Goal: Complete application form: Complete application form

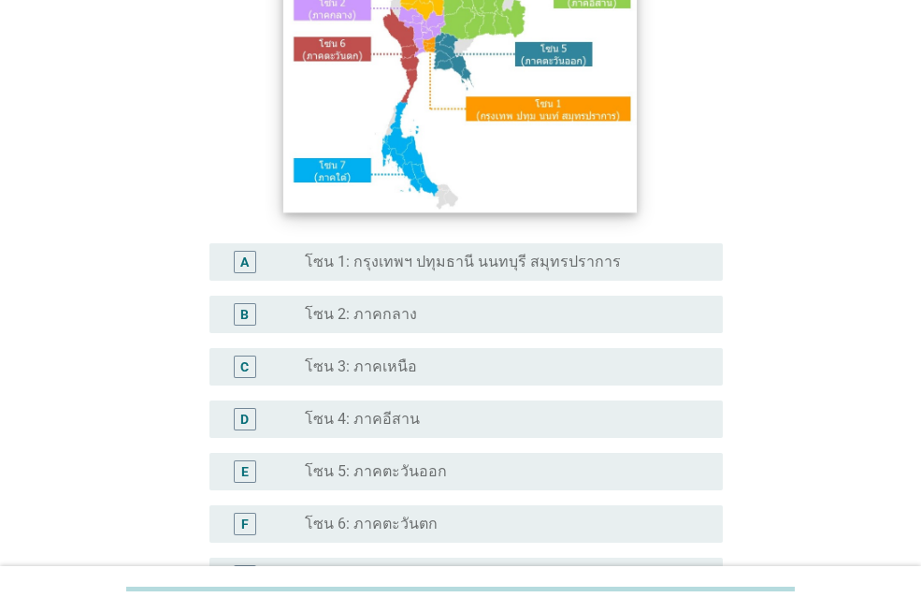
scroll to position [281, 0]
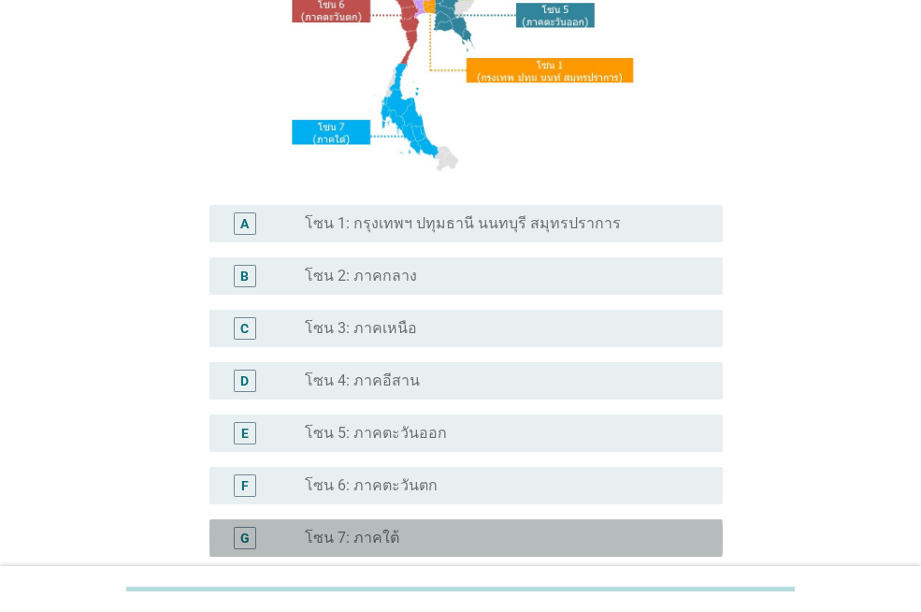
click at [333, 541] on label "โซน 7: ภาคใต้" at bounding box center [352, 537] width 94 height 19
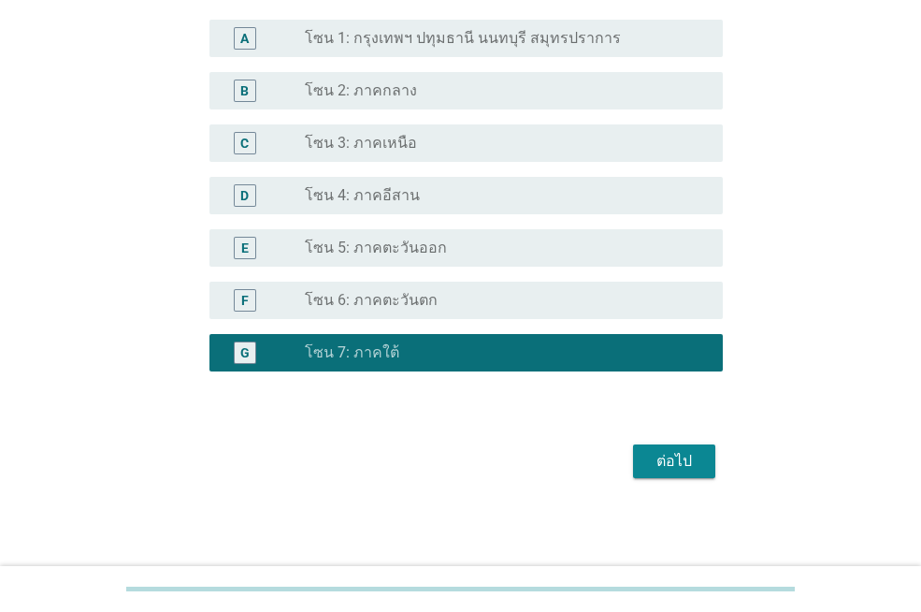
scroll to position [467, 0]
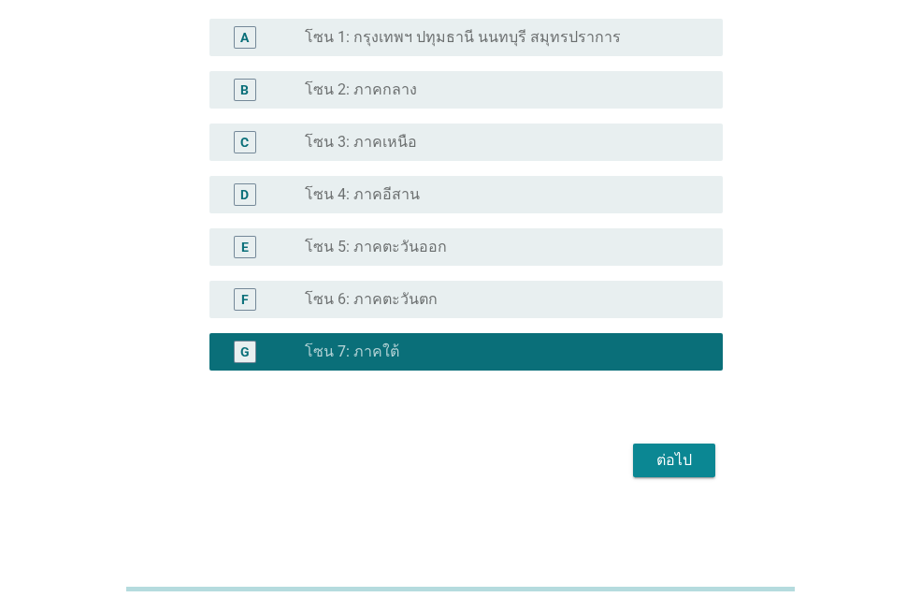
click at [664, 455] on div "ต่อไป" at bounding box center [674, 460] width 52 height 22
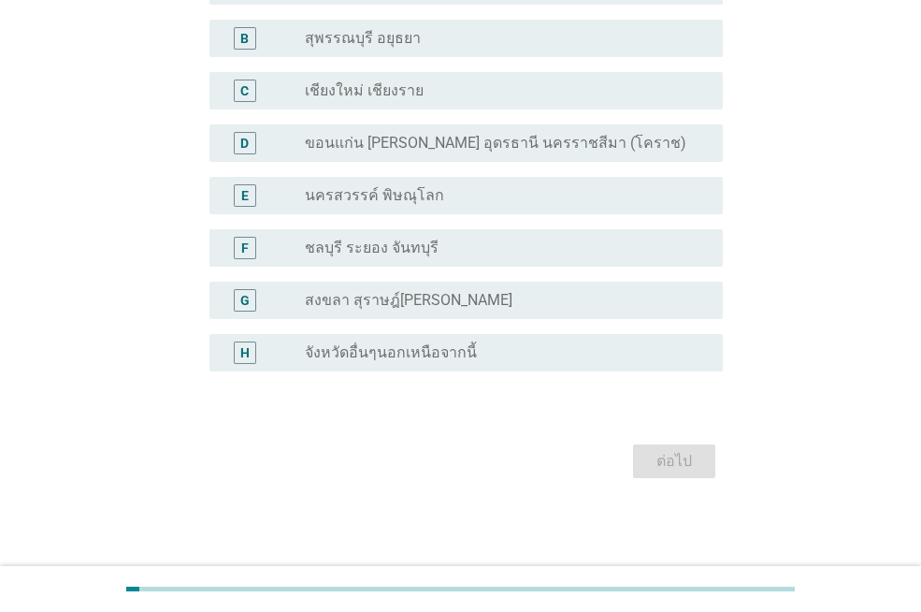
scroll to position [0, 0]
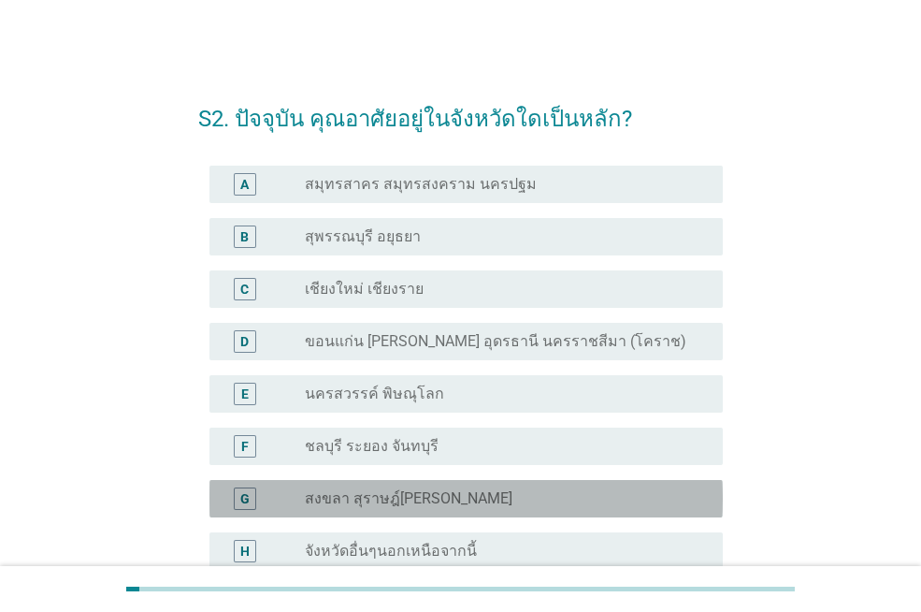
click at [375, 491] on label "สงขลา สุราษฎ์[PERSON_NAME]" at bounding box center [409, 498] width 208 height 19
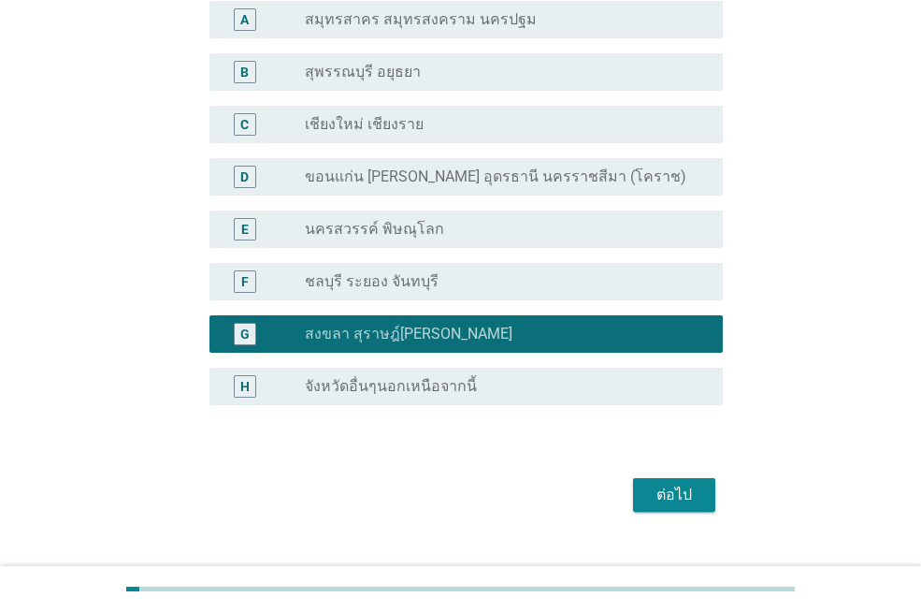
scroll to position [198, 0]
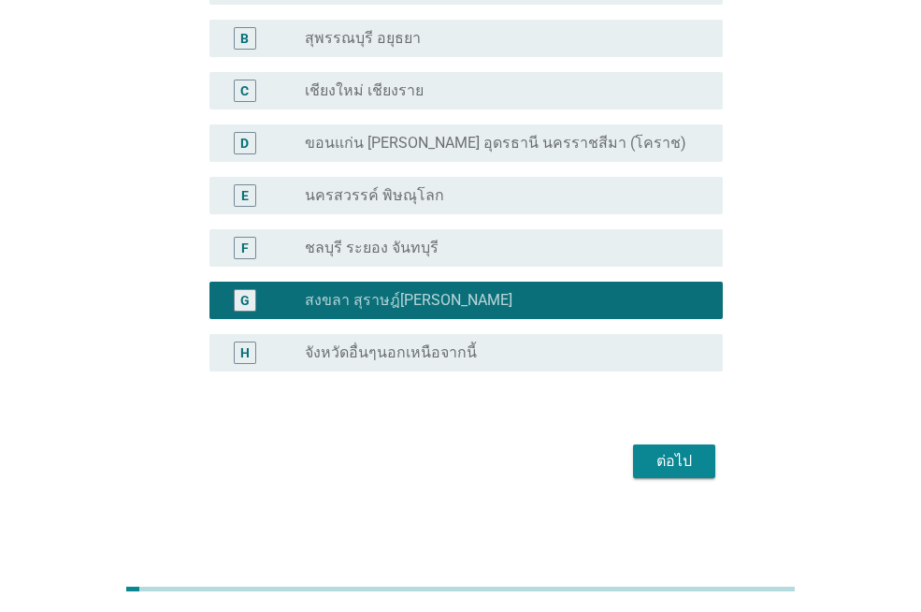
click at [691, 465] on div "ต่อไป" at bounding box center [674, 461] width 52 height 22
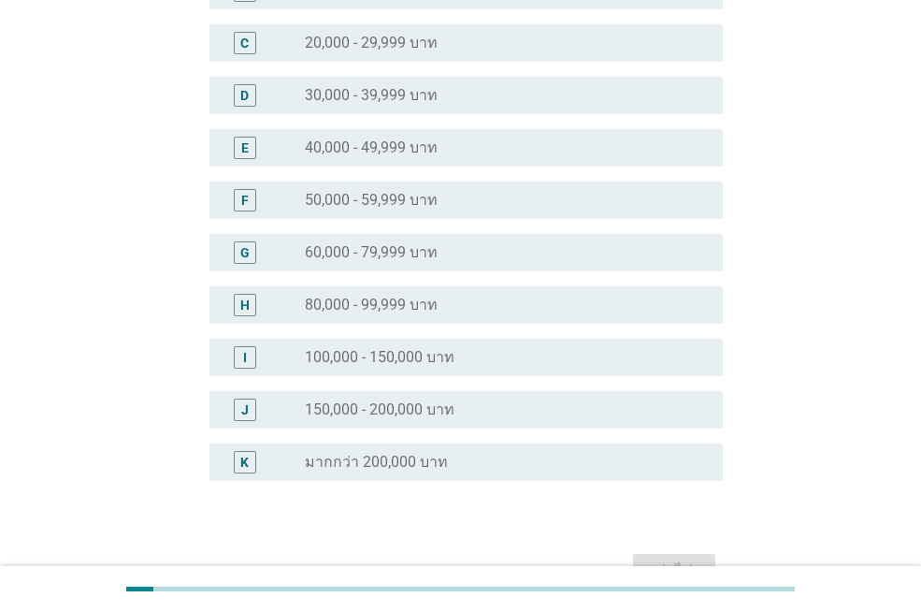
scroll to position [281, 0]
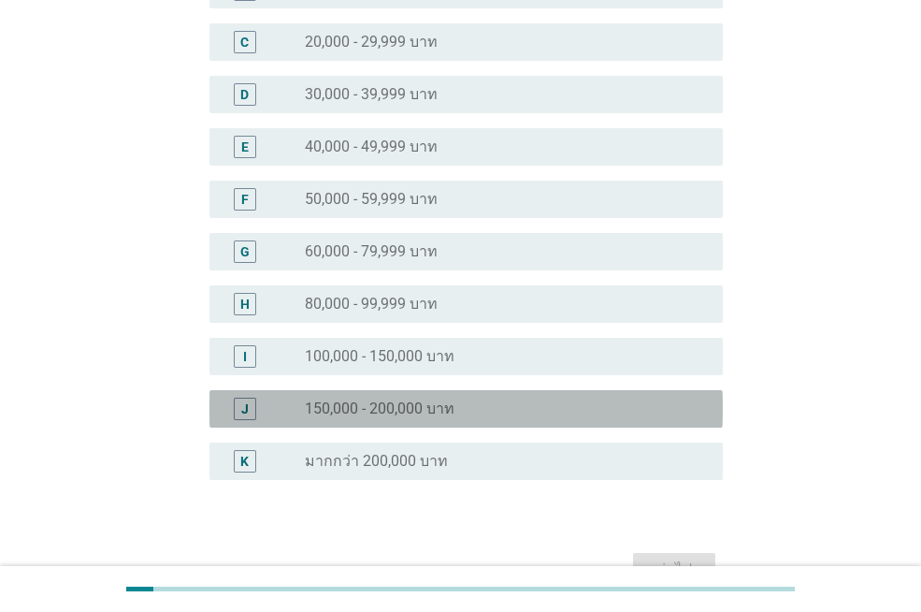
click at [388, 413] on label "150,000 - 200,000 บาท" at bounding box center [380, 408] width 150 height 19
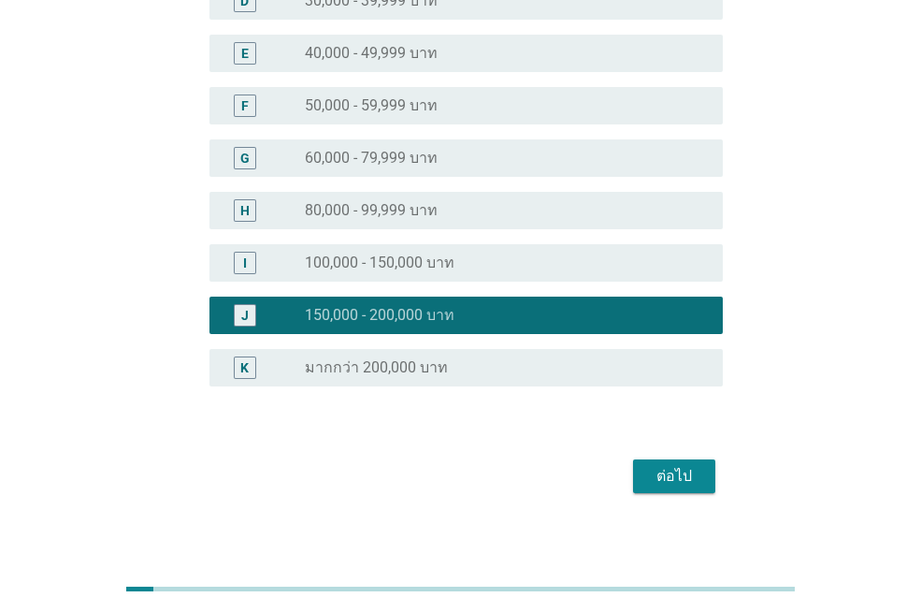
scroll to position [389, 0]
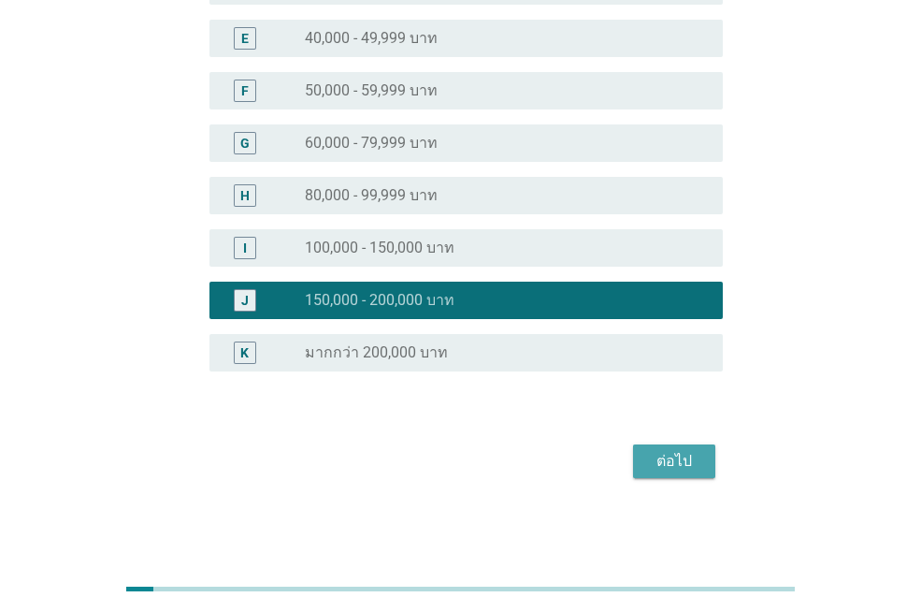
click at [691, 465] on div "ต่อไป" at bounding box center [674, 461] width 52 height 22
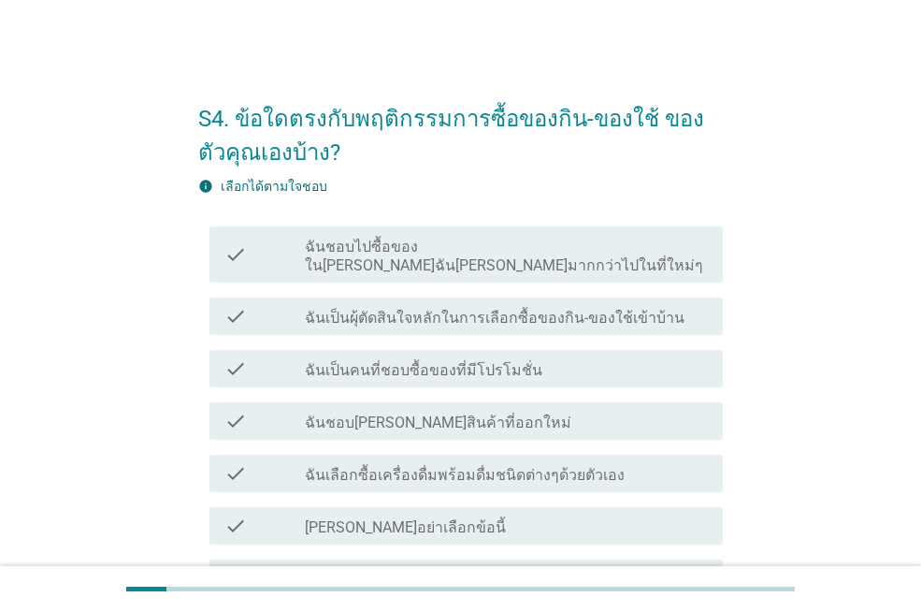
click at [440, 309] on label "ฉันเป็นผุ้ตัดสินใจหลักในการเลือกซื้อของกิน-ของใช้เข้าบ้าน" at bounding box center [495, 318] width 380 height 19
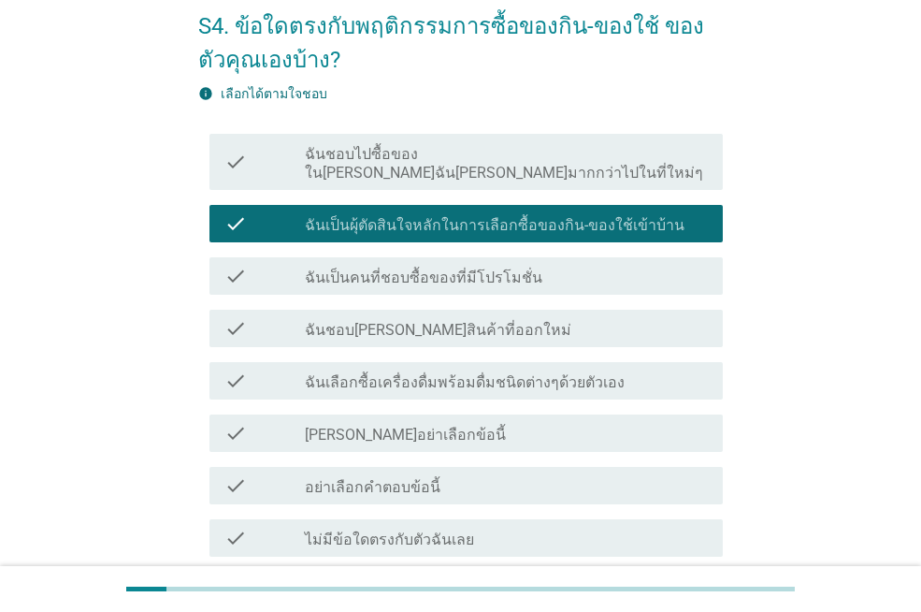
scroll to position [94, 0]
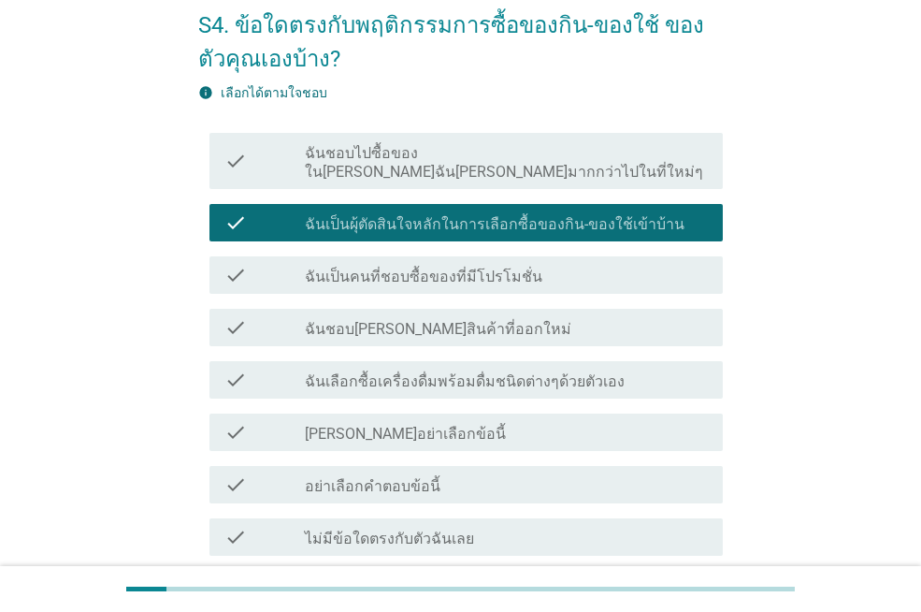
click at [445, 372] on label "ฉันเลือกซื้อเครื่องดื่มพร้อมดื่มชนิดต่างๆด้วยตัวเอง" at bounding box center [465, 381] width 320 height 19
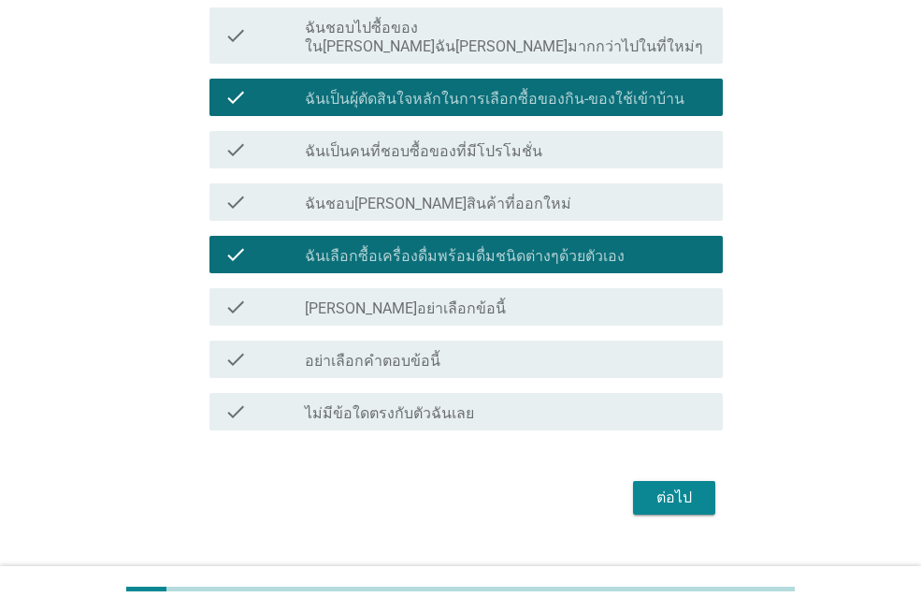
scroll to position [237, 0]
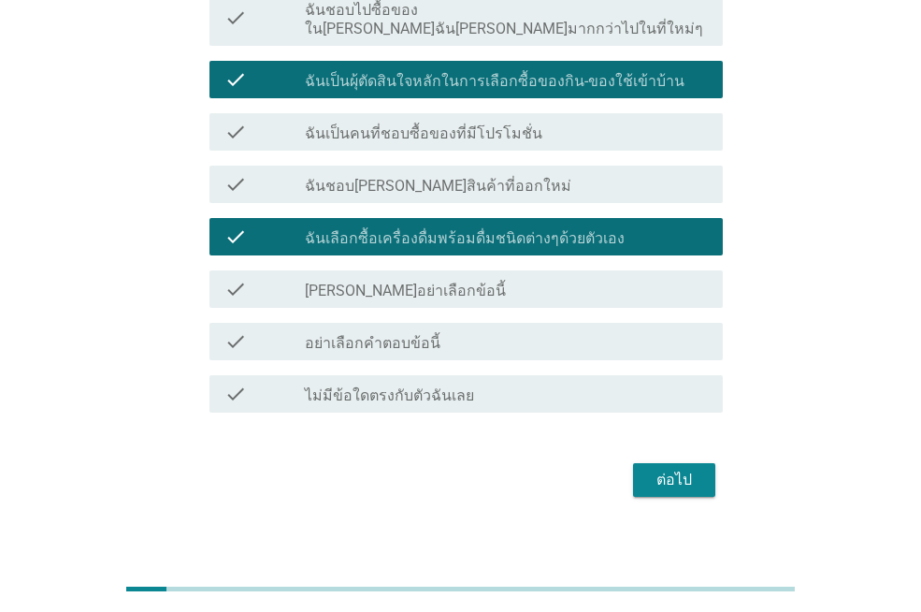
click at [682, 469] on div "ต่อไป" at bounding box center [674, 480] width 52 height 22
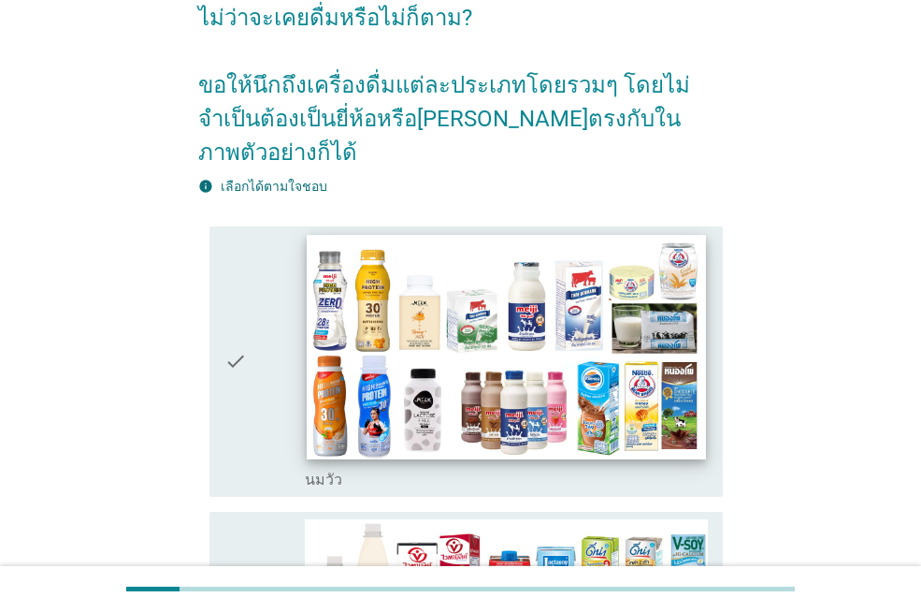
scroll to position [187, 0]
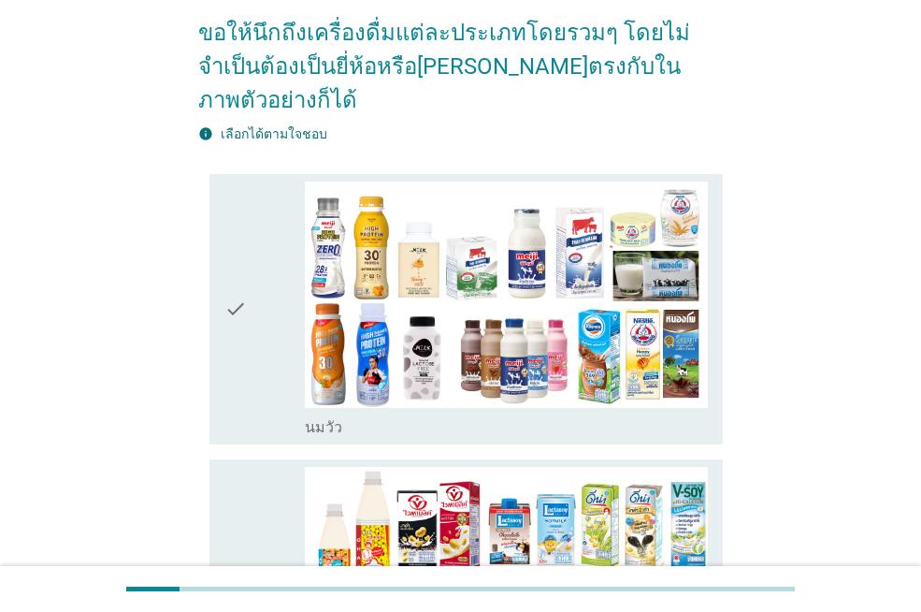
click at [250, 284] on div "check" at bounding box center [264, 308] width 80 height 255
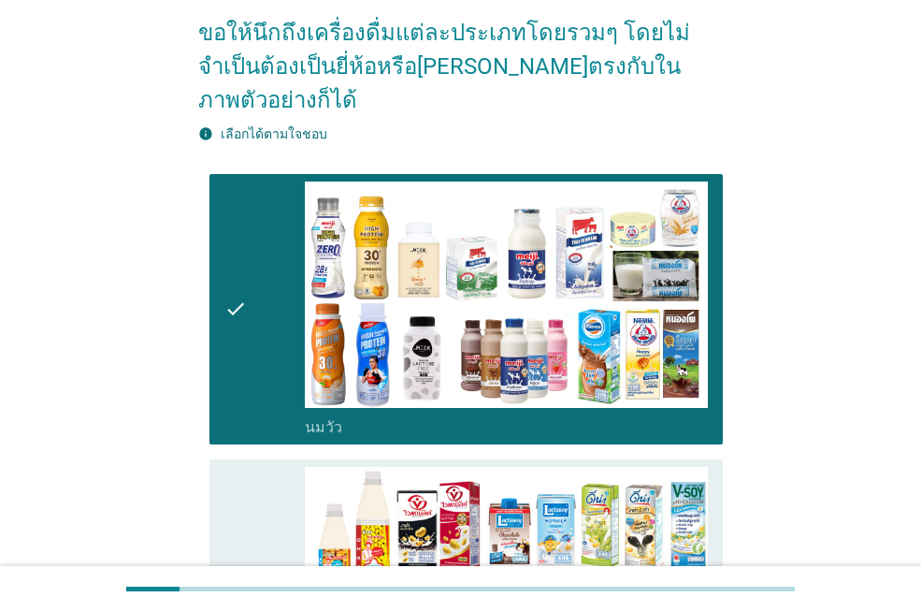
click at [252, 512] on div "check" at bounding box center [264, 594] width 80 height 255
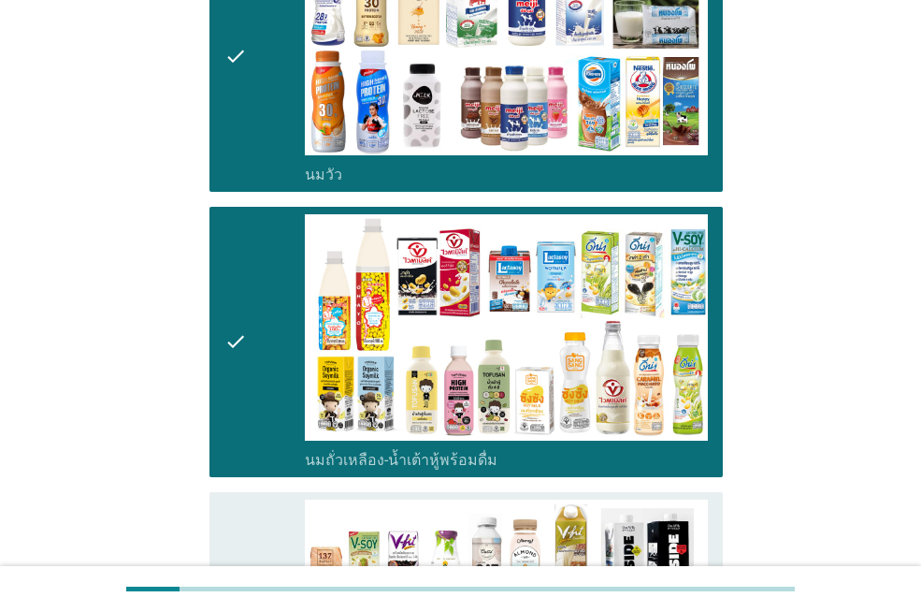
scroll to position [468, 0]
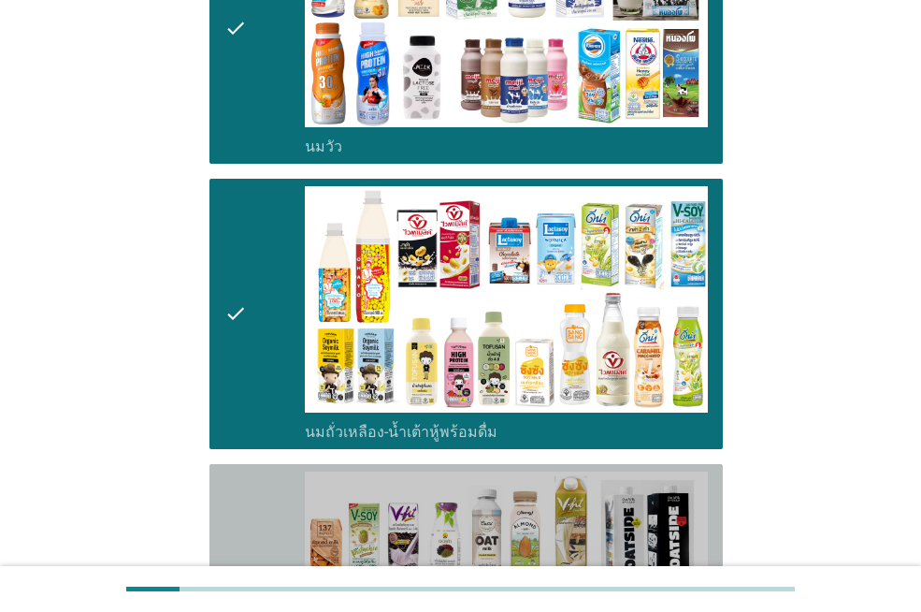
click at [253, 504] on div "check" at bounding box center [264, 608] width 80 height 274
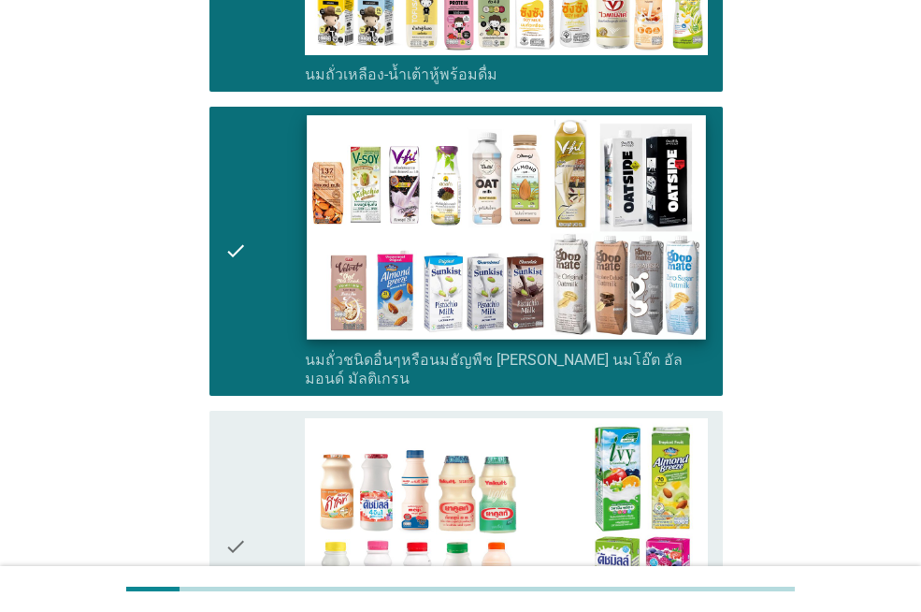
scroll to position [842, 0]
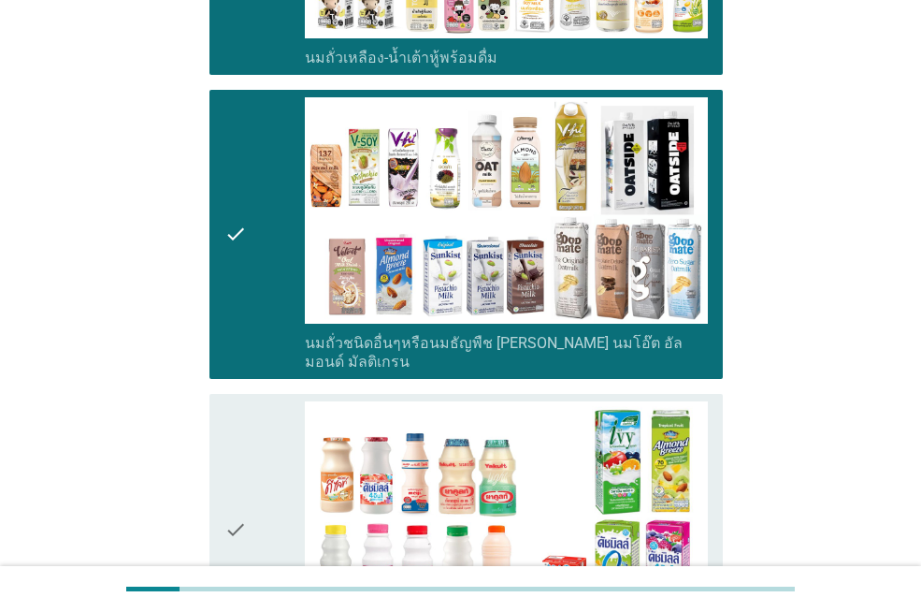
click at [253, 439] on div "check" at bounding box center [264, 528] width 80 height 255
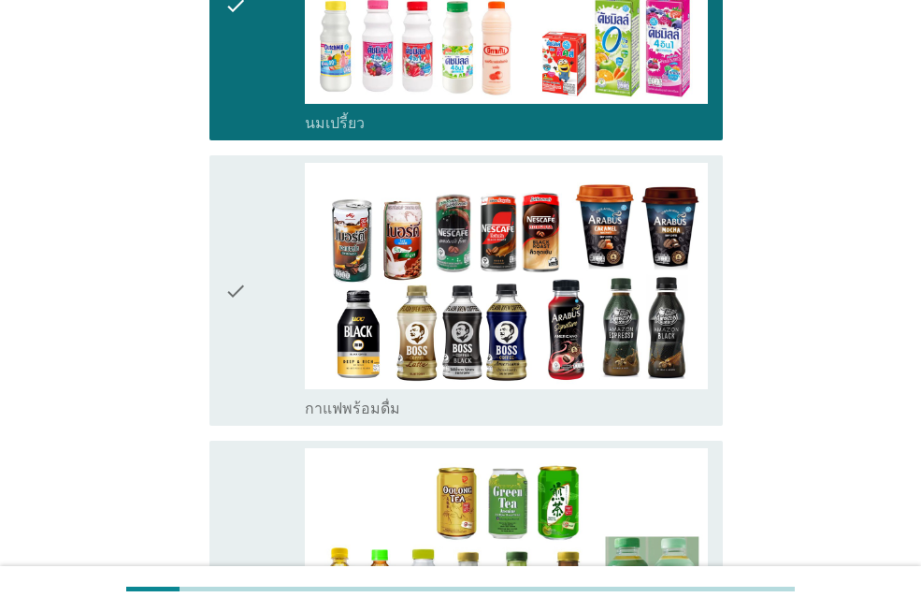
scroll to position [1403, 0]
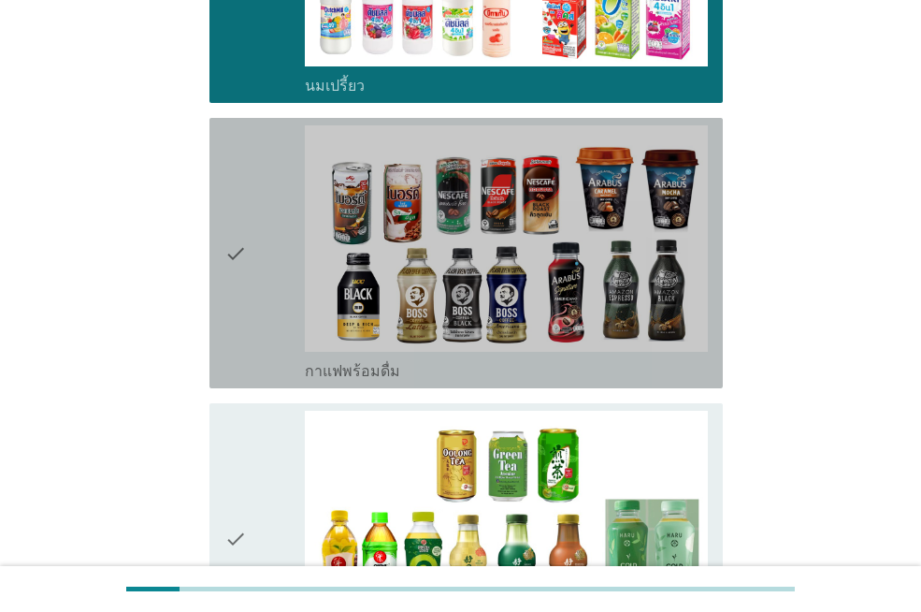
click at [269, 242] on div "check" at bounding box center [264, 252] width 80 height 255
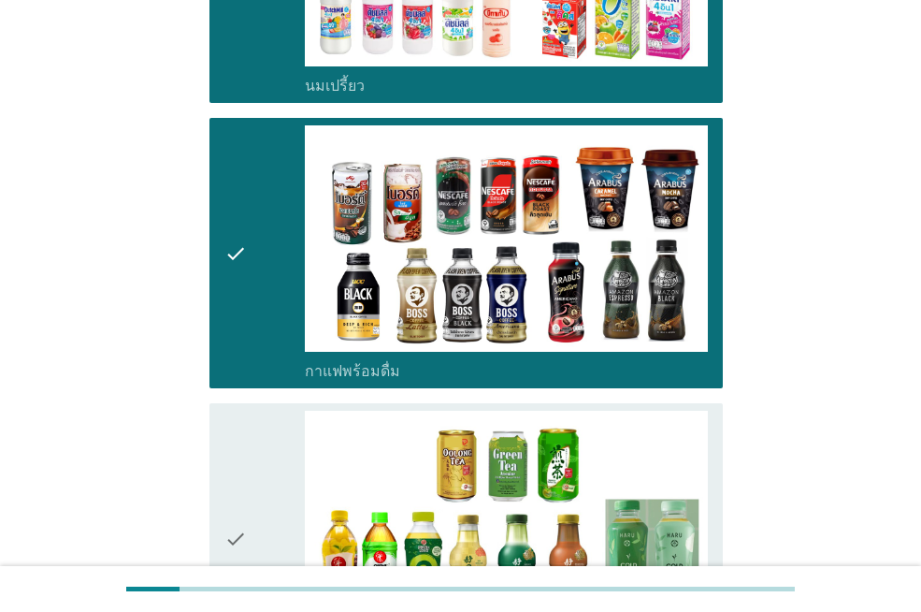
scroll to position [1496, 0]
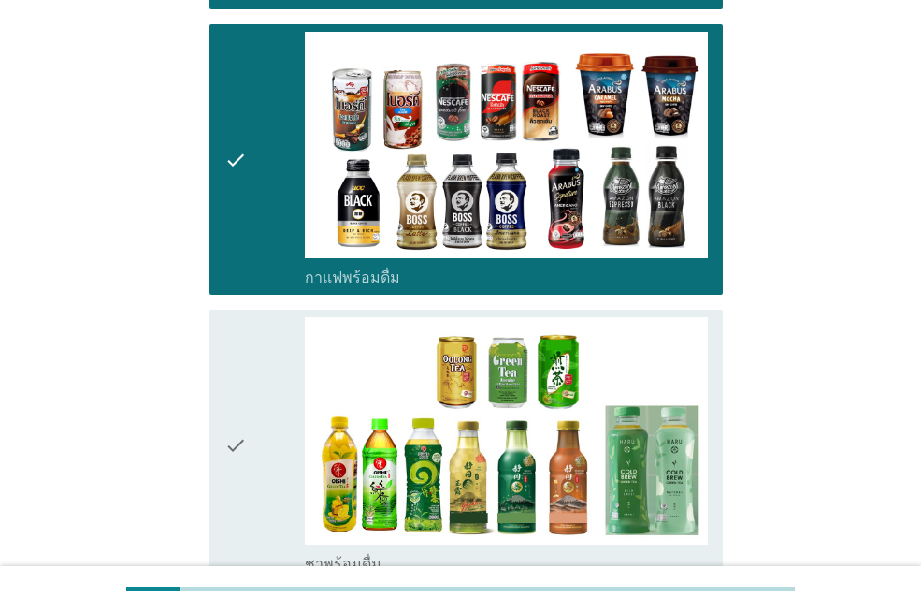
click at [248, 397] on div "check" at bounding box center [264, 444] width 80 height 255
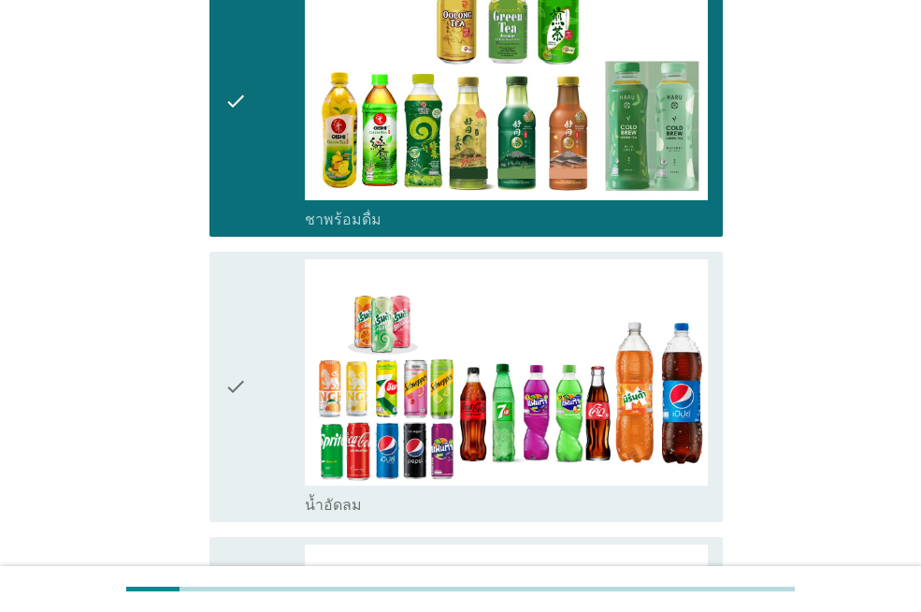
scroll to position [1871, 0]
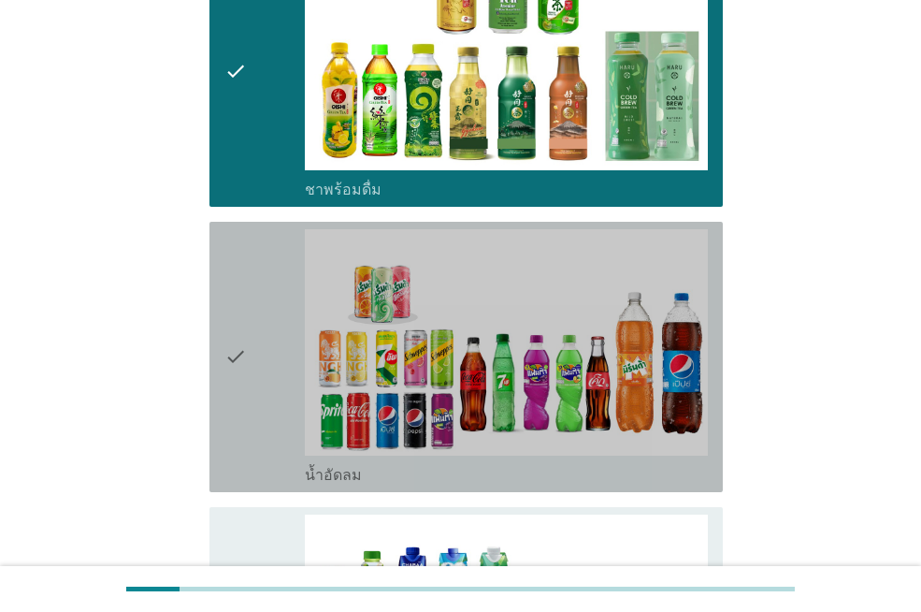
click at [248, 396] on div "check" at bounding box center [264, 356] width 80 height 255
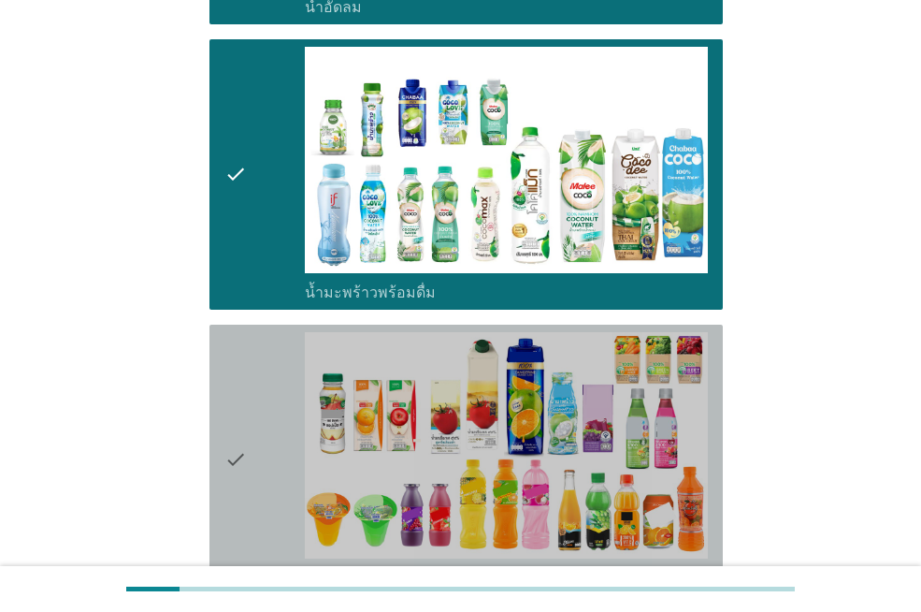
click at [274, 442] on div "check" at bounding box center [264, 459] width 80 height 255
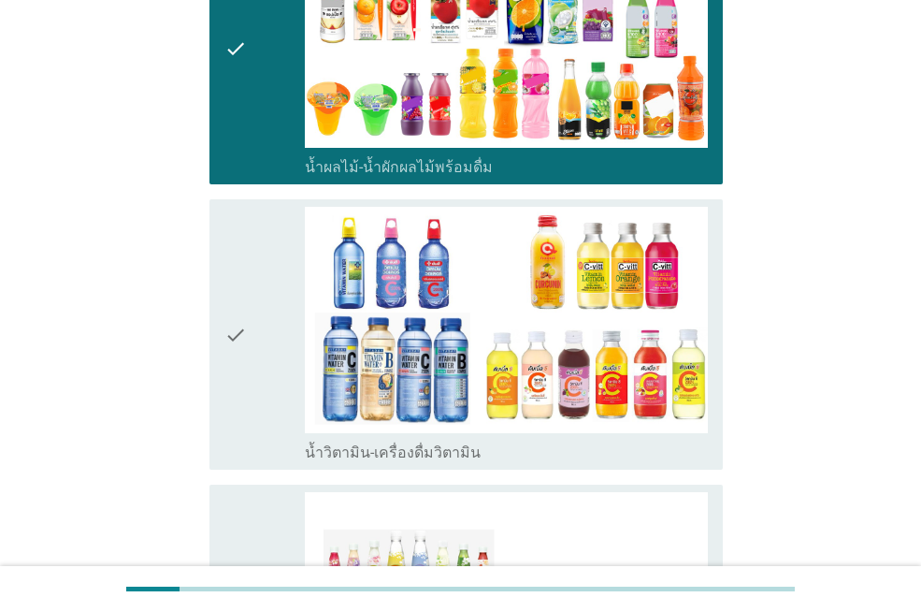
scroll to position [2806, 0]
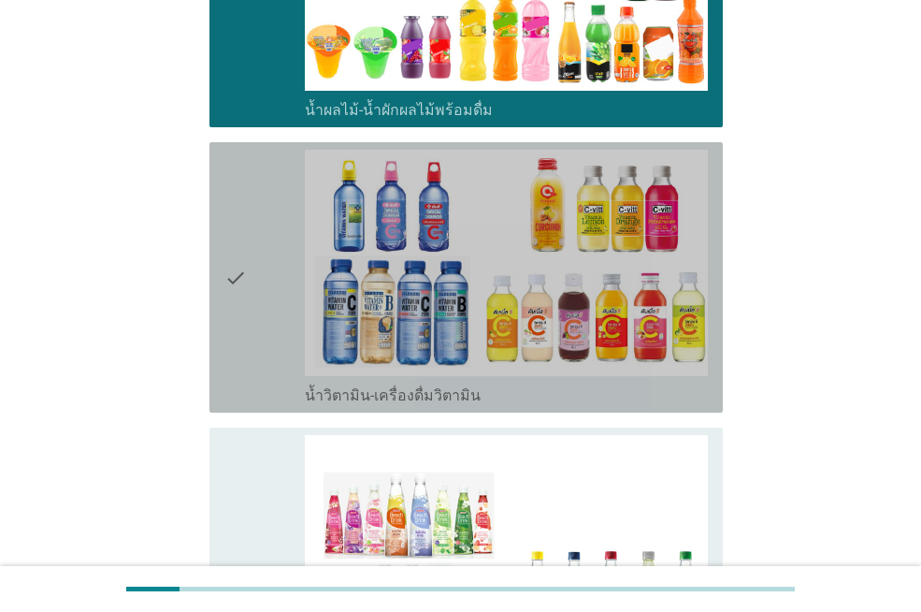
click at [288, 292] on div "check" at bounding box center [264, 277] width 80 height 255
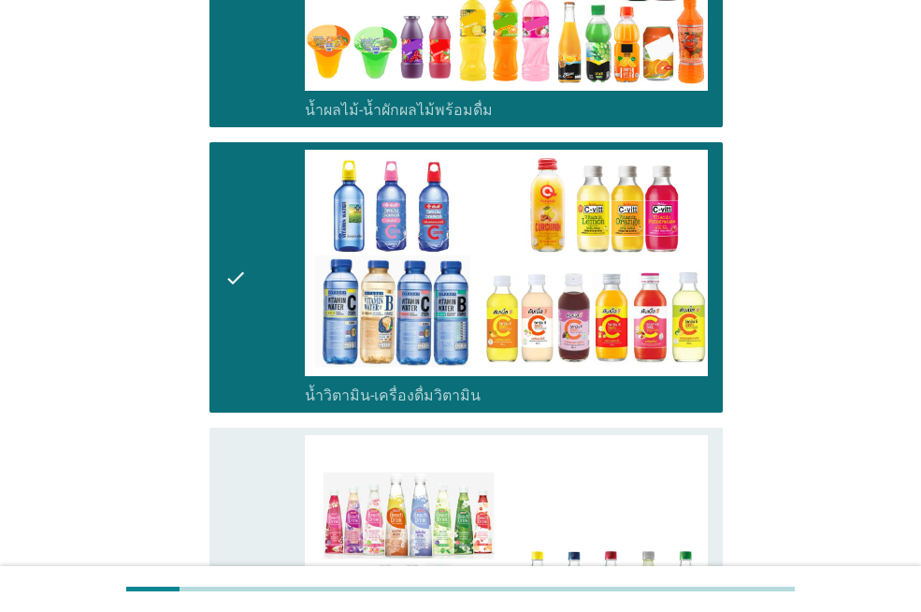
click at [290, 488] on div "check" at bounding box center [264, 572] width 80 height 274
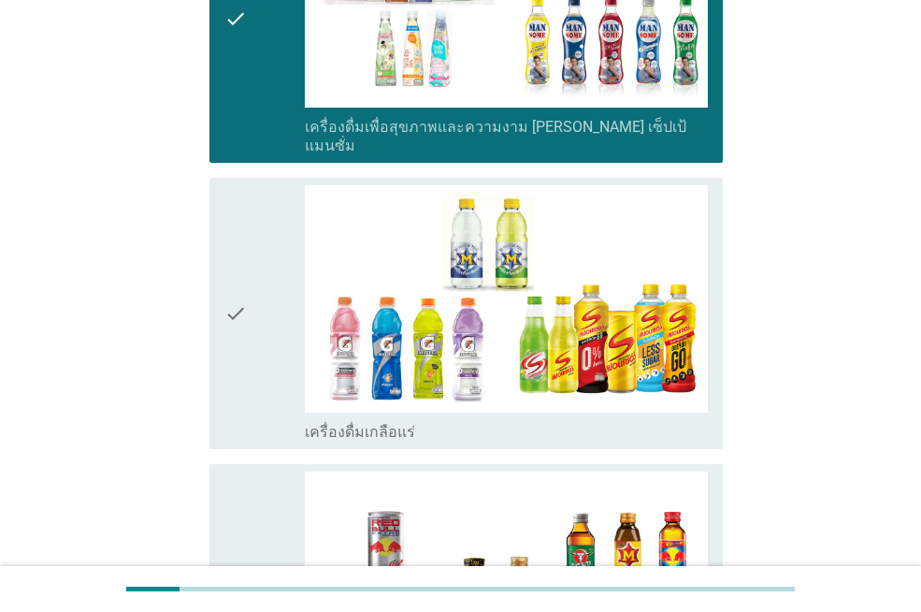
scroll to position [3367, 0]
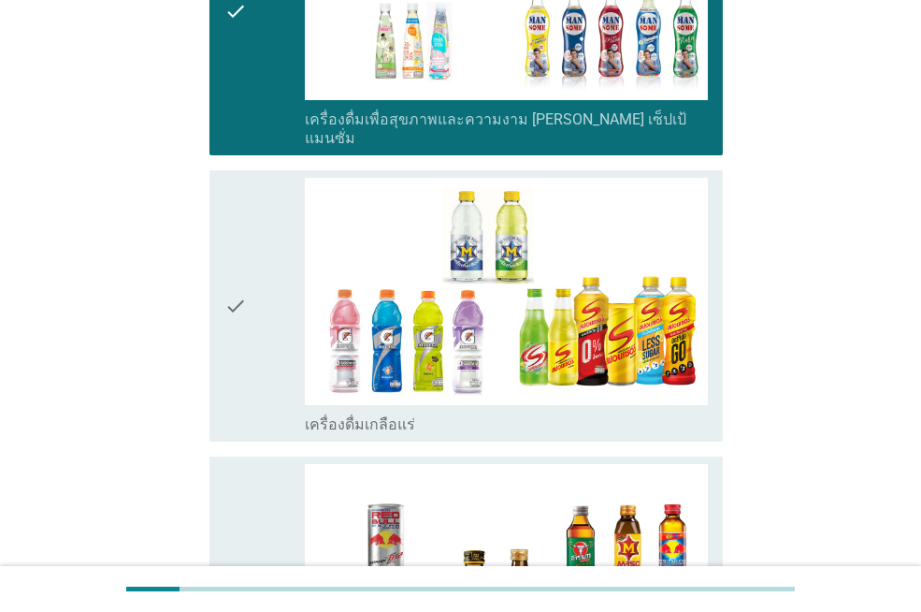
click at [280, 291] on div "check" at bounding box center [264, 305] width 80 height 255
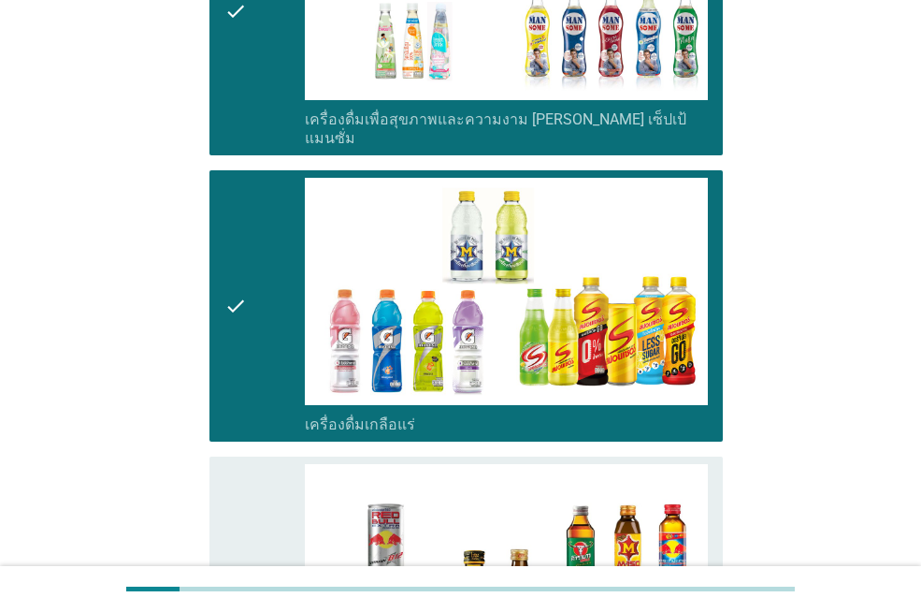
click at [244, 496] on icon "check" at bounding box center [235, 591] width 22 height 255
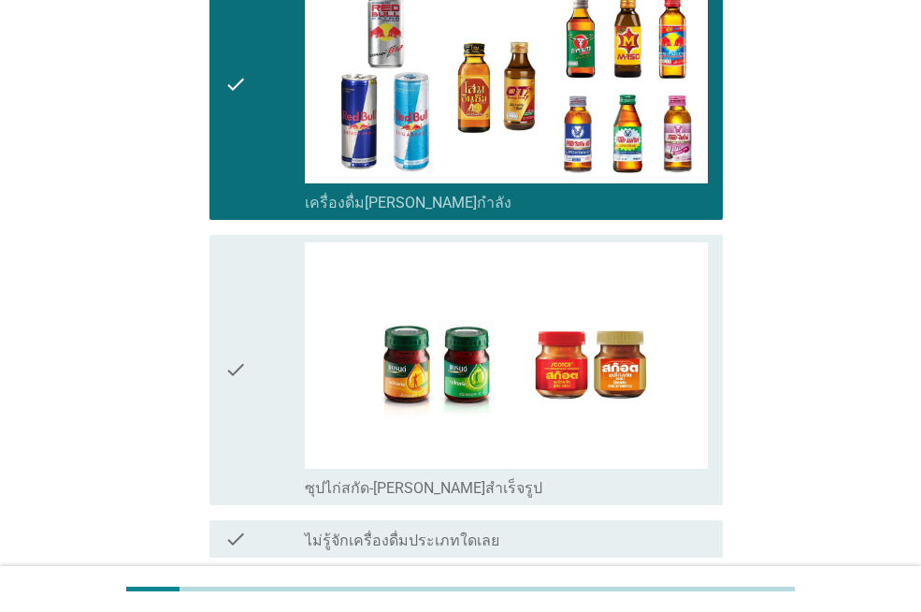
scroll to position [3928, 0]
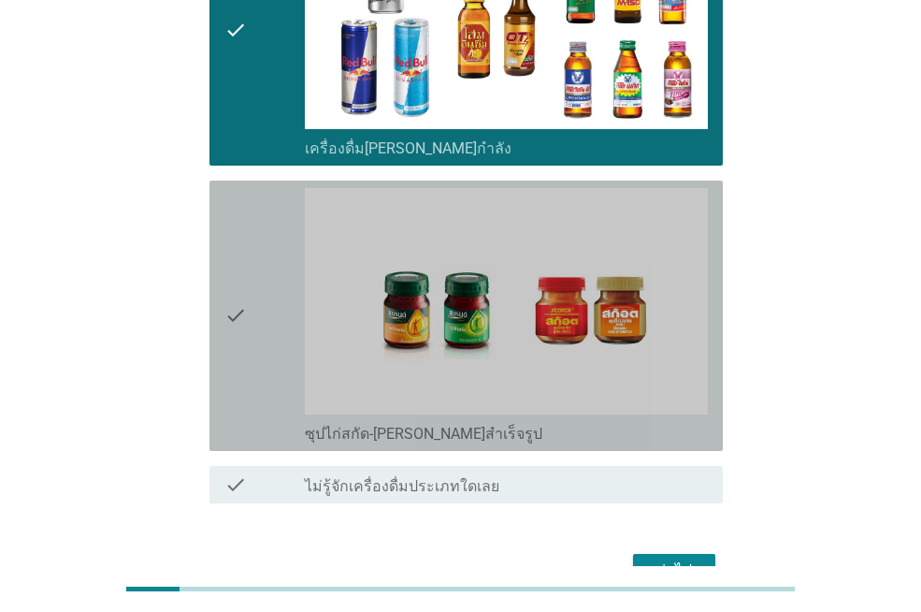
click at [274, 294] on div "check" at bounding box center [264, 315] width 80 height 255
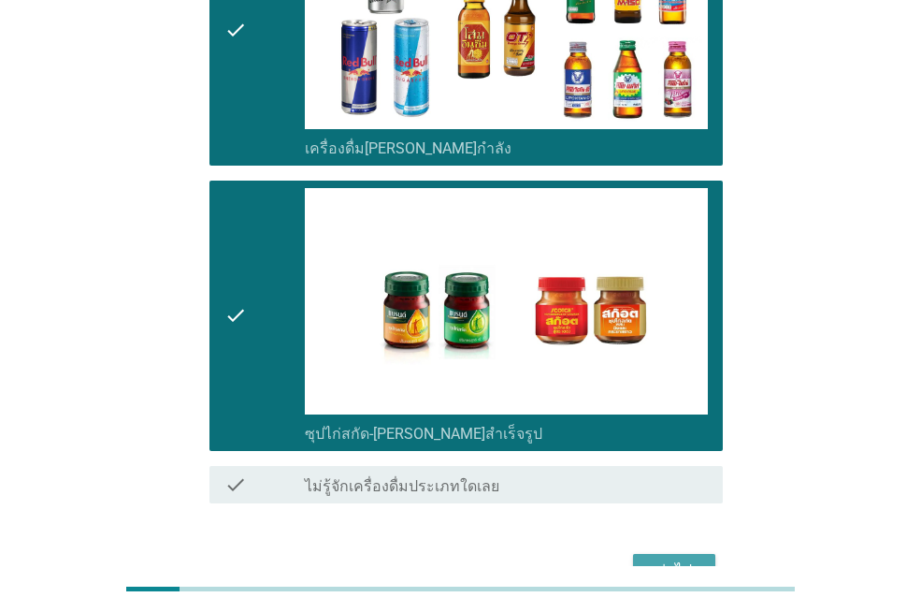
click at [694, 559] on div "ต่อไป" at bounding box center [674, 570] width 52 height 22
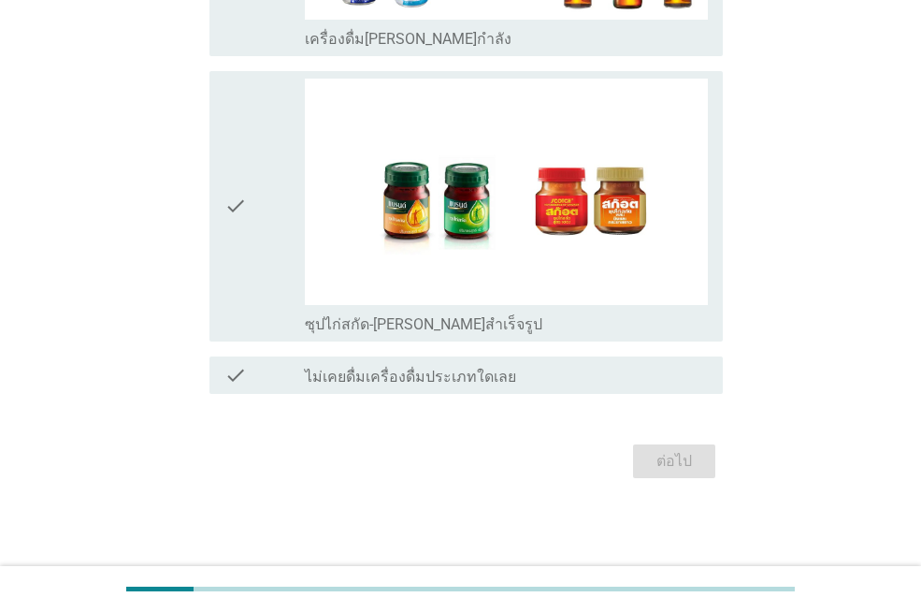
scroll to position [0, 0]
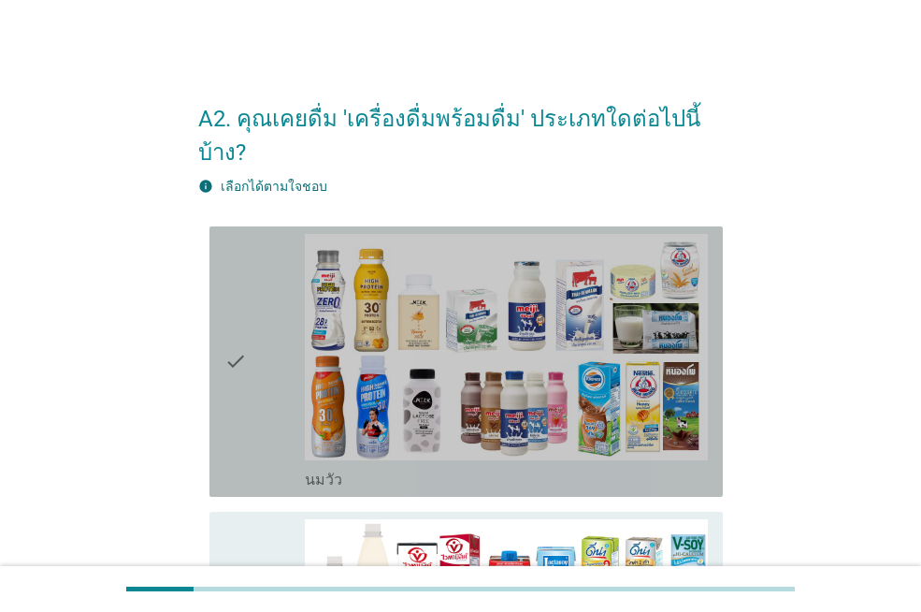
click at [261, 342] on div "check" at bounding box center [264, 361] width 80 height 255
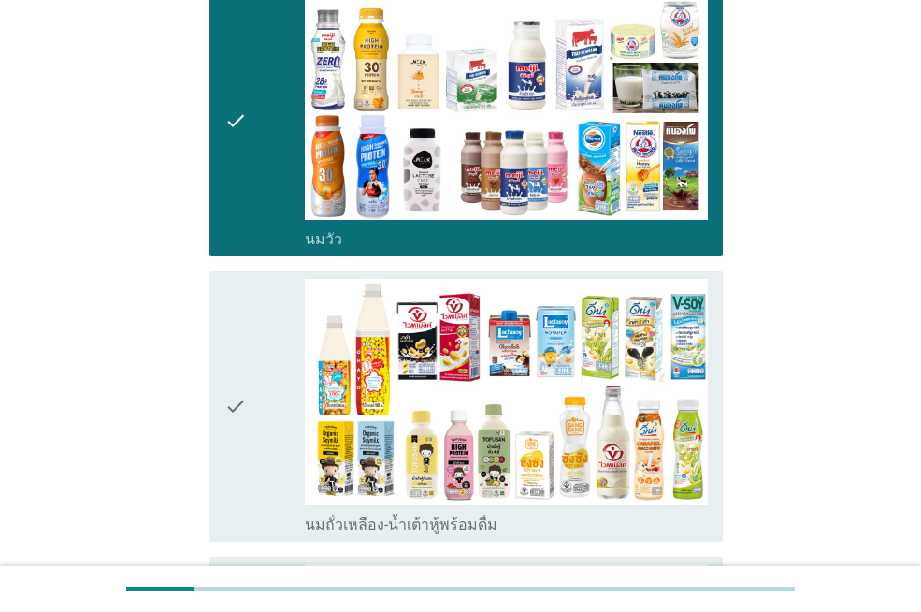
scroll to position [281, 0]
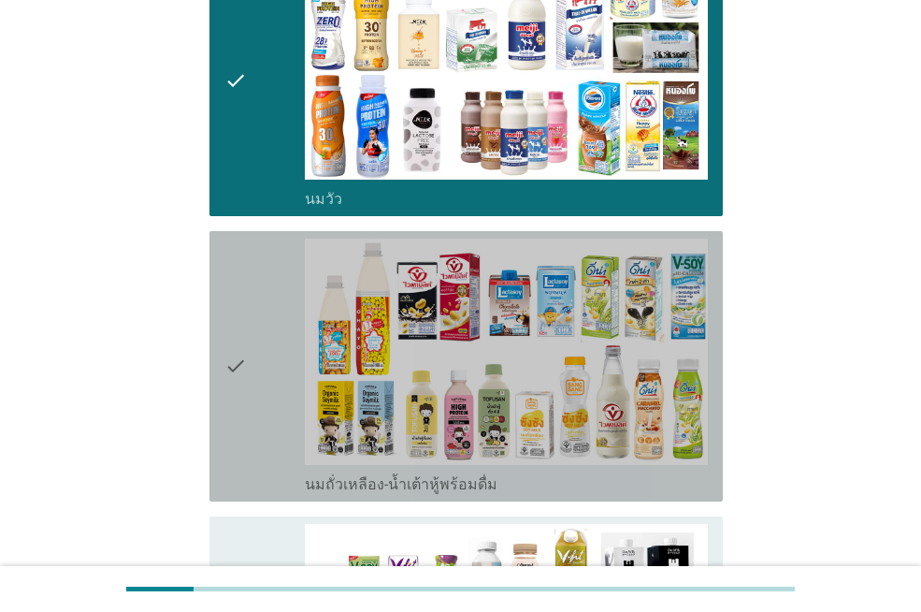
click at [261, 342] on div "check" at bounding box center [264, 365] width 80 height 255
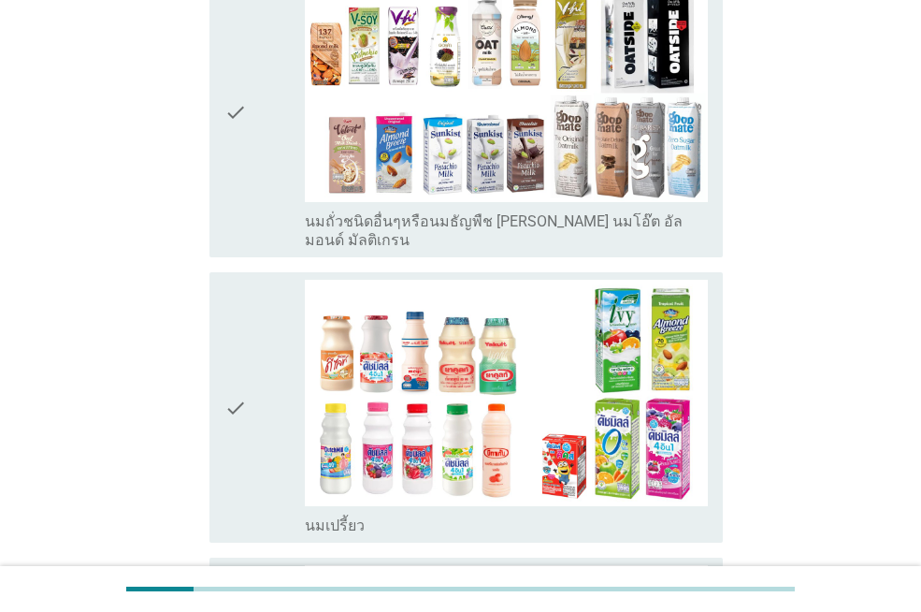
scroll to position [842, 0]
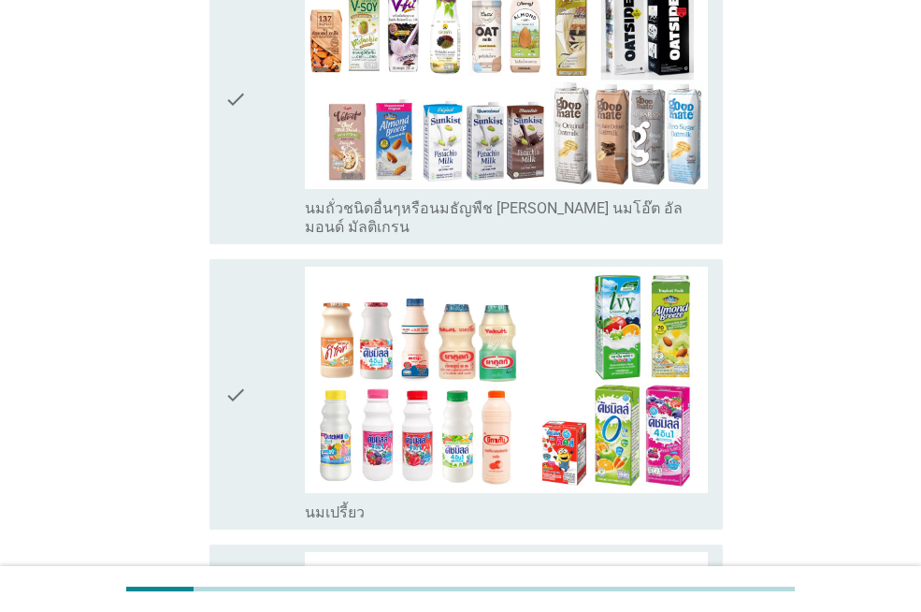
click at [261, 342] on div "check" at bounding box center [264, 394] width 80 height 255
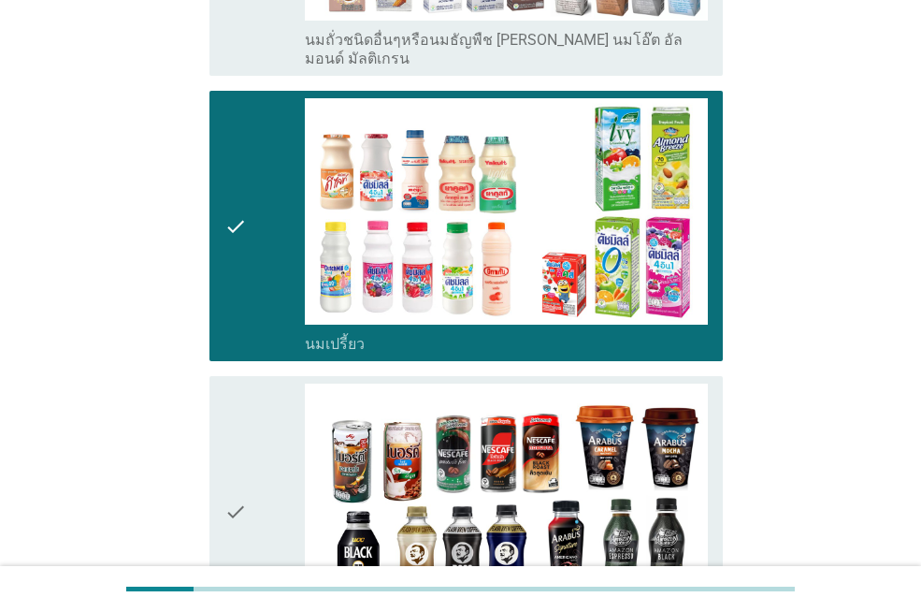
scroll to position [1029, 0]
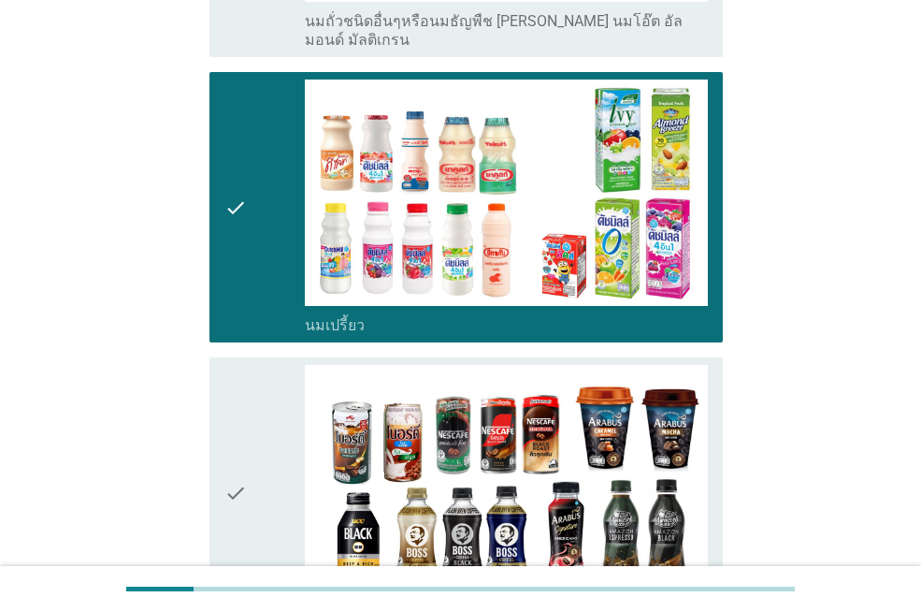
click at [251, 449] on div "check" at bounding box center [264, 492] width 80 height 255
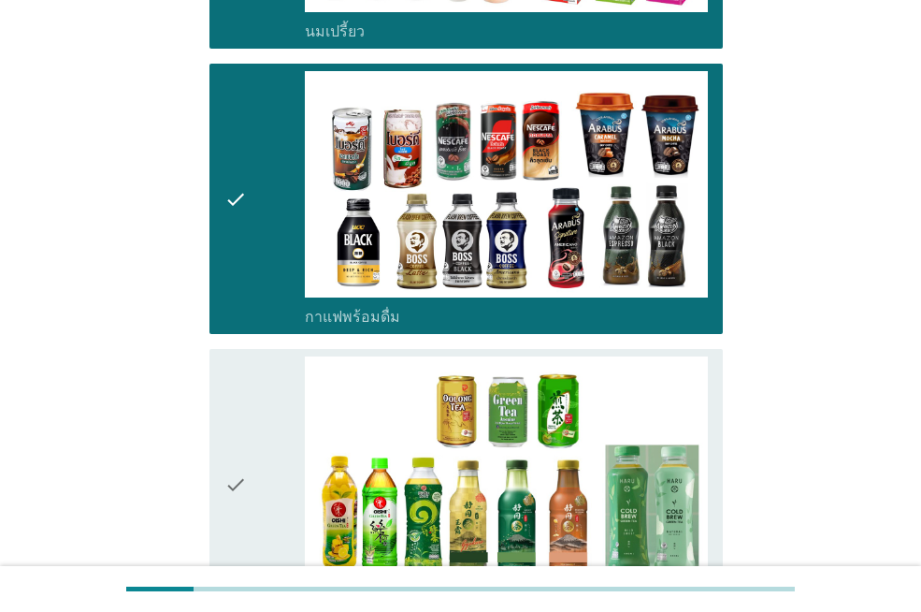
scroll to position [1403, 0]
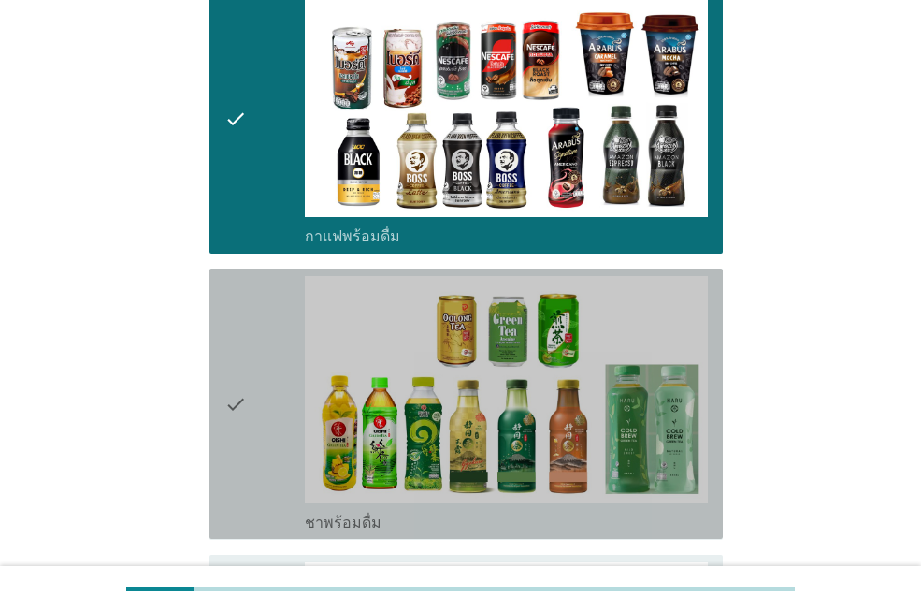
click at [258, 436] on div "check" at bounding box center [264, 403] width 80 height 255
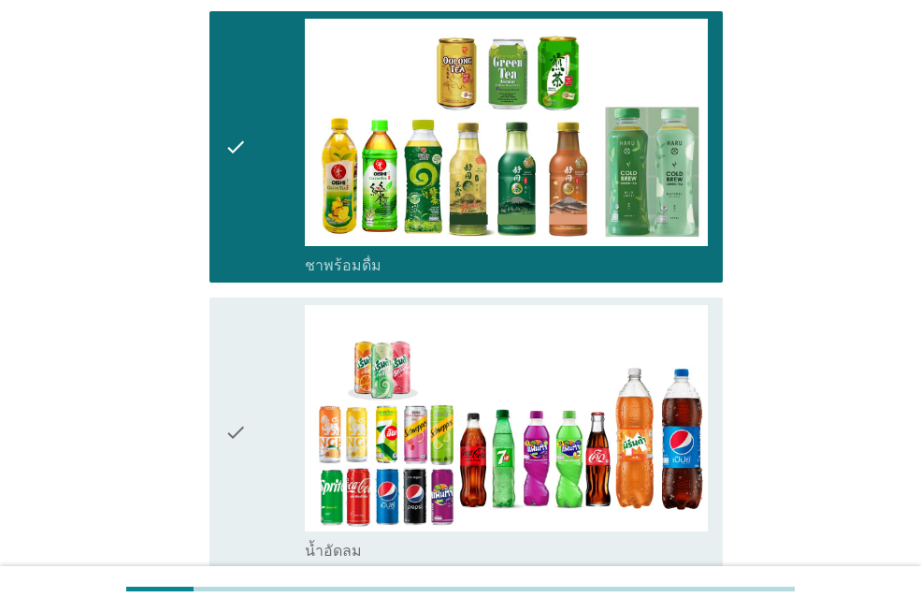
scroll to position [1683, 0]
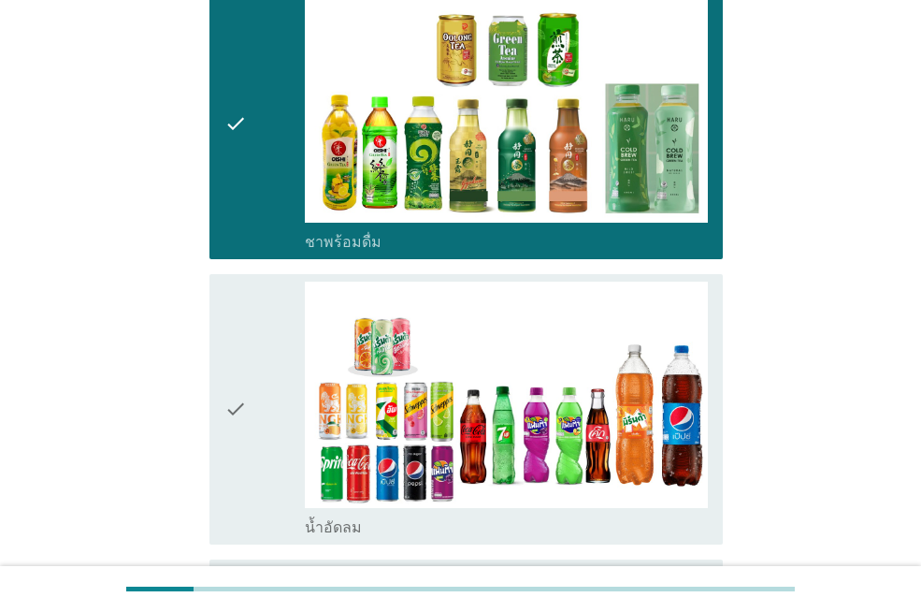
click at [258, 436] on div "check" at bounding box center [264, 409] width 80 height 255
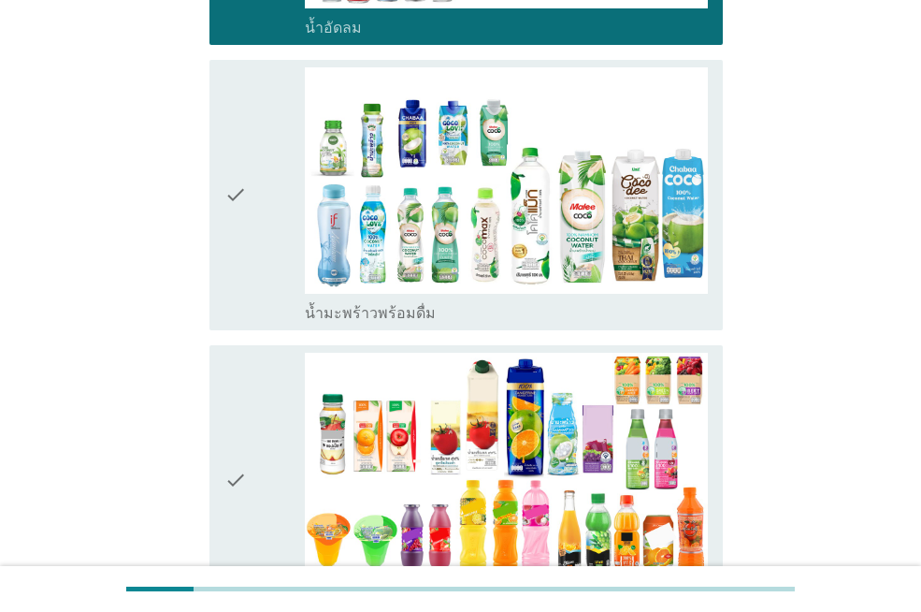
scroll to position [2245, 0]
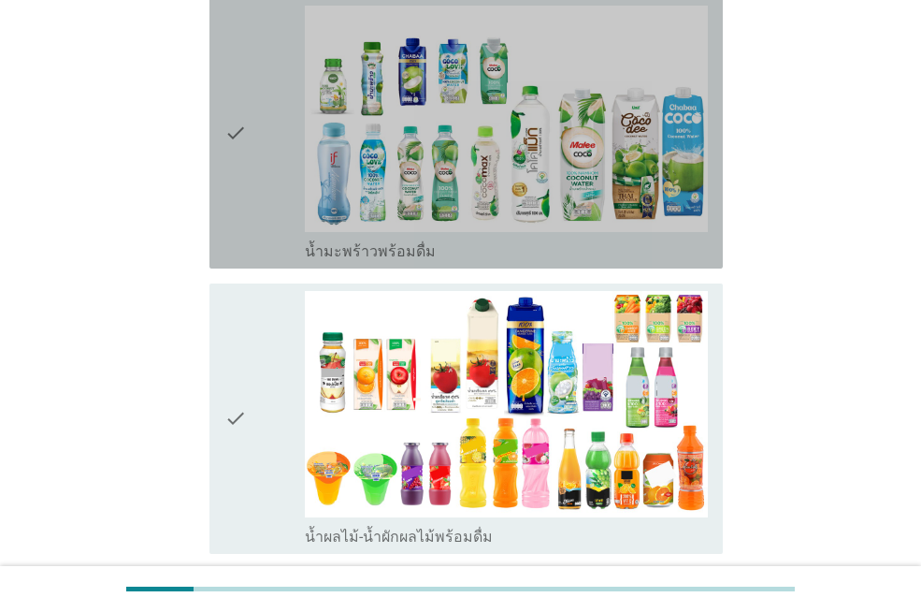
click at [256, 144] on div "check" at bounding box center [264, 133] width 80 height 255
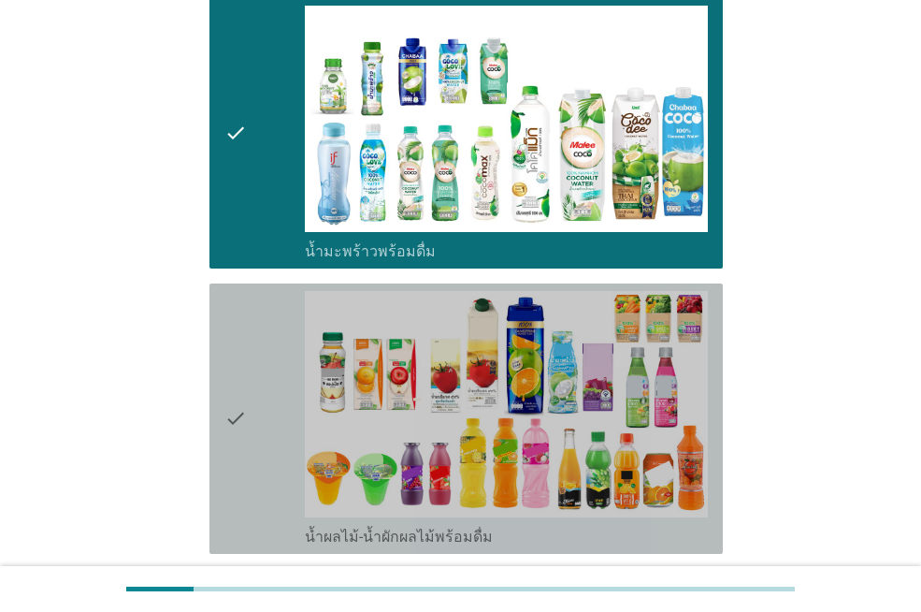
click at [269, 307] on div "check" at bounding box center [264, 418] width 80 height 255
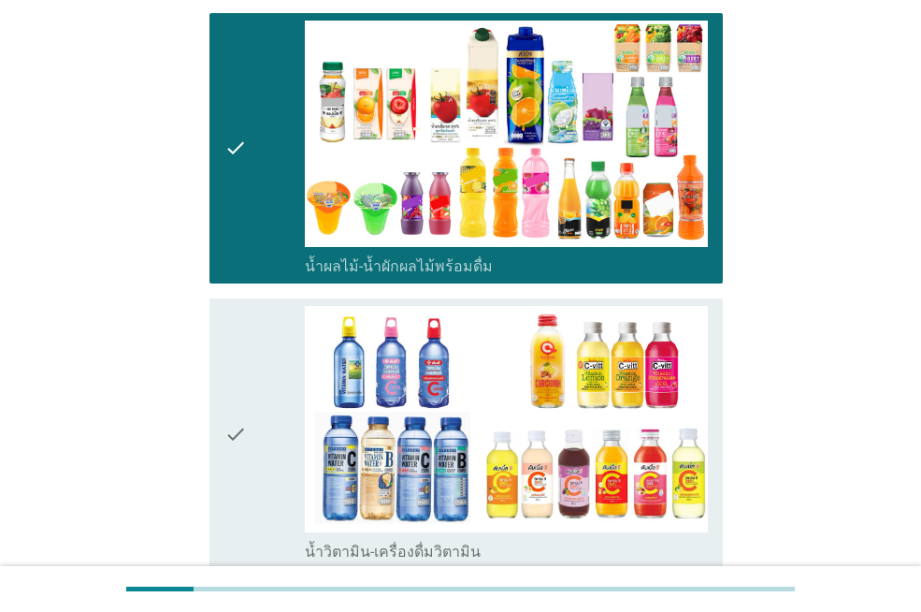
scroll to position [2525, 0]
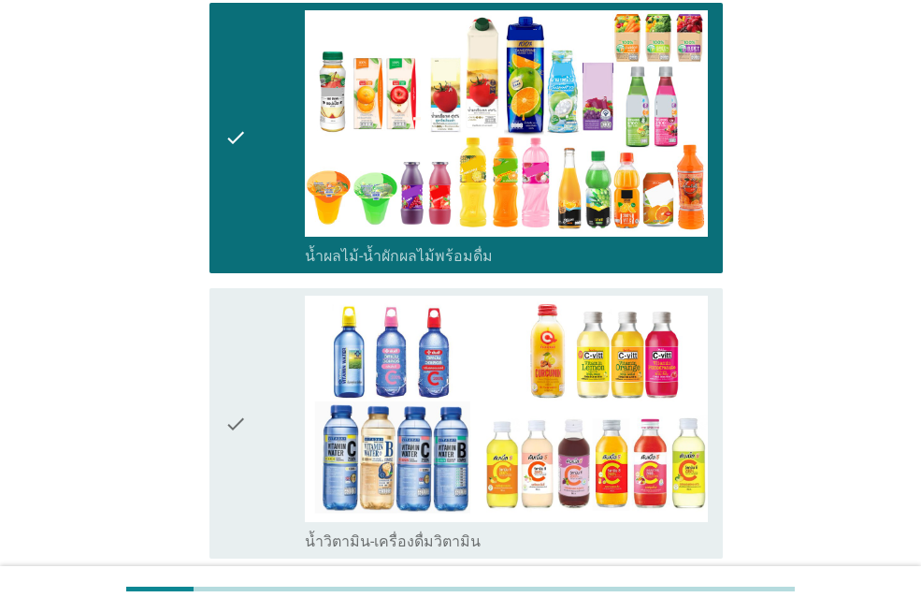
click at [251, 346] on div "check" at bounding box center [264, 423] width 80 height 255
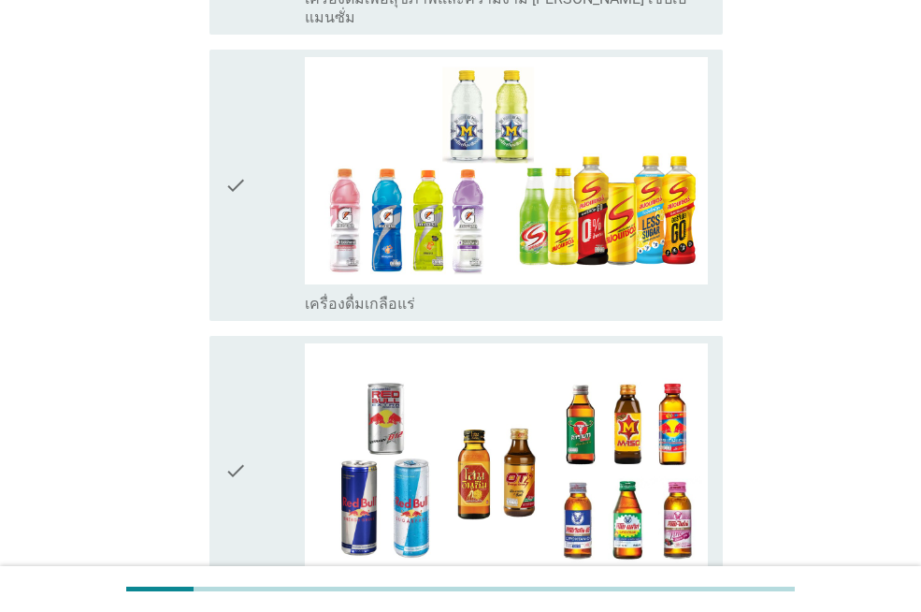
scroll to position [3367, 0]
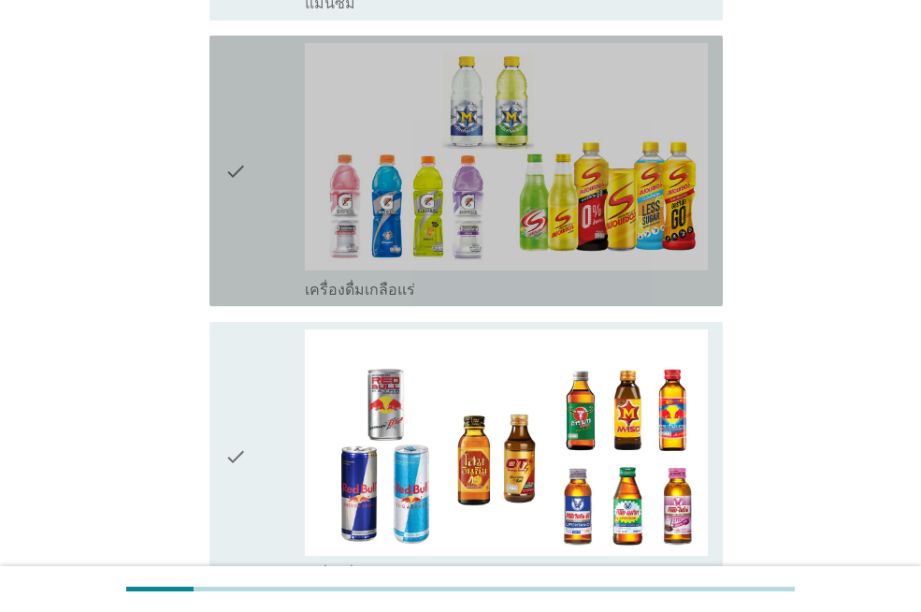
click at [297, 164] on div "check" at bounding box center [264, 170] width 80 height 255
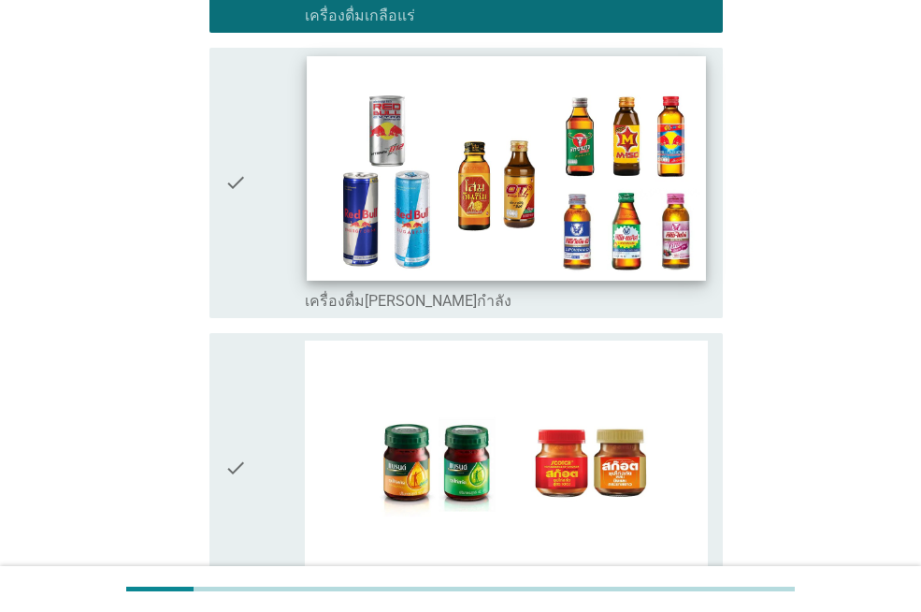
scroll to position [3648, 0]
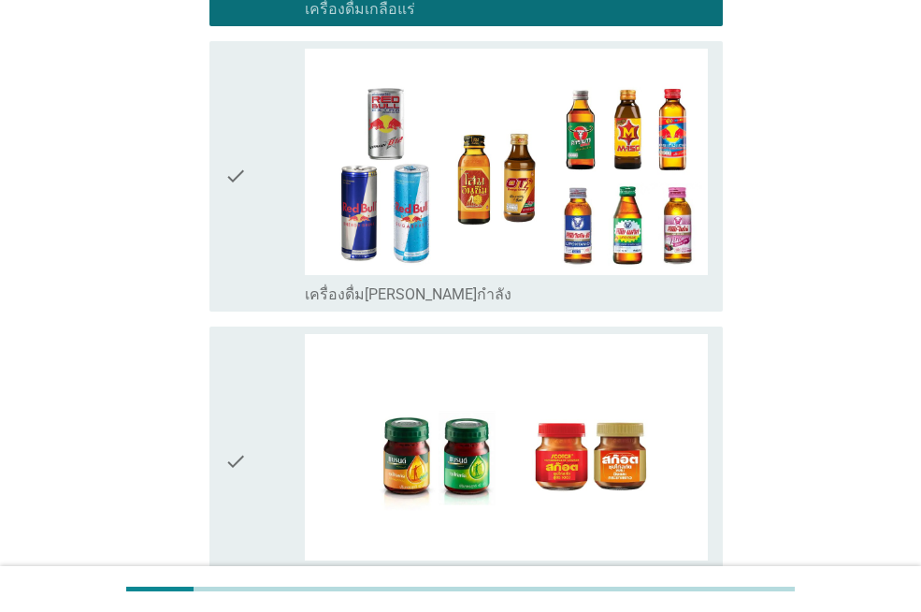
click at [273, 414] on div "check" at bounding box center [264, 461] width 80 height 255
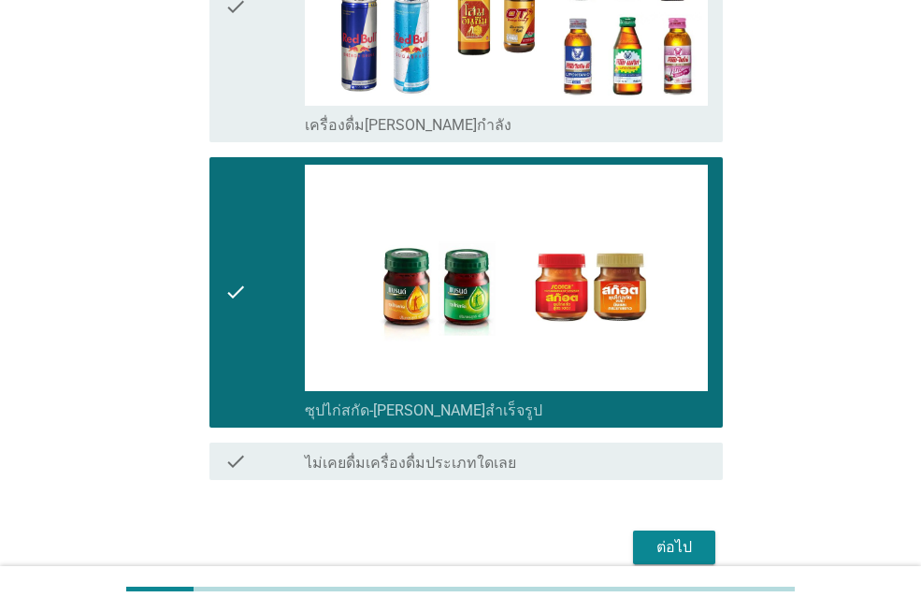
scroll to position [3832, 0]
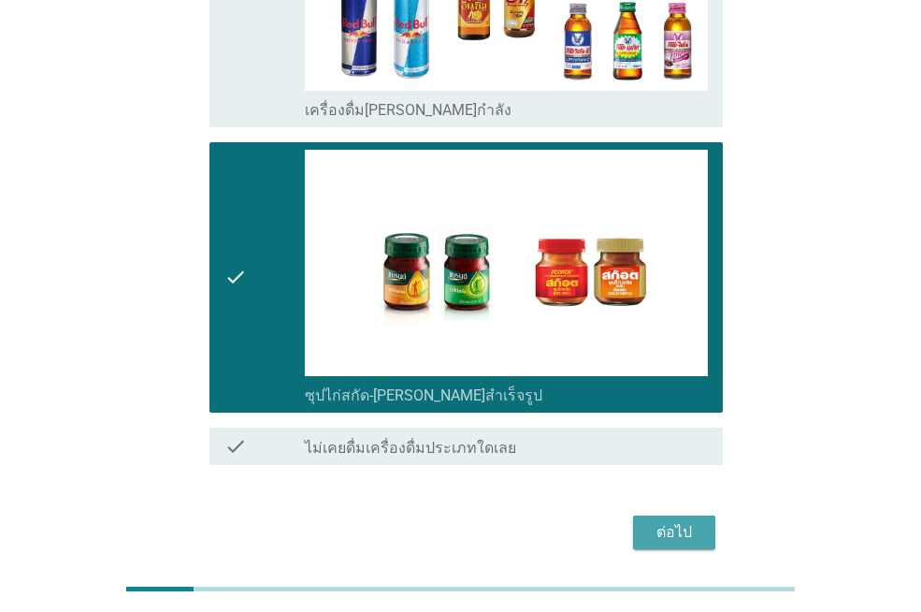
click at [690, 521] on div "ต่อไป" at bounding box center [674, 532] width 52 height 22
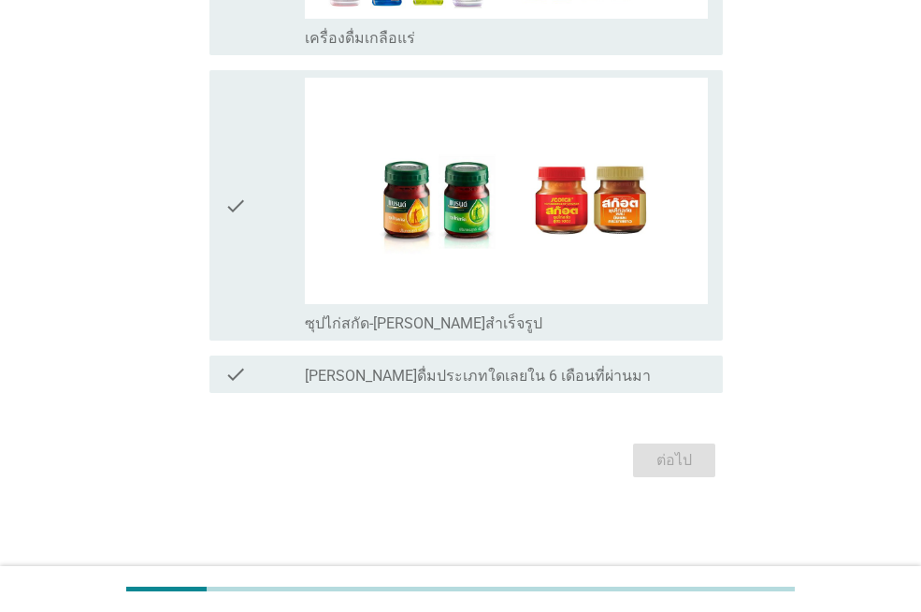
scroll to position [0, 0]
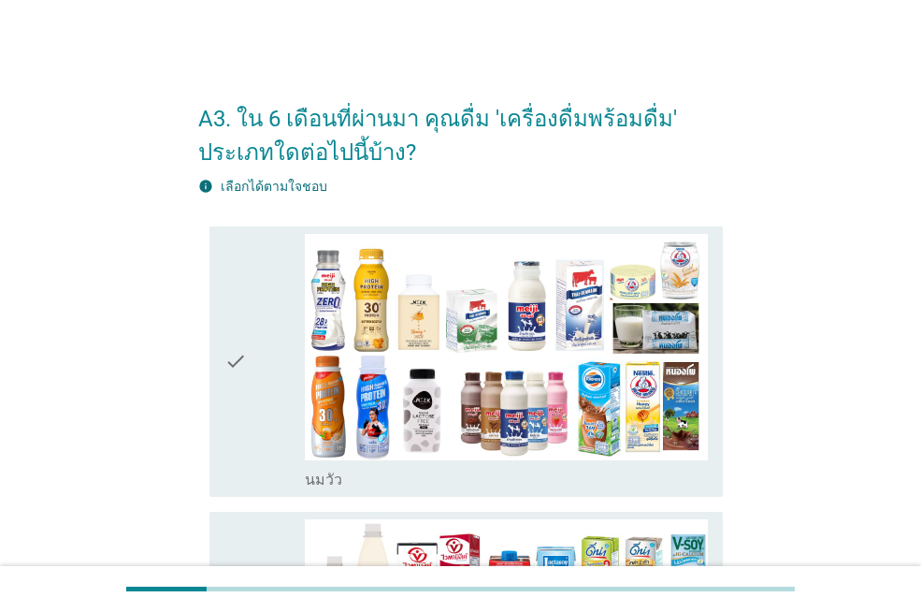
click at [264, 344] on div "check" at bounding box center [264, 361] width 80 height 255
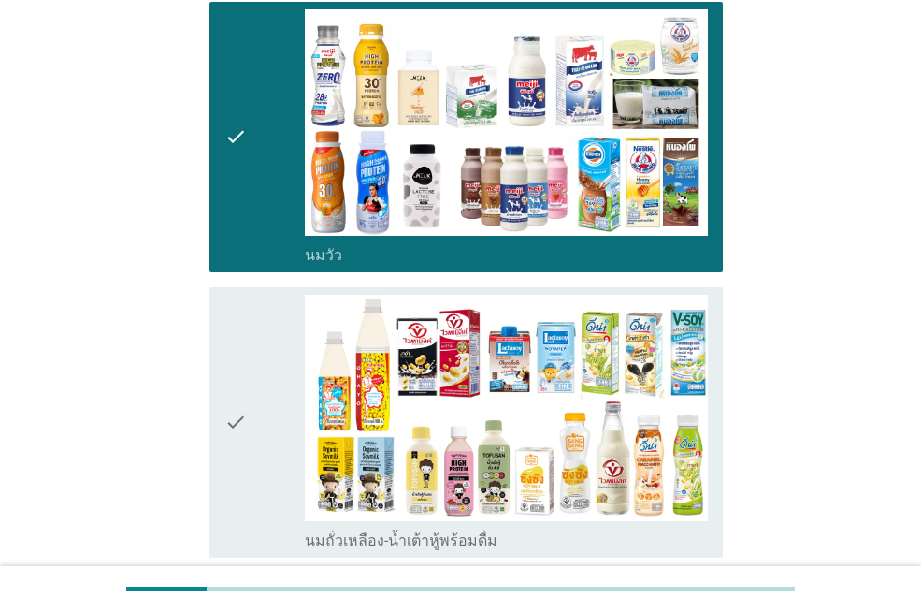
scroll to position [281, 0]
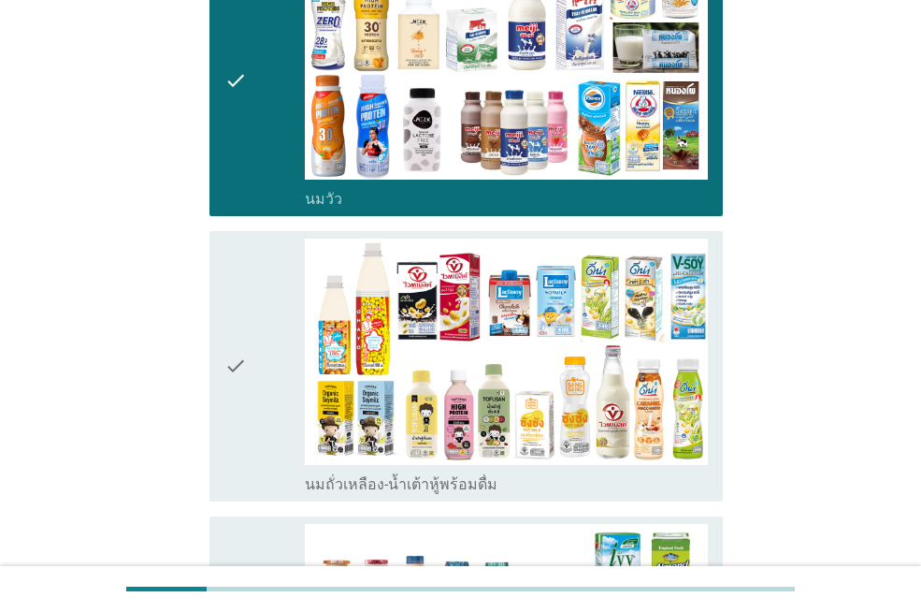
click at [260, 340] on div "check" at bounding box center [264, 365] width 80 height 255
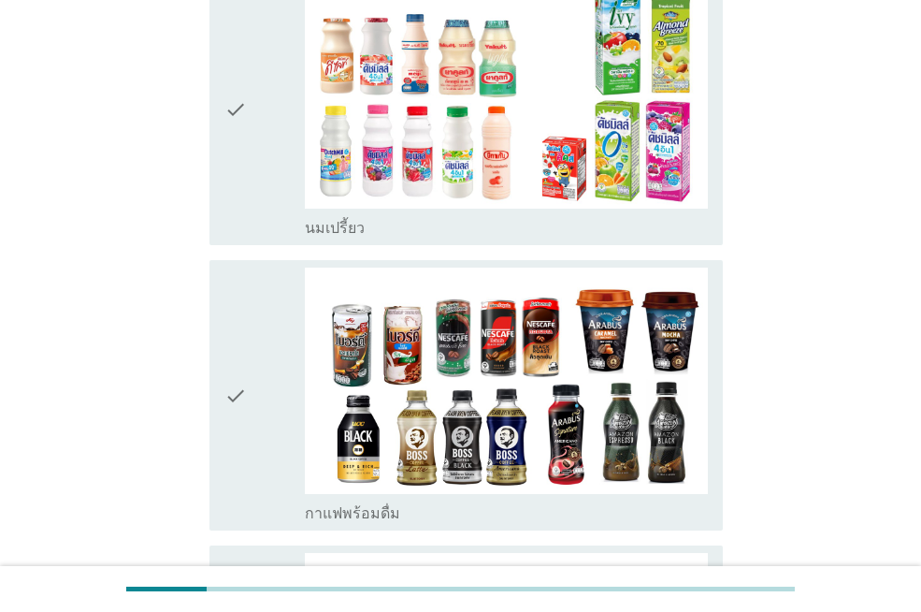
scroll to position [842, 0]
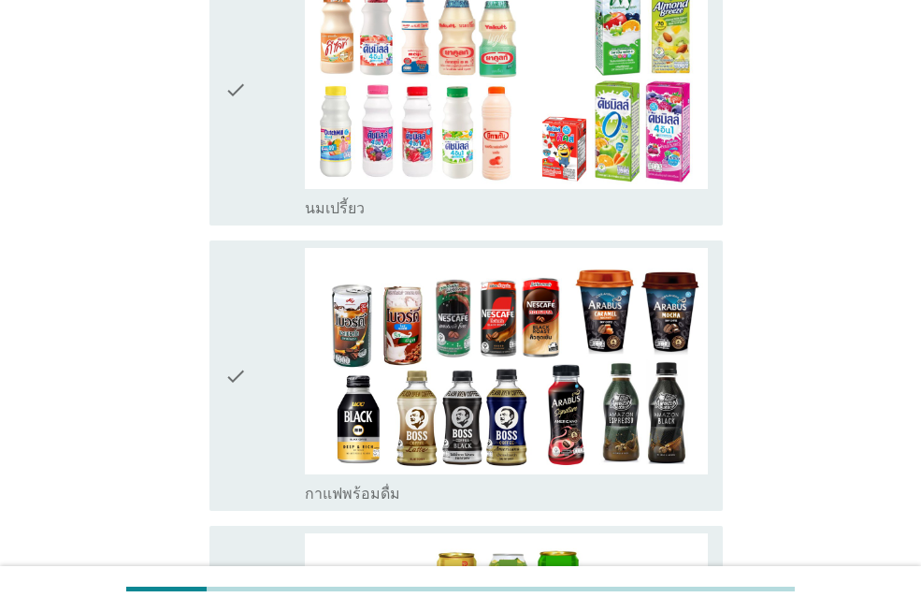
click at [260, 340] on div "check" at bounding box center [264, 375] width 80 height 255
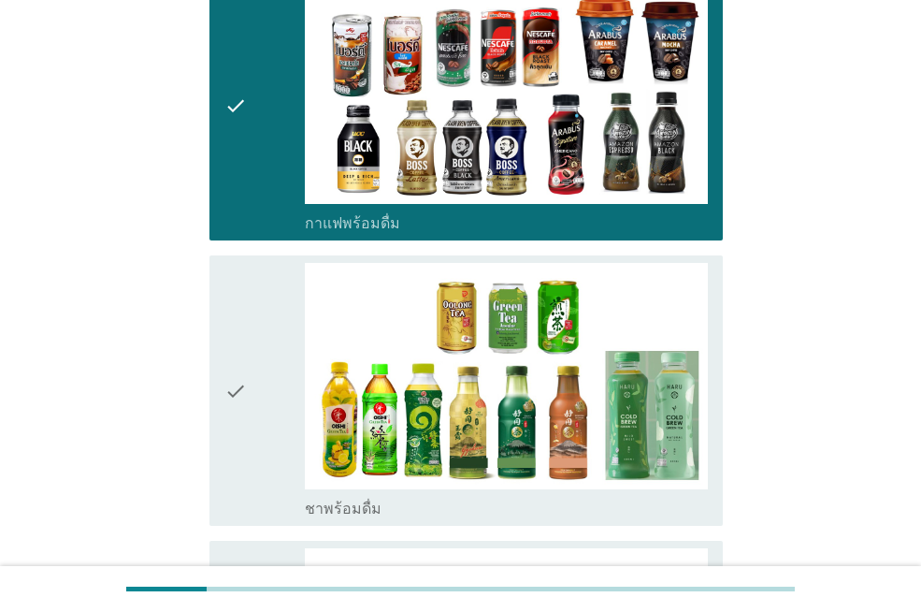
scroll to position [1122, 0]
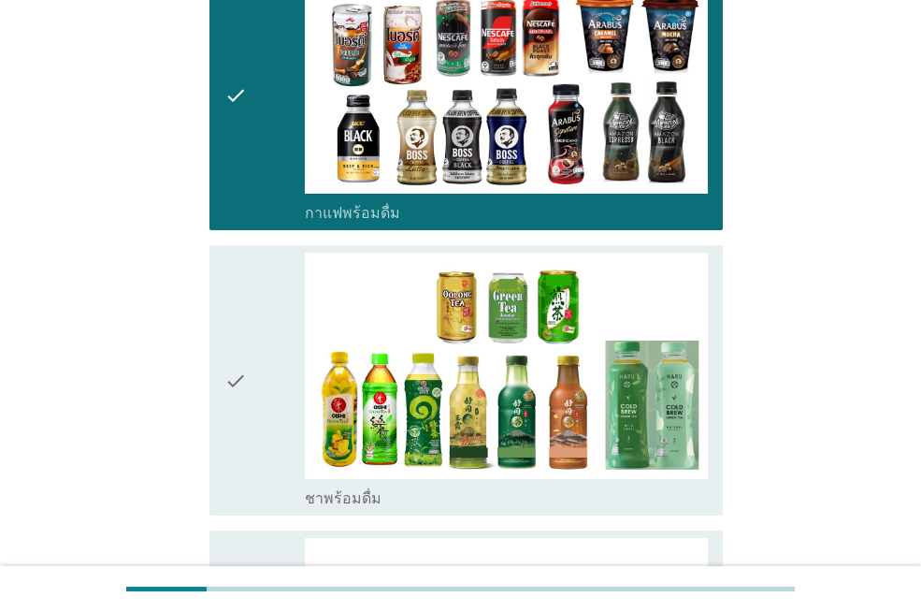
click at [260, 340] on div "check" at bounding box center [264, 380] width 80 height 255
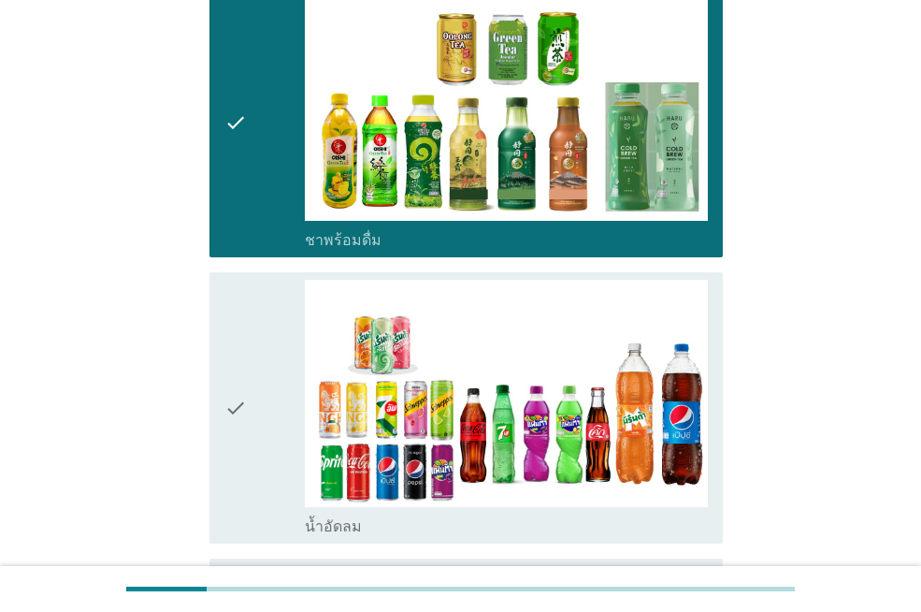
scroll to position [1403, 0]
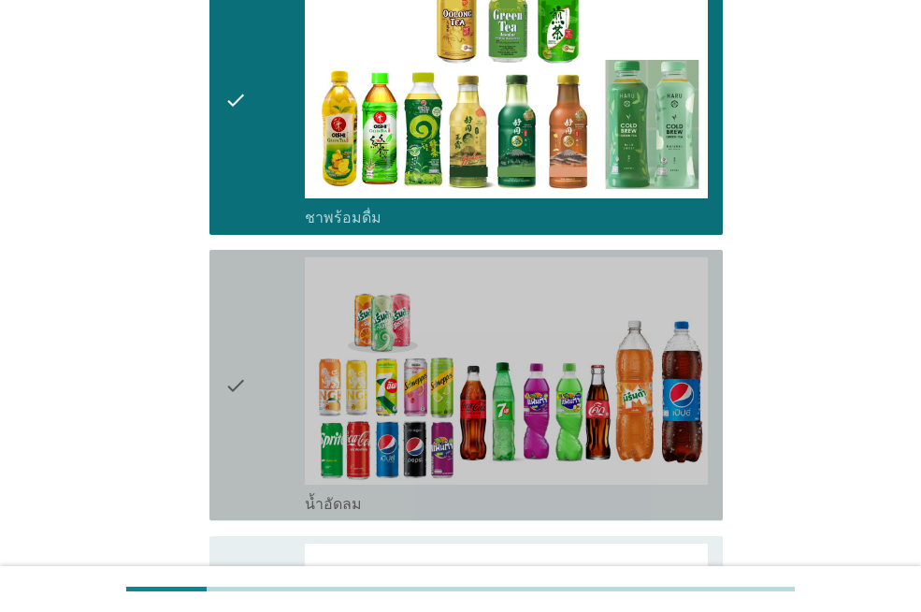
click at [260, 338] on div "check" at bounding box center [264, 384] width 80 height 255
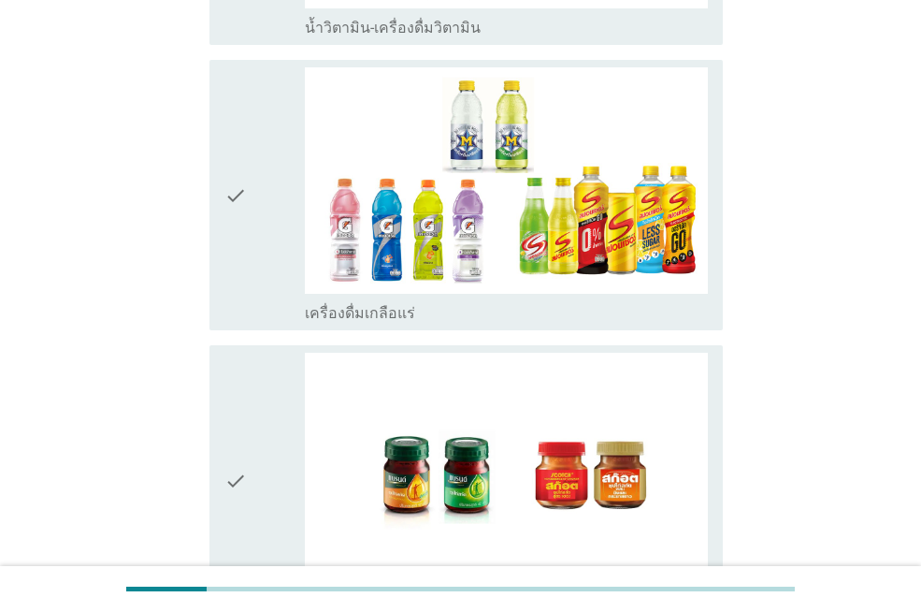
scroll to position [2806, 0]
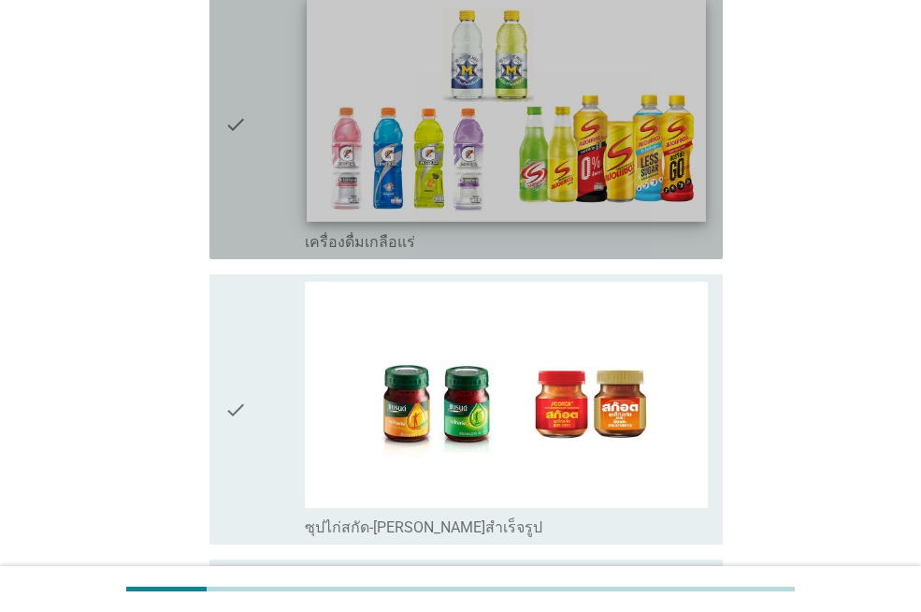
click at [309, 185] on img at bounding box center [506, 109] width 398 height 224
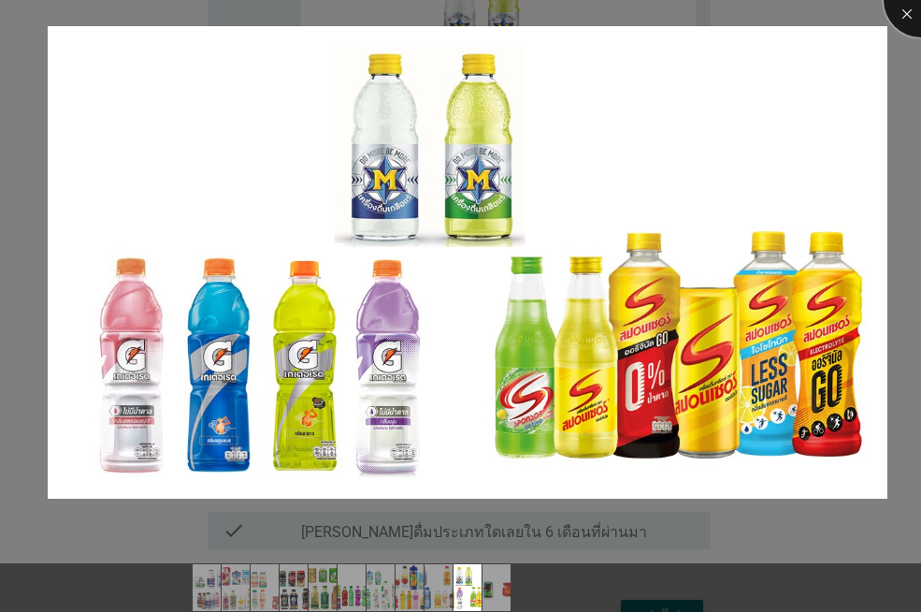
click at [904, 14] on div at bounding box center [921, 0] width 75 height 75
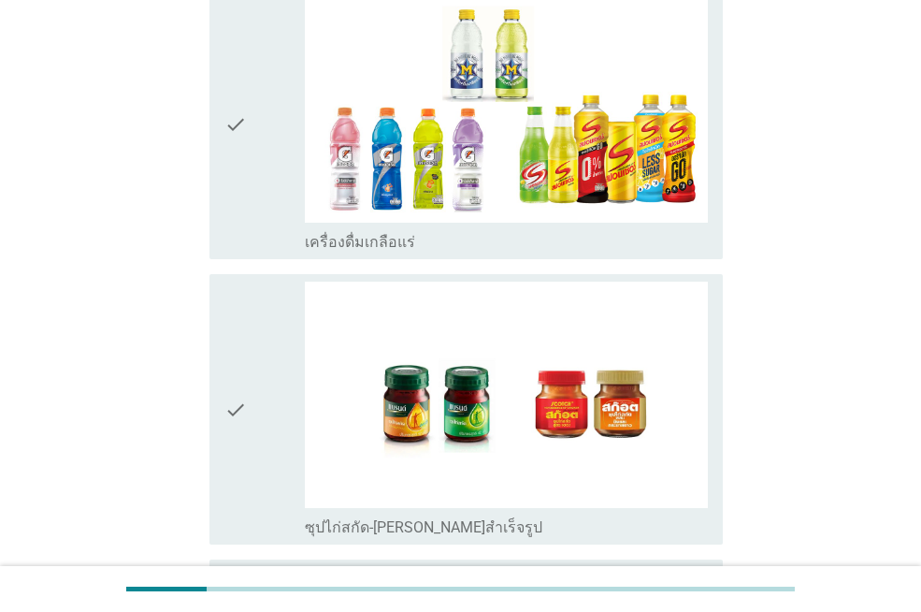
click at [260, 177] on div "check" at bounding box center [264, 123] width 80 height 255
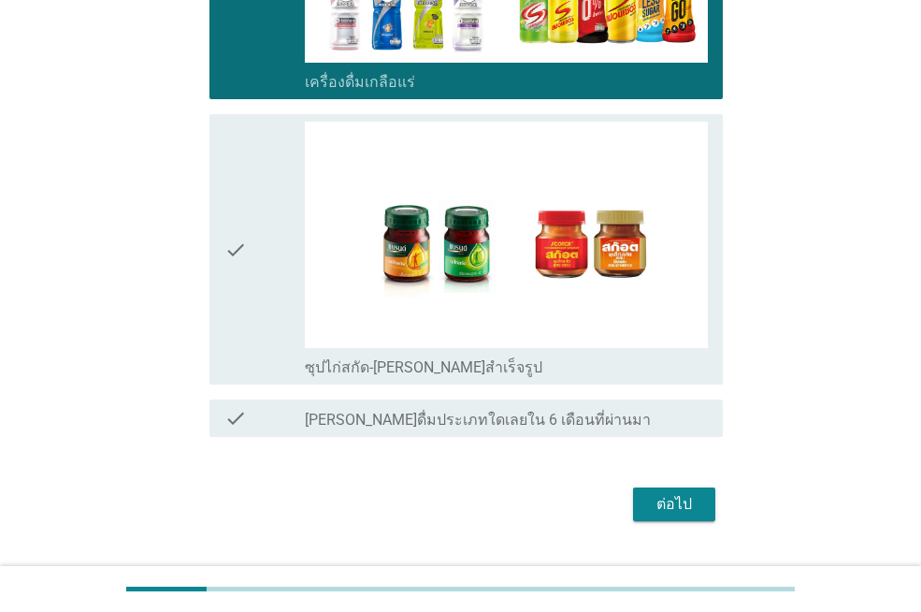
scroll to position [3010, 0]
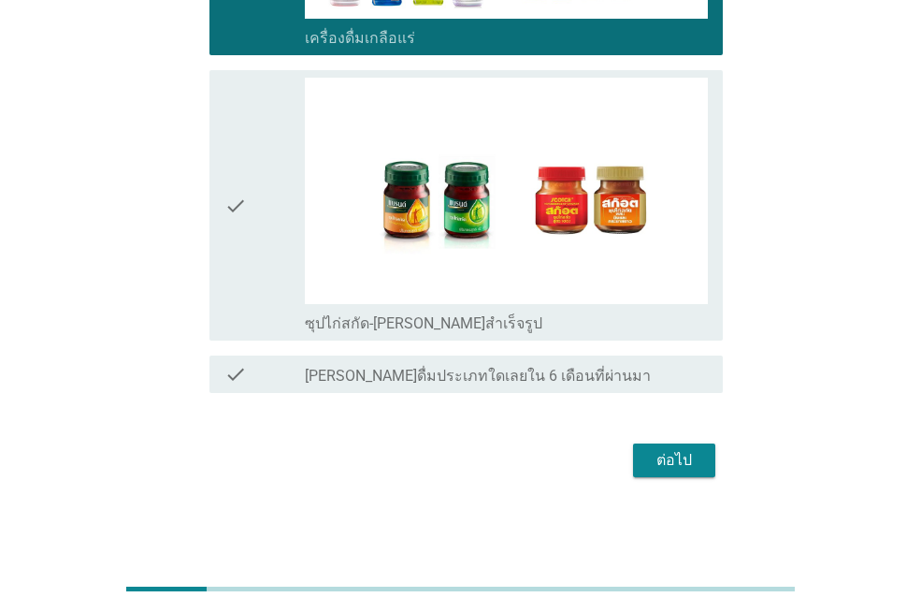
click at [257, 202] on div "check" at bounding box center [264, 205] width 80 height 255
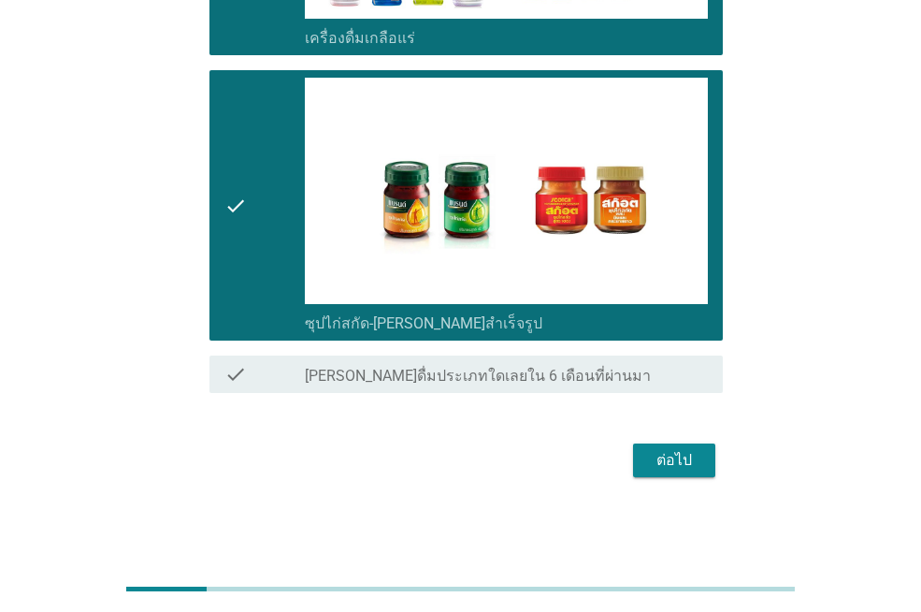
click at [686, 455] on div "ต่อไป" at bounding box center [674, 460] width 52 height 22
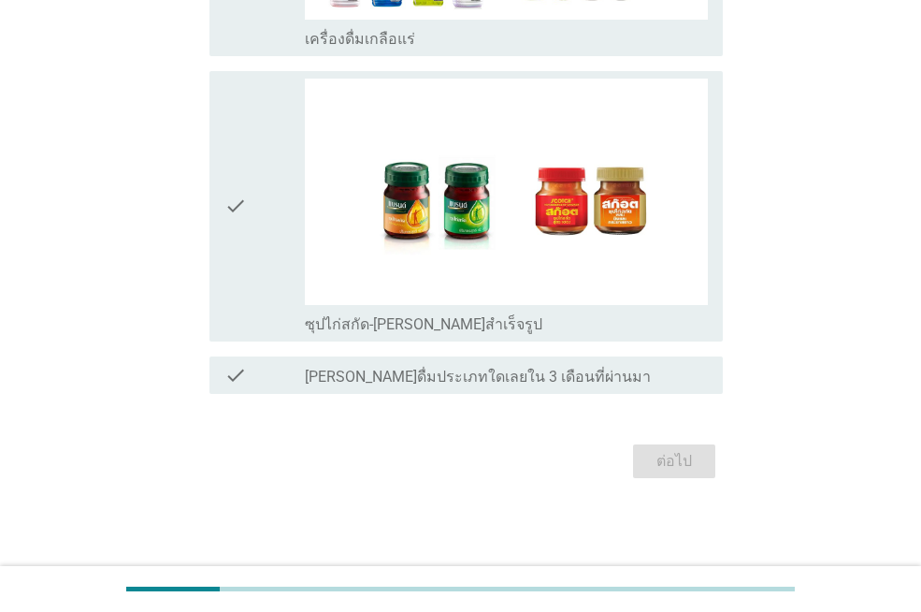
scroll to position [0, 0]
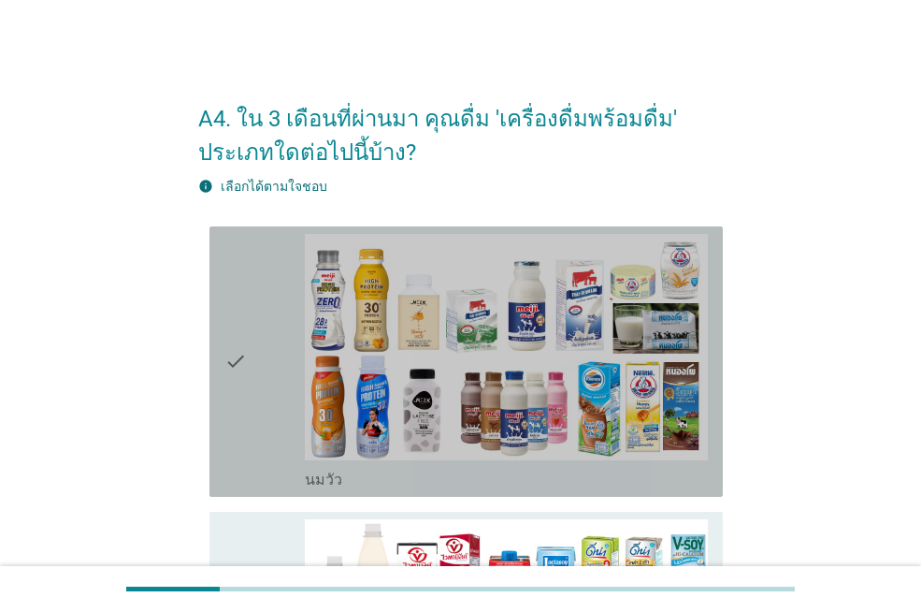
click at [250, 335] on div "check" at bounding box center [264, 361] width 80 height 255
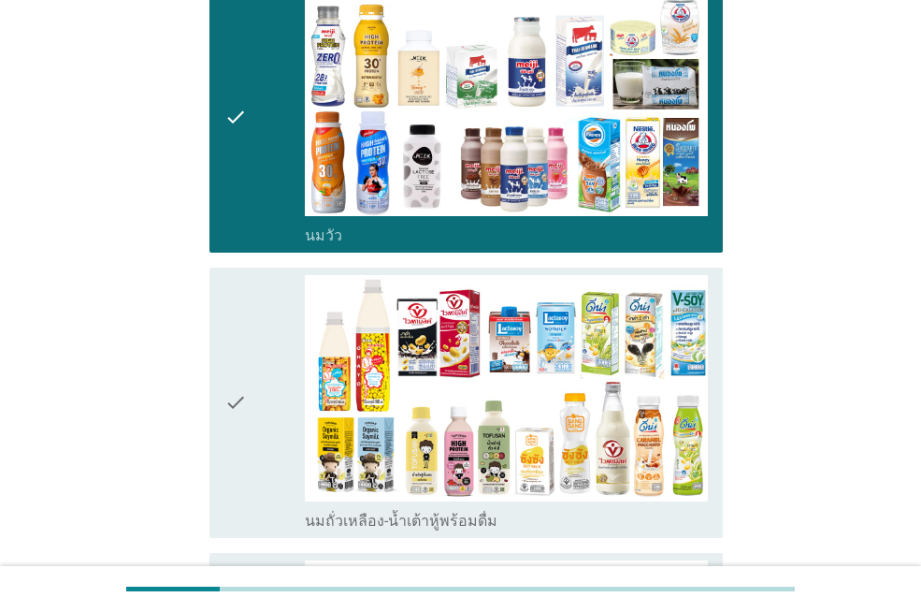
scroll to position [281, 0]
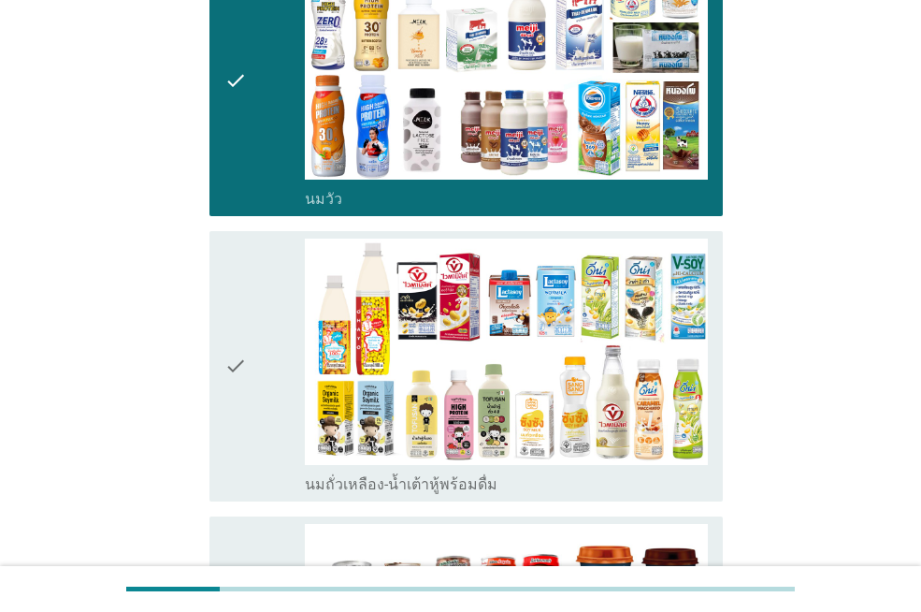
click at [251, 333] on div "check" at bounding box center [264, 365] width 80 height 255
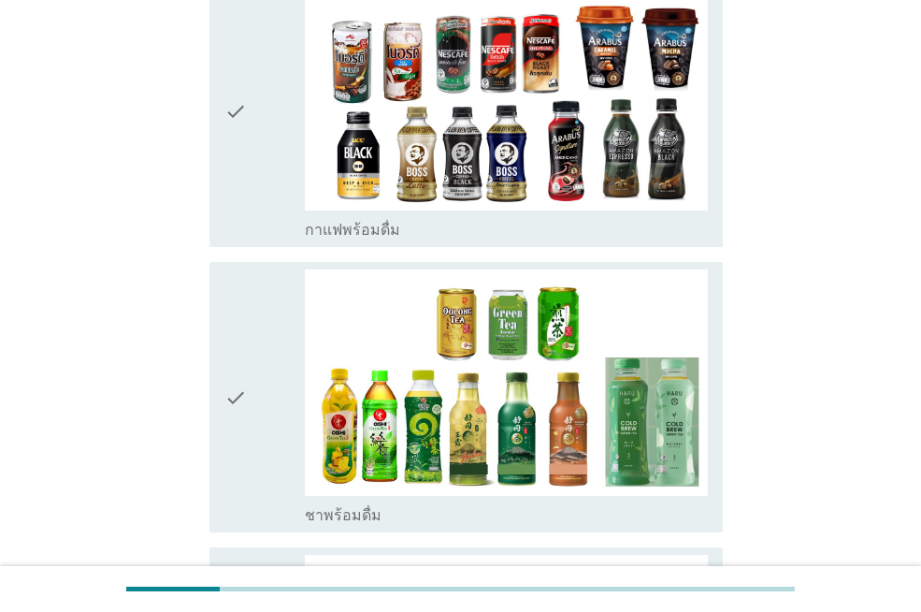
scroll to position [842, 0]
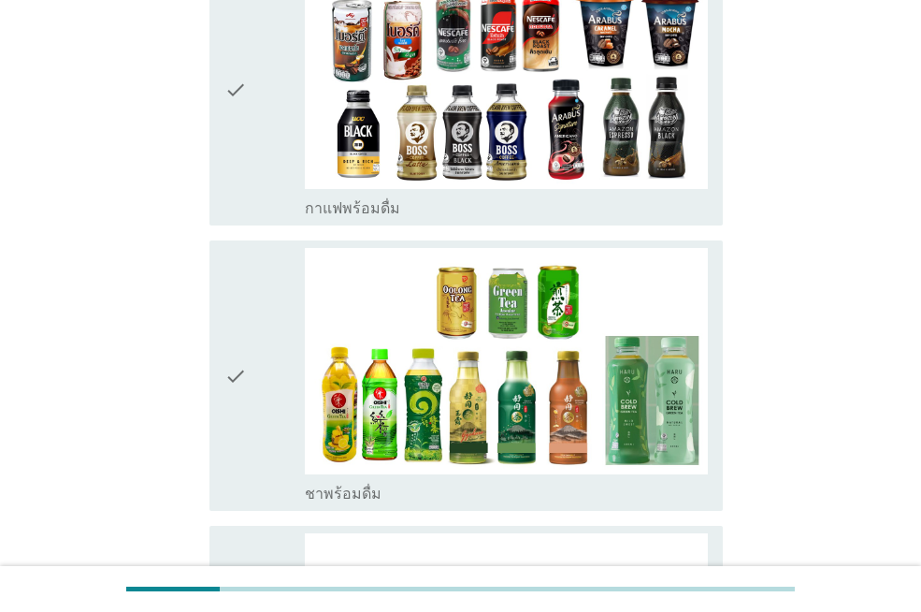
click at [258, 105] on div "check" at bounding box center [264, 90] width 80 height 255
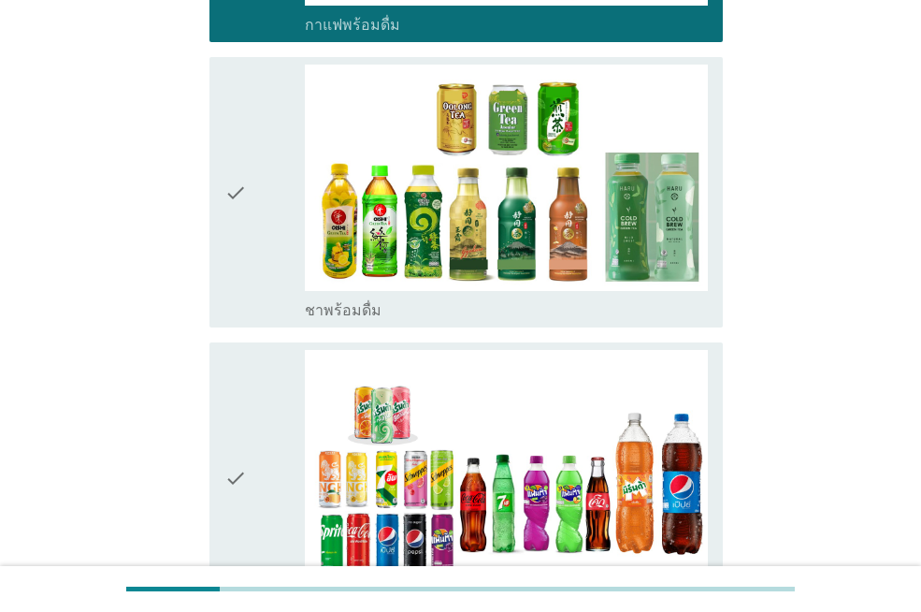
scroll to position [1029, 0]
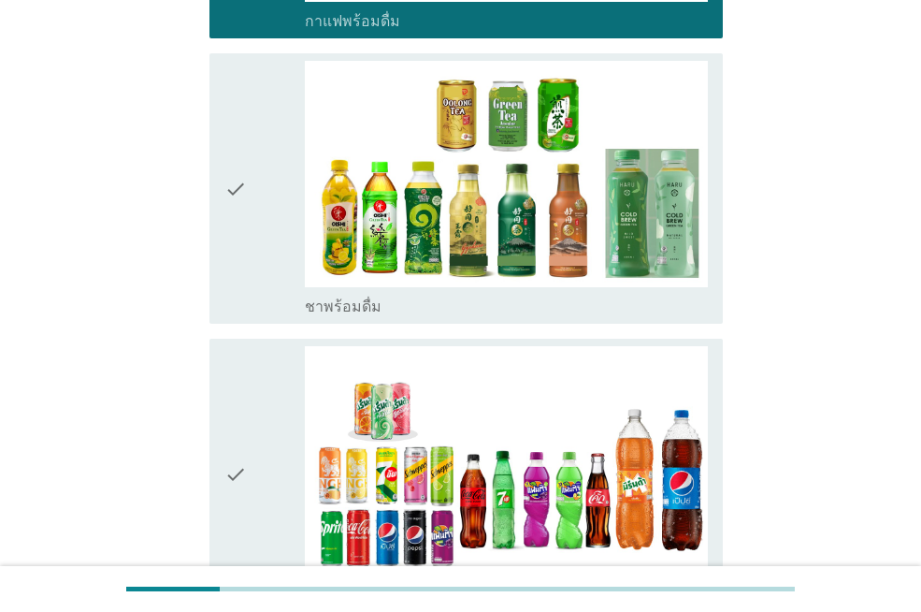
click at [286, 225] on div "check" at bounding box center [264, 188] width 80 height 255
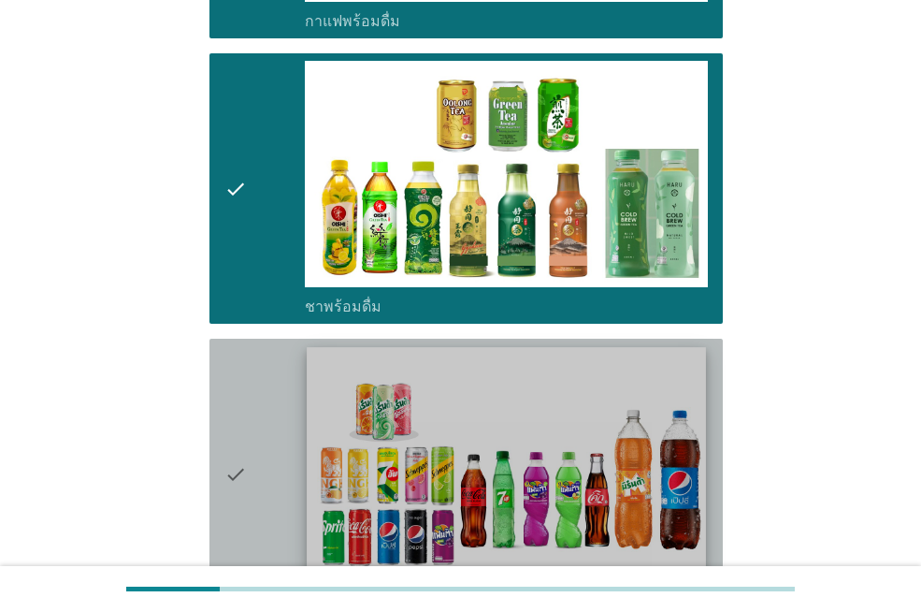
click at [319, 475] on img at bounding box center [506, 459] width 398 height 224
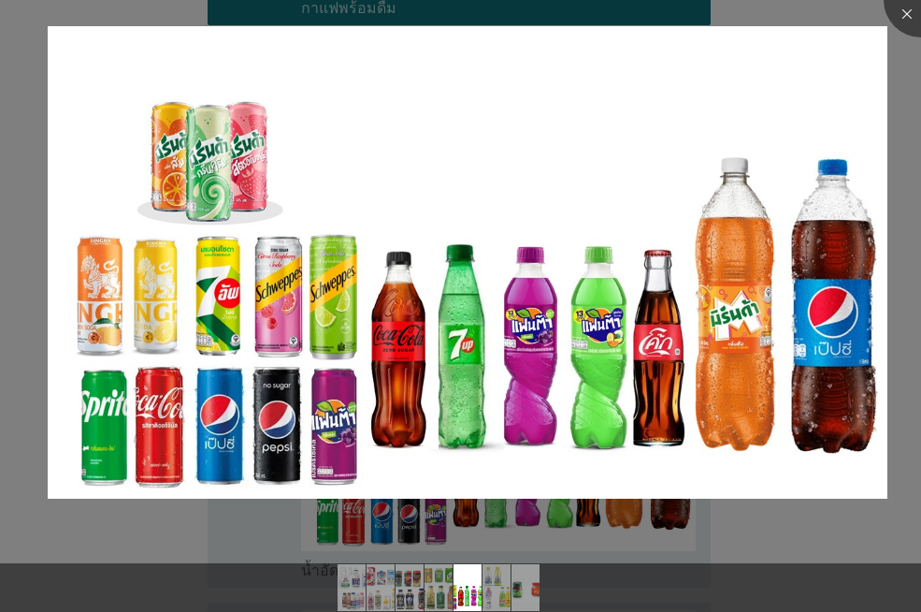
scroll to position [1309, 0]
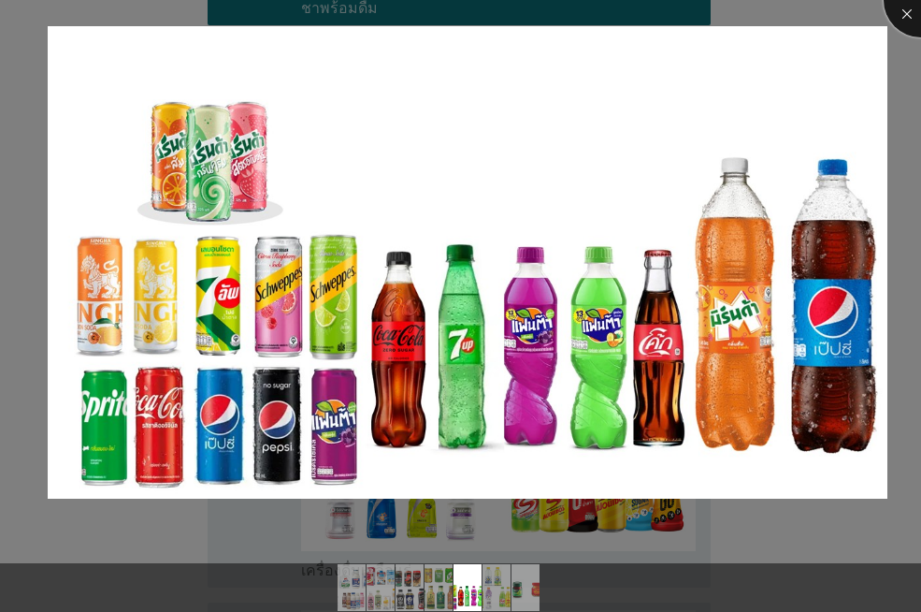
click at [908, 20] on div at bounding box center [921, 0] width 75 height 75
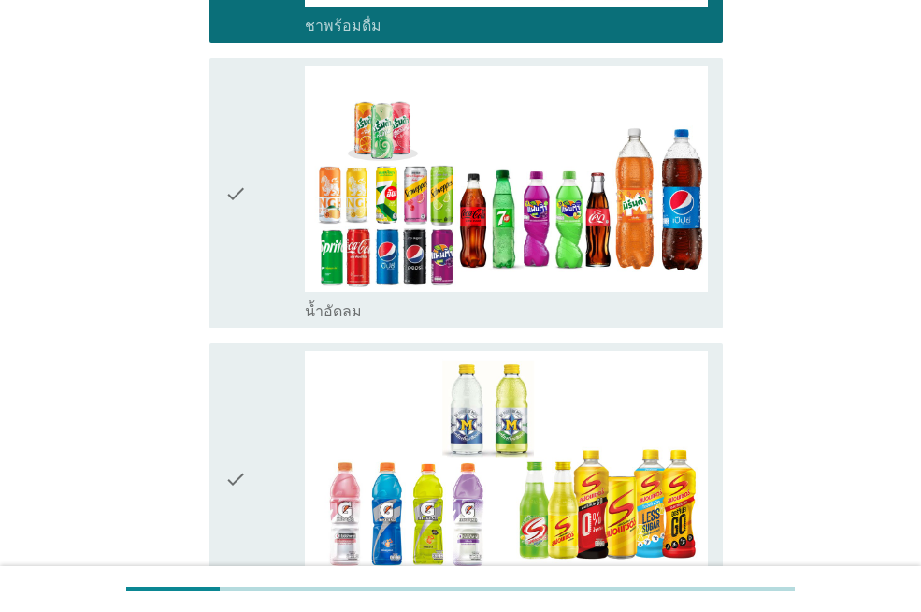
click at [259, 239] on div "check" at bounding box center [264, 192] width 80 height 255
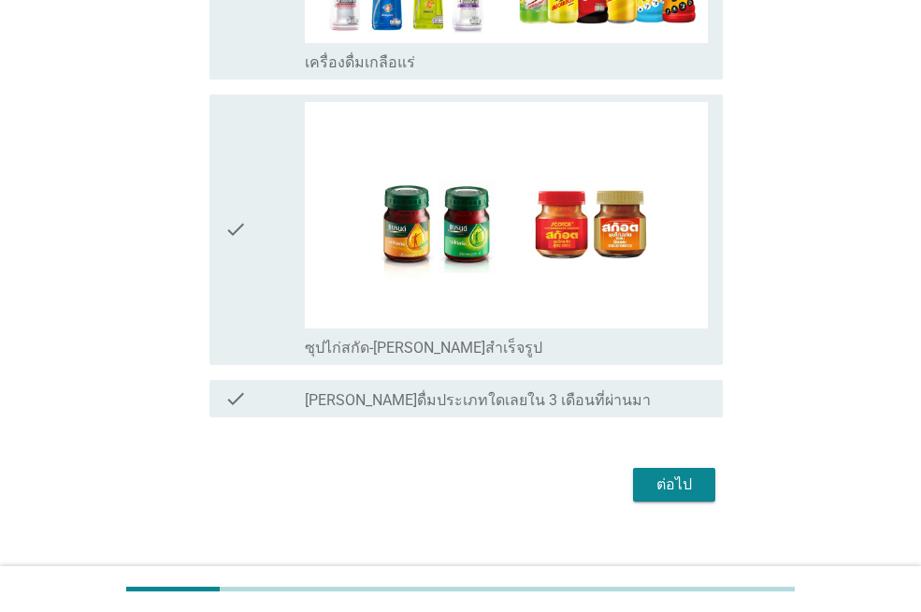
scroll to position [1868, 0]
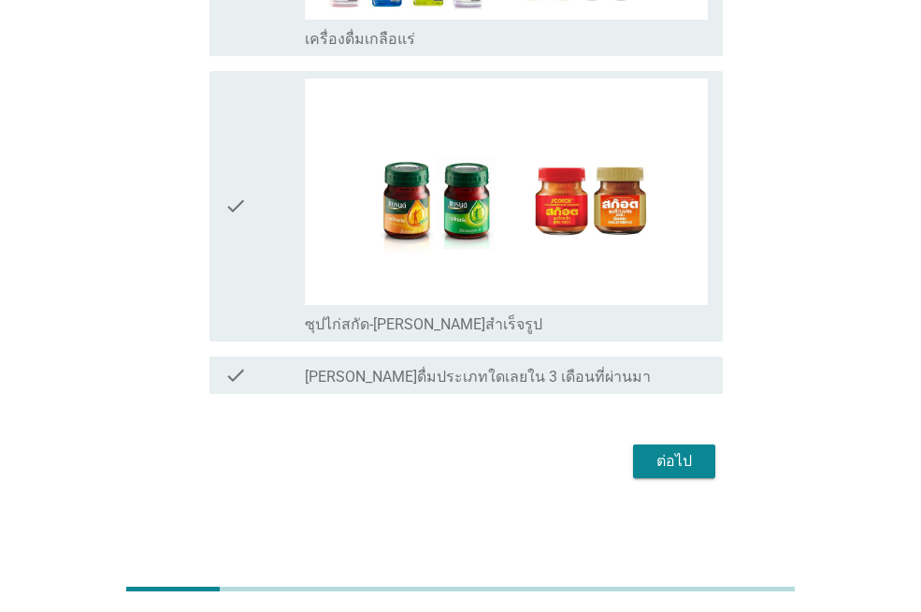
click at [672, 462] on div "ต่อไป" at bounding box center [674, 461] width 52 height 22
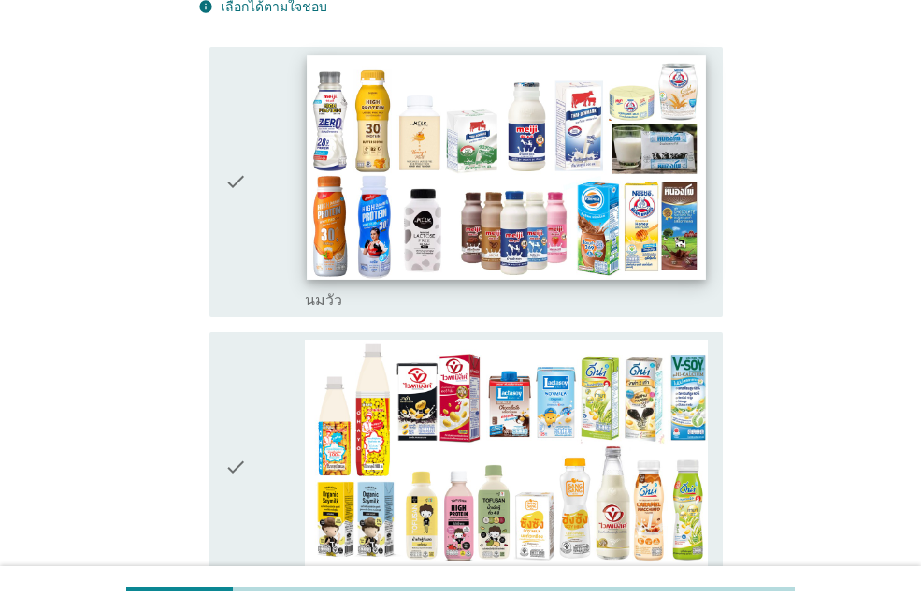
scroll to position [187, 0]
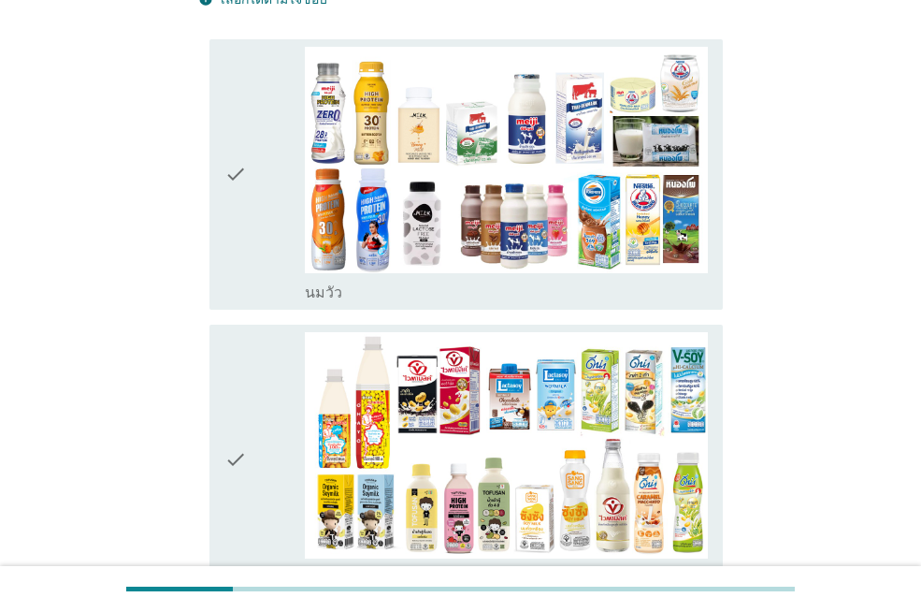
click at [264, 385] on div "check" at bounding box center [264, 459] width 80 height 255
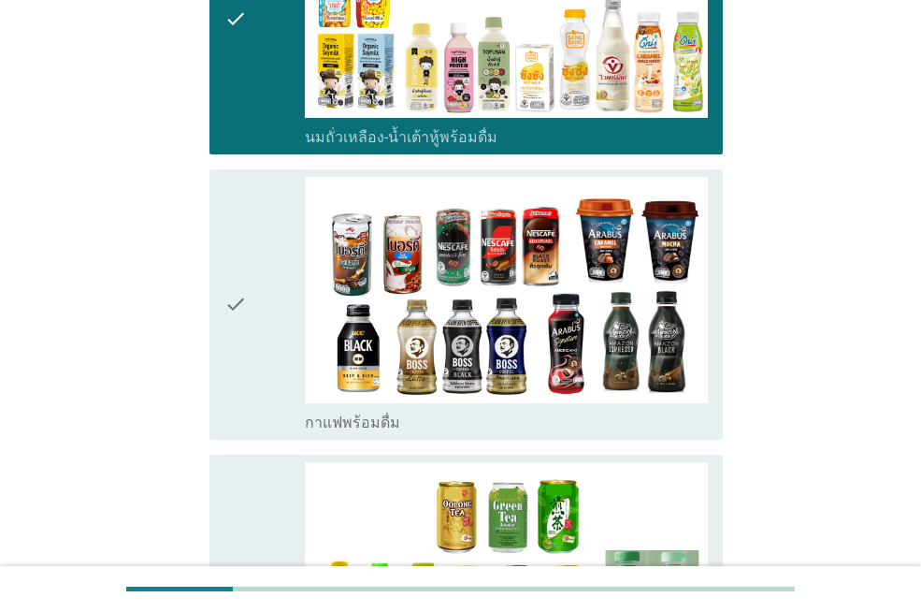
scroll to position [655, 0]
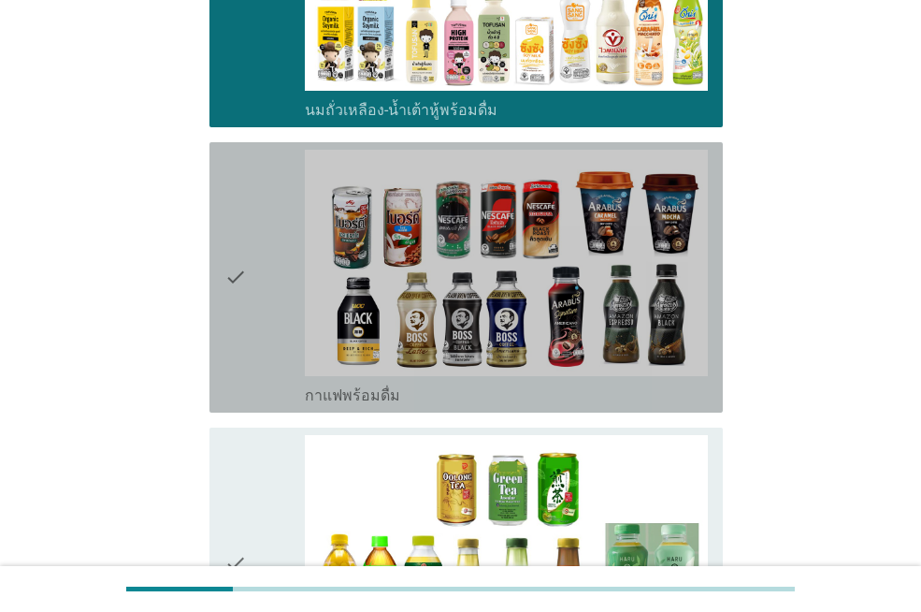
click at [282, 336] on div "check" at bounding box center [264, 277] width 80 height 255
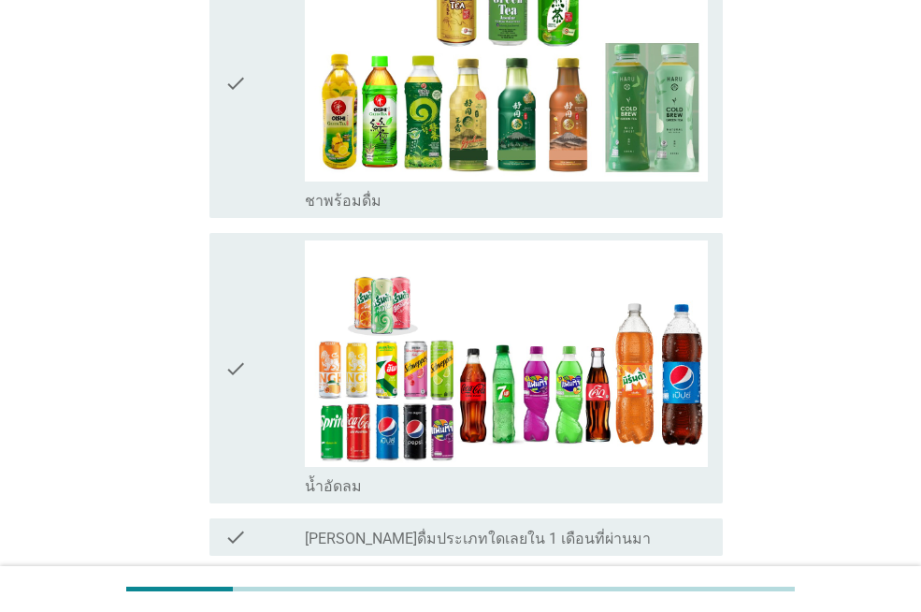
scroll to position [1216, 0]
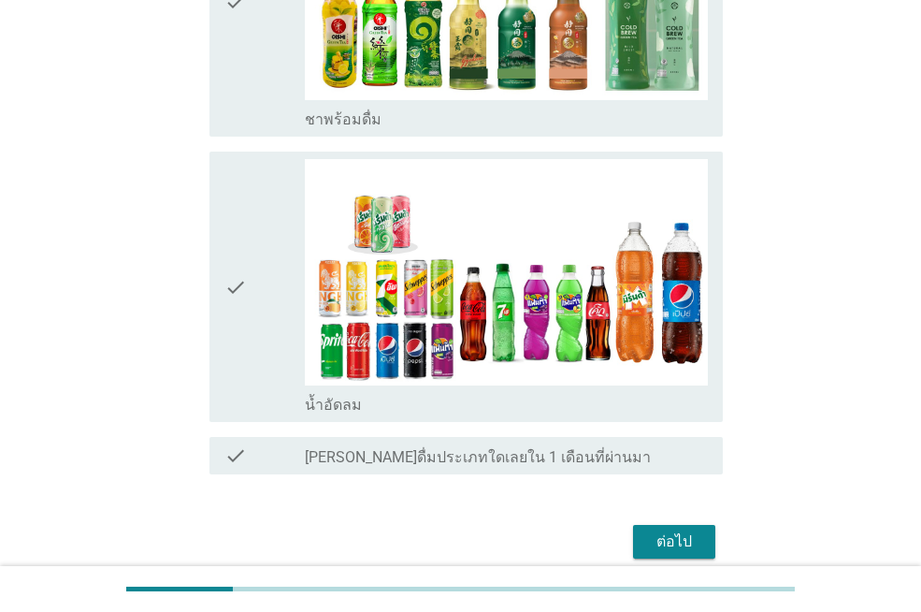
click at [282, 345] on div "check" at bounding box center [264, 286] width 80 height 255
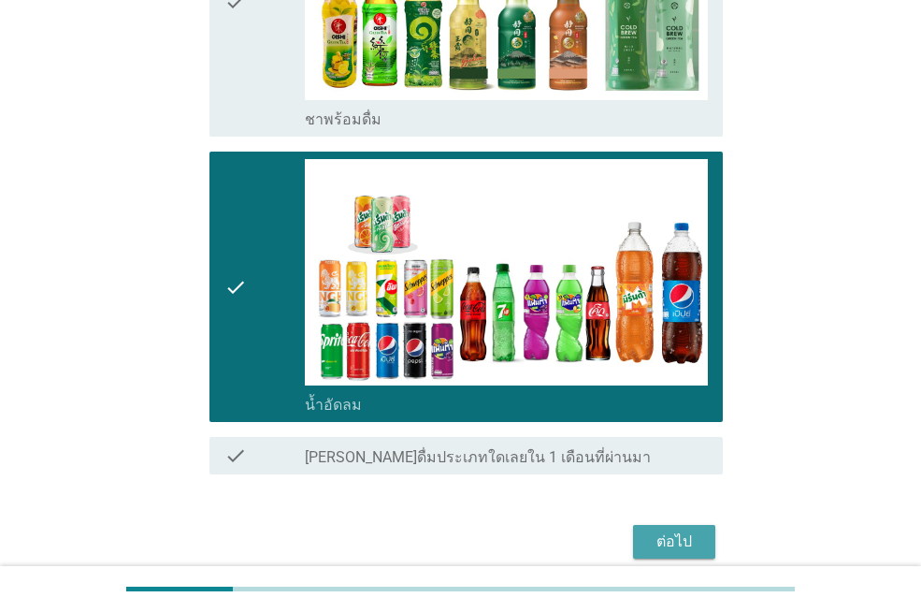
click at [666, 536] on div "ต่อไป" at bounding box center [674, 541] width 52 height 22
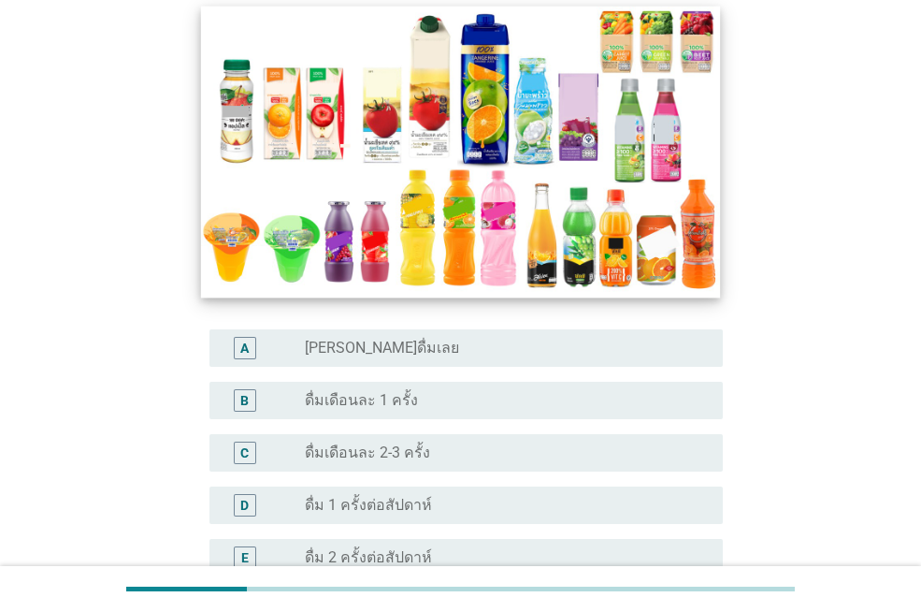
scroll to position [374, 0]
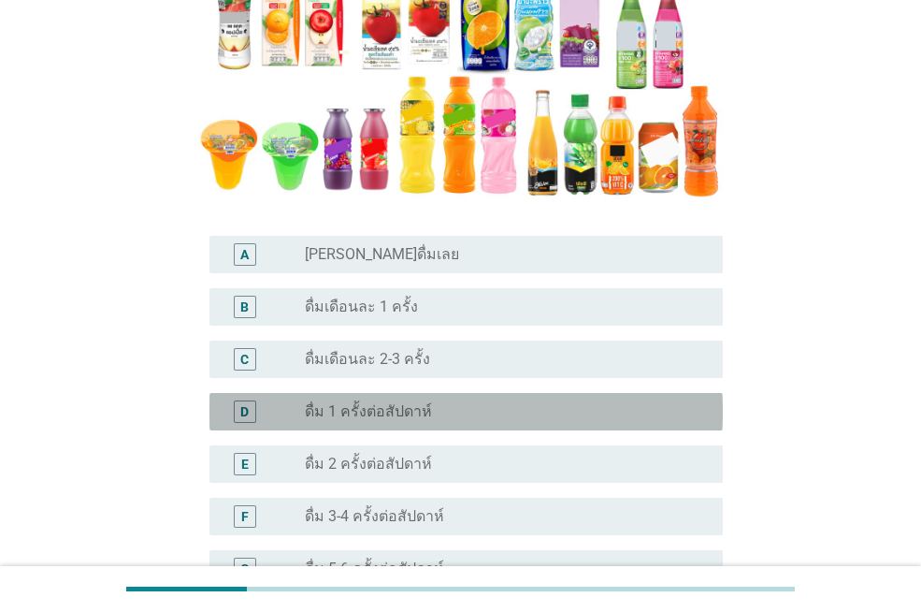
click at [367, 400] on div "radio_button_unchecked ดื่ม 1 ครั้งต่อสัปดาห์" at bounding box center [506, 411] width 403 height 22
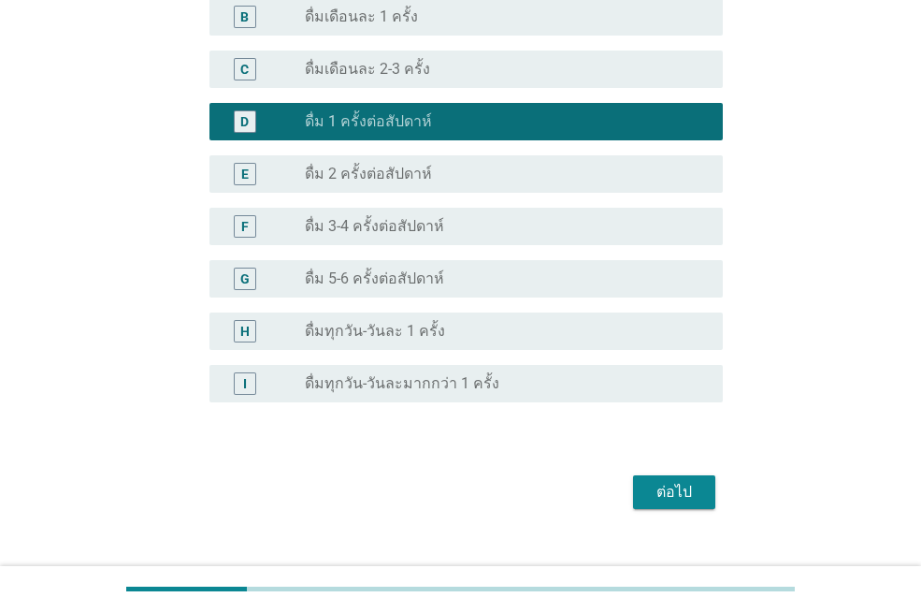
scroll to position [695, 0]
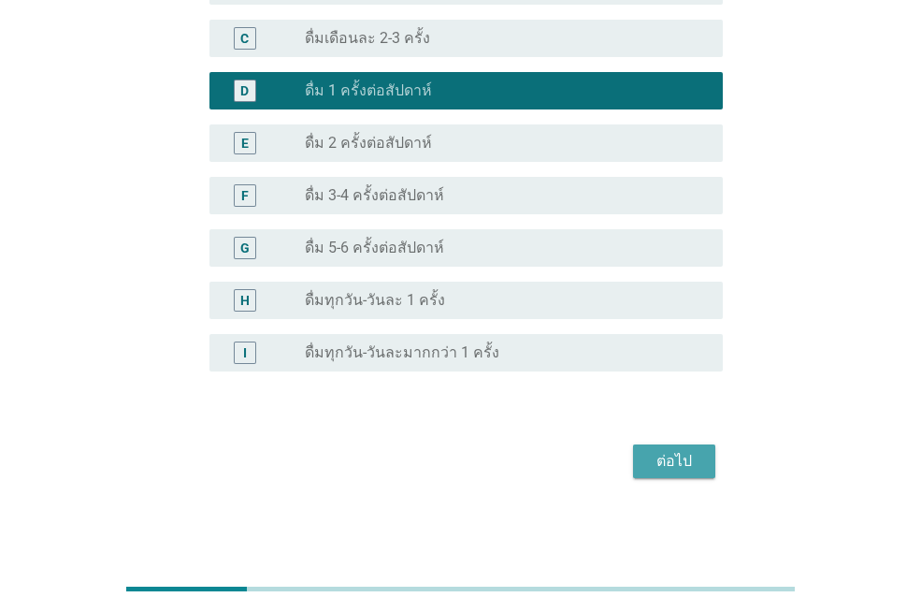
click at [693, 455] on div "ต่อไป" at bounding box center [674, 461] width 52 height 22
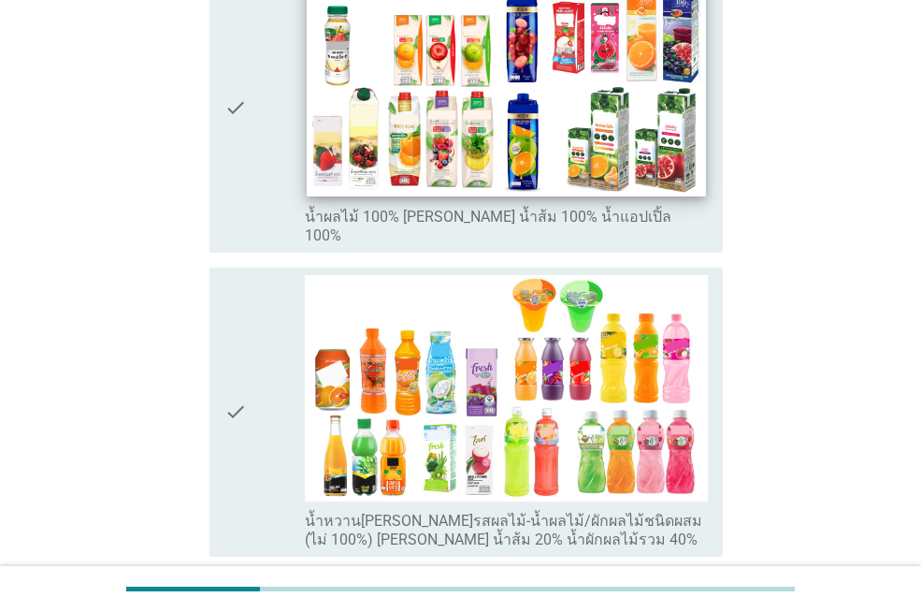
scroll to position [327, 0]
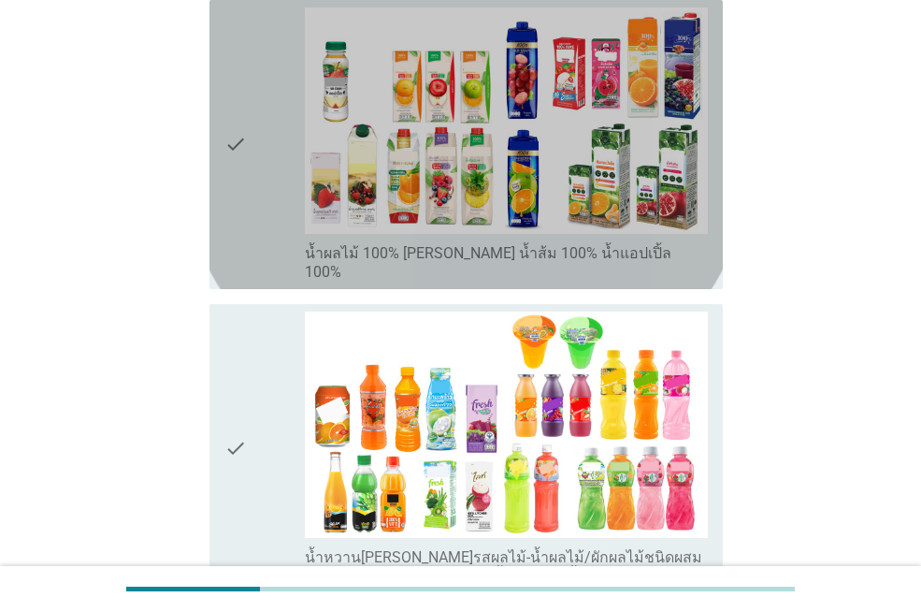
click at [280, 120] on div "check" at bounding box center [264, 144] width 80 height 274
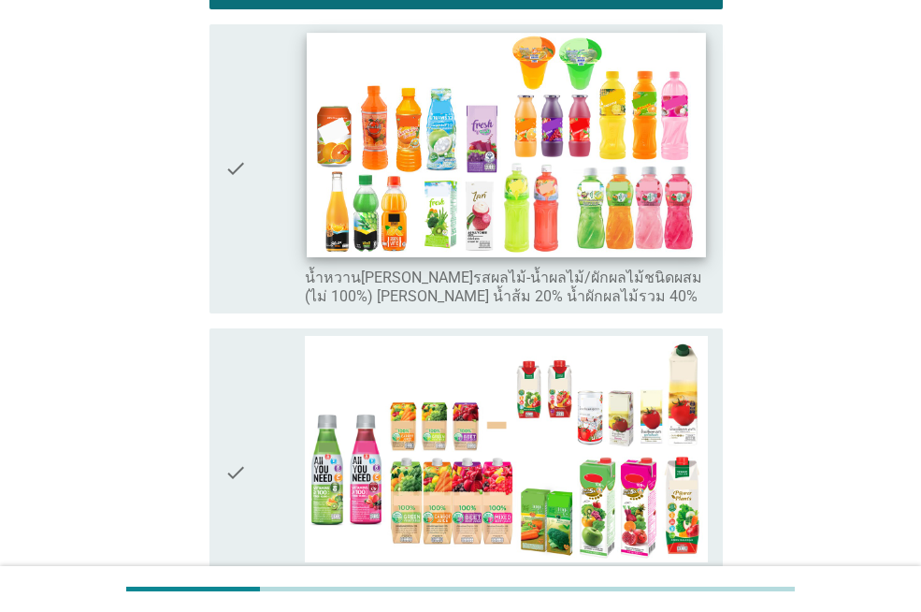
scroll to position [608, 0]
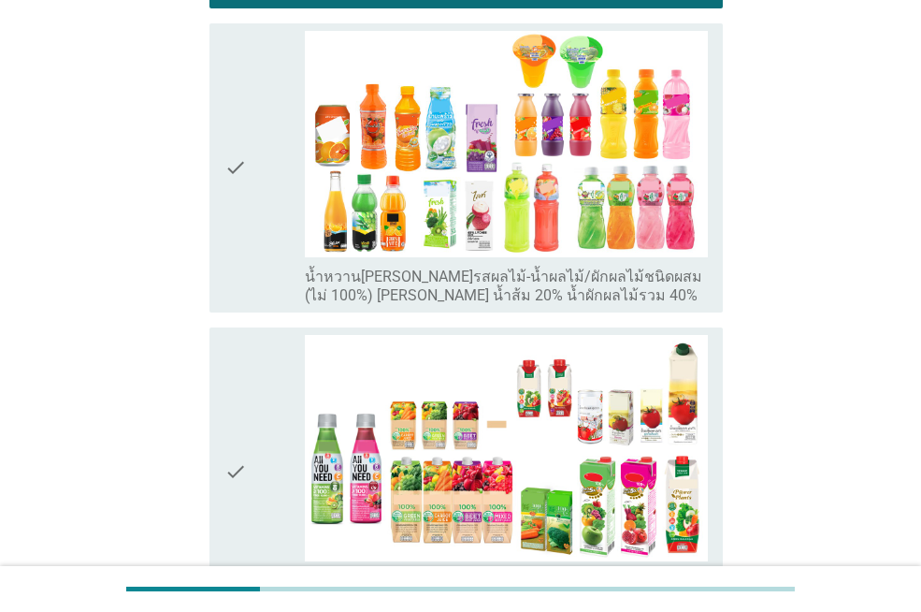
click at [236, 439] on icon "check" at bounding box center [235, 472] width 22 height 274
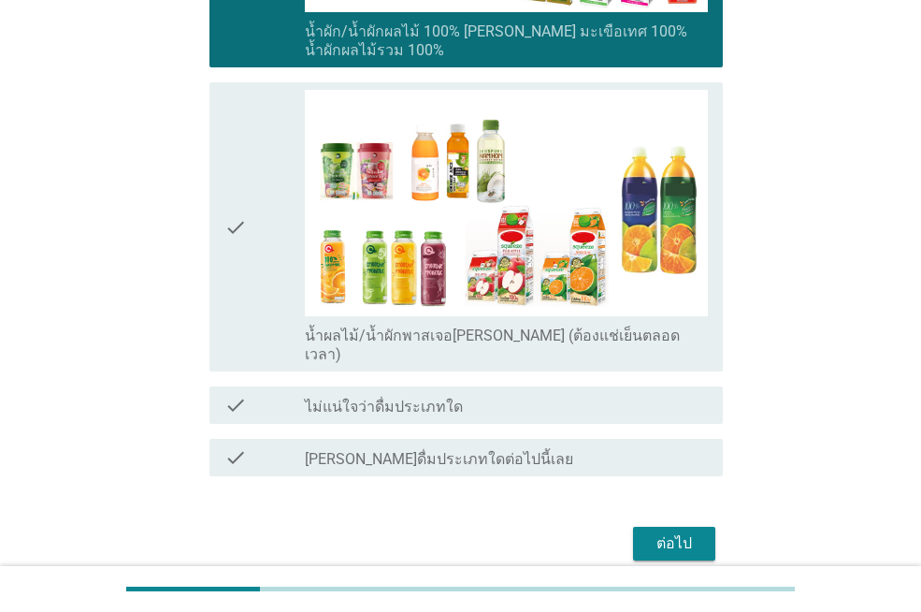
scroll to position [1169, 0]
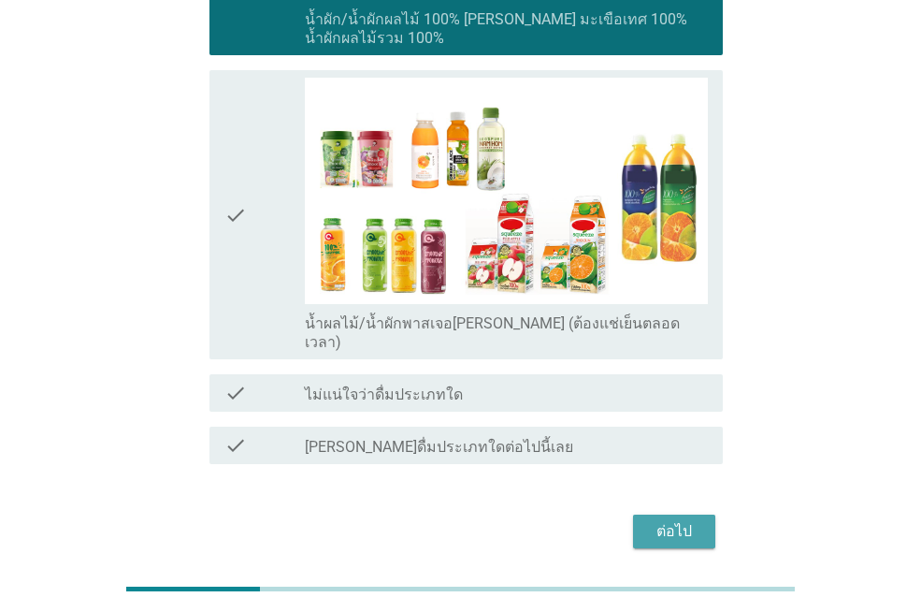
click at [661, 520] on div "ต่อไป" at bounding box center [674, 531] width 52 height 22
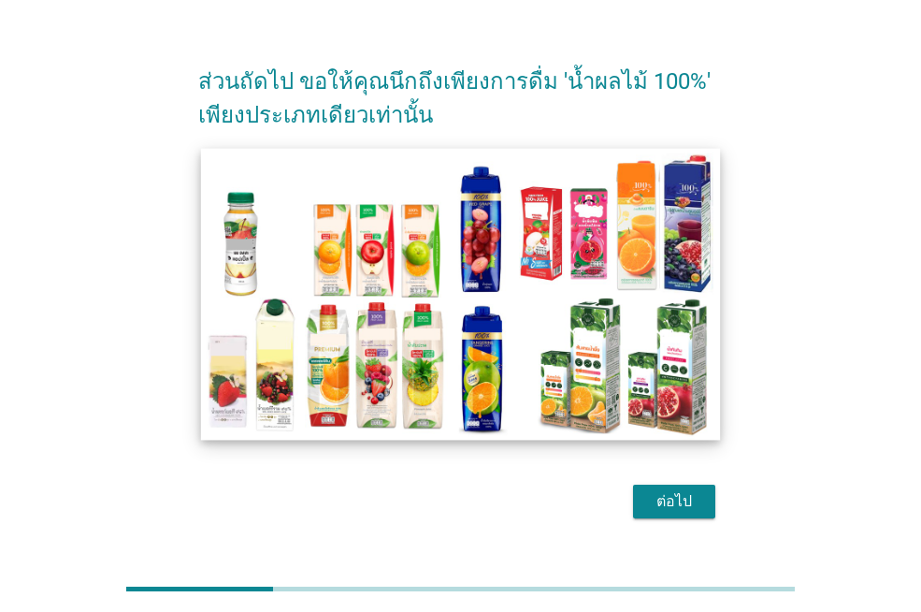
scroll to position [78, 0]
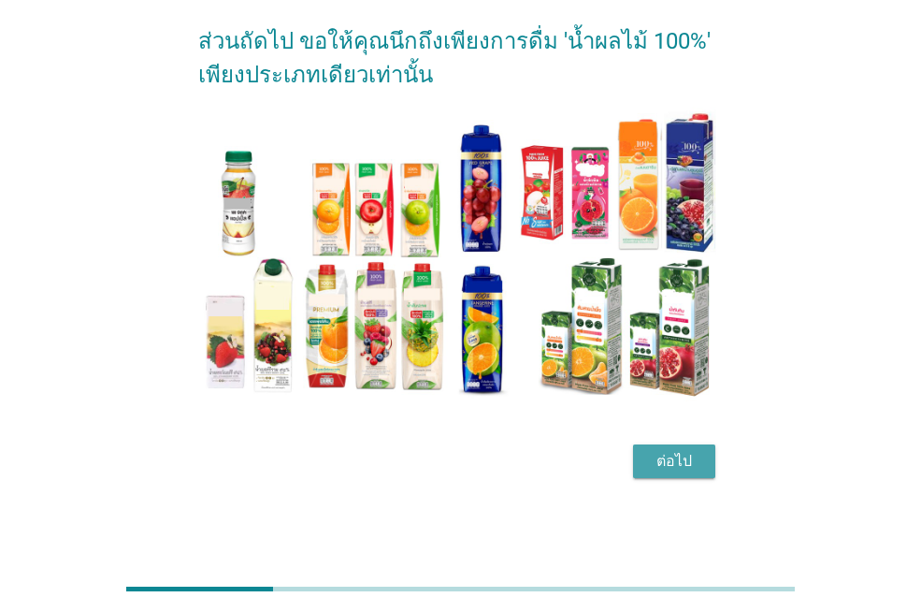
click at [686, 465] on div "ต่อไป" at bounding box center [674, 461] width 52 height 22
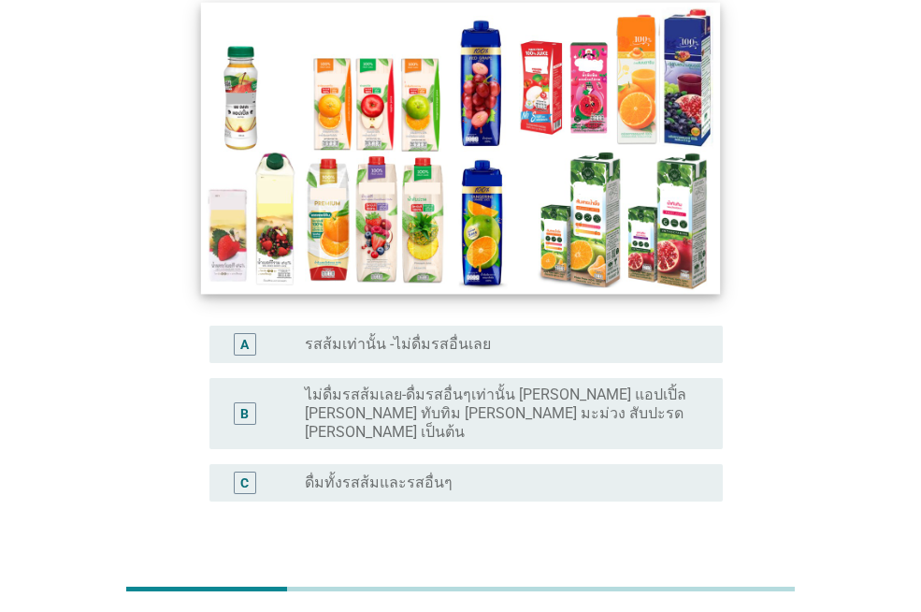
scroll to position [187, 0]
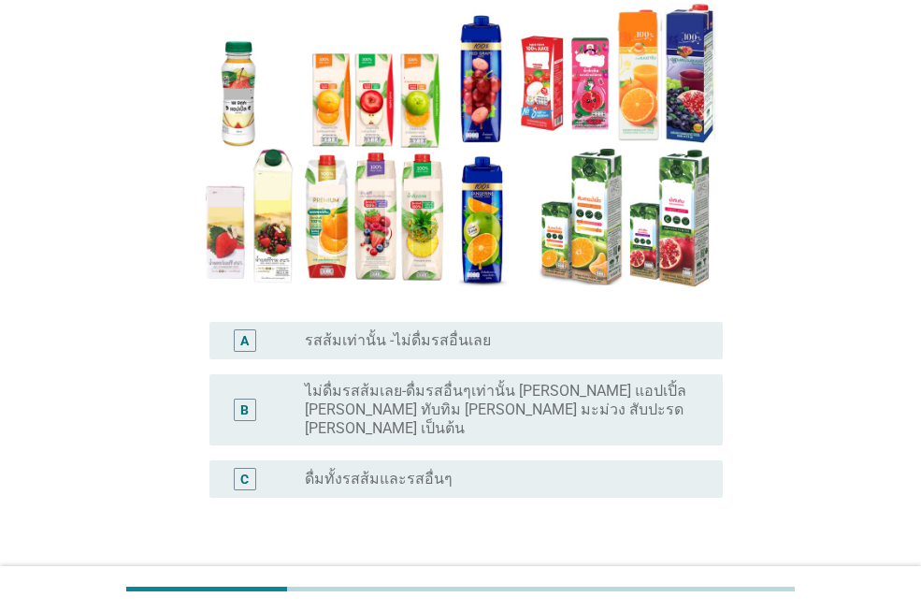
click at [408, 470] on label "ดื่มทั้งรสส้มและรสอื่นๆ" at bounding box center [379, 479] width 148 height 19
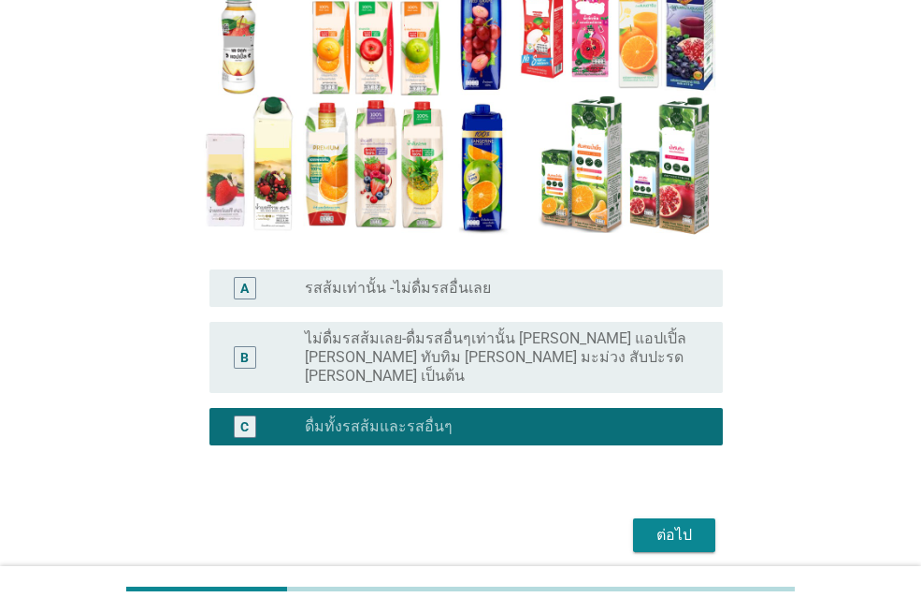
scroll to position [281, 0]
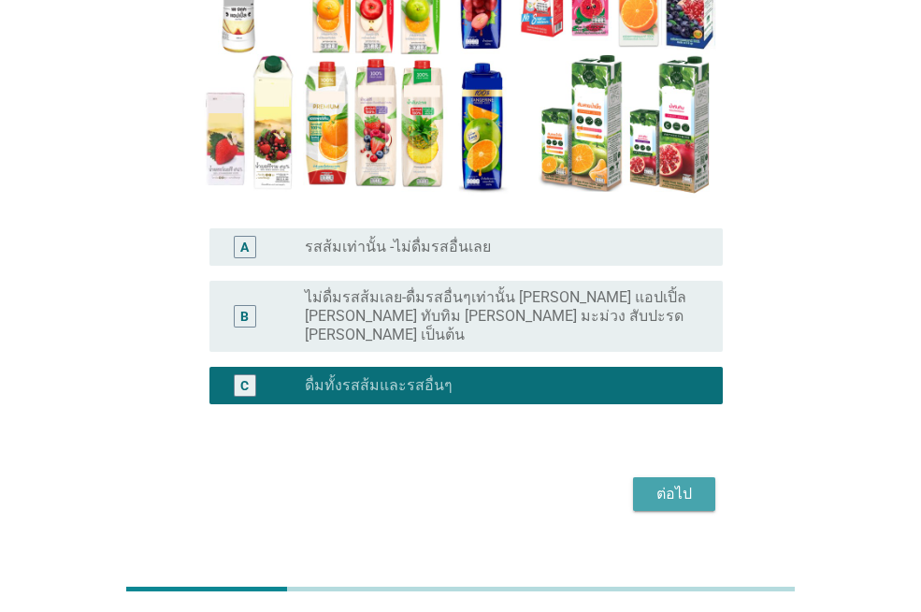
click at [676, 483] on div "ต่อไป" at bounding box center [674, 494] width 52 height 22
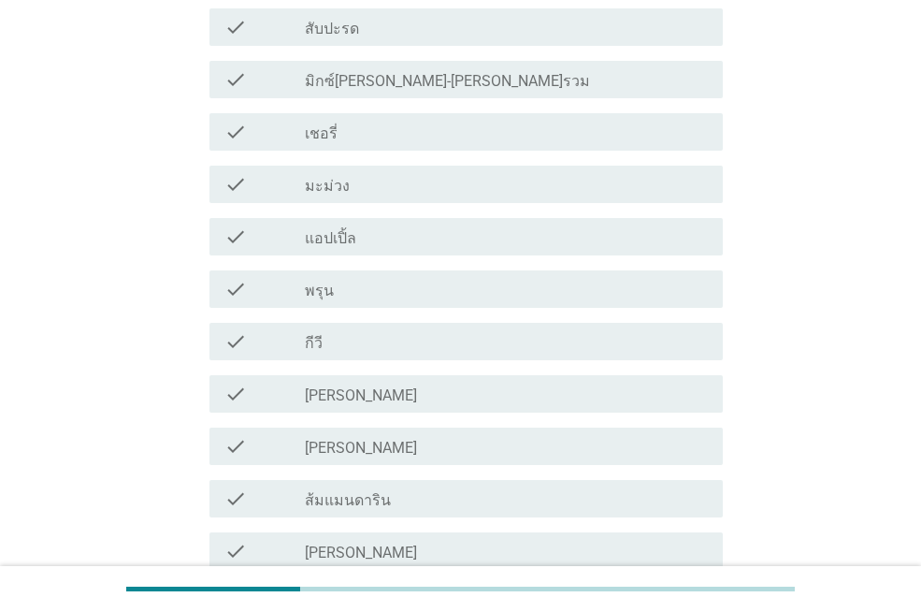
scroll to position [842, 0]
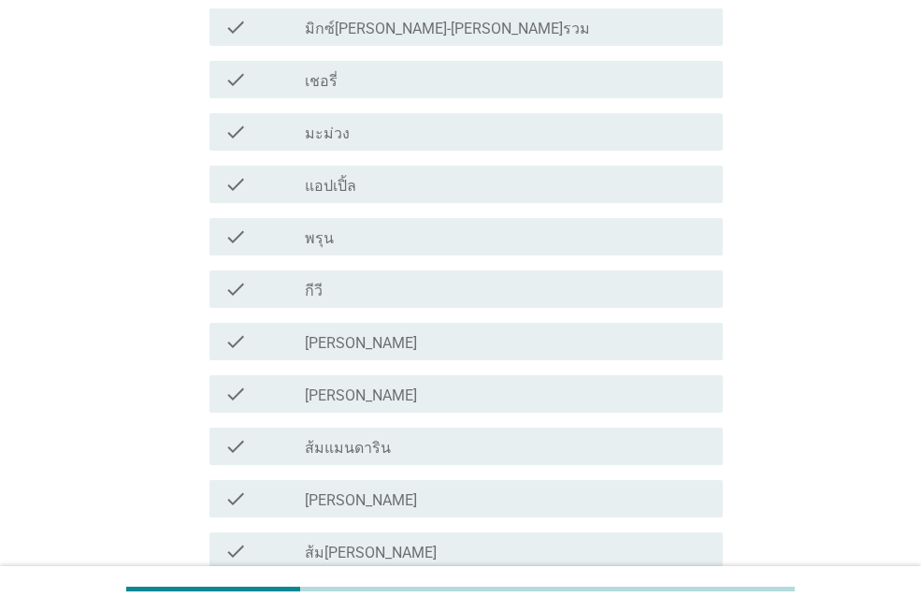
click at [398, 391] on div "check_box_outline_blank [PERSON_NAME]" at bounding box center [506, 394] width 403 height 22
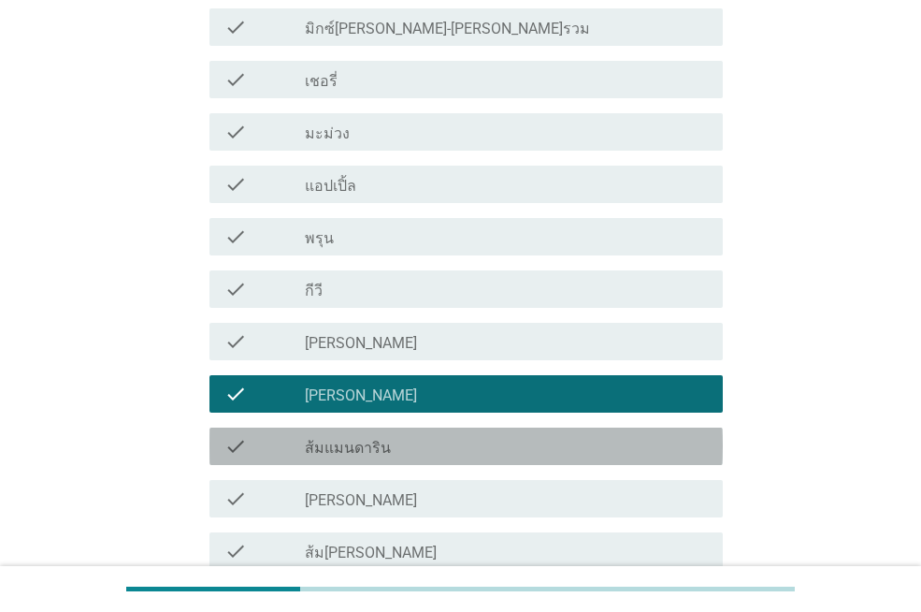
click at [398, 437] on div "check_box_outline_blank ส้มแมนดาริน" at bounding box center [506, 446] width 403 height 22
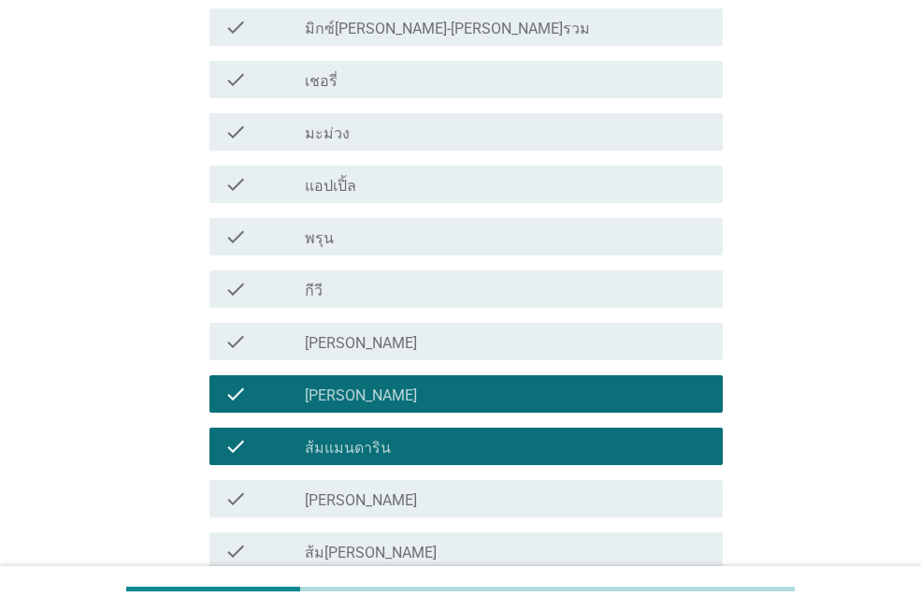
click at [344, 239] on div "check_box_outline_blank พรุน" at bounding box center [506, 236] width 403 height 22
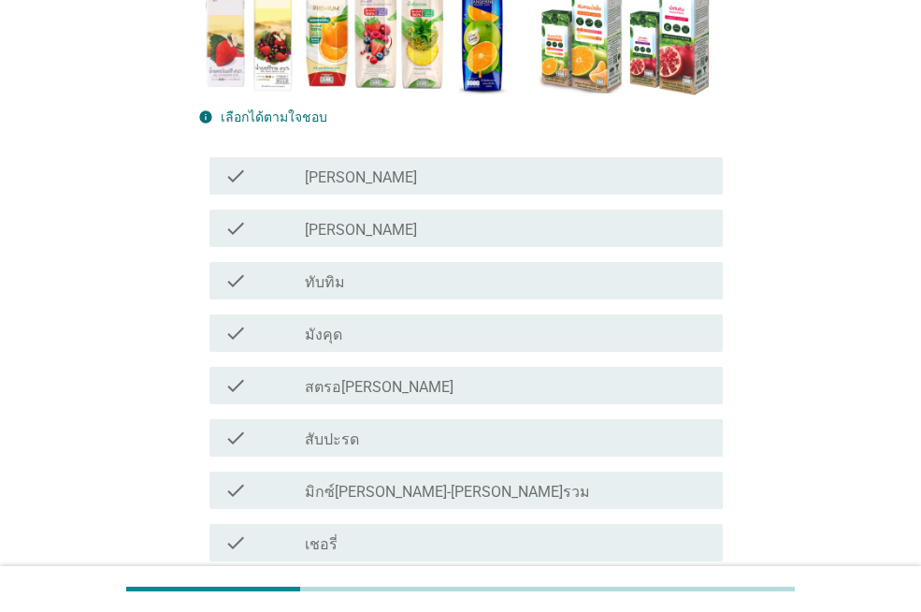
scroll to position [281, 0]
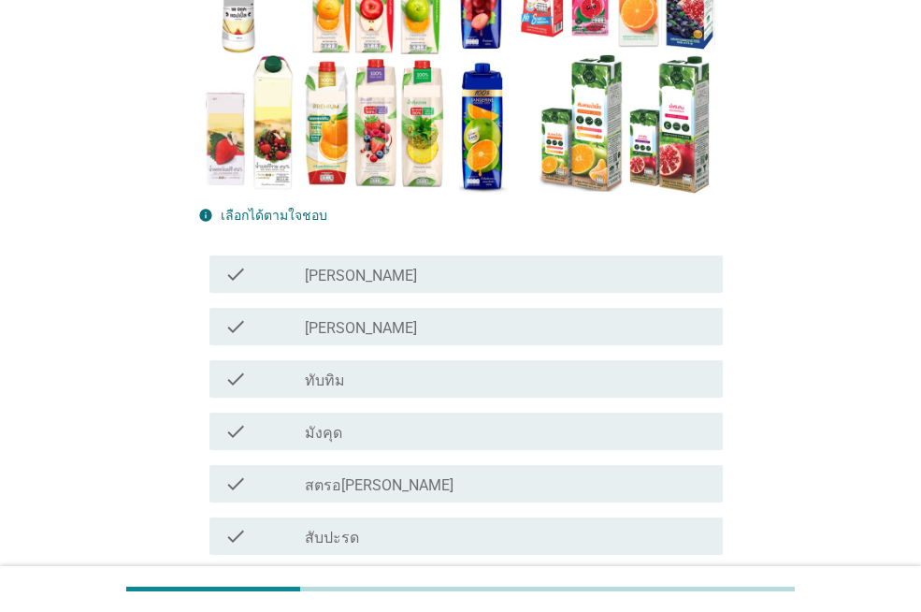
click at [348, 325] on div "check_box_outline_blank [PERSON_NAME]" at bounding box center [506, 326] width 403 height 22
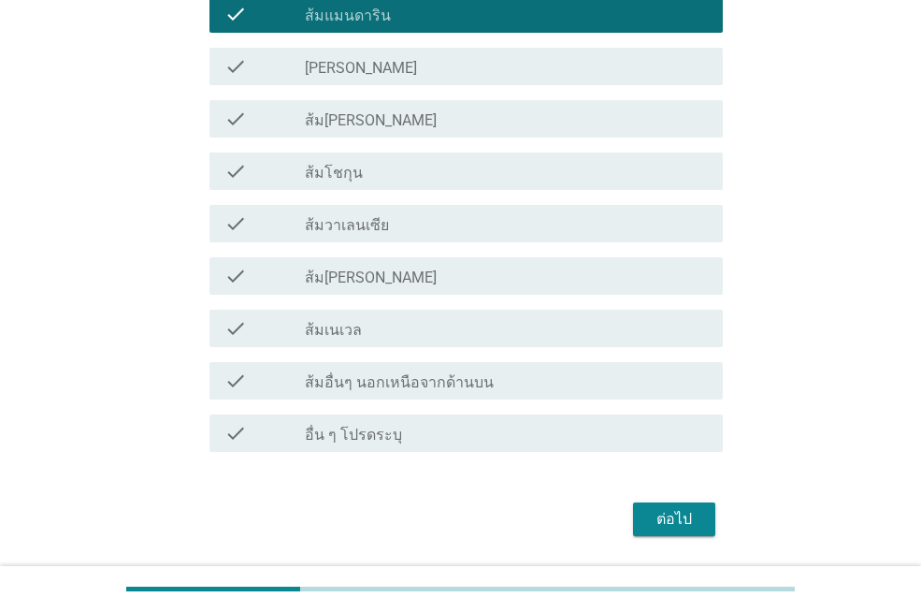
scroll to position [1332, 0]
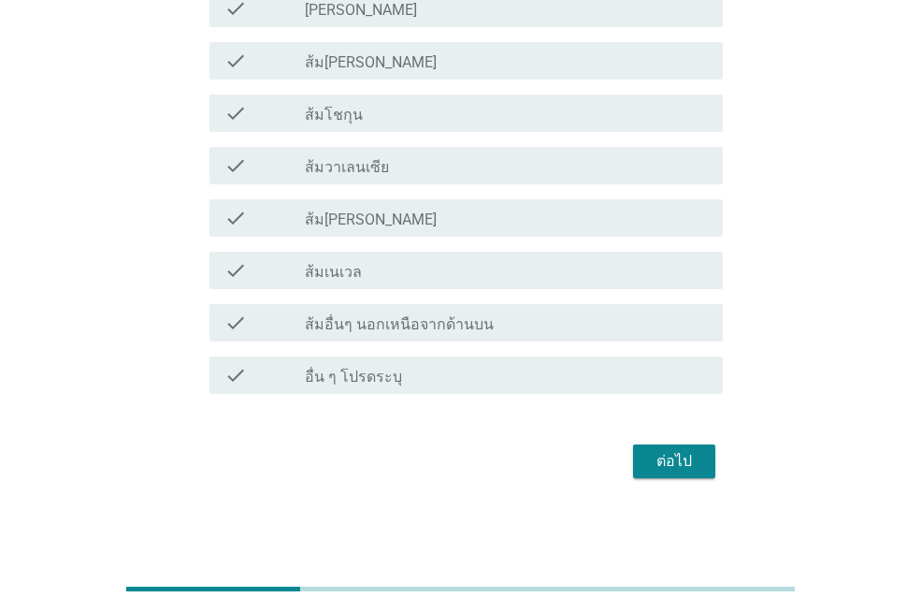
click at [670, 463] on div "ต่อไป" at bounding box center [674, 461] width 52 height 22
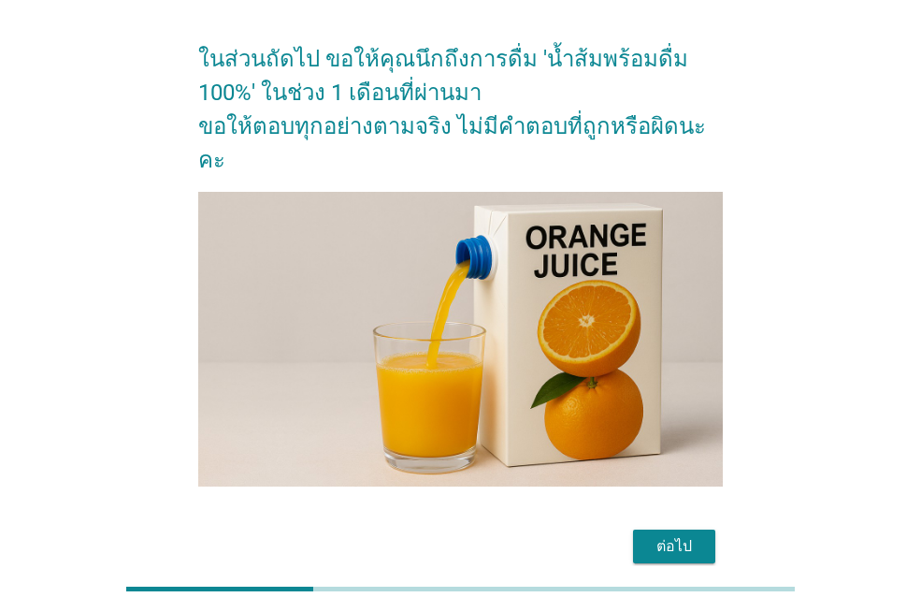
scroll to position [179, 0]
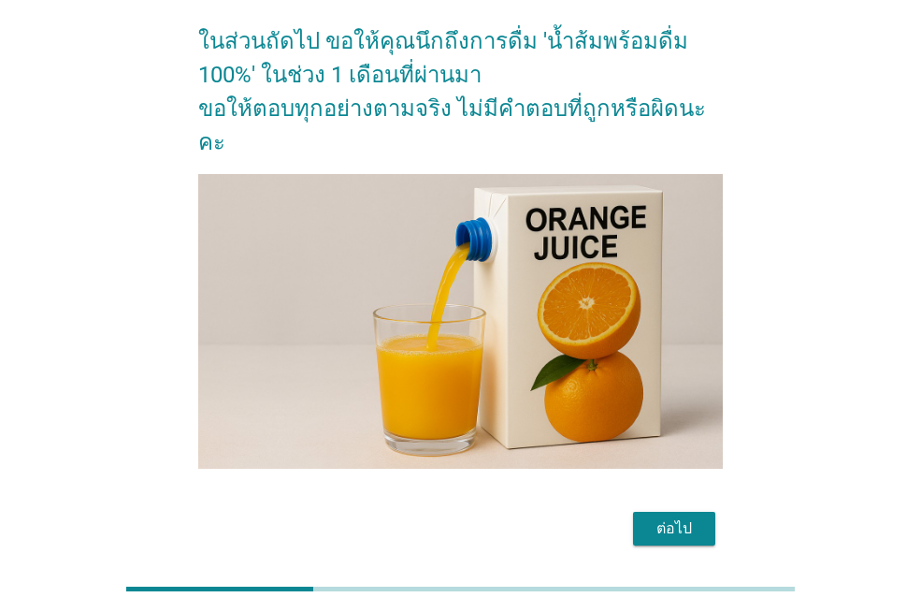
click at [669, 517] on div "ต่อไป" at bounding box center [674, 528] width 52 height 22
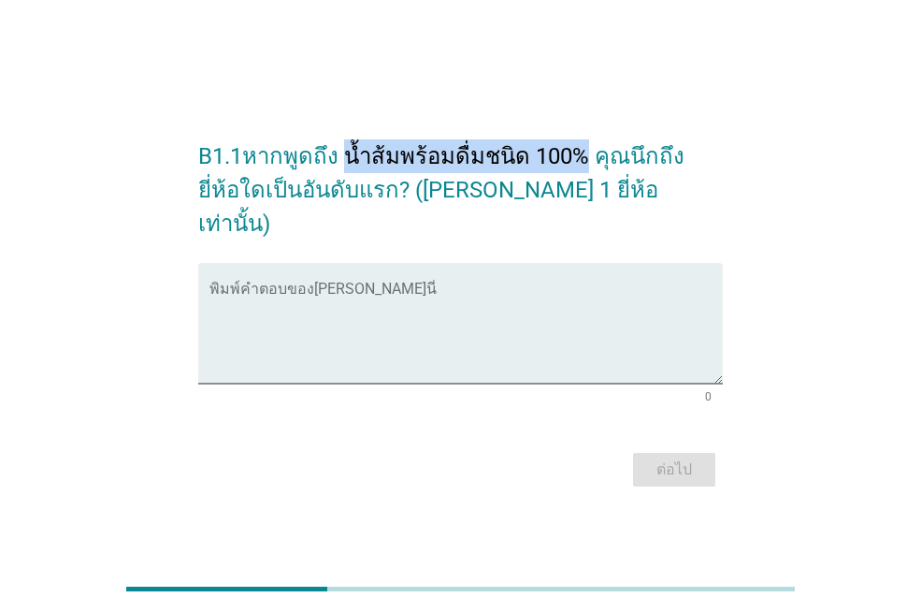
drag, startPoint x: 575, startPoint y: 166, endPoint x: 346, endPoint y: 180, distance: 229.5
click at [346, 180] on h2 "B1.1หากพูดถึง น้ำส้มพร้อมดื่มชนิด 100% คุณนึกถึงยี่ห้อใดเป็นอันดับแรก? ([PERSON…" at bounding box center [460, 181] width 525 height 120
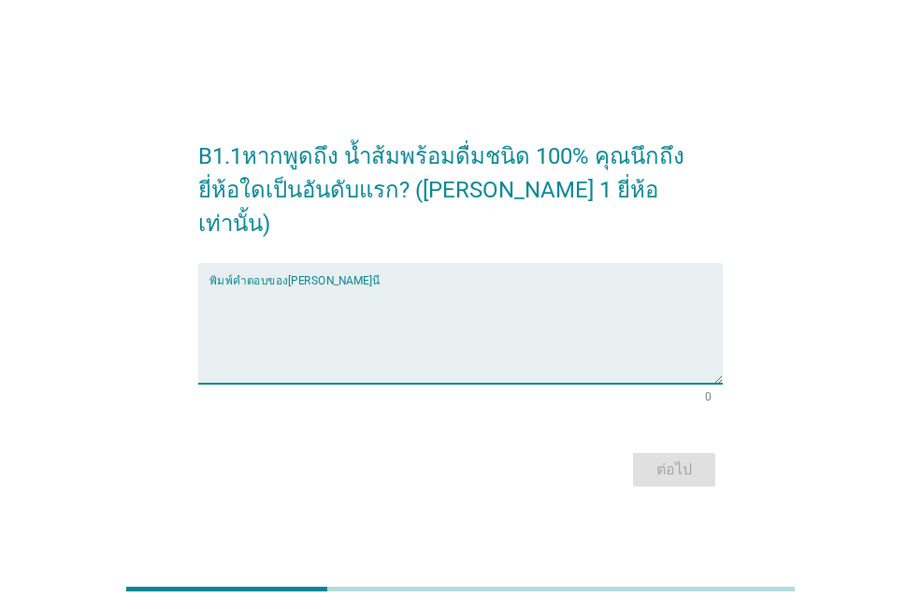
click at [281, 304] on textarea "พิมพ์คำตอบของคุณ ที่นี่" at bounding box center [466, 334] width 513 height 98
type textarea "Smile"
click at [677, 453] on button "ต่อไป" at bounding box center [674, 470] width 82 height 34
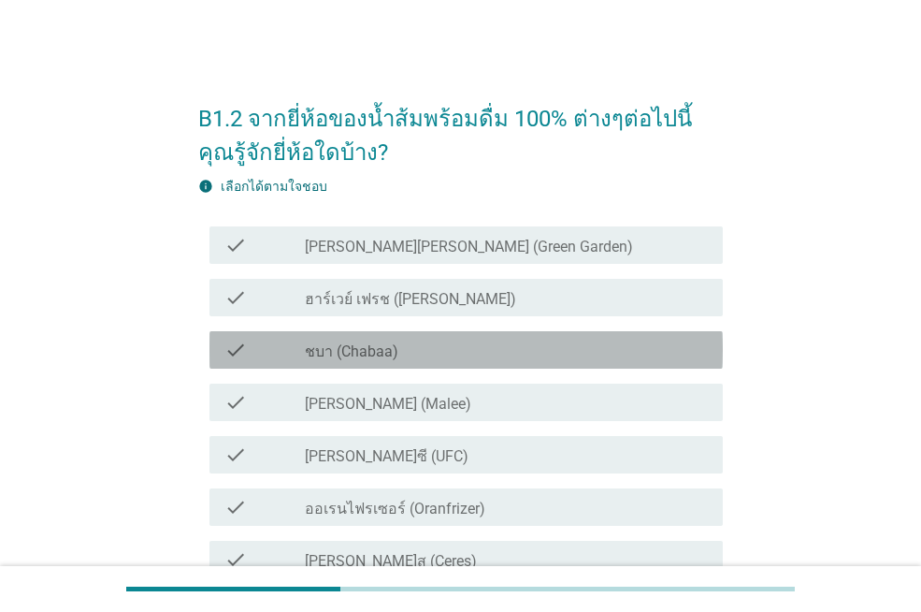
click at [414, 341] on div "check_box_outline_blank ชบา (Chabaa)" at bounding box center [506, 350] width 403 height 22
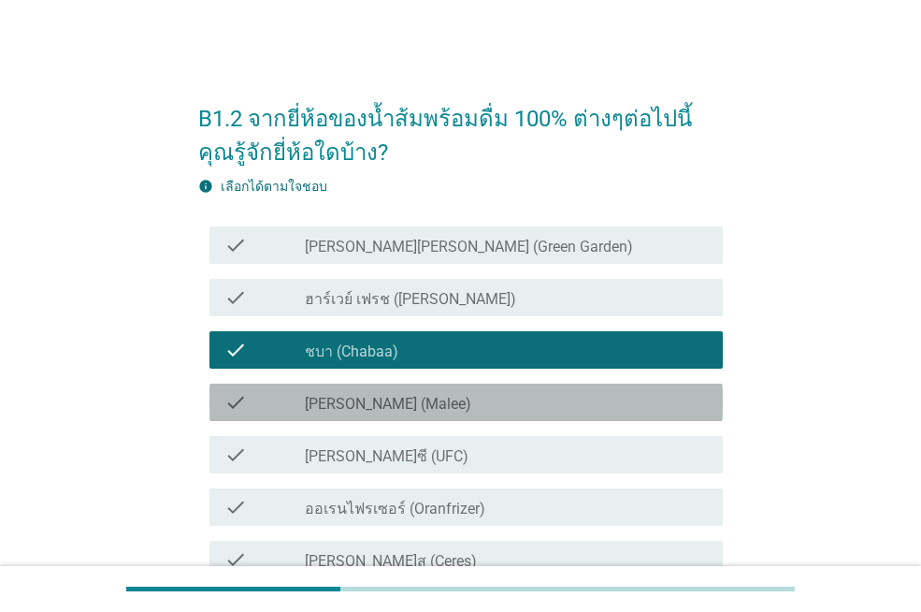
click at [394, 398] on div "check_box_outline_blank [PERSON_NAME] (Malee)" at bounding box center [506, 402] width 403 height 22
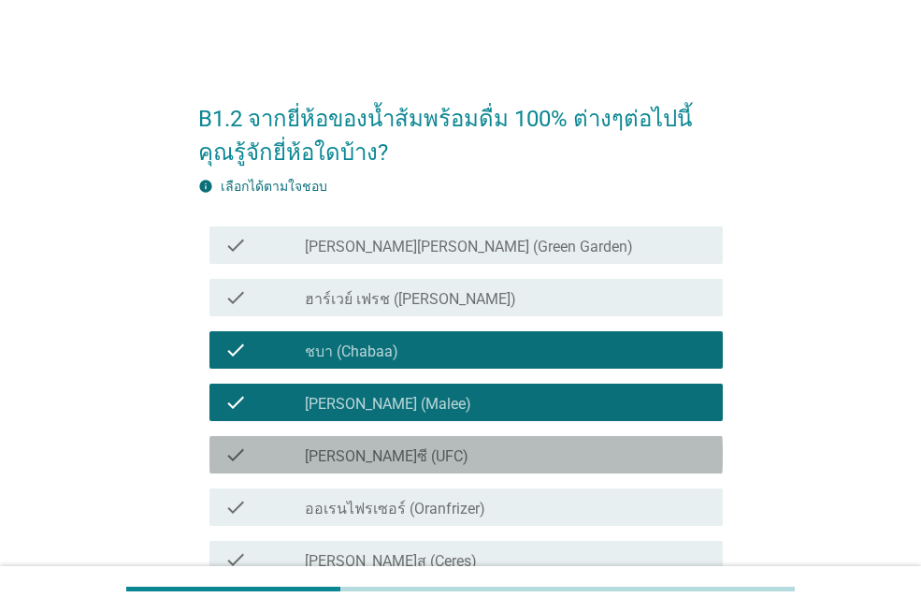
click at [391, 440] on div "check check_box_outline_blank [PERSON_NAME]ซี (UFC)" at bounding box center [466, 454] width 513 height 37
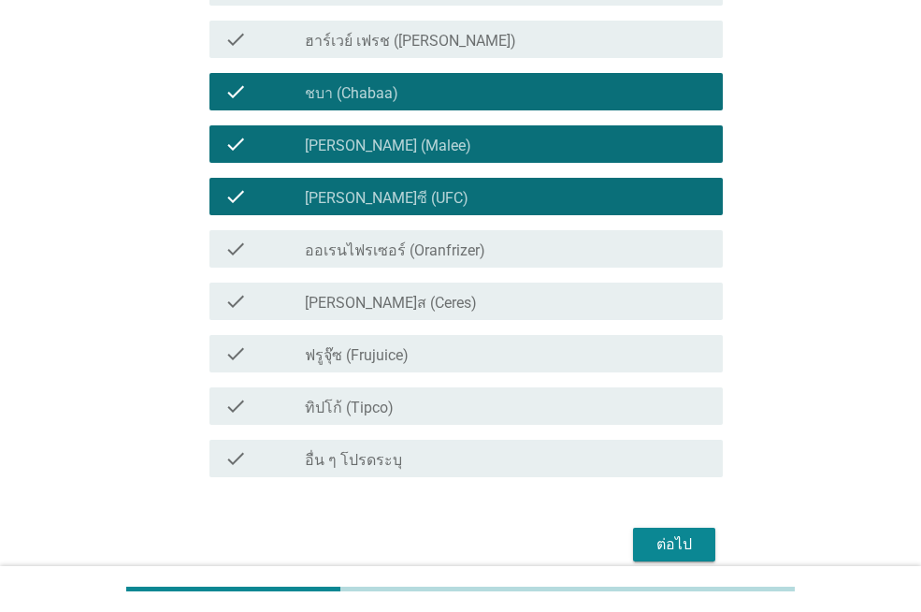
scroll to position [281, 0]
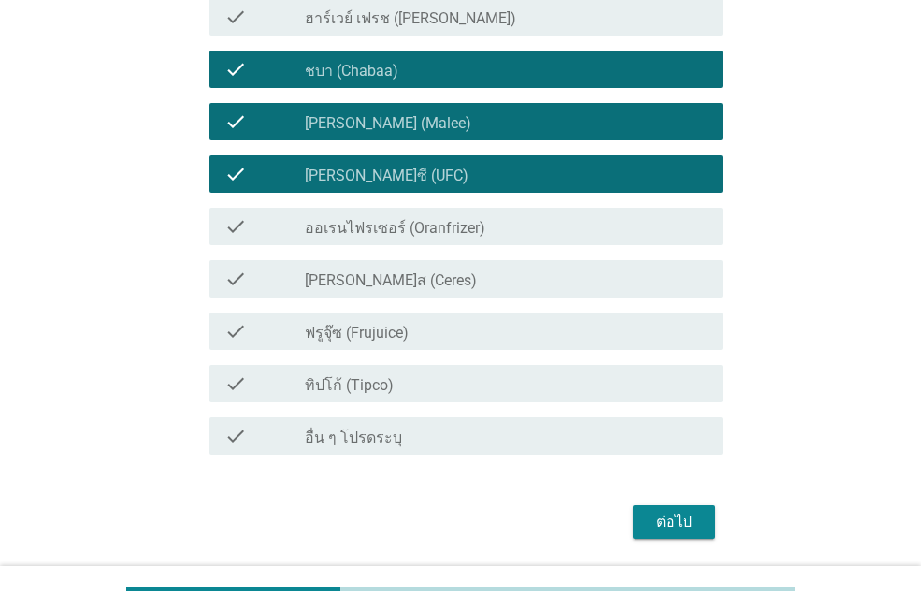
click at [391, 380] on label "ทิปโก้ (Tipco)" at bounding box center [349, 385] width 89 height 19
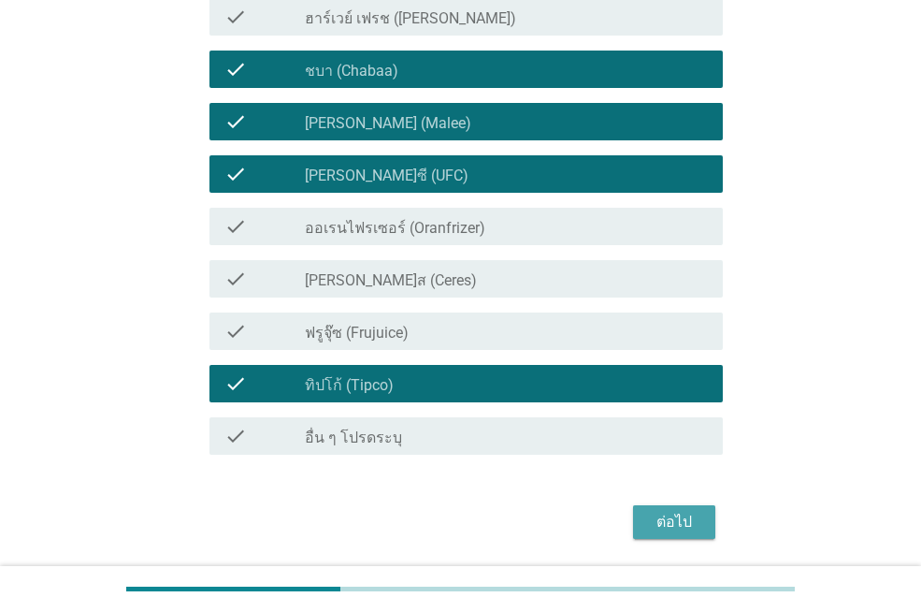
click at [693, 515] on div "ต่อไป" at bounding box center [674, 522] width 52 height 22
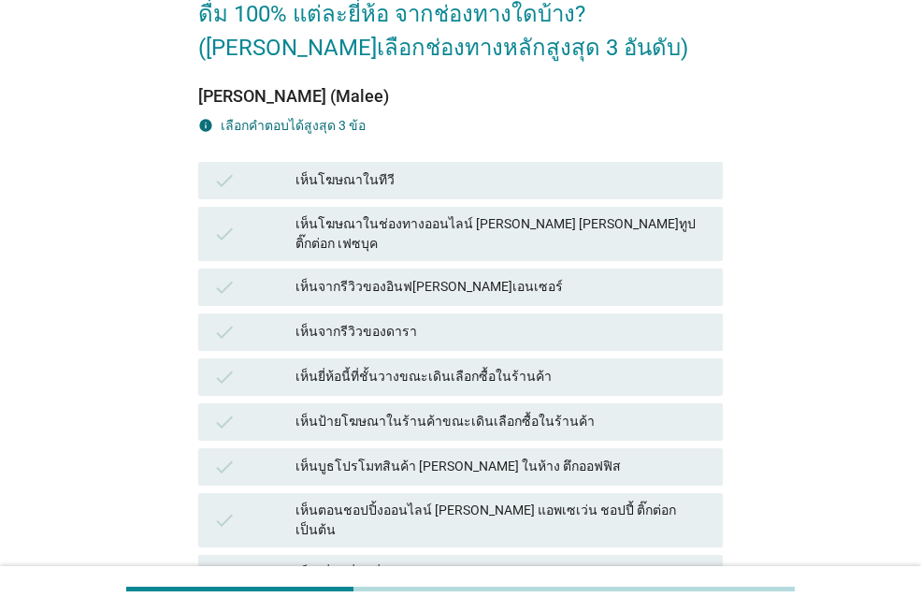
scroll to position [187, 0]
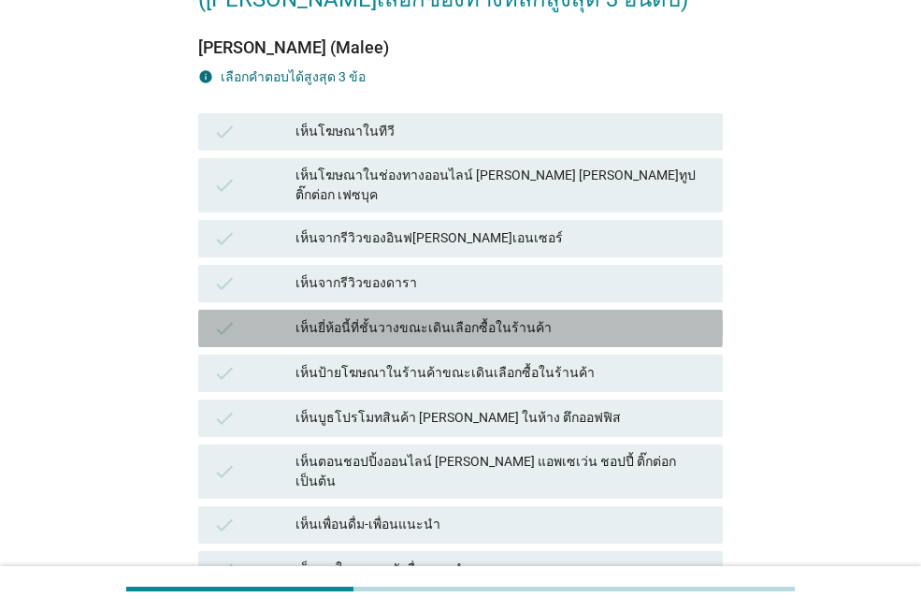
click at [486, 317] on div "เห็นยี่ห้อนี้ที่ชั้นวางขณะเดินเลือกซื้อในร้านค้า" at bounding box center [502, 328] width 412 height 22
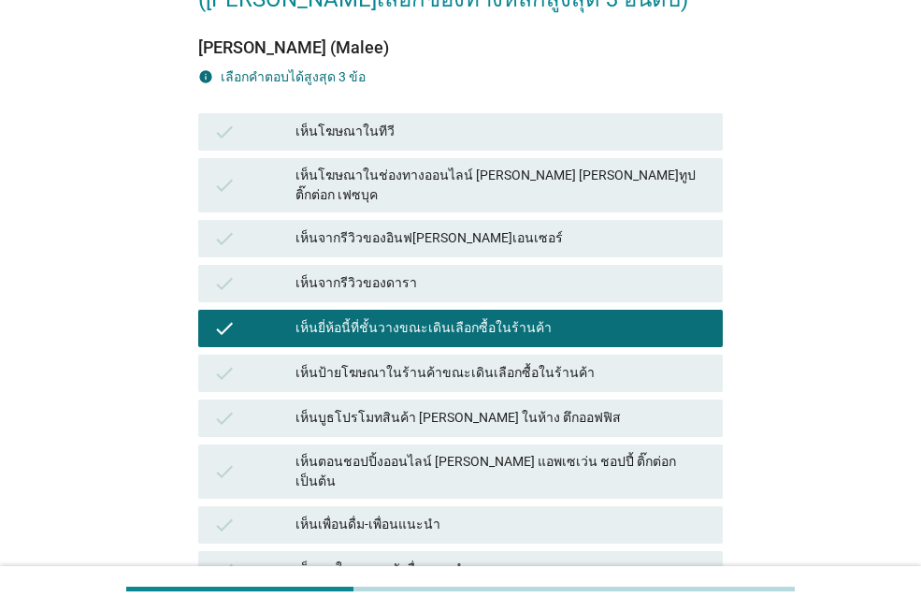
click at [450, 362] on div "เห็นป้ายโฆษณาในร้านค้าขณะเดินเลือกซื้อในร้านค้า" at bounding box center [502, 373] width 412 height 22
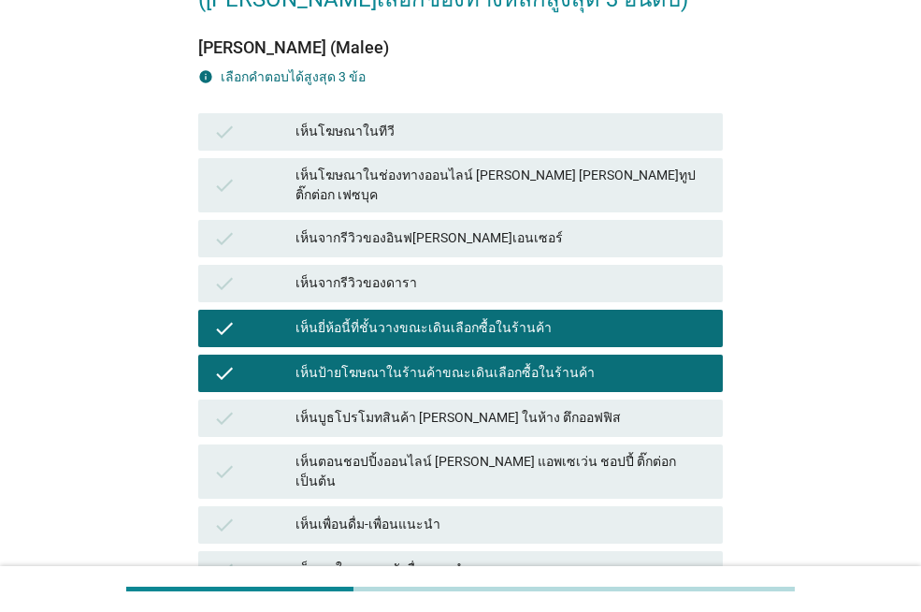
click at [465, 452] on div "เห็นตอนชอปปิ้งออนไลน์ [PERSON_NAME] แอพเซเว่น ชอปปี้ ติ๊กต่อก เป็นต้น" at bounding box center [502, 471] width 412 height 39
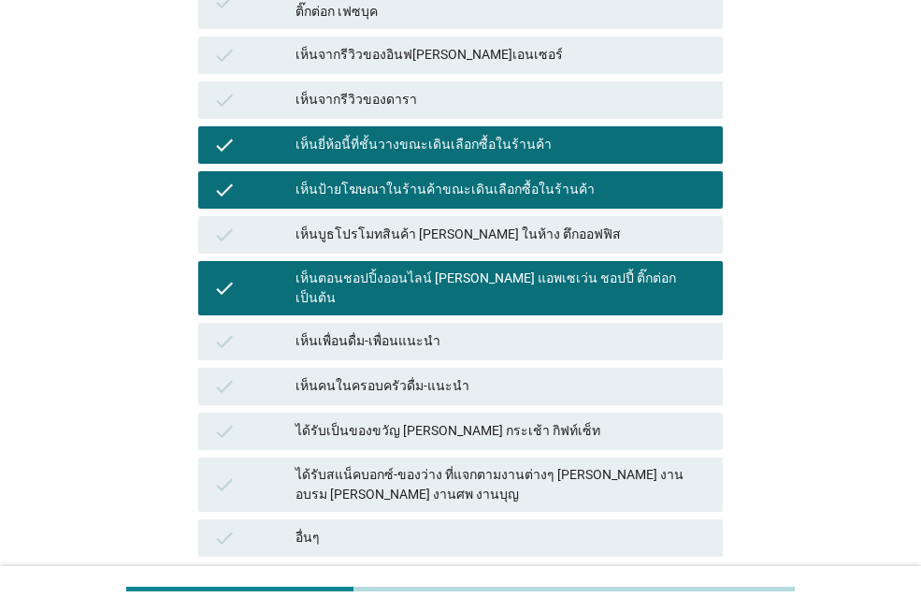
scroll to position [374, 0]
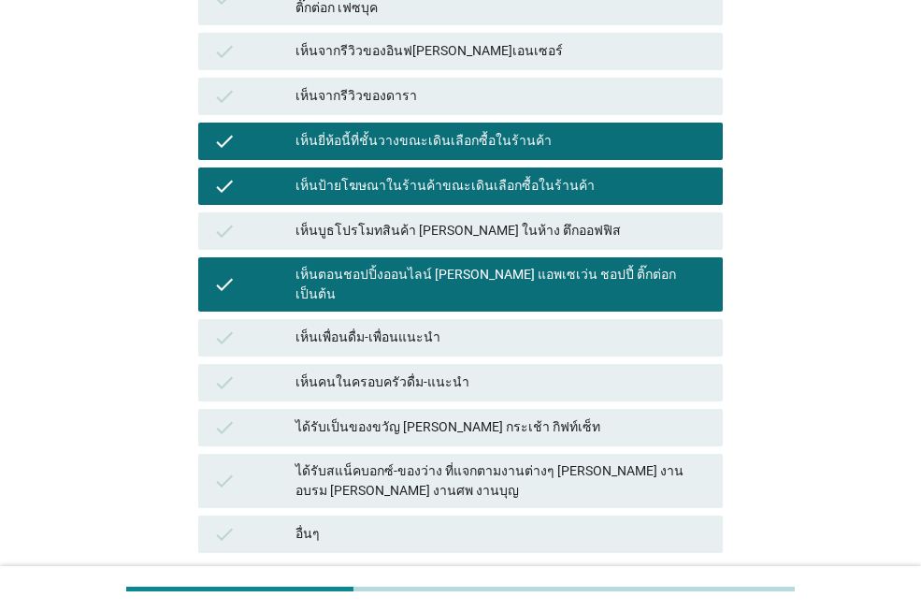
click at [401, 371] on div "เห็นคนในครอบครัวดื่ม-แนะนำ" at bounding box center [502, 382] width 412 height 22
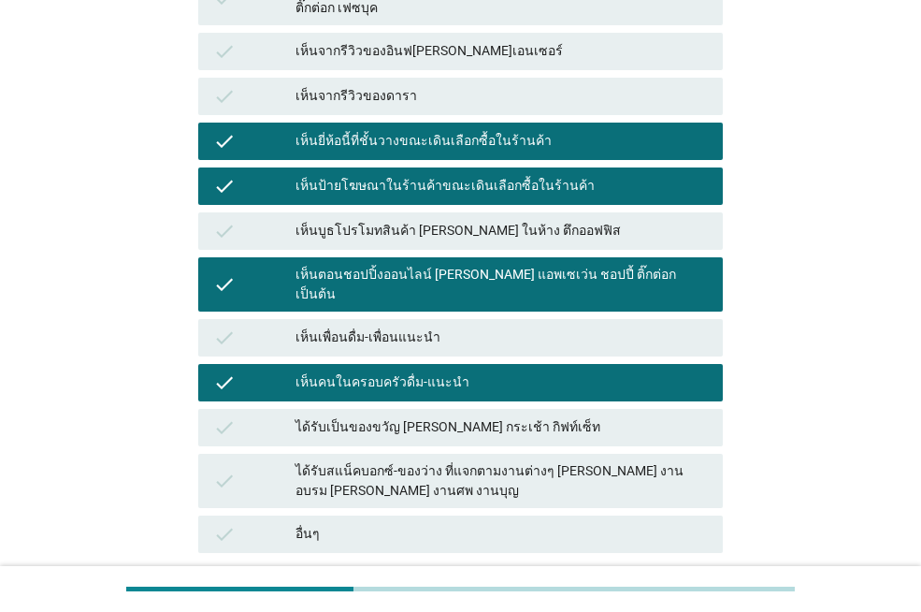
click at [401, 371] on div "เห็นคนในครอบครัวดื่ม-แนะนำ" at bounding box center [502, 382] width 412 height 22
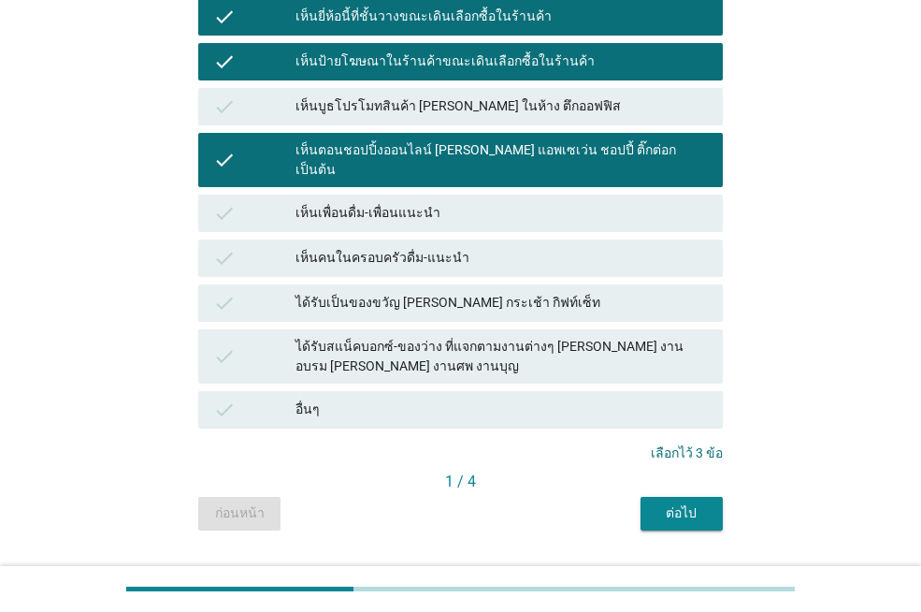
scroll to position [512, 0]
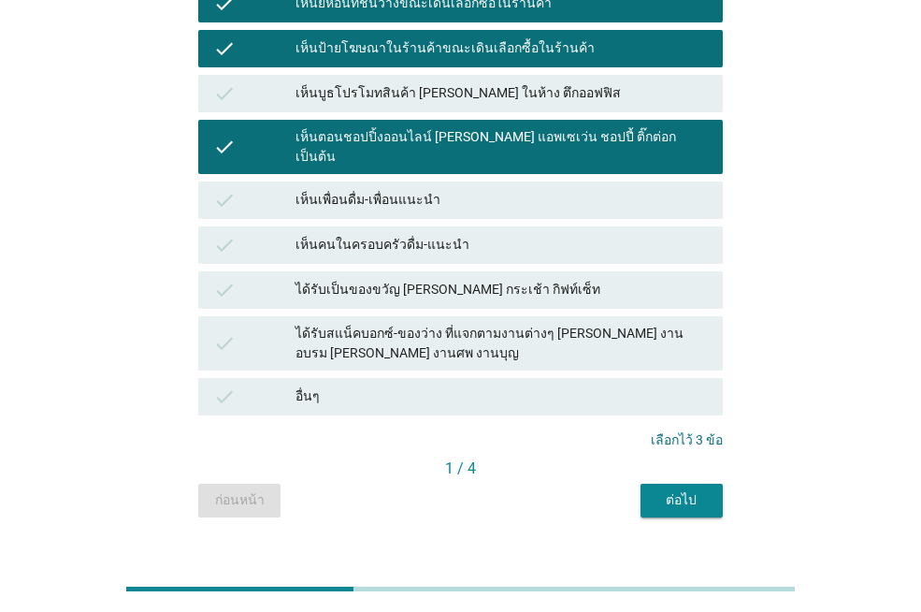
click at [672, 490] on div "ต่อไป" at bounding box center [682, 500] width 52 height 20
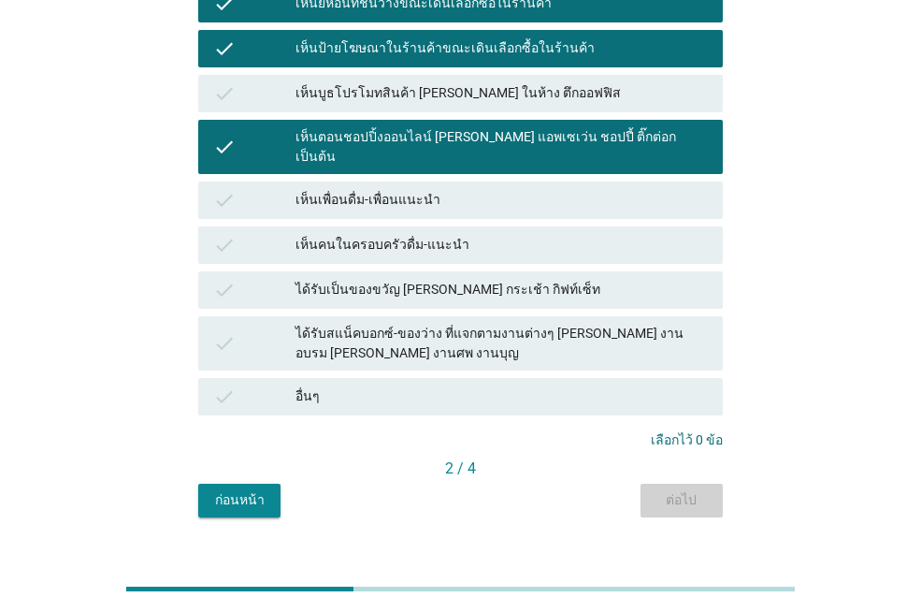
scroll to position [0, 0]
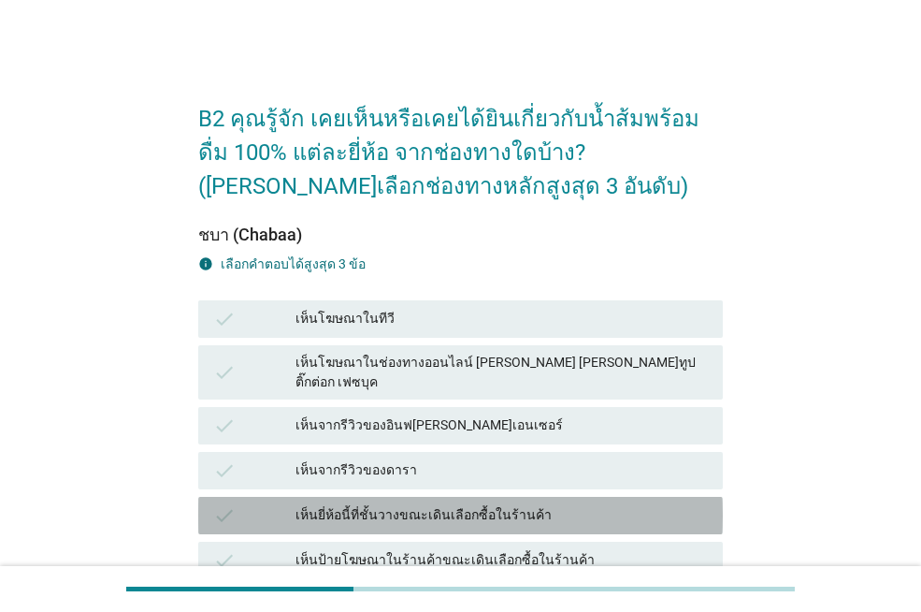
click at [437, 504] on div "เห็นยี่ห้อนี้ที่ชั้นวางขณะเดินเลือกซื้อในร้านค้า" at bounding box center [502, 515] width 412 height 22
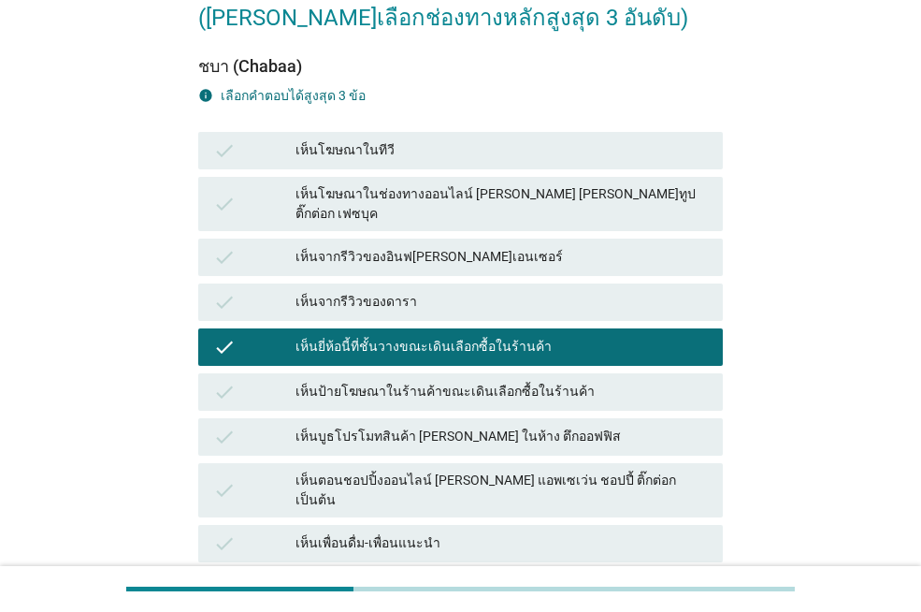
scroll to position [187, 0]
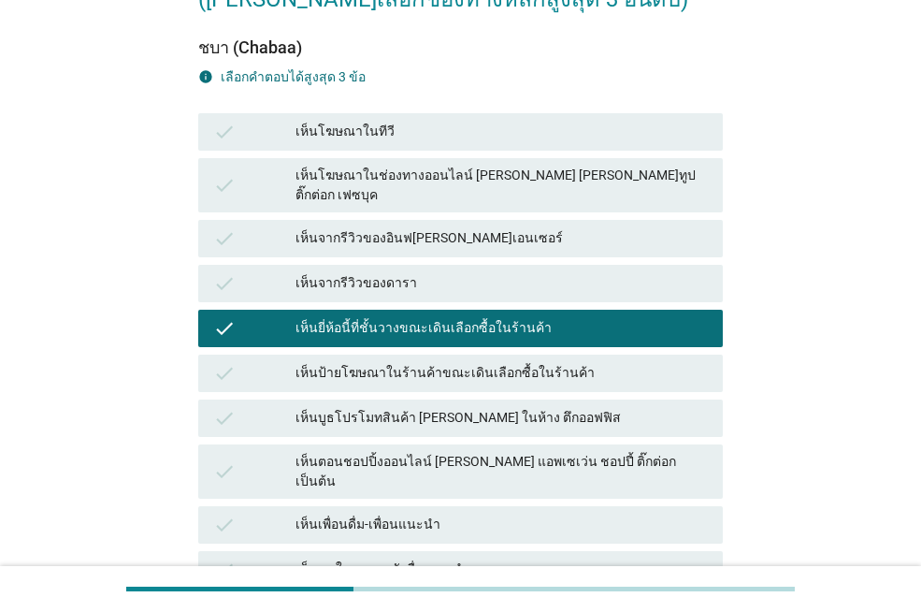
click at [477, 362] on div "เห็นป้ายโฆษณาในร้านค้าขณะเดินเลือกซื้อในร้านค้า" at bounding box center [502, 373] width 412 height 22
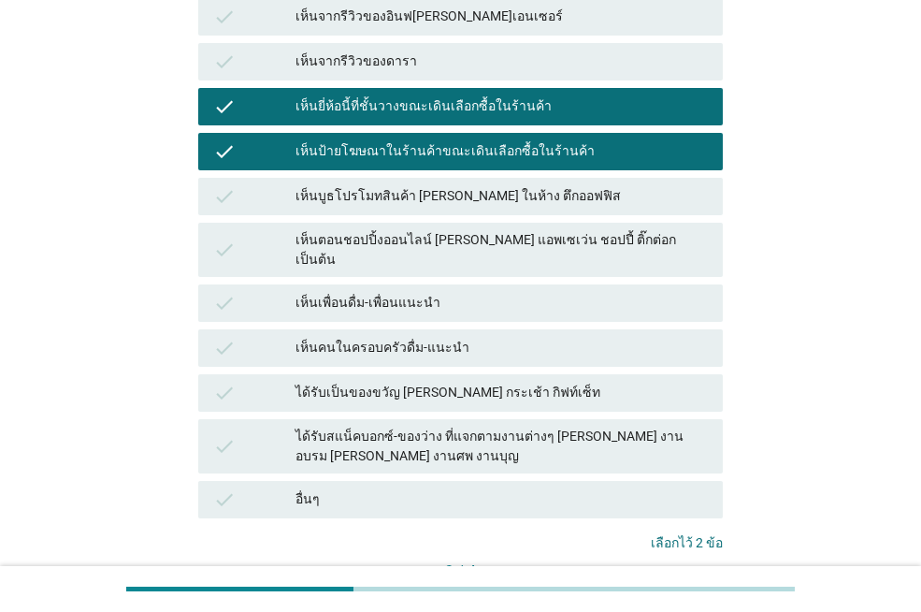
scroll to position [468, 0]
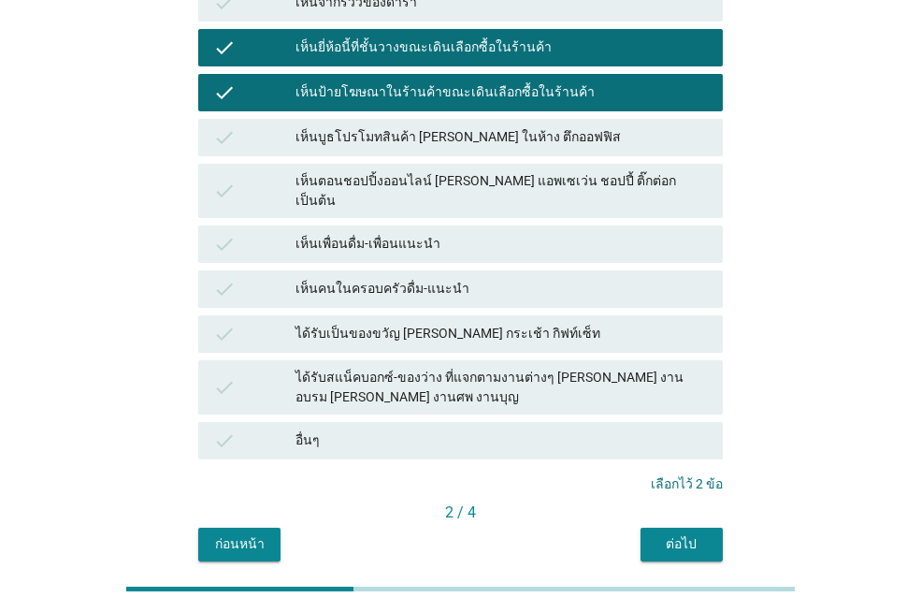
click at [683, 534] on div "ต่อไป" at bounding box center [682, 544] width 52 height 20
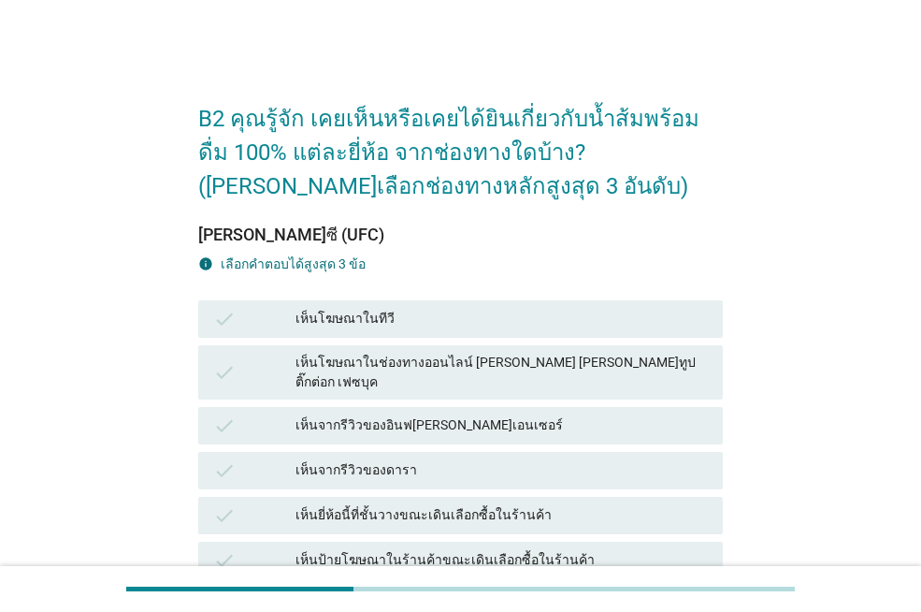
scroll to position [94, 0]
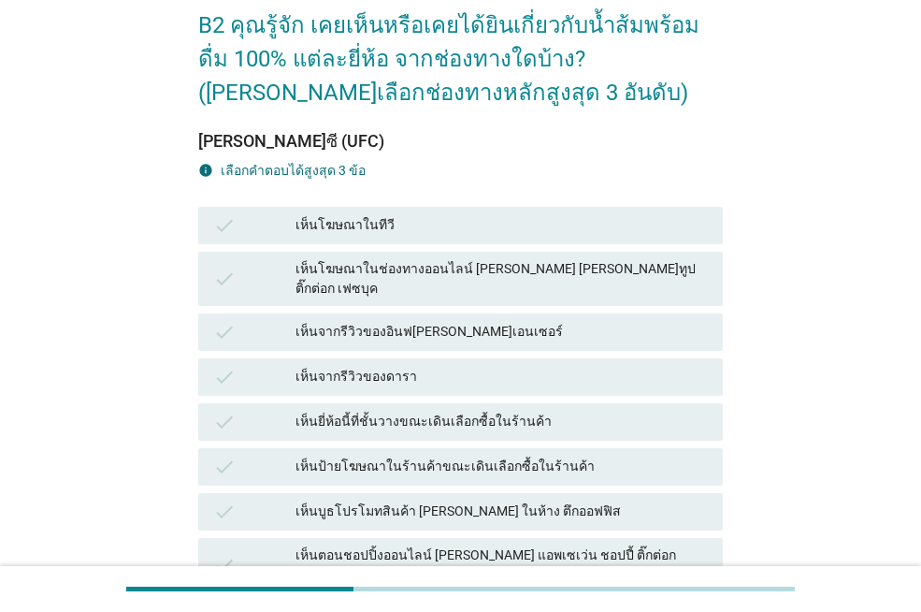
click at [491, 411] on div "เห็นยี่ห้อนี้ที่ชั้นวางขณะเดินเลือกซื้อในร้านค้า" at bounding box center [502, 422] width 412 height 22
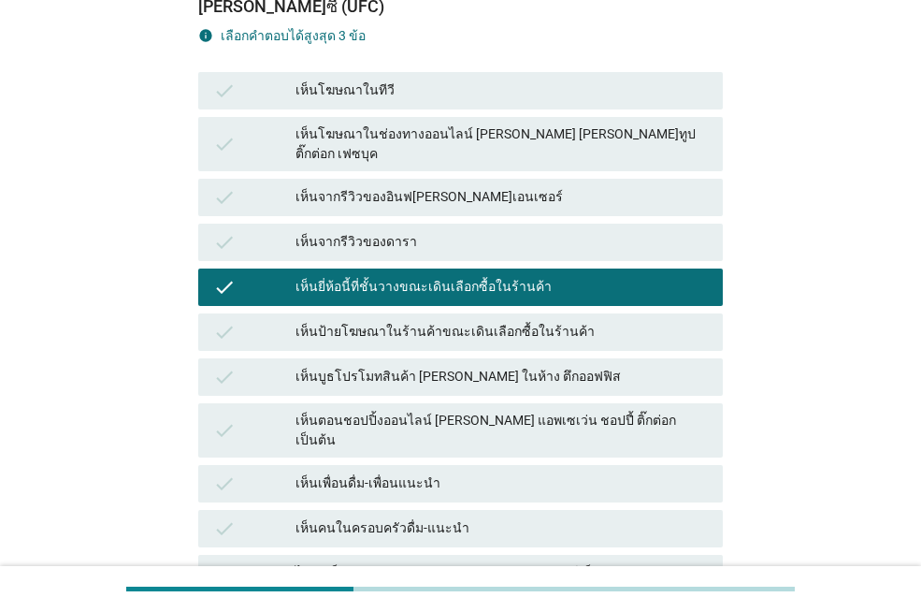
scroll to position [281, 0]
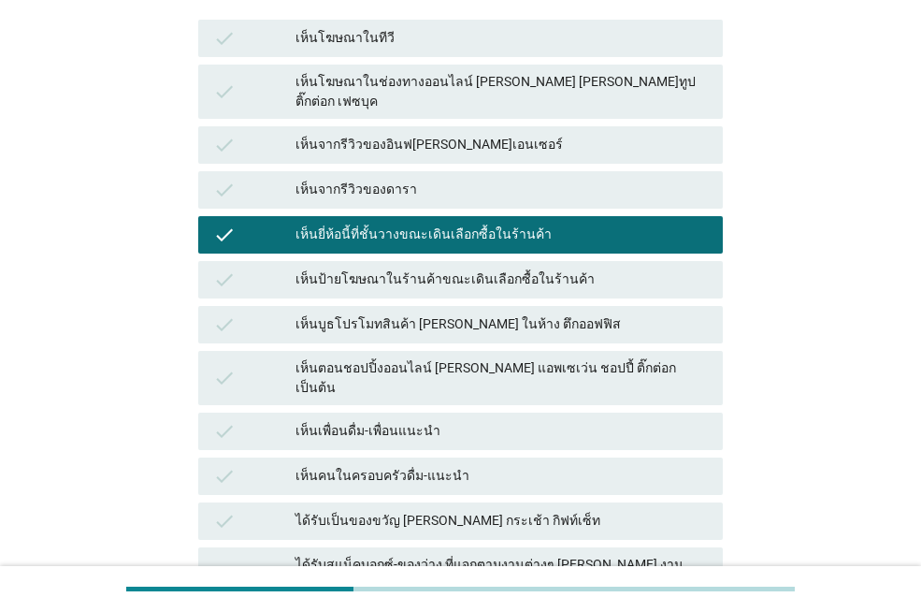
click at [528, 358] on div "เห็นตอนชอปปิ้งออนไลน์ [PERSON_NAME] แอพเซเว่น ชอปปี้ ติ๊กต่อก เป็นต้น" at bounding box center [502, 377] width 412 height 39
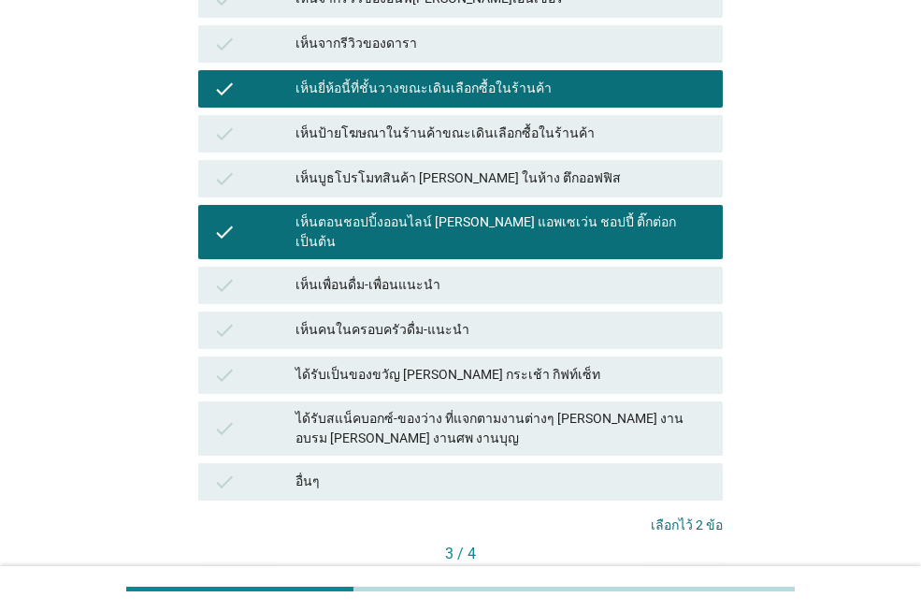
scroll to position [468, 0]
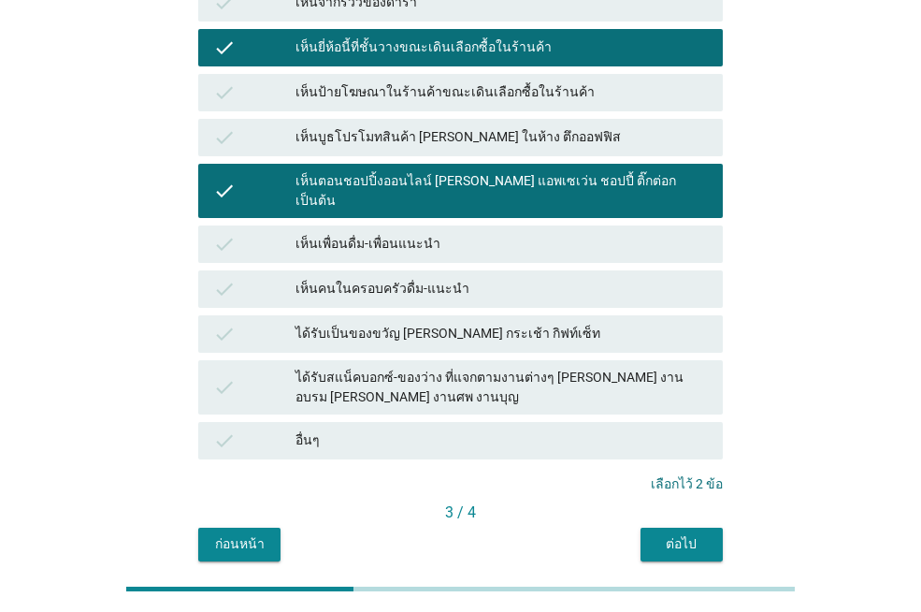
click at [681, 534] on div "ต่อไป" at bounding box center [682, 544] width 52 height 20
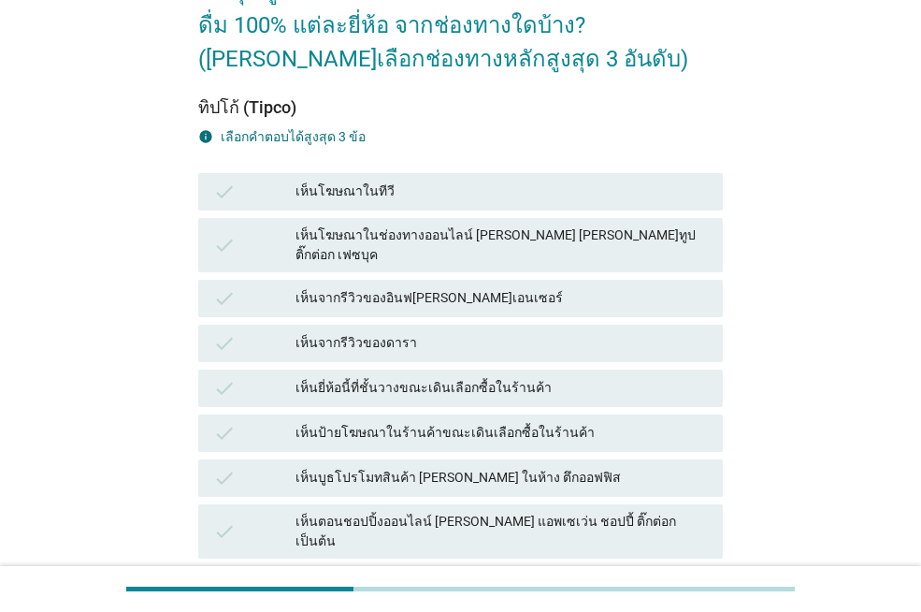
scroll to position [187, 0]
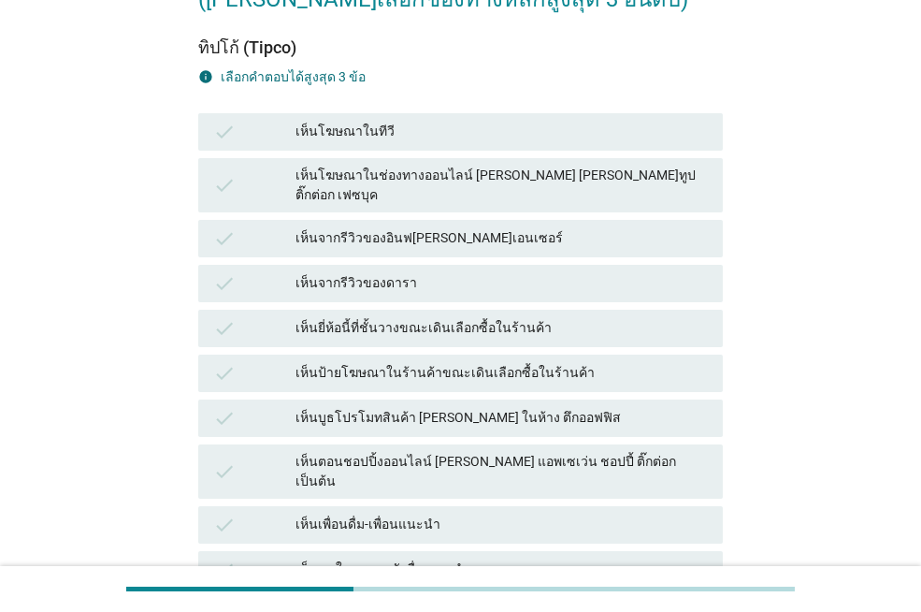
click at [397, 452] on div "เห็นตอนชอปปิ้งออนไลน์ [PERSON_NAME] แอพเซเว่น ชอปปี้ ติ๊กต่อก เป็นต้น" at bounding box center [502, 471] width 412 height 39
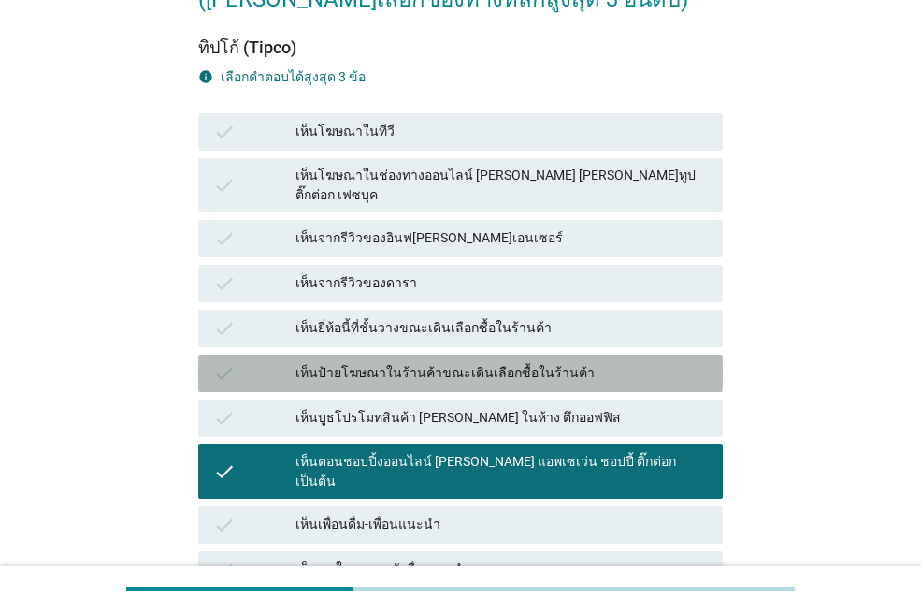
click at [424, 362] on div "เห็นป้ายโฆษณาในร้านค้าขณะเดินเลือกซื้อในร้านค้า" at bounding box center [502, 373] width 412 height 22
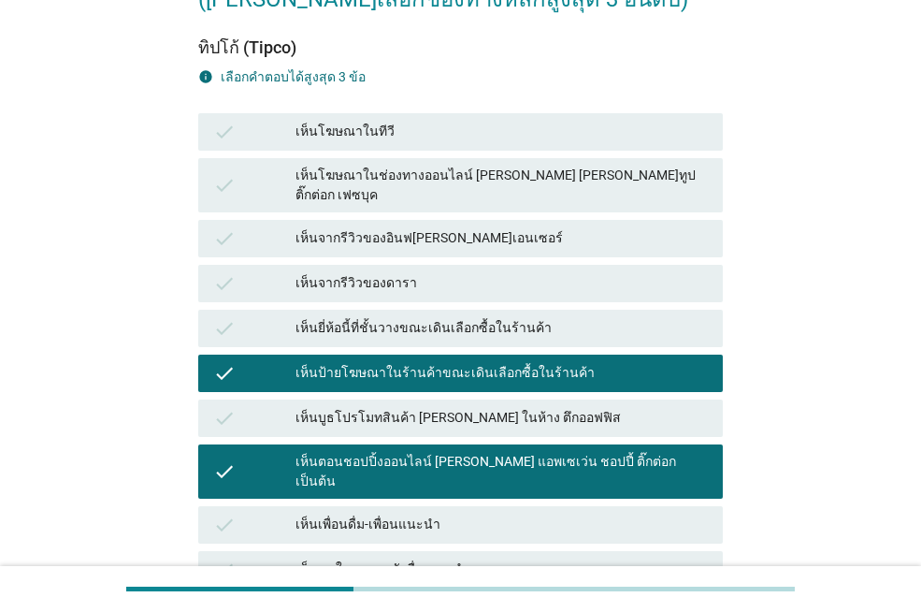
click at [431, 317] on div "เห็นยี่ห้อนี้ที่ชั้นวางขณะเดินเลือกซื้อในร้านค้า" at bounding box center [502, 328] width 412 height 22
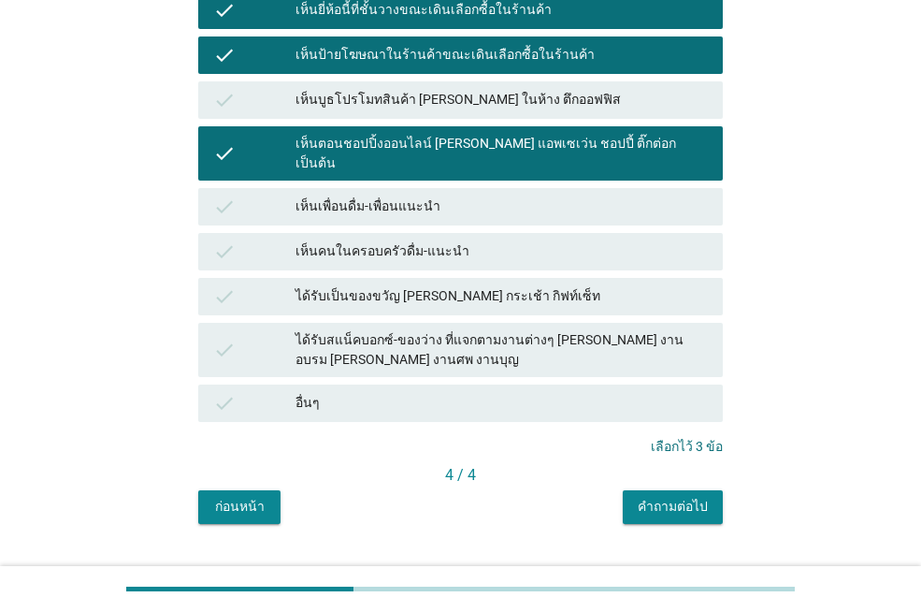
scroll to position [512, 0]
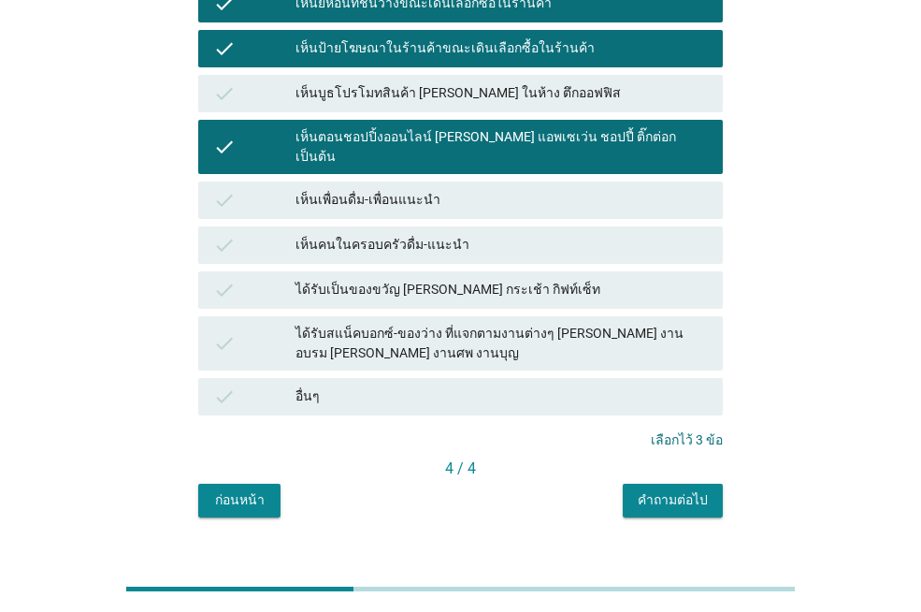
click at [654, 490] on div "คำถามต่อไป" at bounding box center [673, 500] width 70 height 20
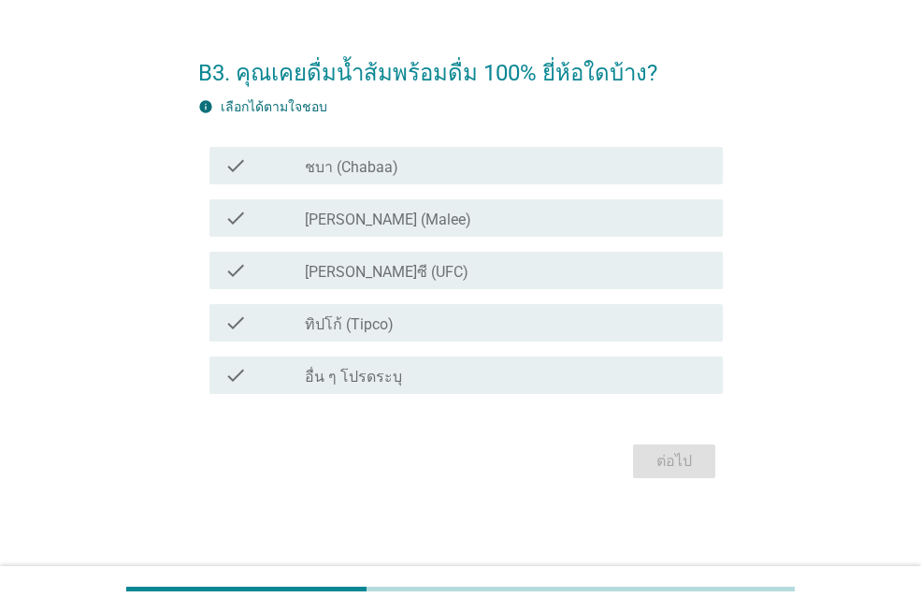
scroll to position [0, 0]
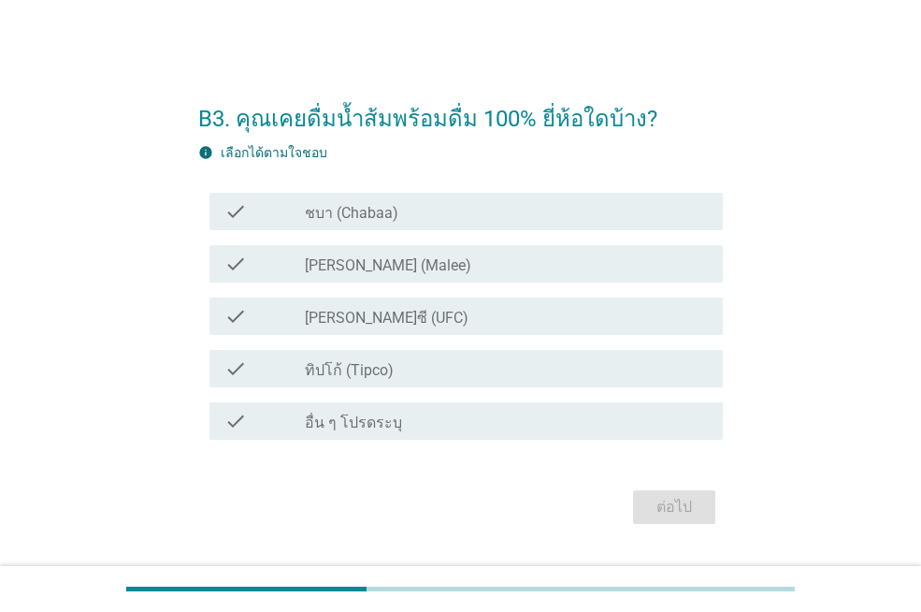
click at [375, 348] on div "check check_box_outline_blank ทิปโก้ (Tipco)" at bounding box center [460, 368] width 525 height 52
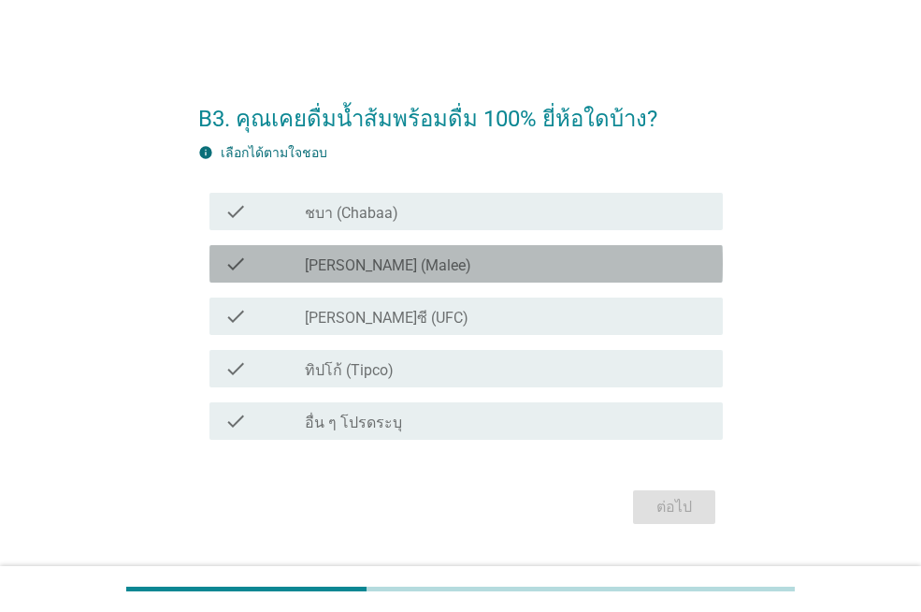
click at [330, 258] on label "[PERSON_NAME] (Malee)" at bounding box center [388, 265] width 166 height 19
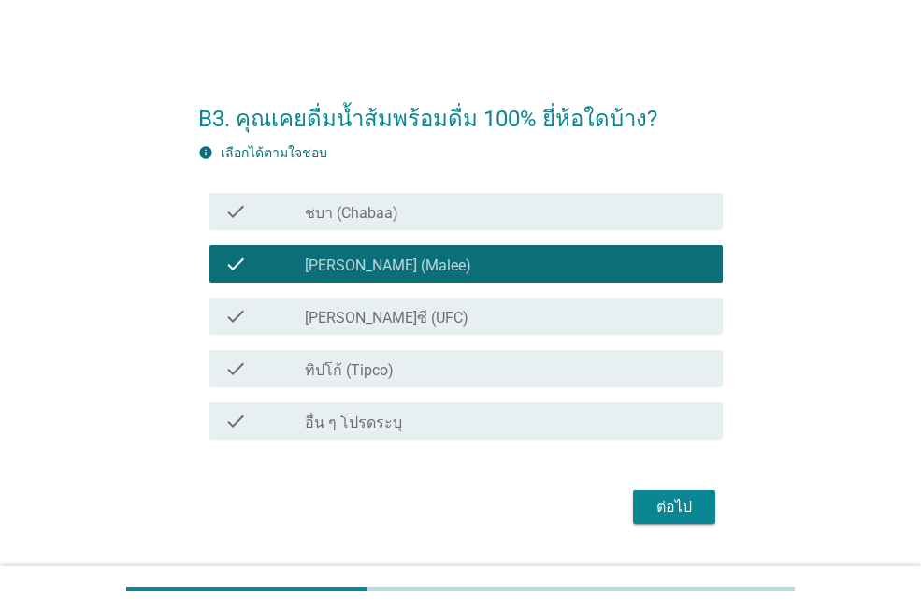
click at [236, 367] on icon "check" at bounding box center [235, 368] width 22 height 22
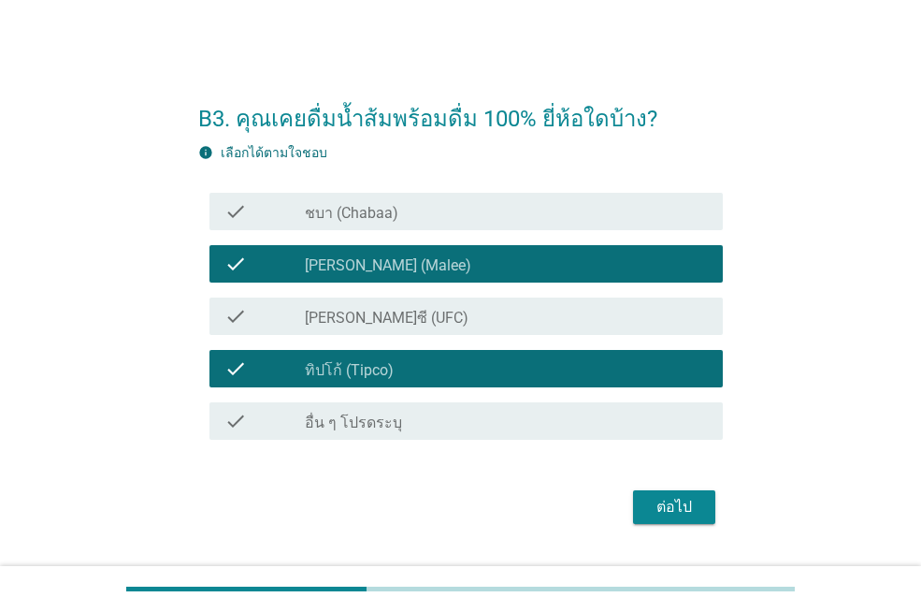
click at [664, 501] on div "ต่อไป" at bounding box center [674, 507] width 52 height 22
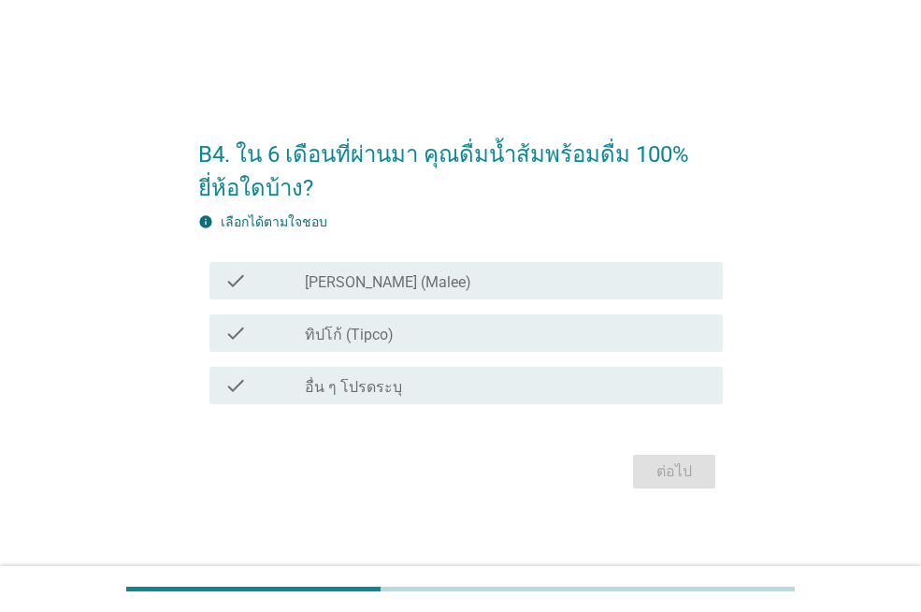
click at [243, 331] on icon "check" at bounding box center [235, 333] width 22 height 22
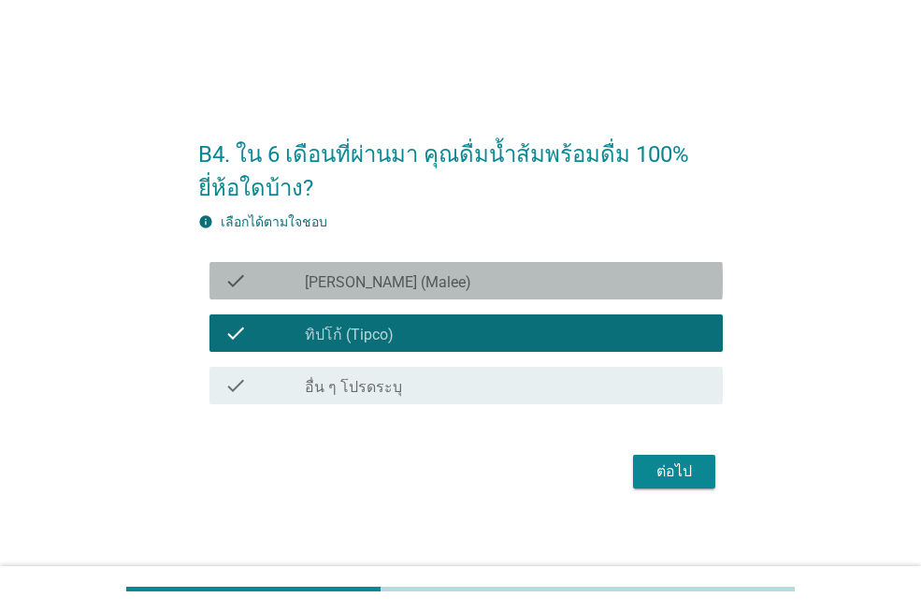
click at [245, 271] on icon "check" at bounding box center [235, 280] width 22 height 22
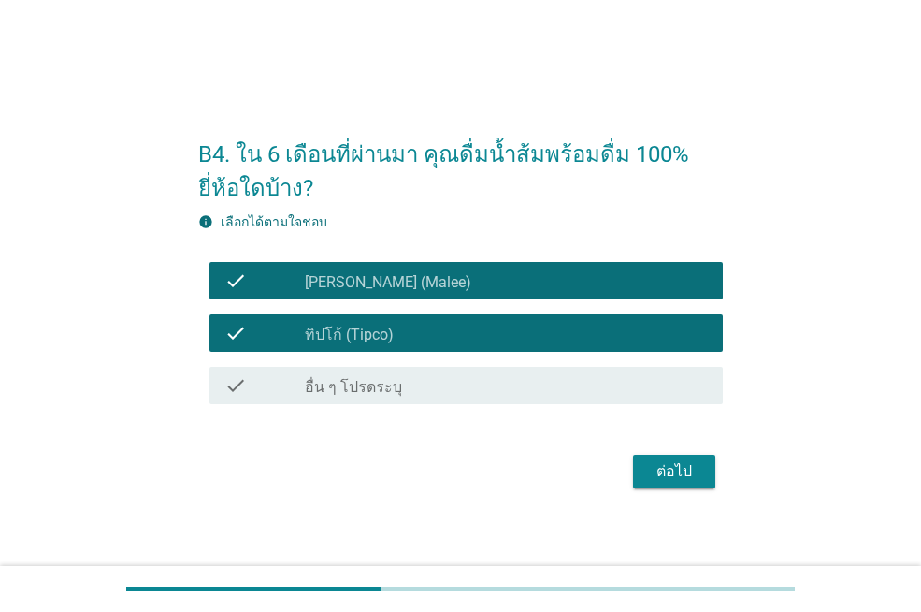
click at [650, 468] on div "ต่อไป" at bounding box center [674, 471] width 52 height 22
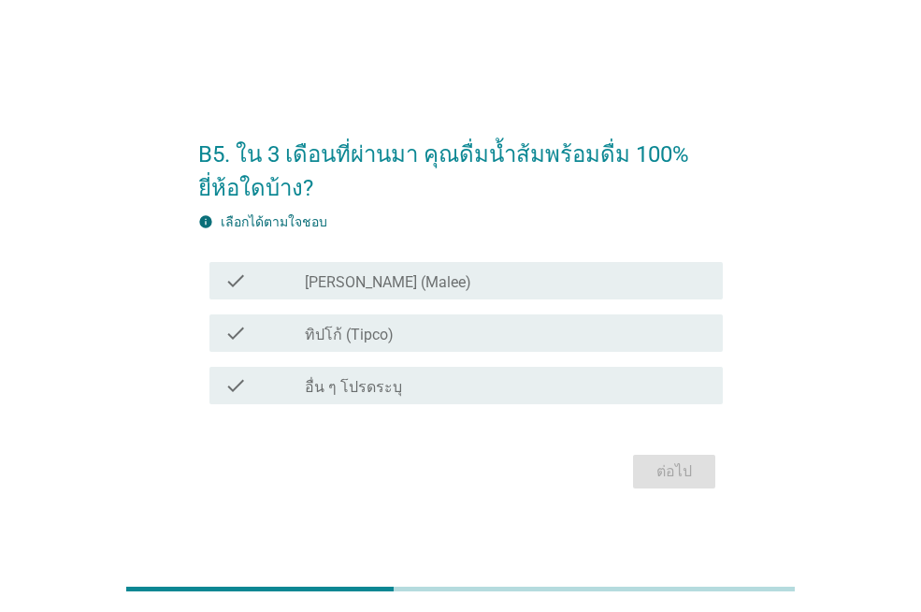
click at [267, 335] on div "check" at bounding box center [264, 333] width 80 height 22
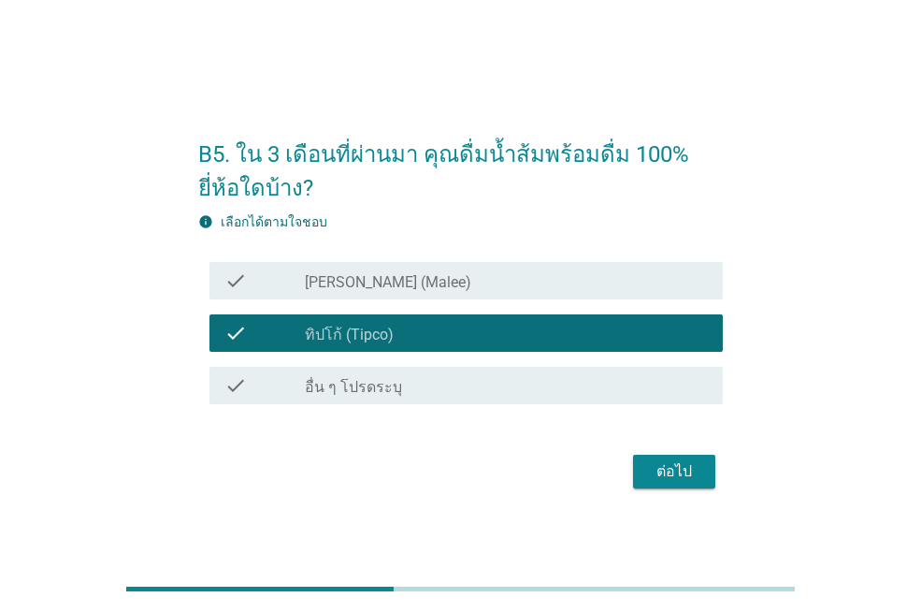
click at [257, 282] on div "check" at bounding box center [264, 280] width 80 height 22
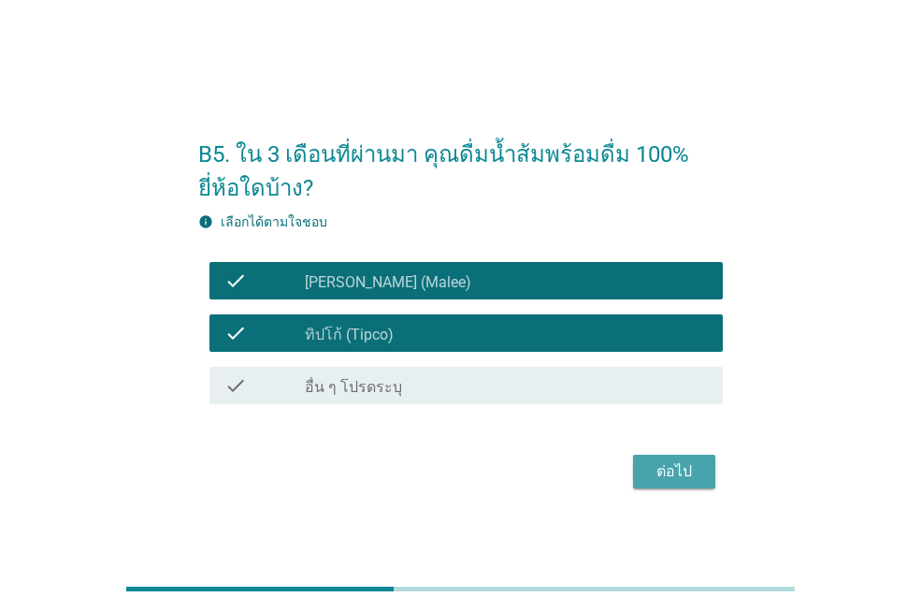
click at [650, 468] on div "ต่อไป" at bounding box center [674, 471] width 52 height 22
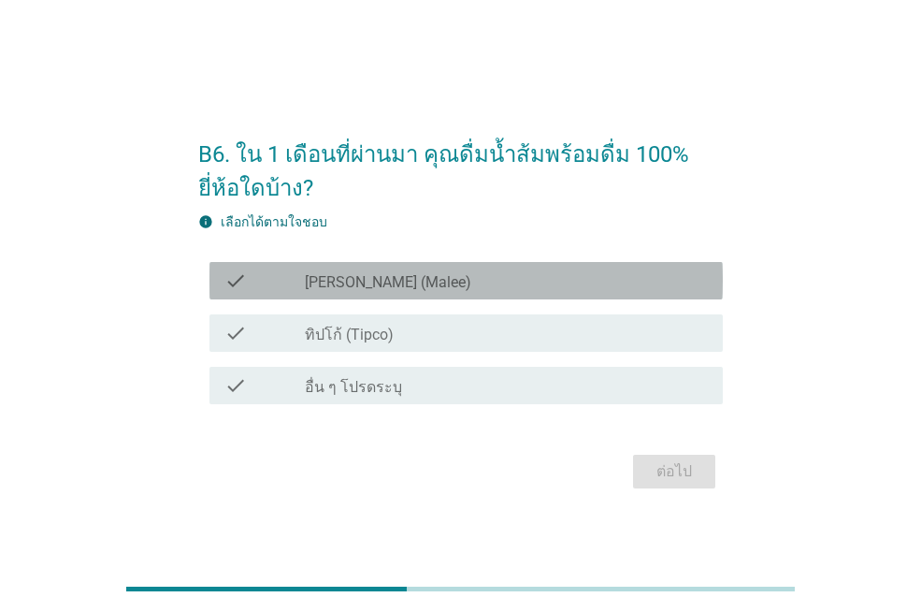
click at [262, 272] on div "check" at bounding box center [264, 280] width 80 height 22
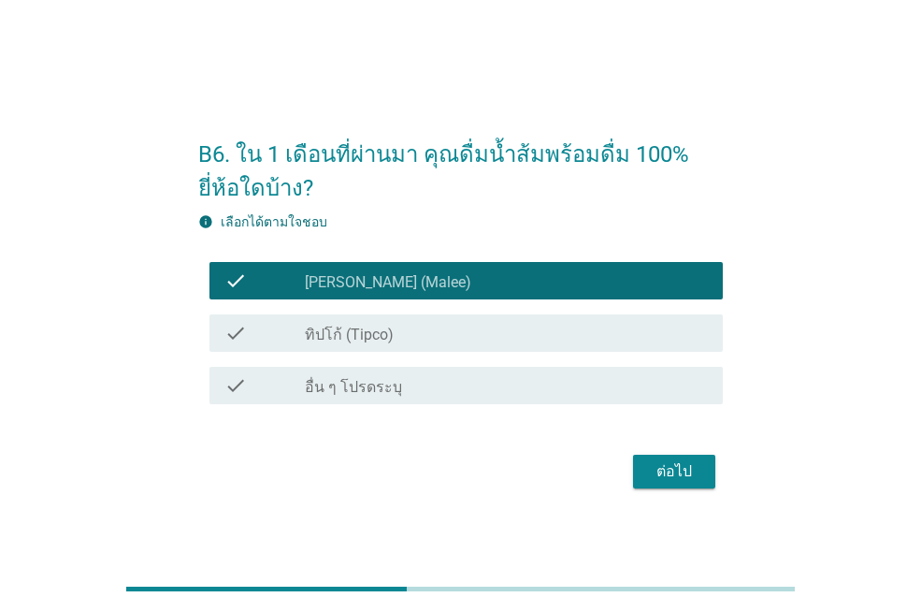
click at [672, 472] on div "ต่อไป" at bounding box center [674, 471] width 52 height 22
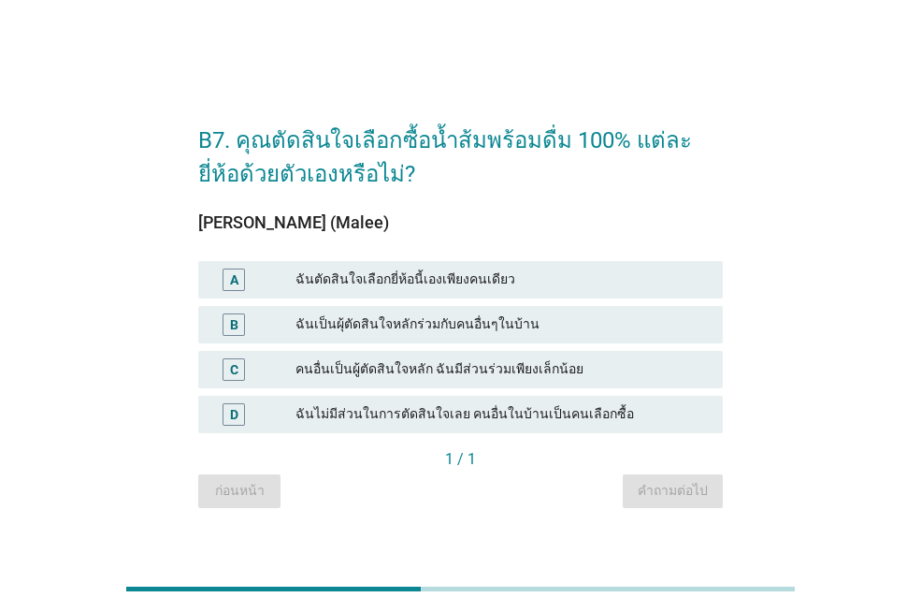
click at [402, 277] on div "ฉันตัดสินใจเลือกยี่ห้อนี้เองเพียงคนเดียว" at bounding box center [502, 279] width 412 height 22
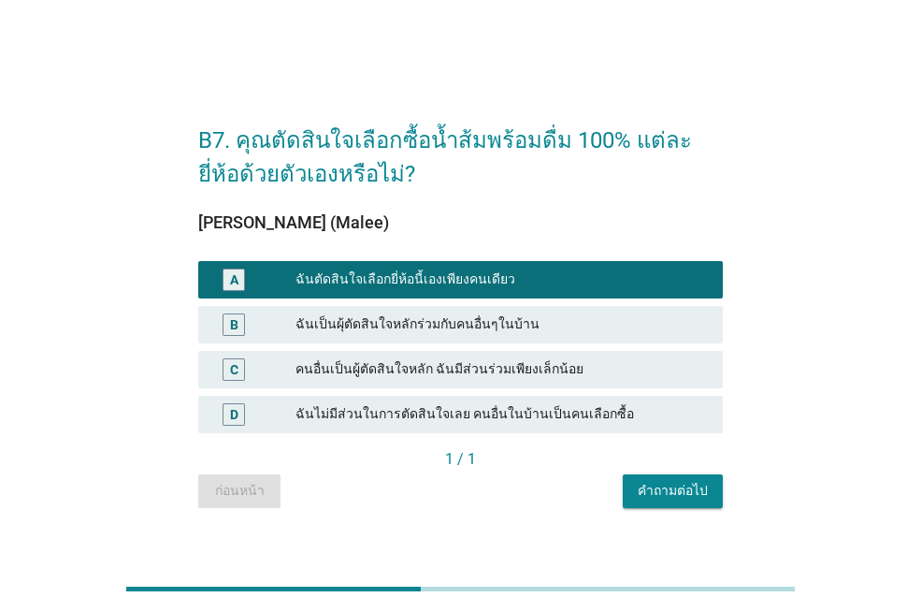
click at [672, 499] on div "คำถามต่อไป" at bounding box center [673, 491] width 70 height 20
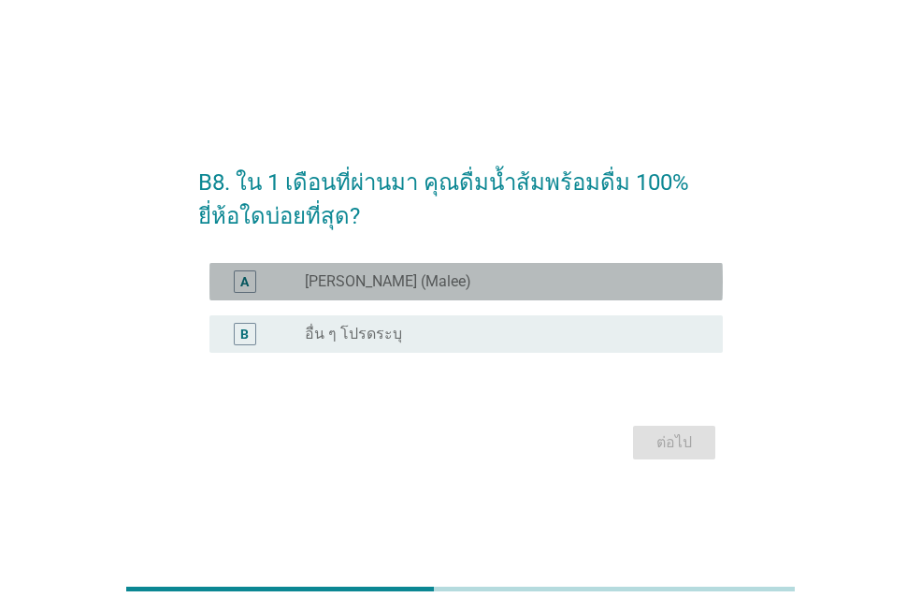
click at [365, 290] on label "[PERSON_NAME] (Malee)" at bounding box center [388, 281] width 166 height 19
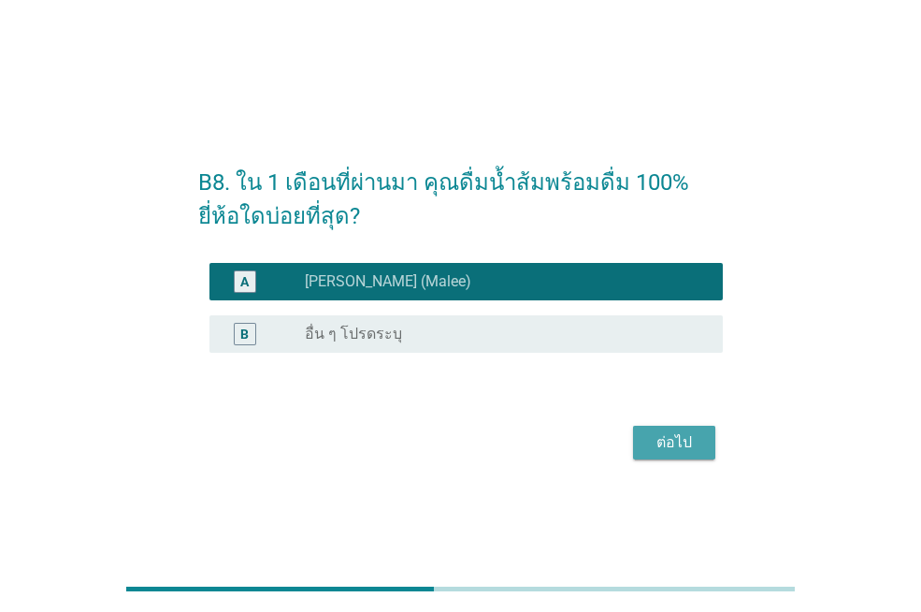
click at [670, 446] on div "ต่อไป" at bounding box center [674, 442] width 52 height 22
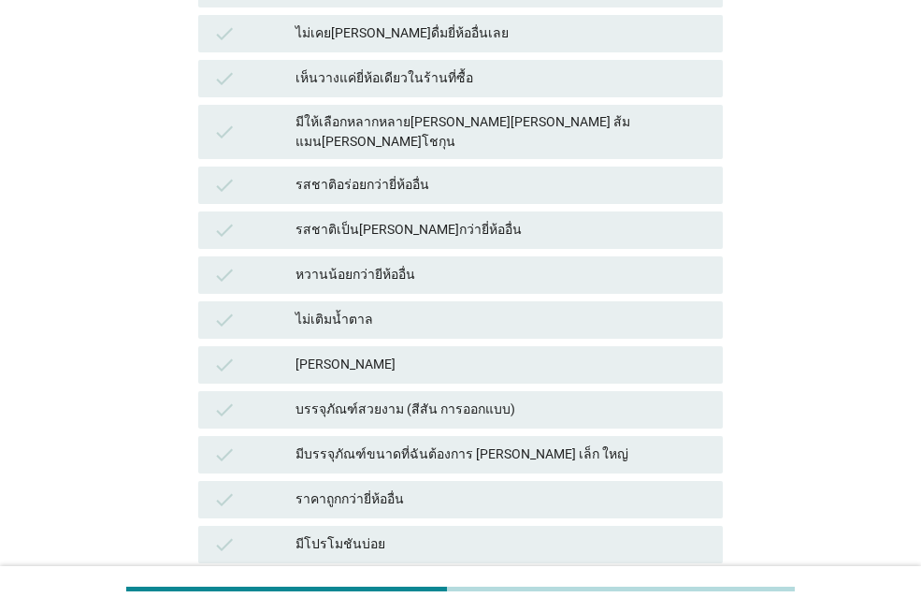
scroll to position [655, 0]
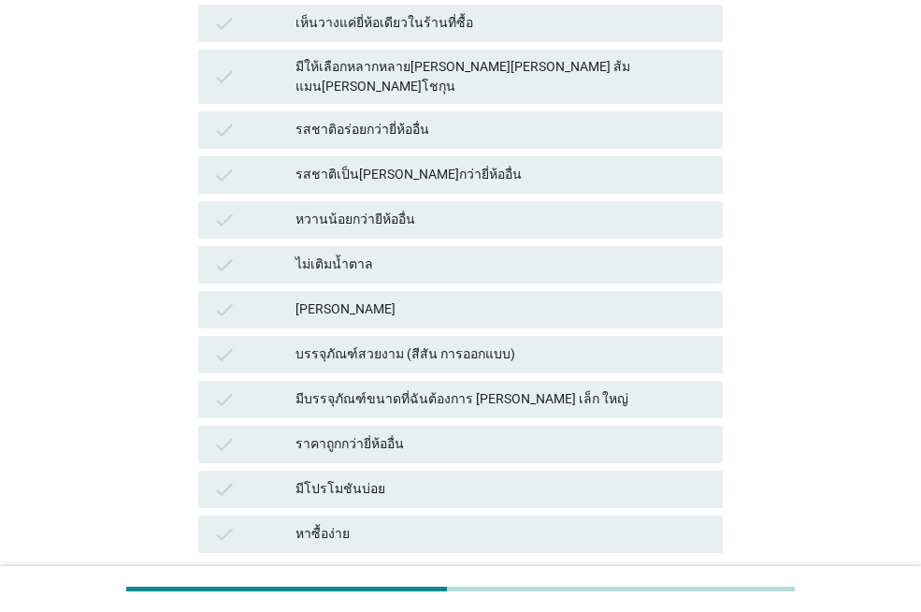
click at [438, 388] on div "มีบรรจุภัณฑ์ขนาดที่ฉันต้องการ [PERSON_NAME] เล็ก ใหญ่" at bounding box center [502, 399] width 412 height 22
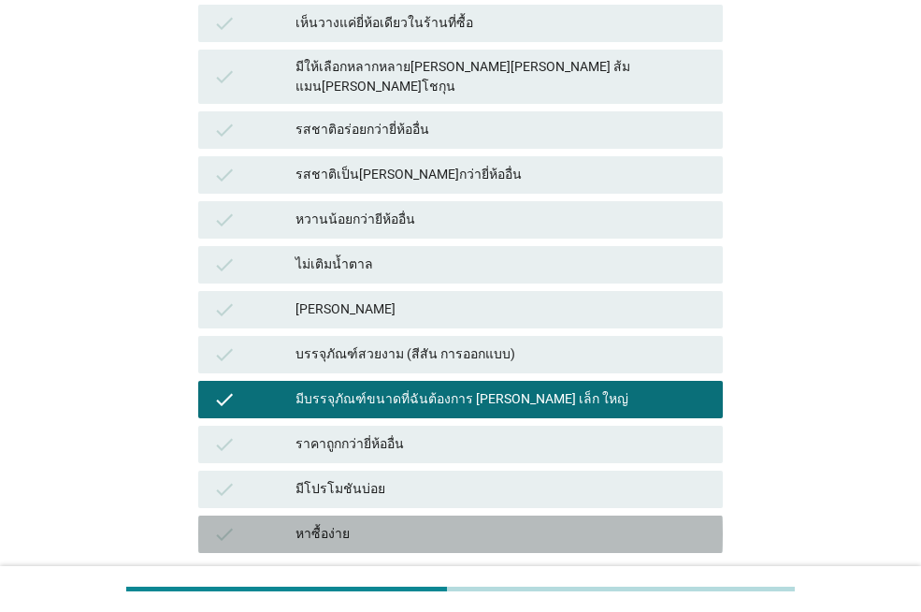
click at [392, 523] on div "หาซื้อง่าย" at bounding box center [502, 534] width 412 height 22
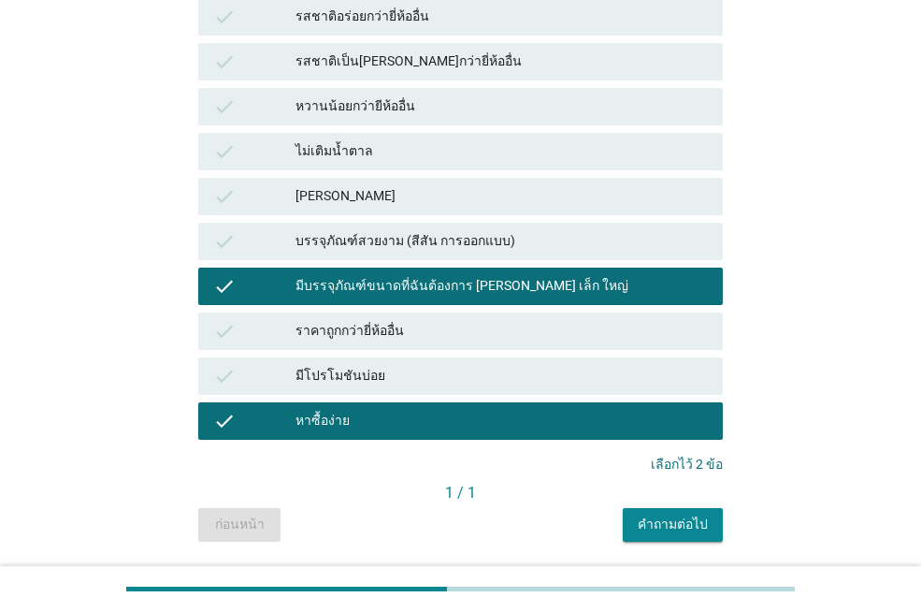
scroll to position [775, 0]
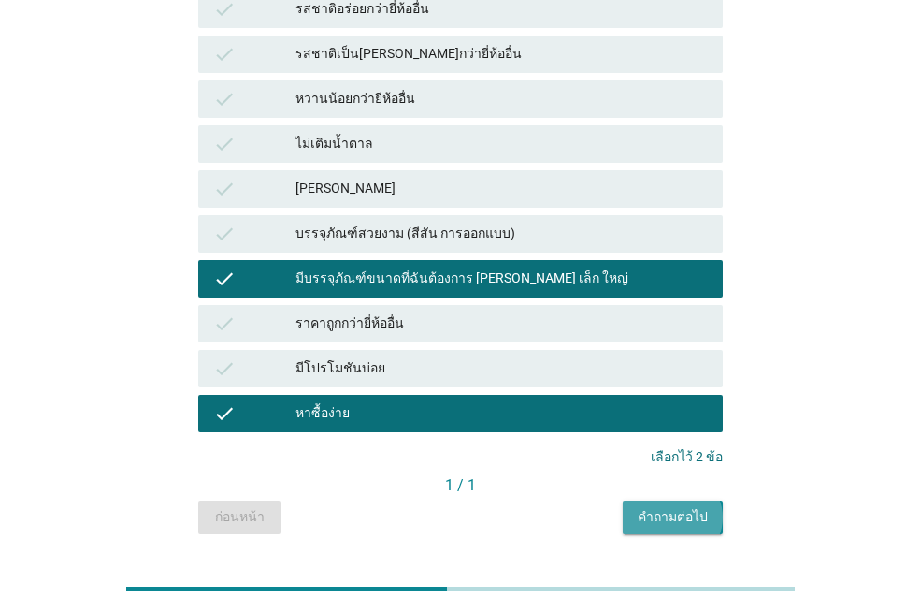
click at [664, 507] on div "คำถามต่อไป" at bounding box center [673, 517] width 70 height 20
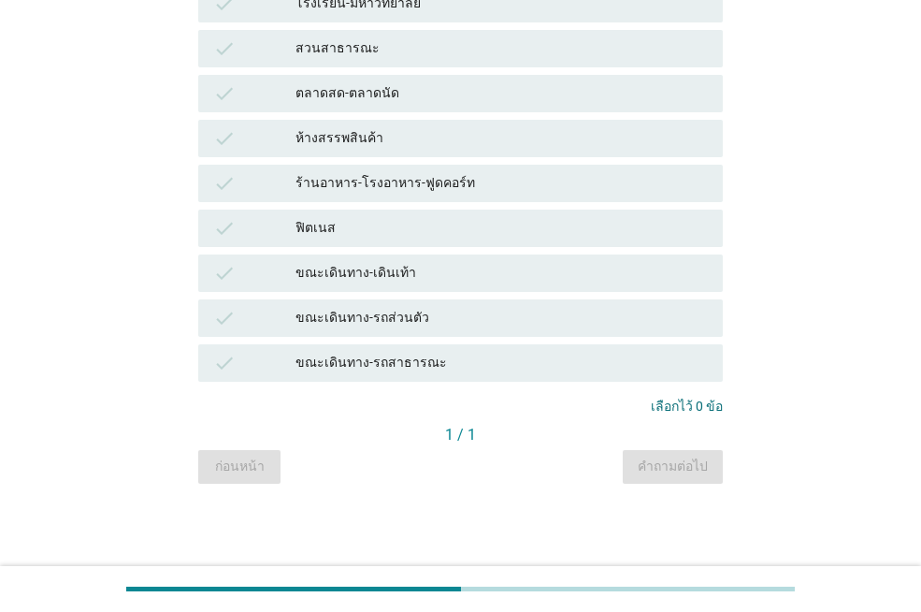
scroll to position [0, 0]
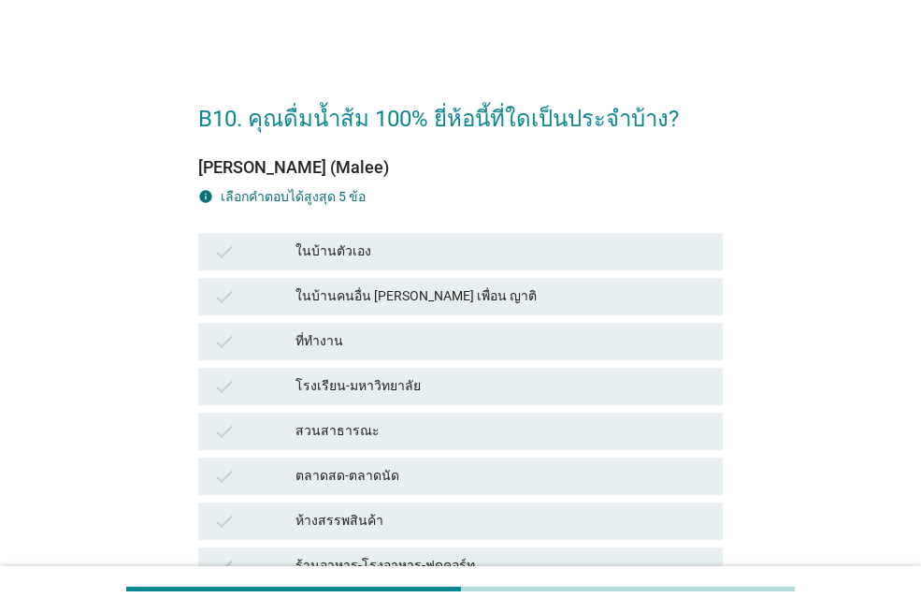
click at [440, 253] on div "ในบ้านตัวเอง" at bounding box center [502, 251] width 412 height 22
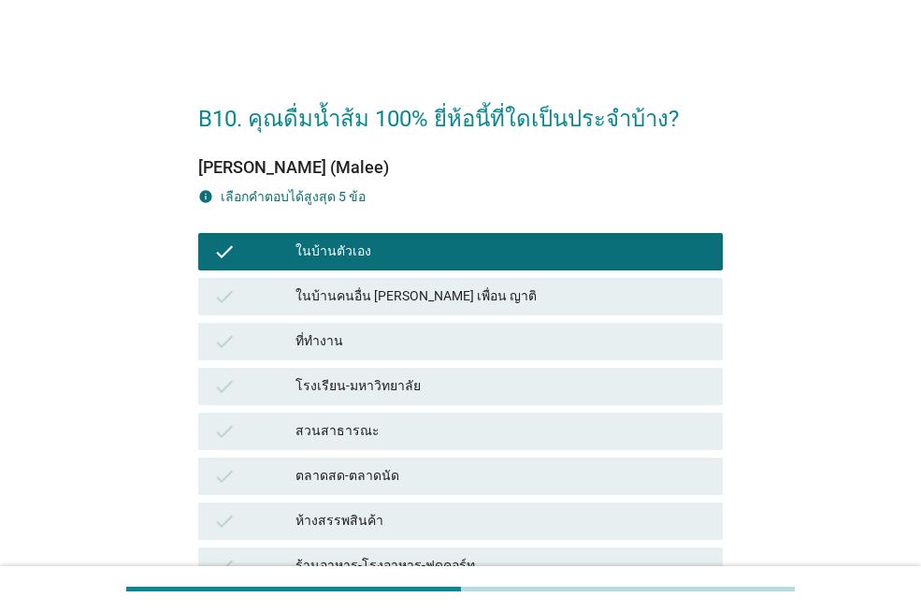
click at [360, 433] on div "สวนสาธารณะ" at bounding box center [502, 431] width 412 height 22
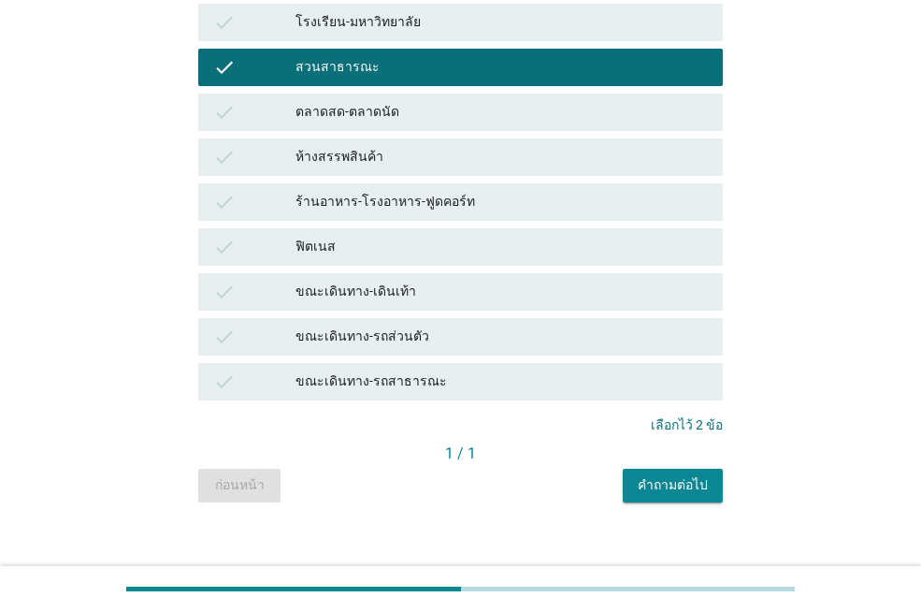
scroll to position [374, 0]
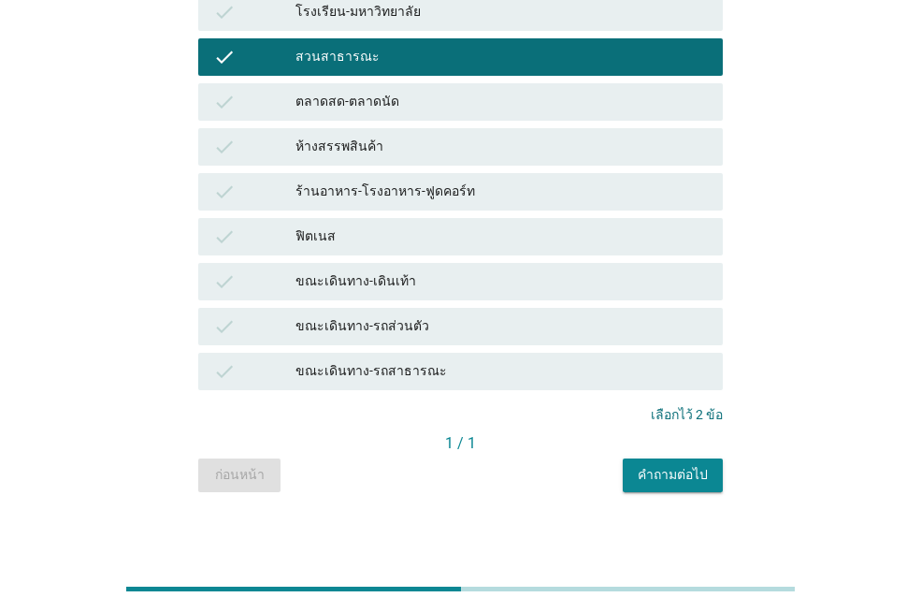
click at [431, 334] on div "ขณะเดินทาง-รถส่วนตัว" at bounding box center [502, 326] width 412 height 22
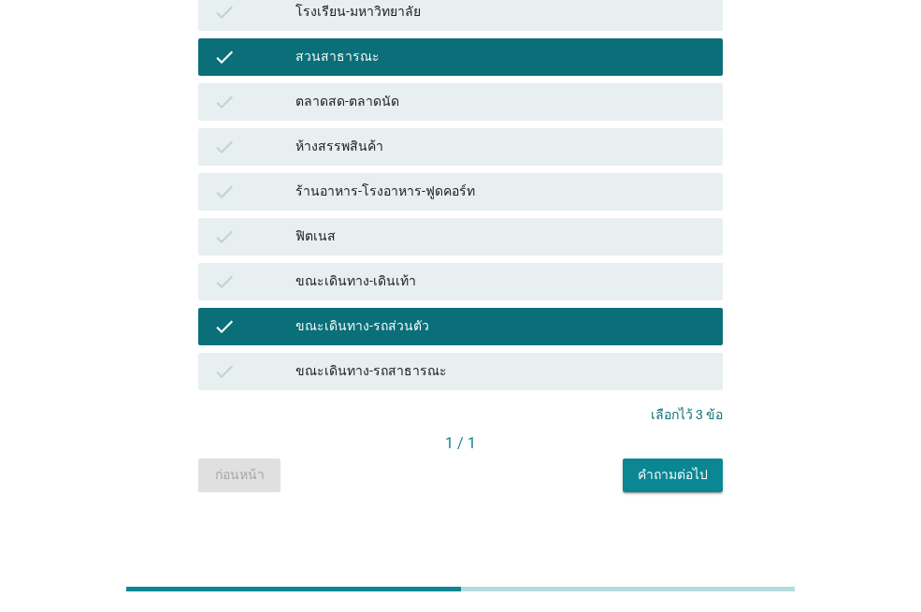
click at [639, 472] on button "คำถามต่อไป" at bounding box center [673, 475] width 100 height 34
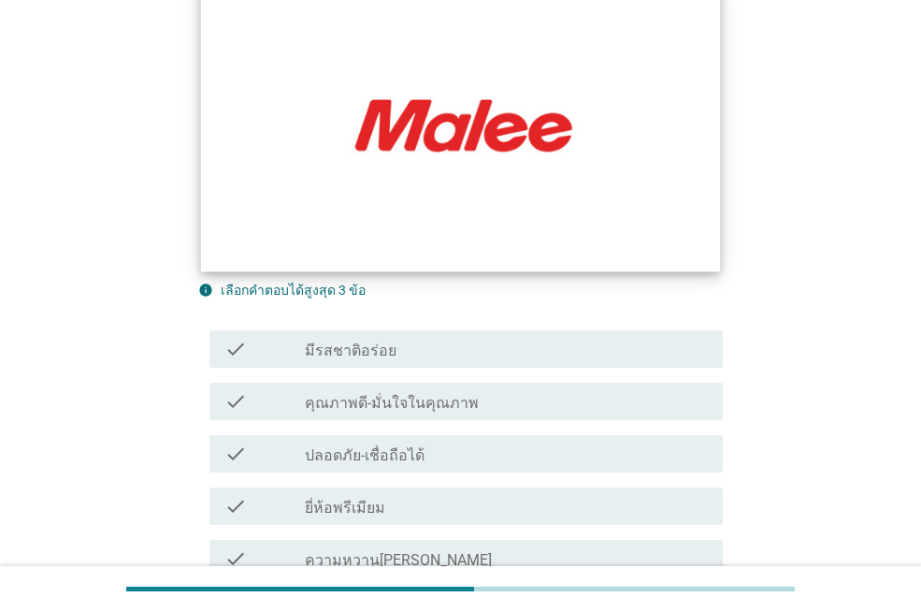
scroll to position [281, 0]
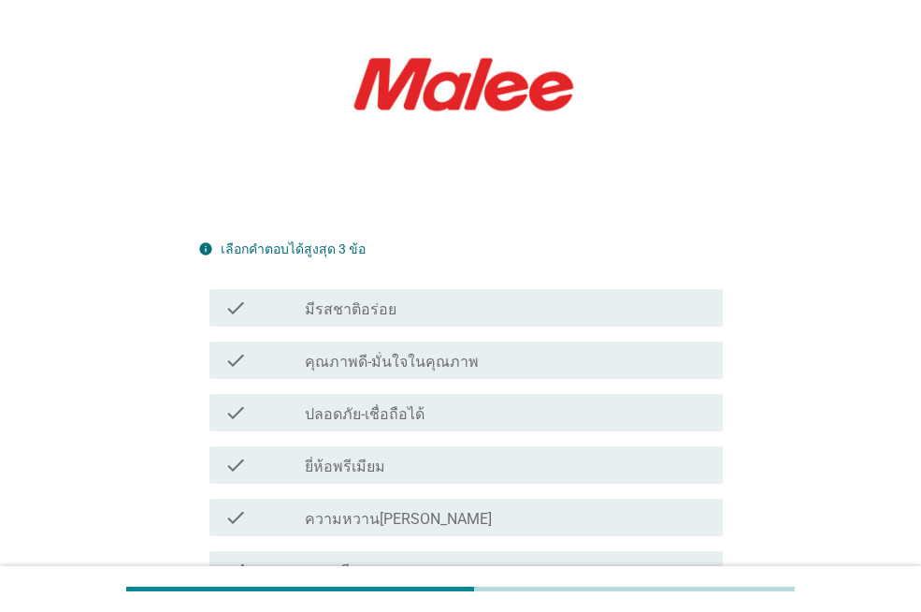
click at [398, 405] on label "ปลอดภัย-เชื่อถือได้" at bounding box center [365, 414] width 120 height 19
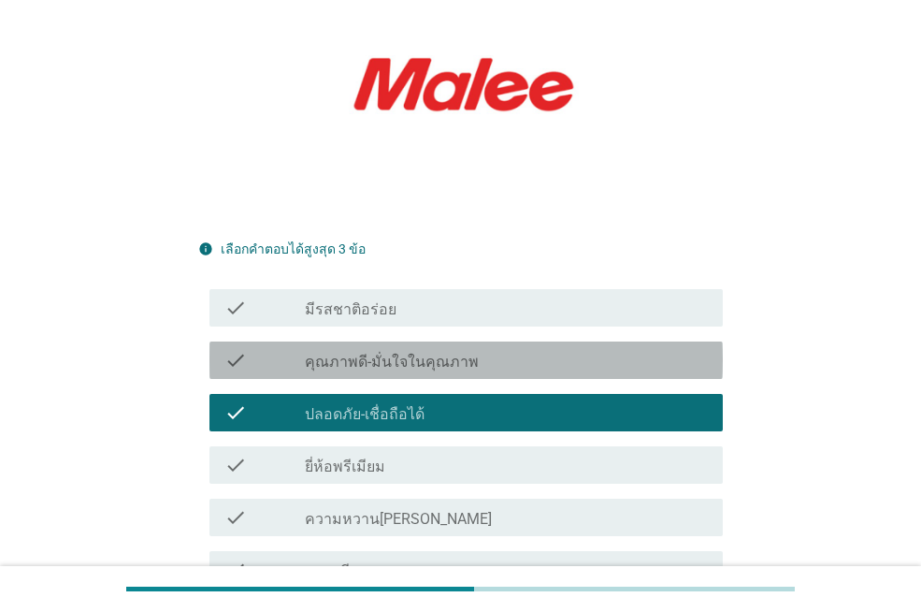
click at [374, 349] on div "check_box_outline_blank คุณภาพดี-มั่นใจในคุณภาพ" at bounding box center [506, 360] width 403 height 22
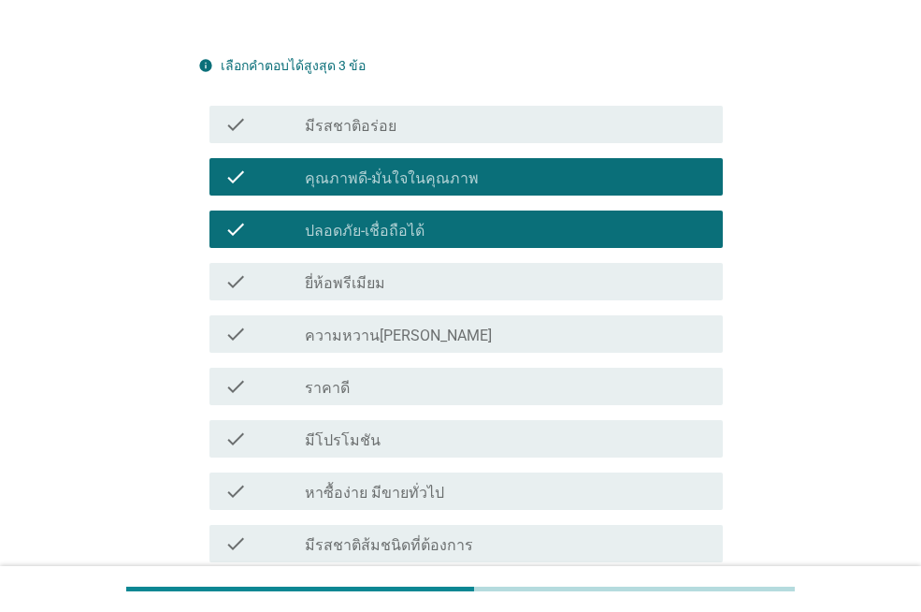
scroll to position [468, 0]
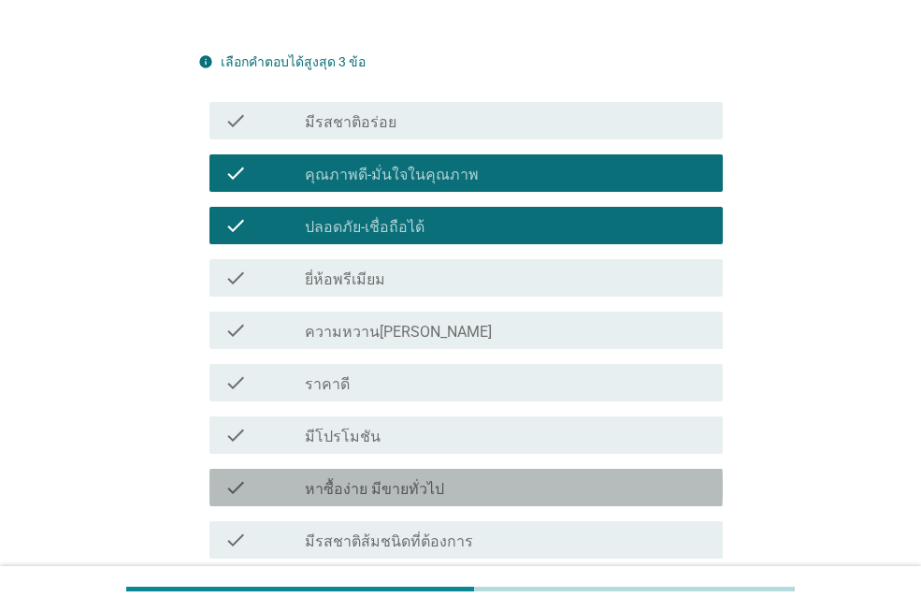
click at [445, 476] on div "check_box_outline_blank หาซื้อง่าย มีขายทั่วไป" at bounding box center [506, 487] width 403 height 22
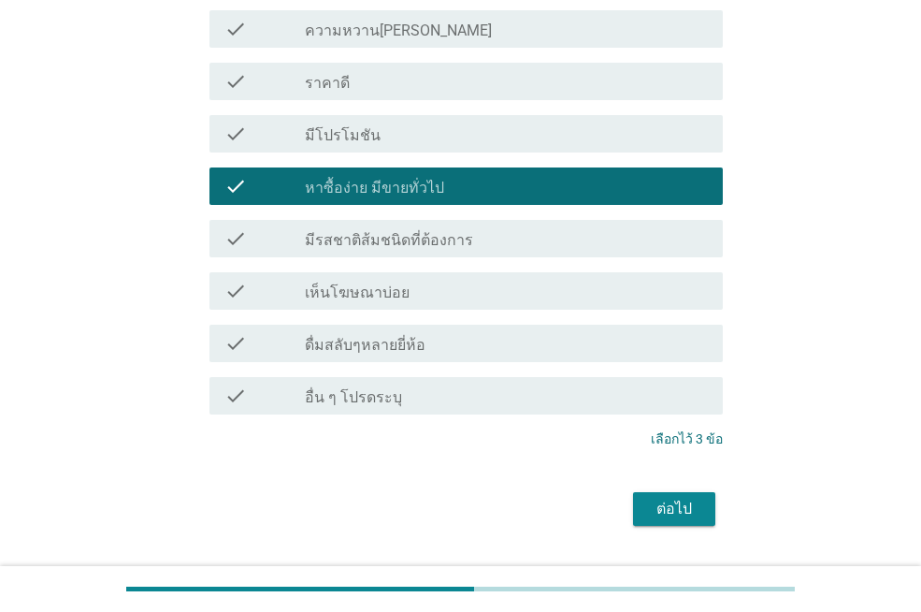
scroll to position [783, 0]
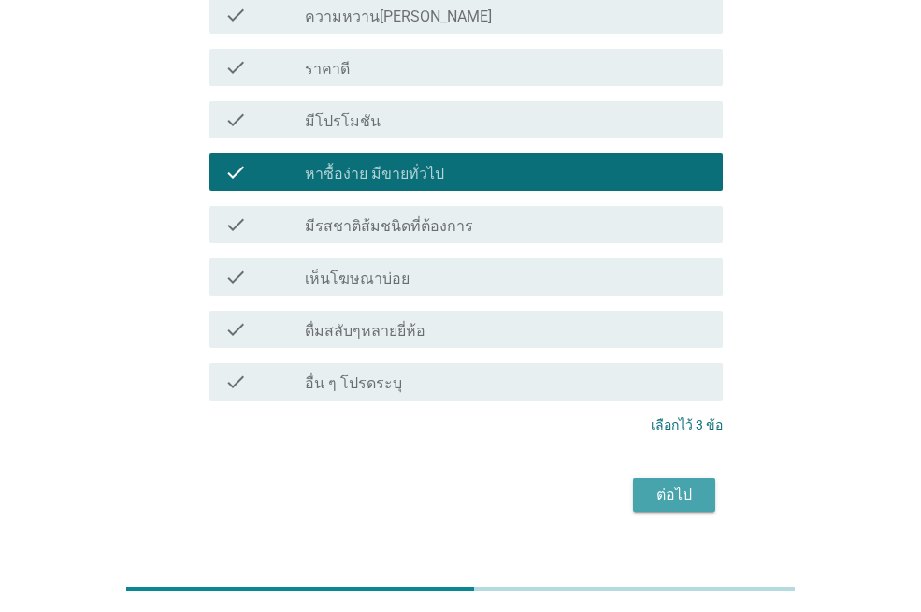
click at [674, 484] on div "ต่อไป" at bounding box center [674, 495] width 52 height 22
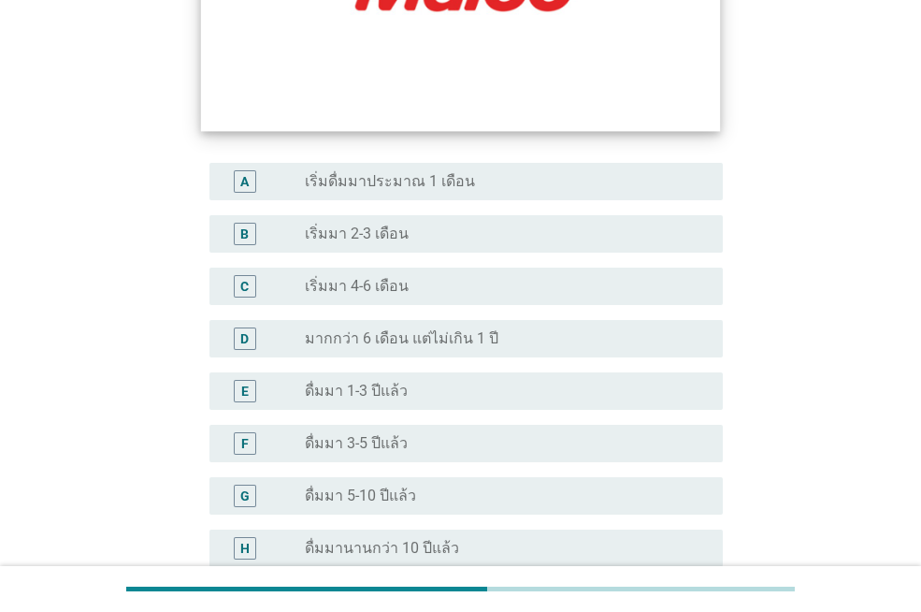
scroll to position [374, 0]
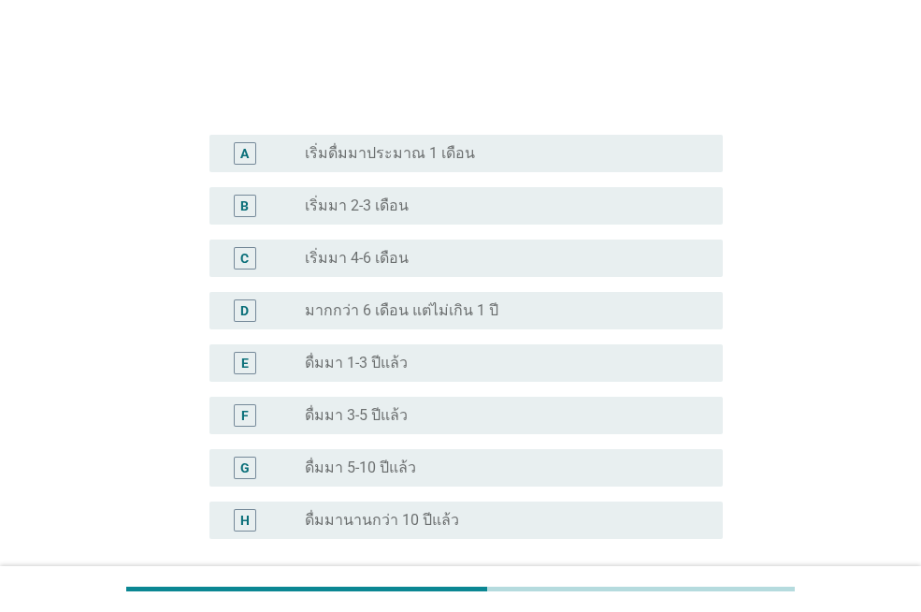
click at [427, 368] on div "radio_button_unchecked ดื่มมา 1-3 ปีแล้ว" at bounding box center [499, 363] width 388 height 19
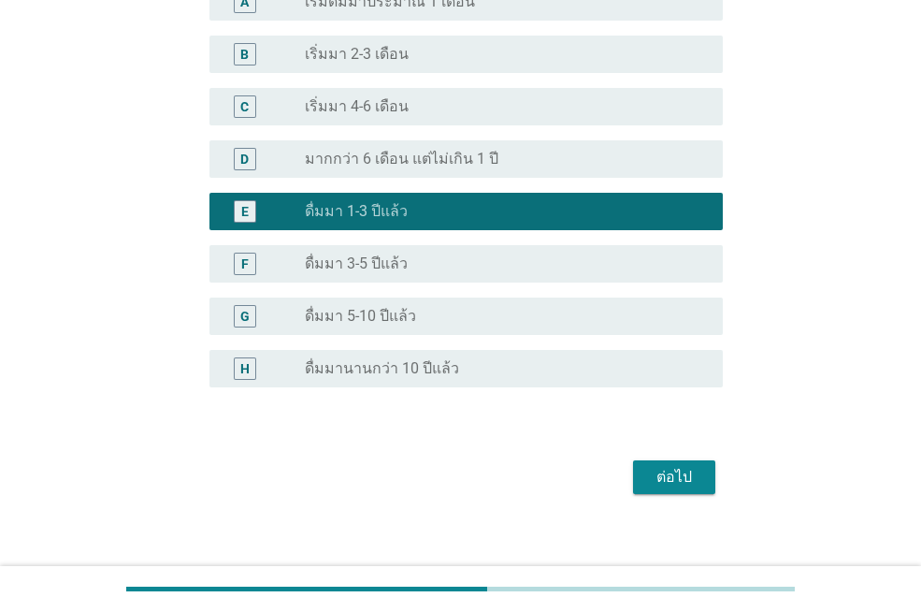
scroll to position [542, 0]
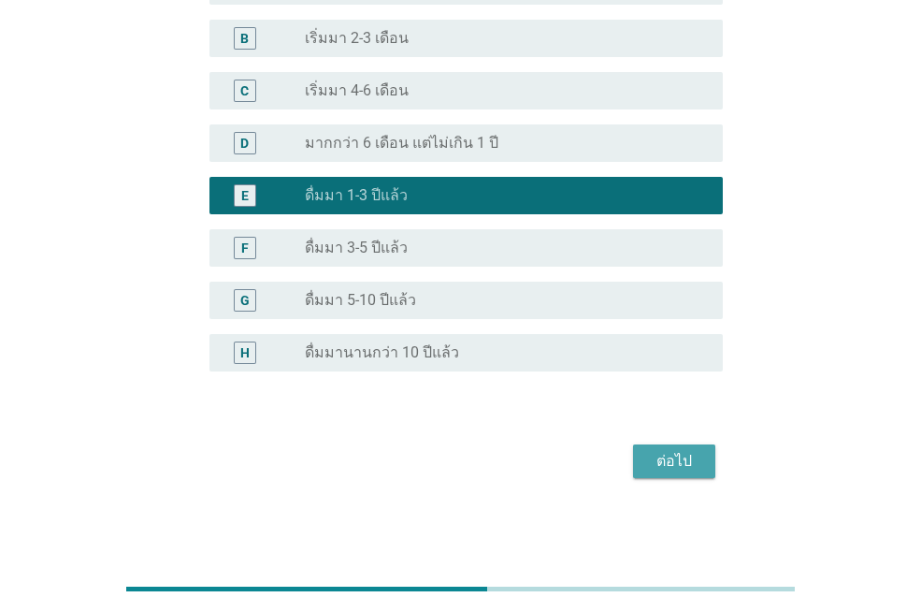
click at [665, 455] on div "ต่อไป" at bounding box center [674, 461] width 52 height 22
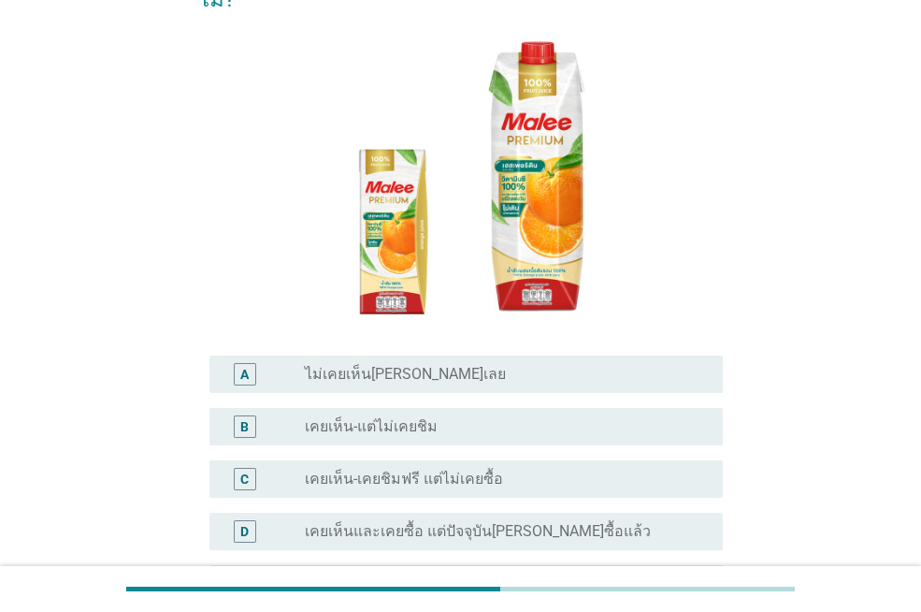
scroll to position [281, 0]
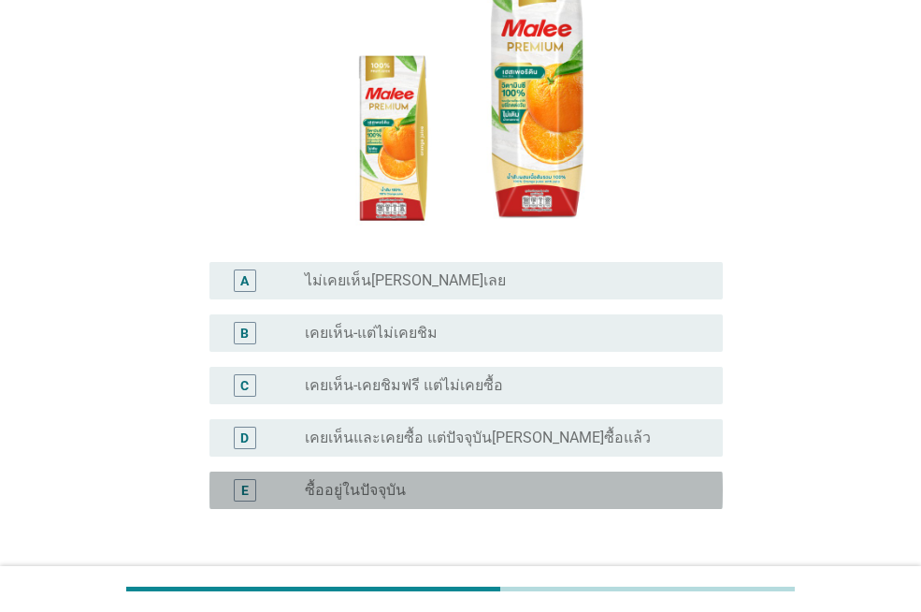
click at [402, 481] on label "ซื้ออยู่ในปัจจุบัน" at bounding box center [355, 490] width 101 height 19
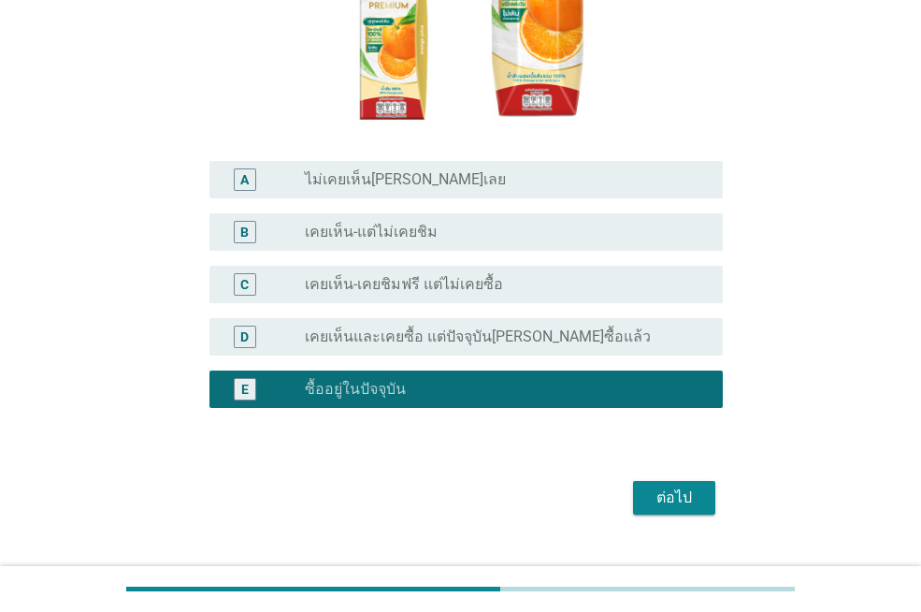
scroll to position [384, 0]
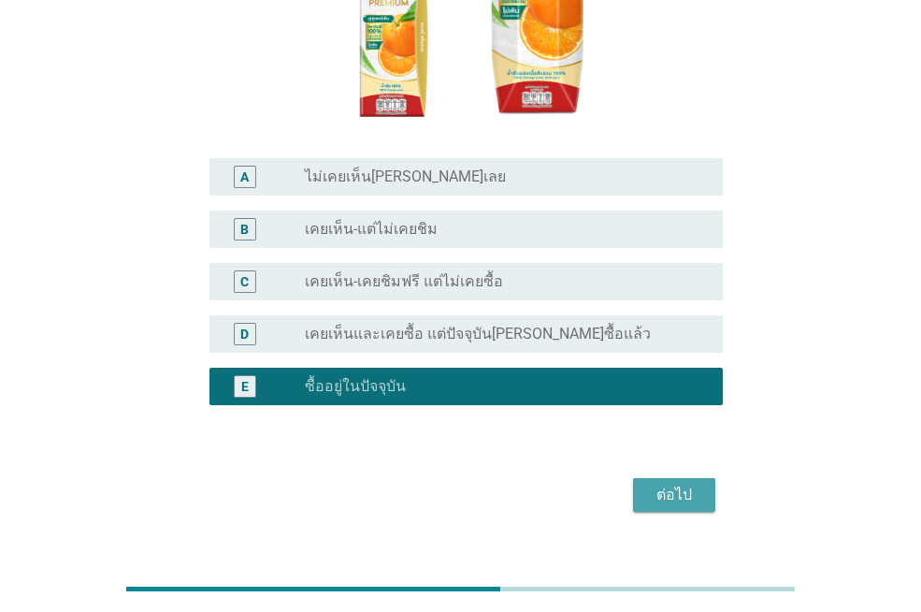
click at [675, 484] on div "ต่อไป" at bounding box center [674, 495] width 52 height 22
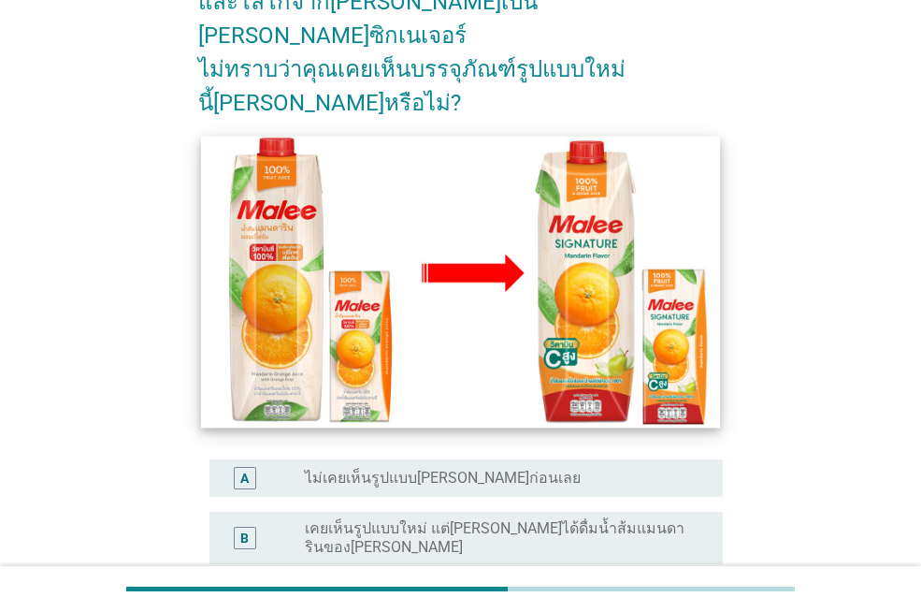
scroll to position [281, 0]
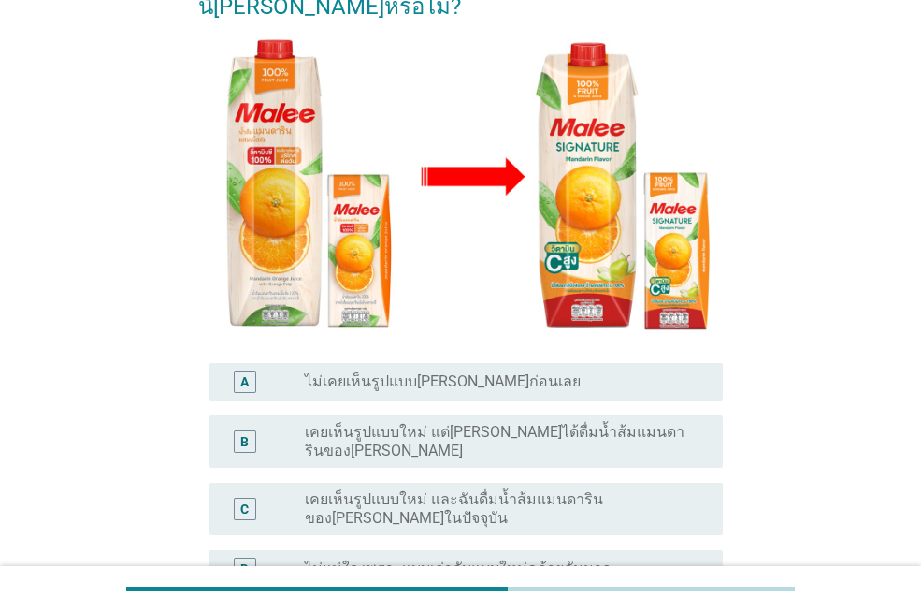
click at [473, 559] on label "ไม่แน่ใจ เพราะแบบเก่ากับแบบใหม่คล้ายกันมาก" at bounding box center [458, 568] width 307 height 19
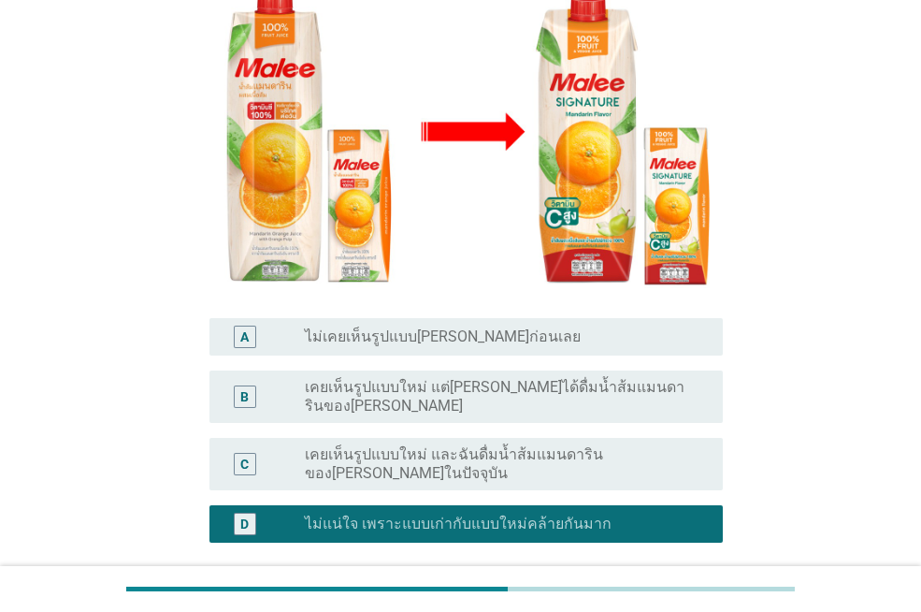
scroll to position [374, 0]
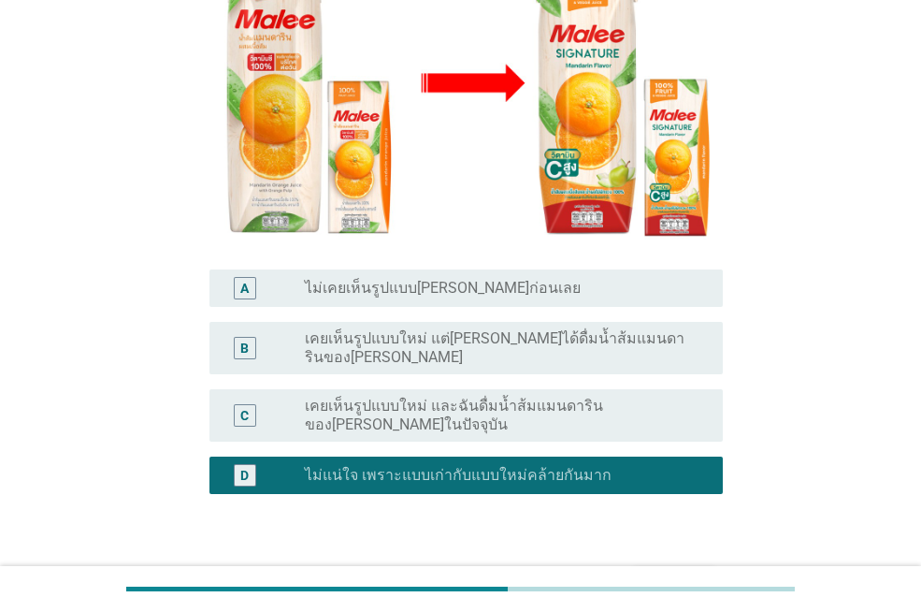
click at [672, 572] on div "ต่อไป" at bounding box center [674, 583] width 52 height 22
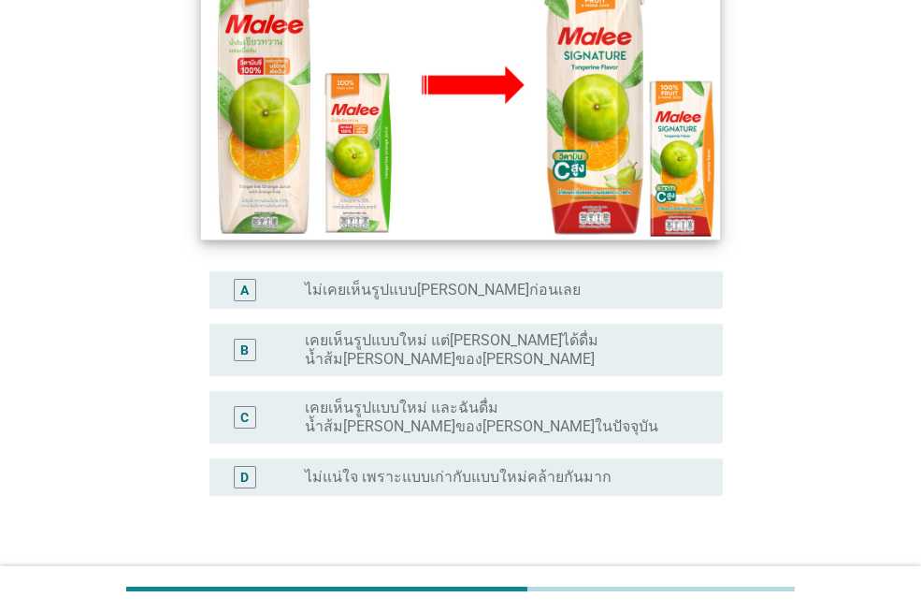
scroll to position [448, 0]
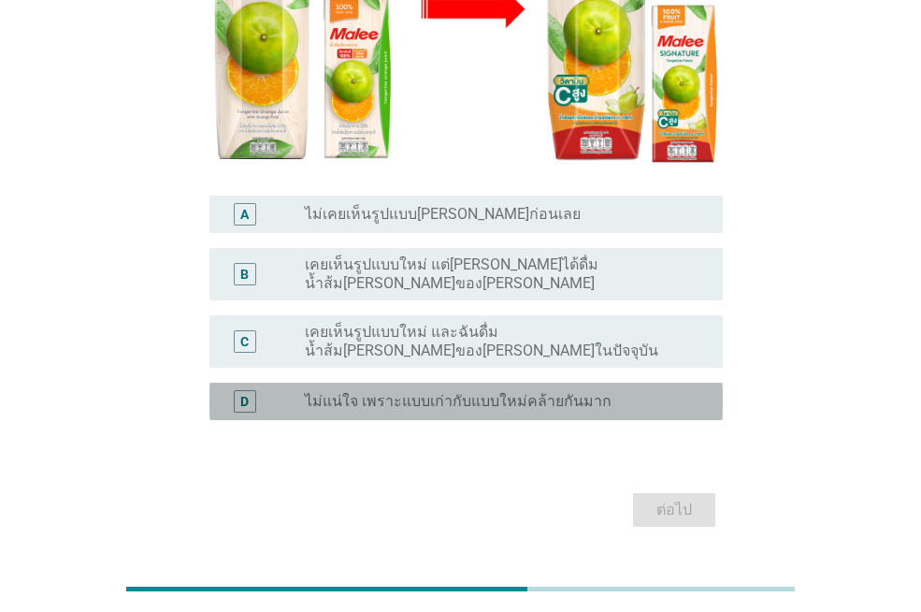
click at [543, 392] on label "ไม่แน่ใจ เพราะแบบเก่ากับแบบใหม่คล้ายกันมาก" at bounding box center [458, 401] width 307 height 19
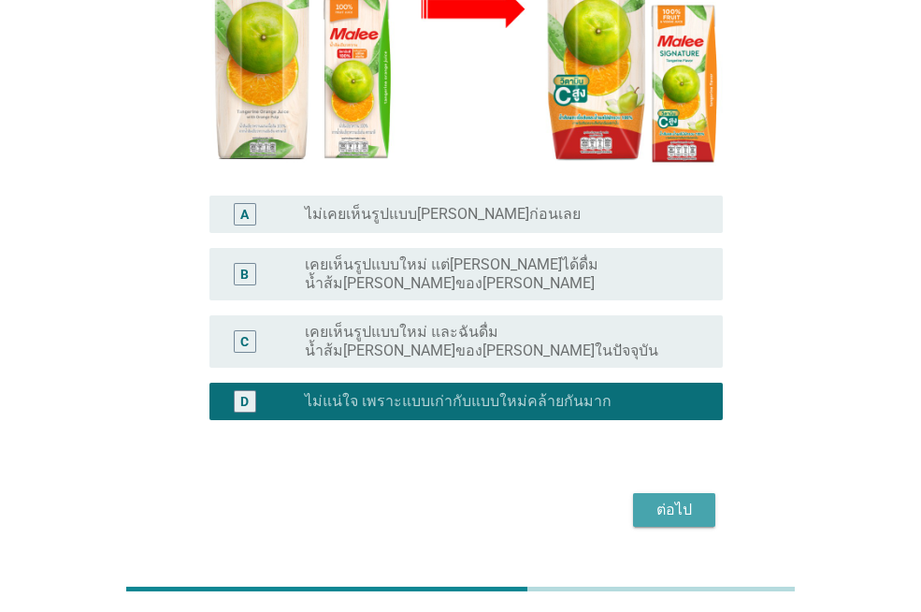
click at [657, 499] on div "ต่อไป" at bounding box center [674, 510] width 52 height 22
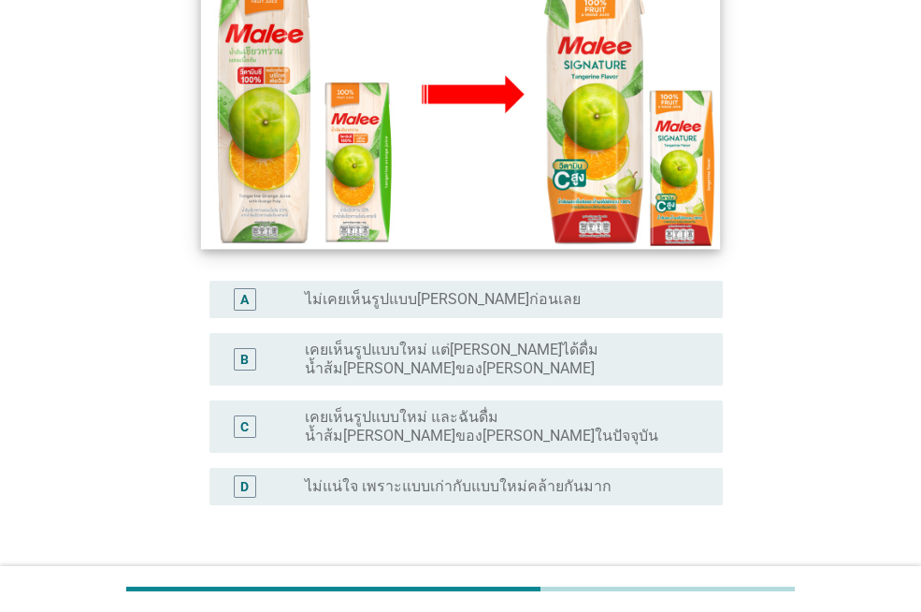
scroll to position [433, 0]
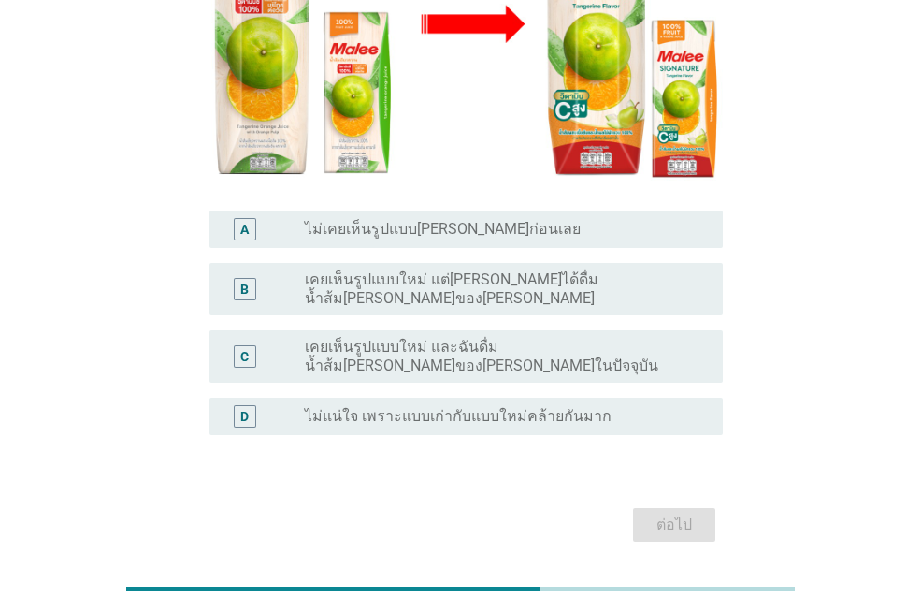
click at [366, 407] on label "ไม่แน่ใจ เพราะแบบเก่ากับแบบใหม่คล้ายกันมาก" at bounding box center [458, 416] width 307 height 19
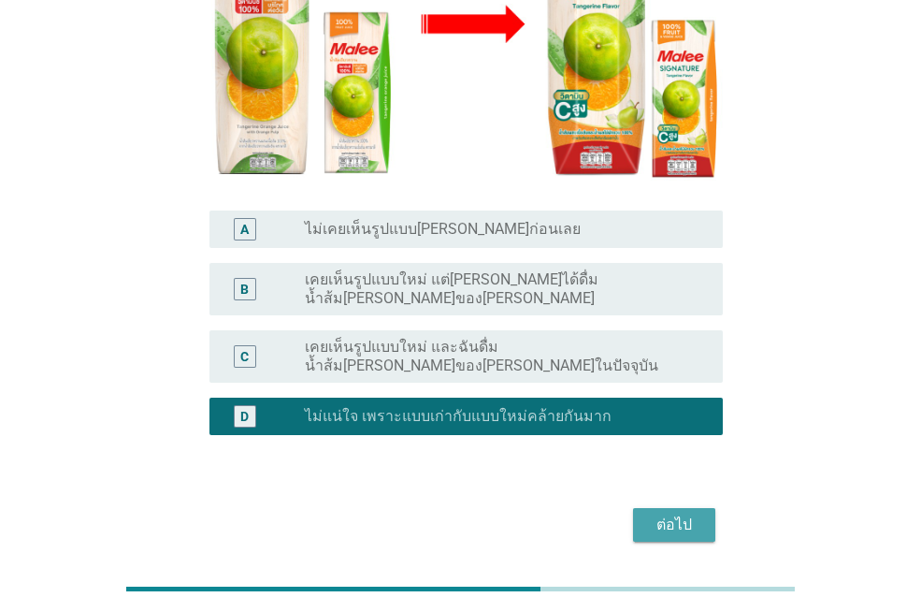
click at [660, 513] on div "ต่อไป" at bounding box center [674, 524] width 52 height 22
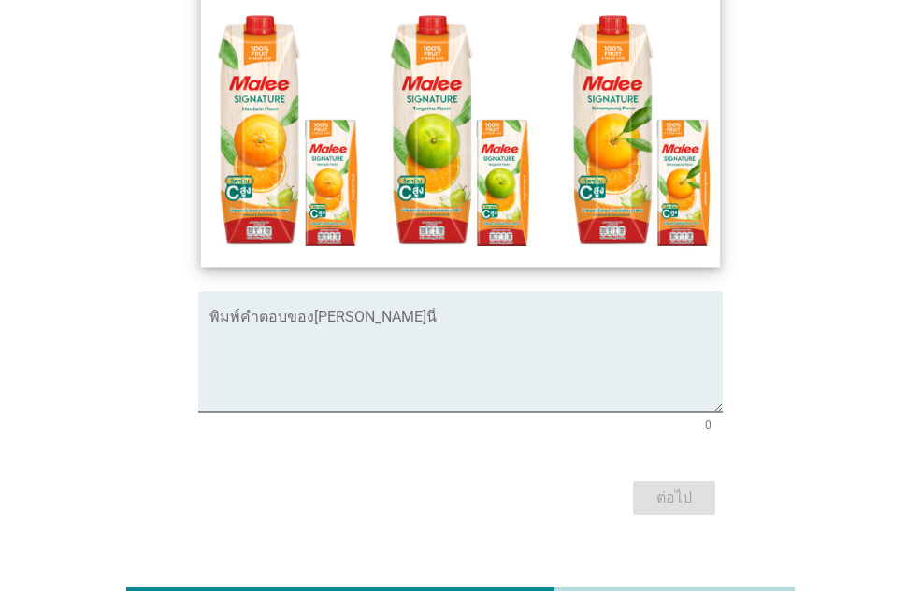
scroll to position [281, 0]
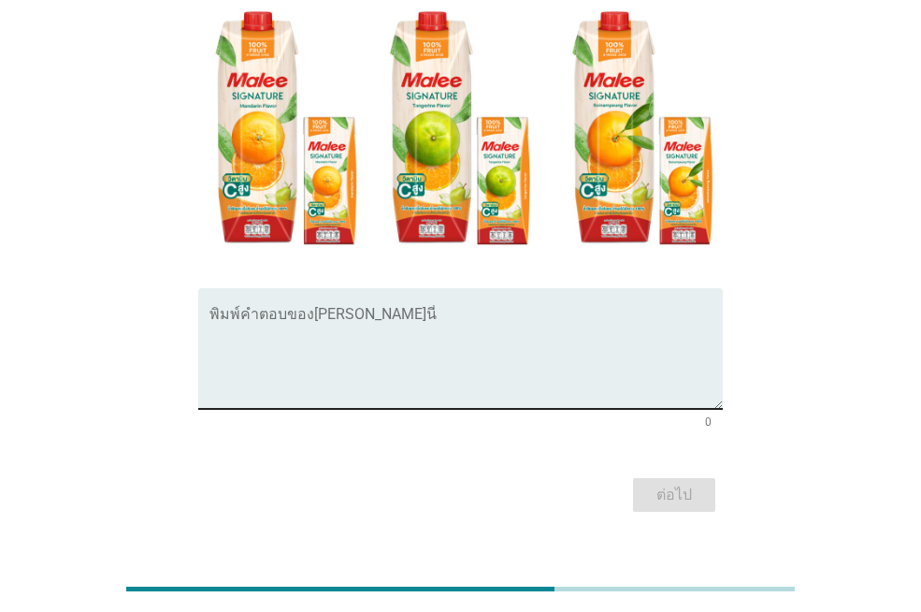
click at [287, 354] on textarea "พิมพ์คำตอบของคุณ ที่นี่" at bounding box center [466, 360] width 513 height 98
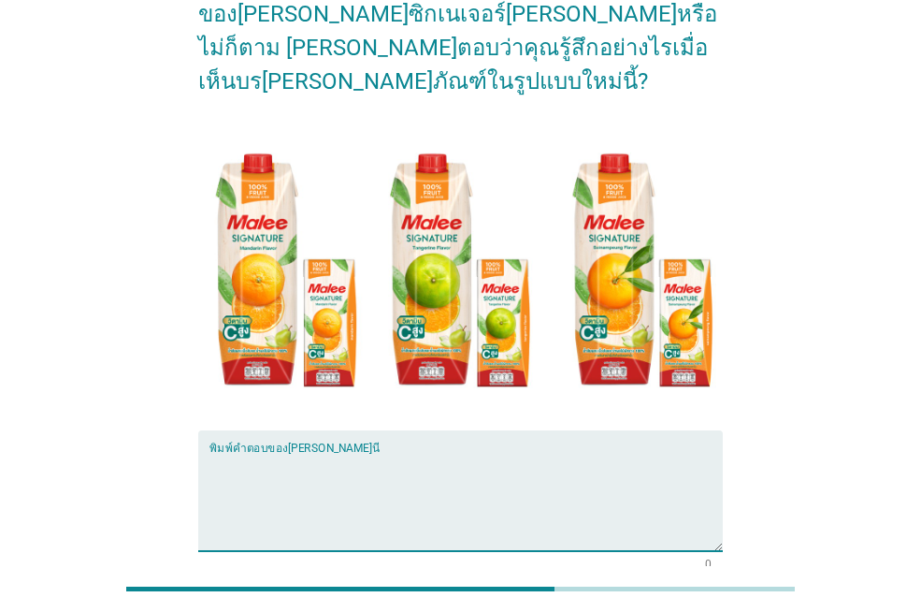
scroll to position [94, 0]
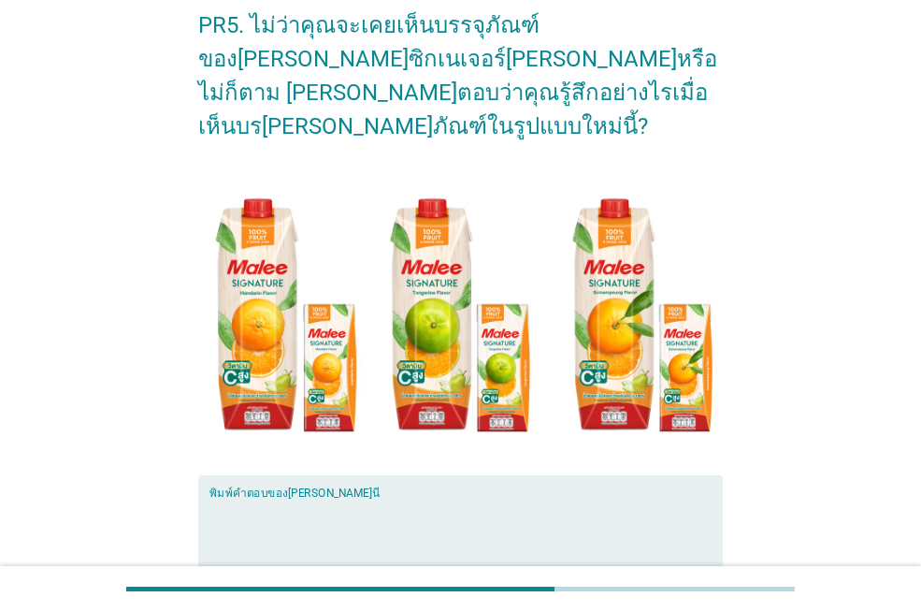
type textarea "l"
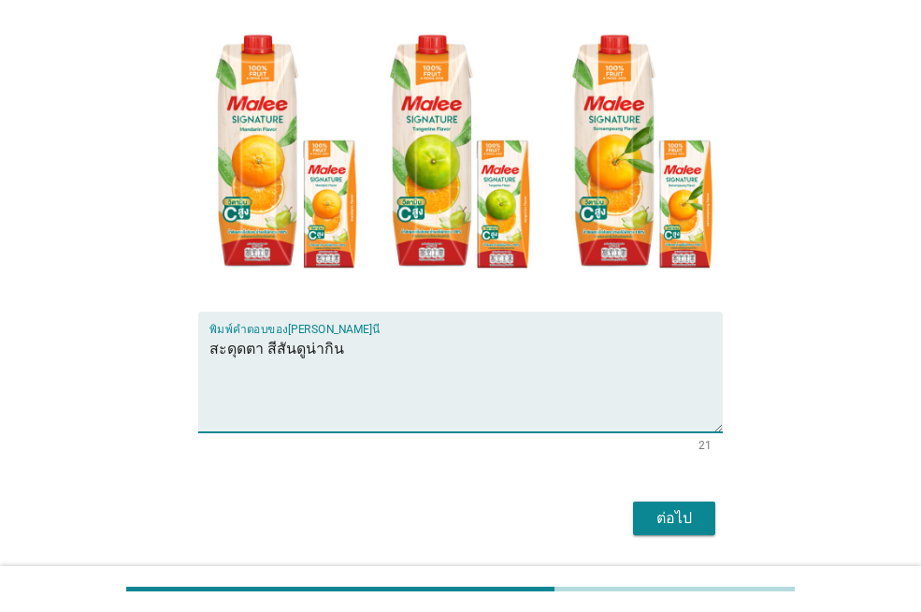
scroll to position [281, 0]
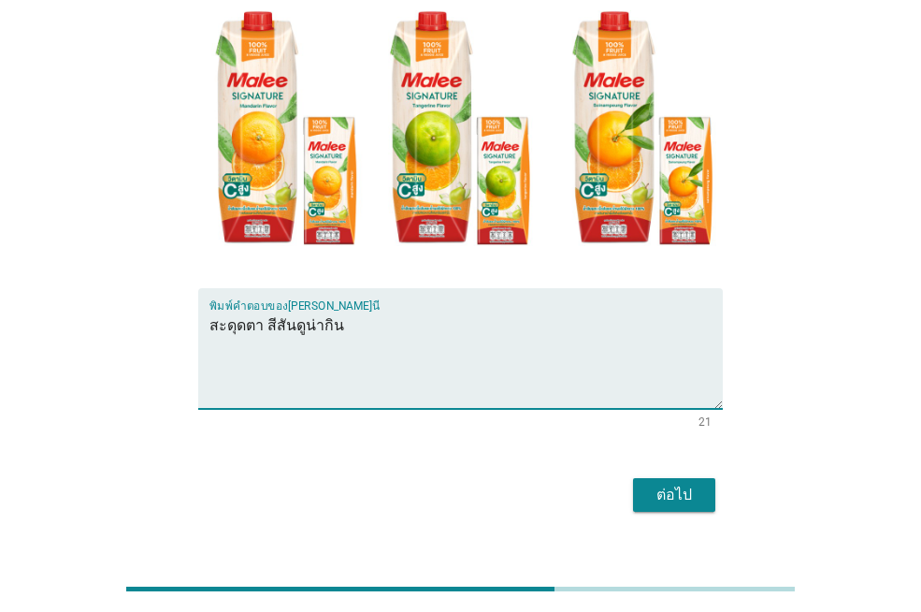
type textarea "สะดุดตา สีสันดูน่ากิน"
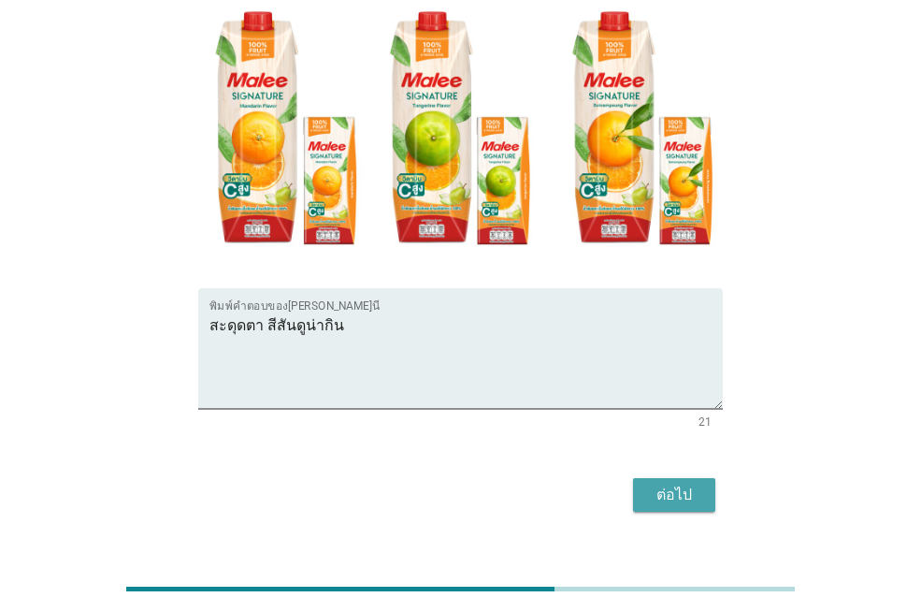
click at [686, 484] on div "ต่อไป" at bounding box center [674, 495] width 52 height 22
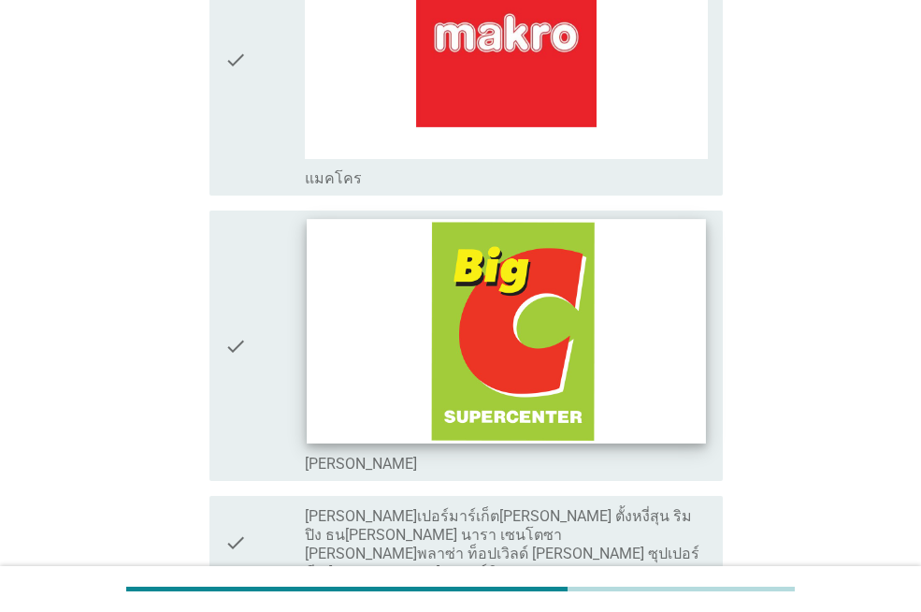
scroll to position [2619, 0]
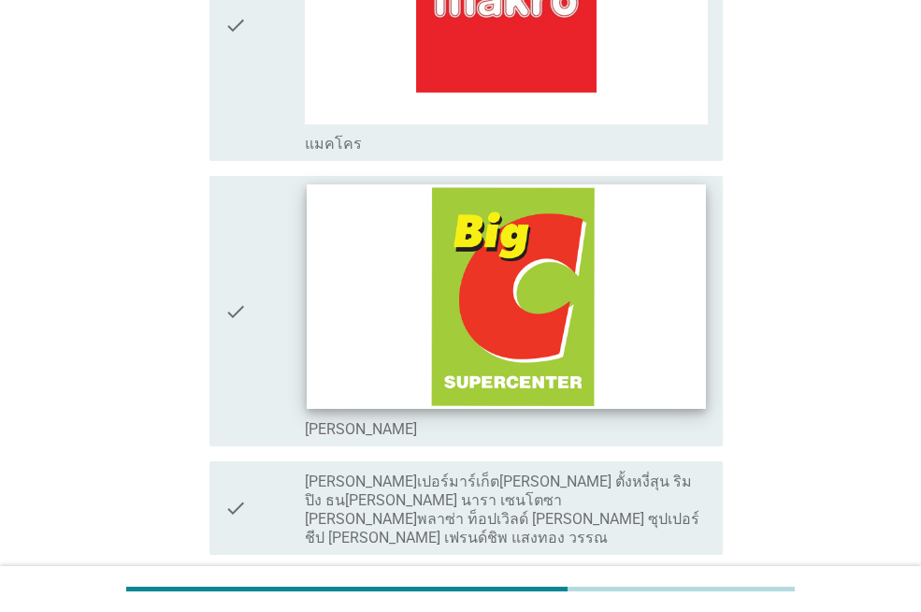
click at [372, 288] on img at bounding box center [506, 296] width 398 height 224
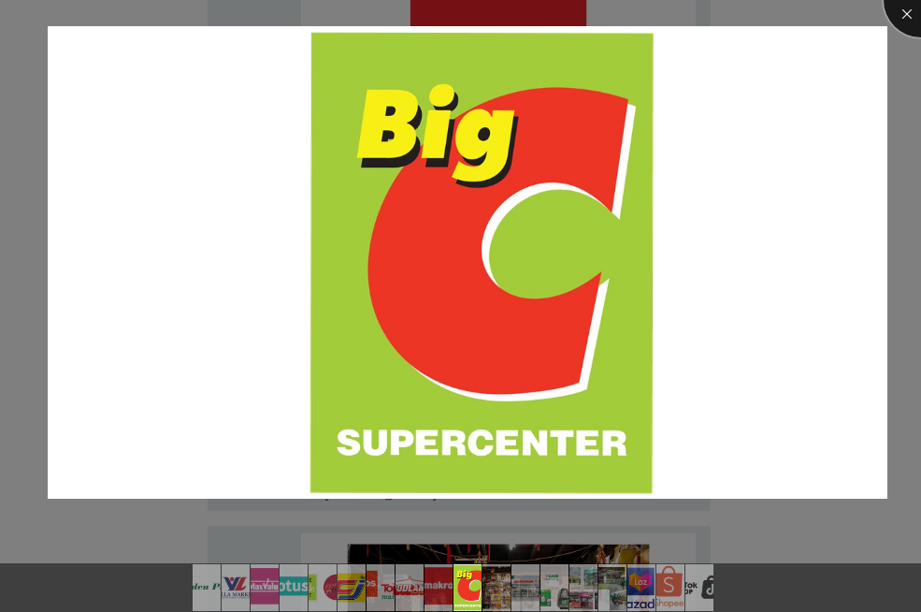
click at [913, 19] on div at bounding box center [921, 0] width 75 height 75
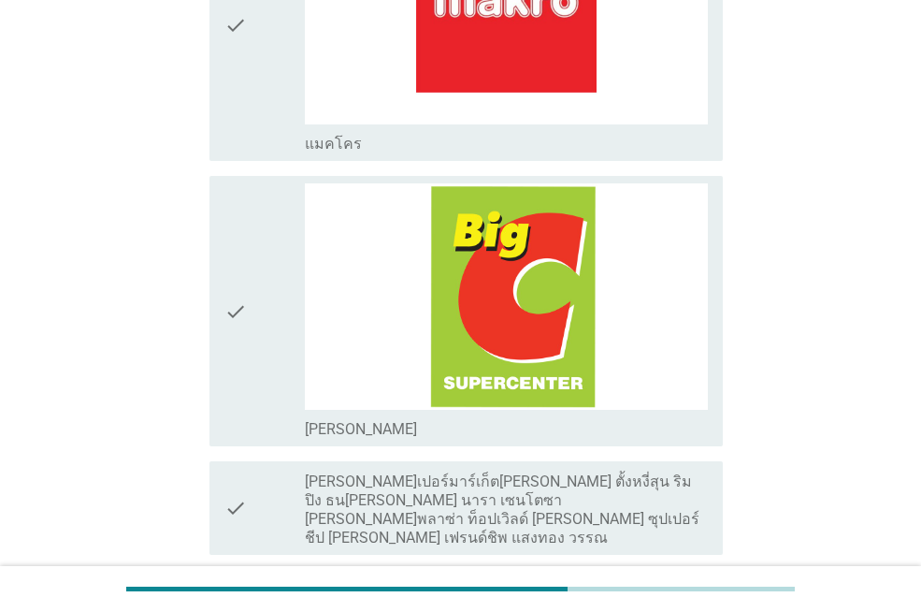
click at [253, 304] on div "check" at bounding box center [264, 310] width 80 height 255
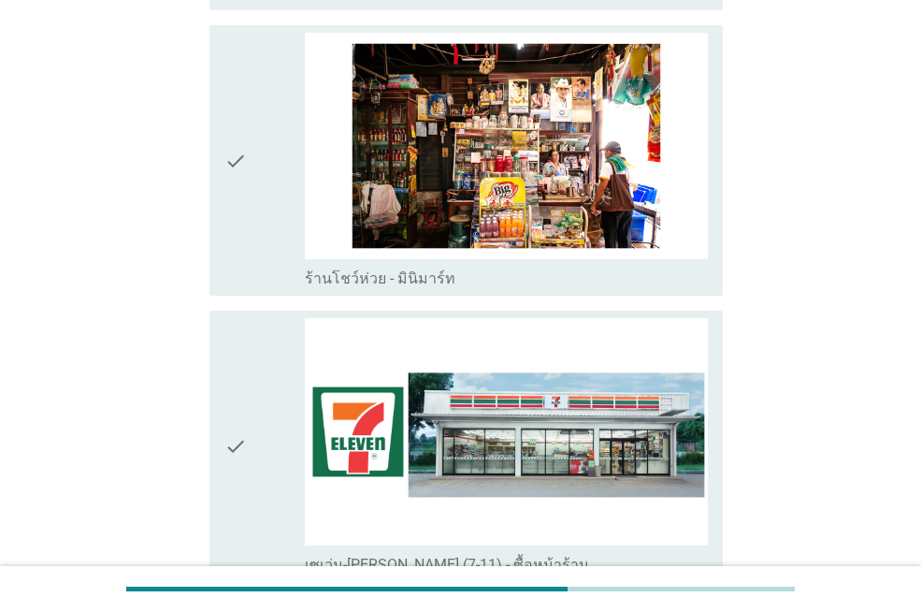
scroll to position [3180, 0]
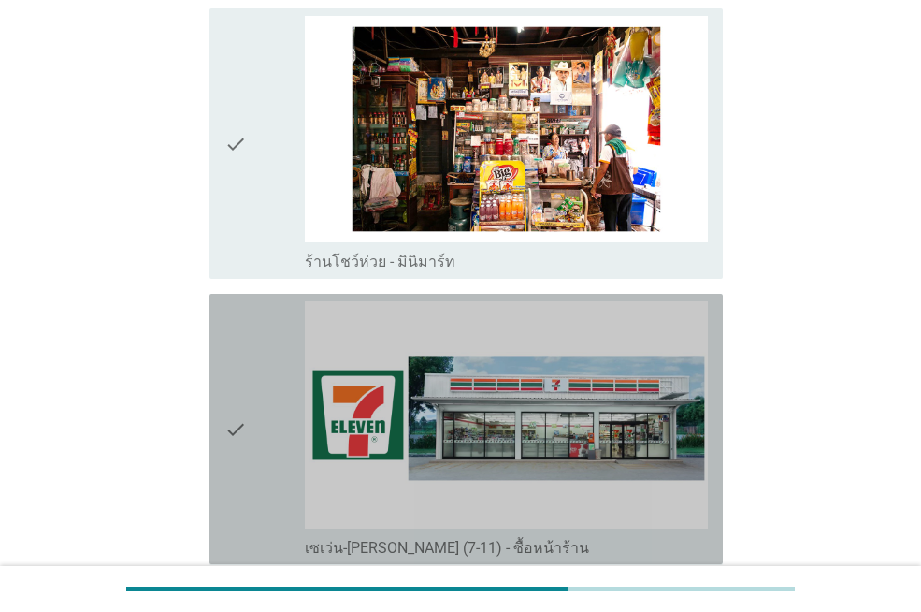
click at [252, 423] on div "check" at bounding box center [264, 428] width 80 height 255
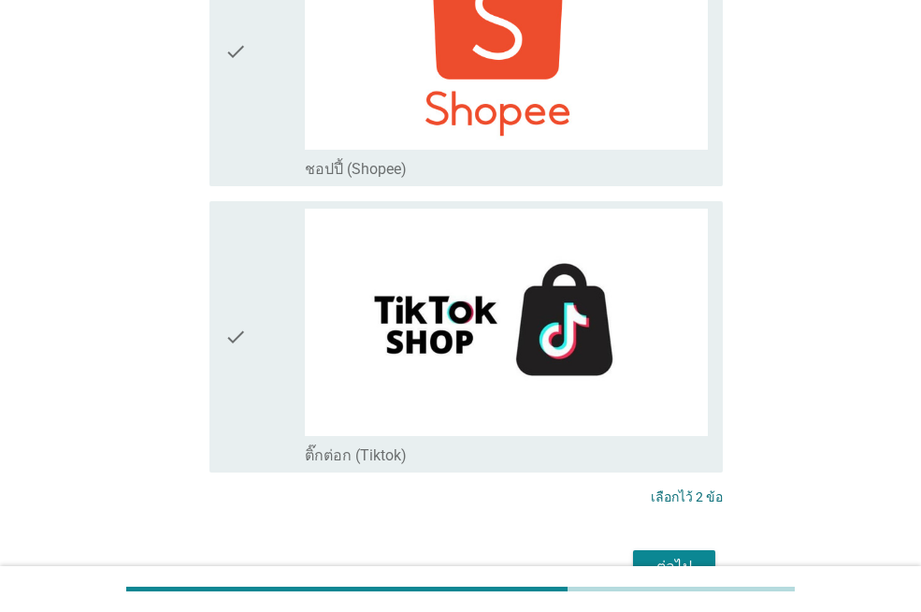
scroll to position [5091, 0]
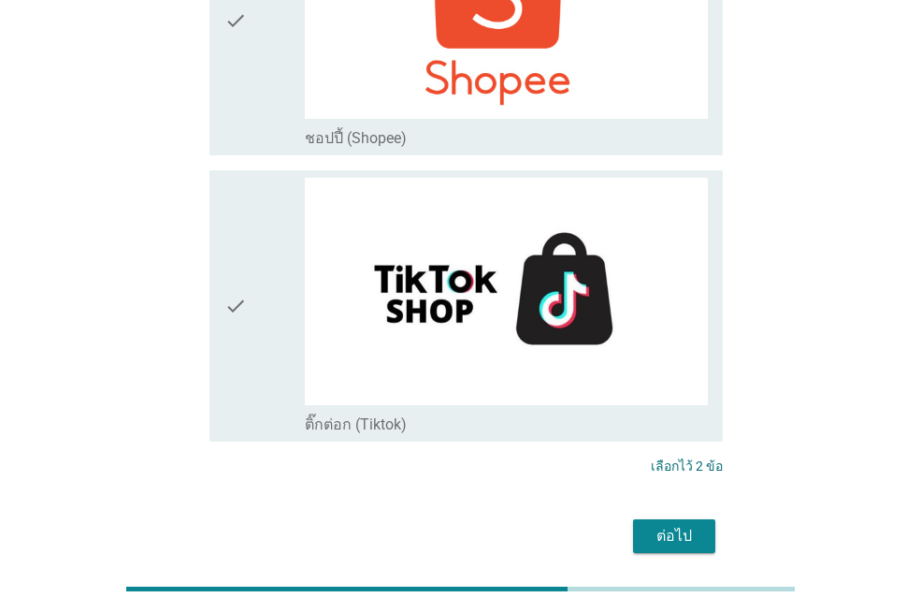
click at [681, 525] on div "ต่อไป" at bounding box center [674, 536] width 52 height 22
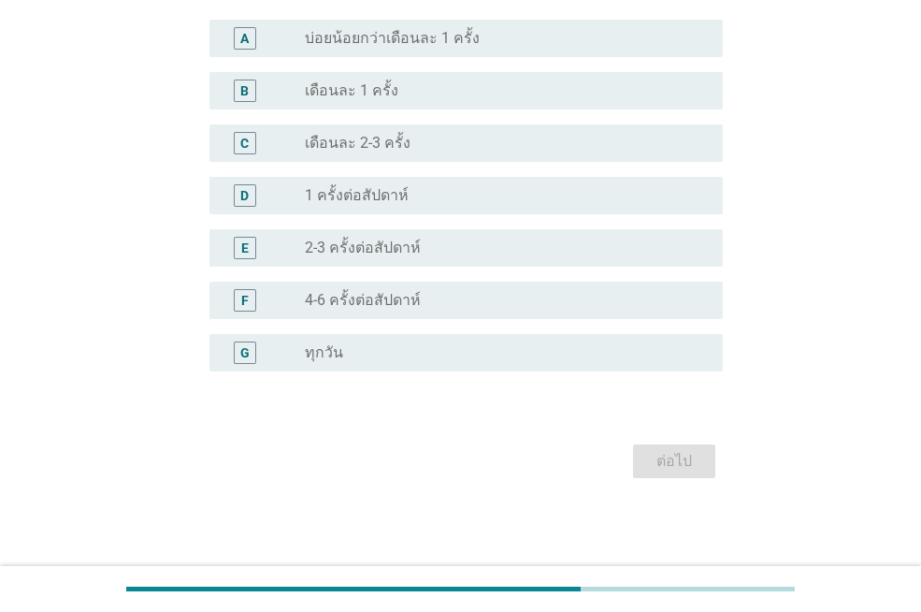
scroll to position [0, 0]
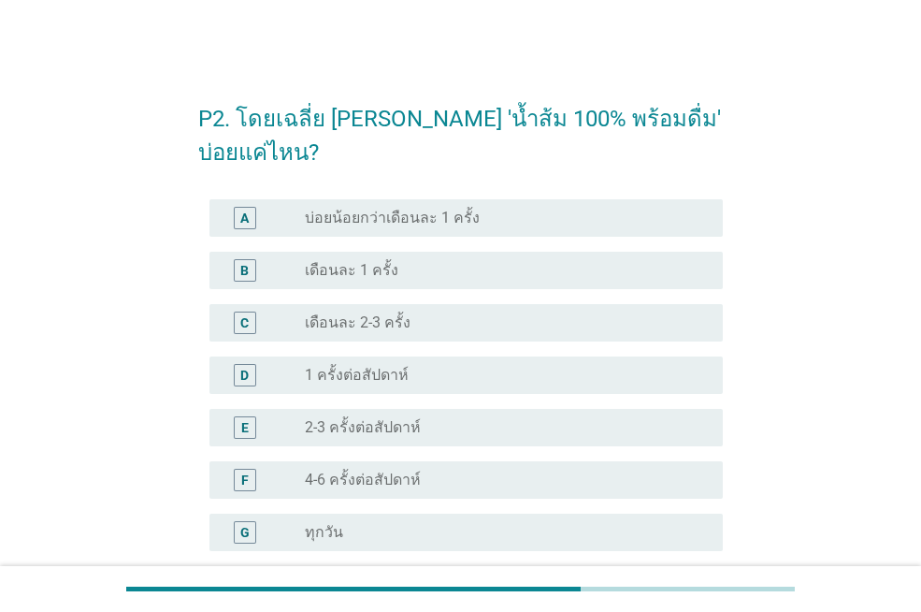
click at [387, 380] on label "1 ครั้งต่อสัปดาห์" at bounding box center [357, 375] width 104 height 19
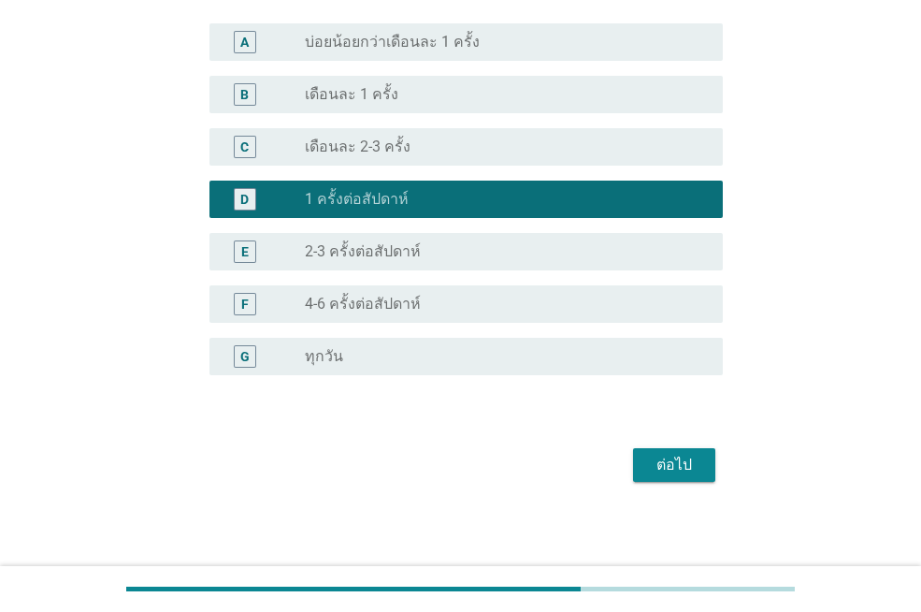
scroll to position [180, 0]
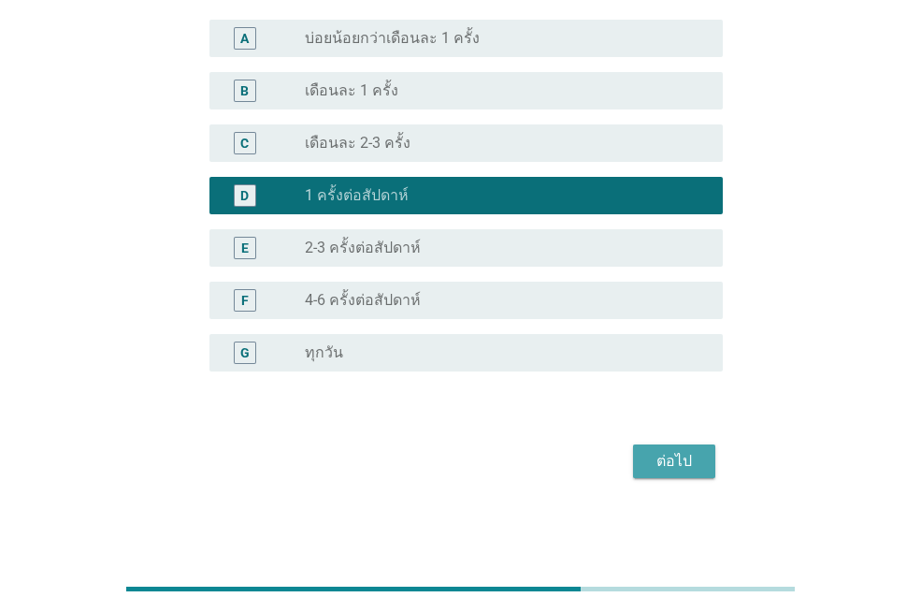
click at [707, 462] on button "ต่อไป" at bounding box center [674, 461] width 82 height 34
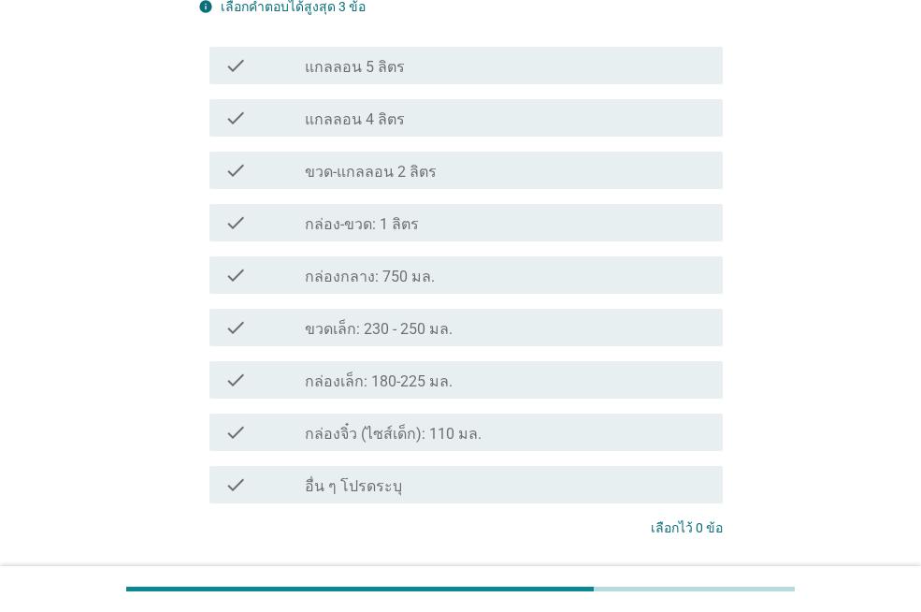
scroll to position [0, 0]
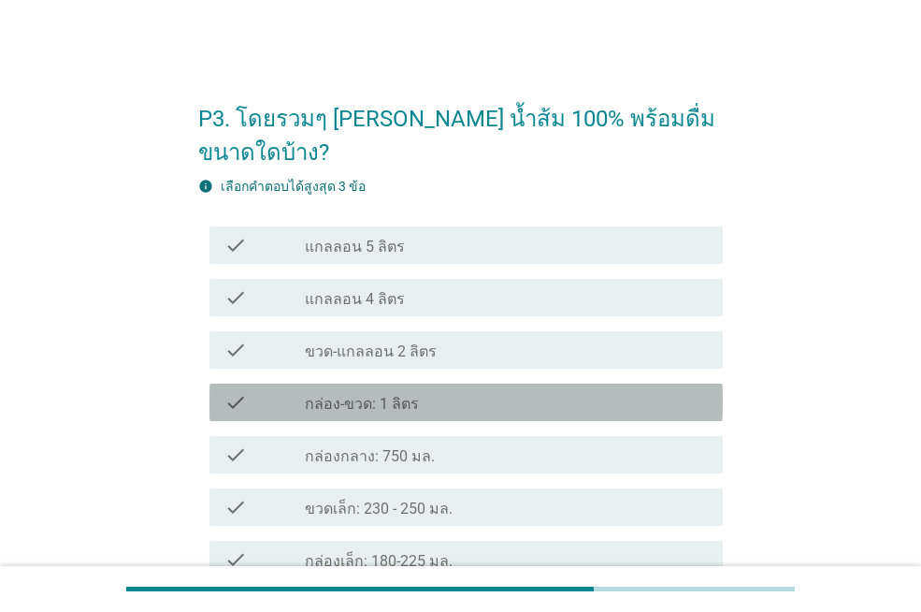
click at [438, 391] on div "check_box_outline_blank กล่อง-ขวด: 1 ลิตร" at bounding box center [506, 402] width 403 height 22
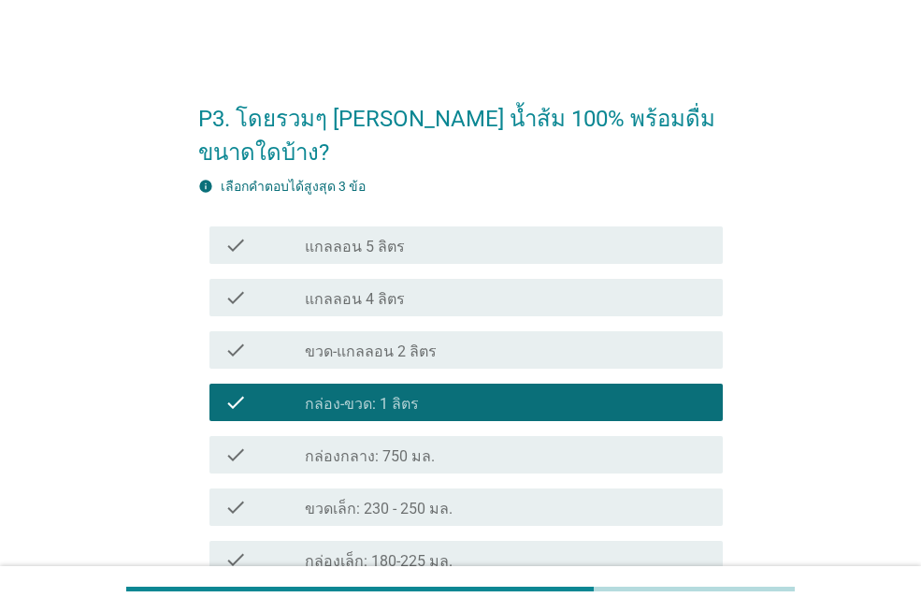
click at [465, 548] on div "check_box_outline_blank กล่องเล็ก: 180-225 มล." at bounding box center [506, 559] width 403 height 22
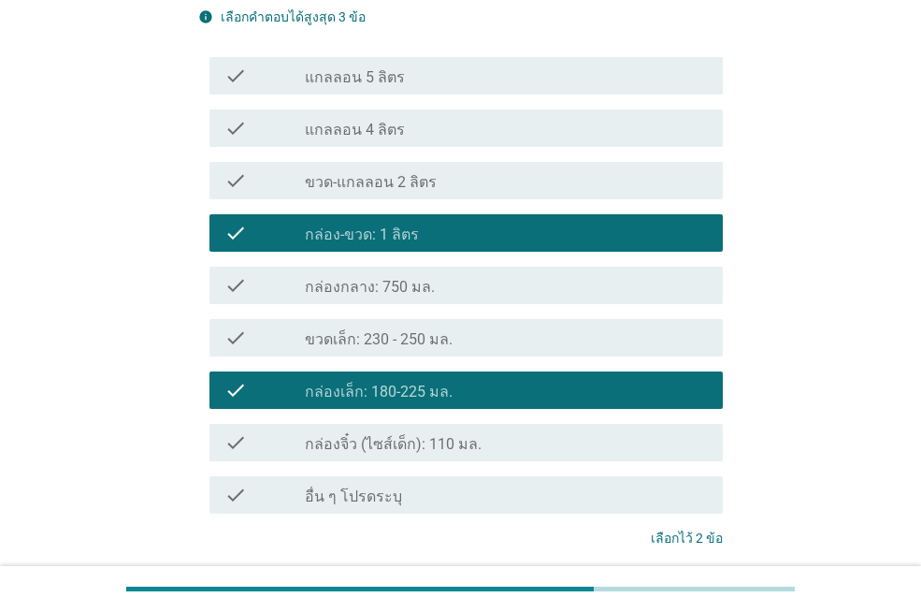
scroll to position [281, 0]
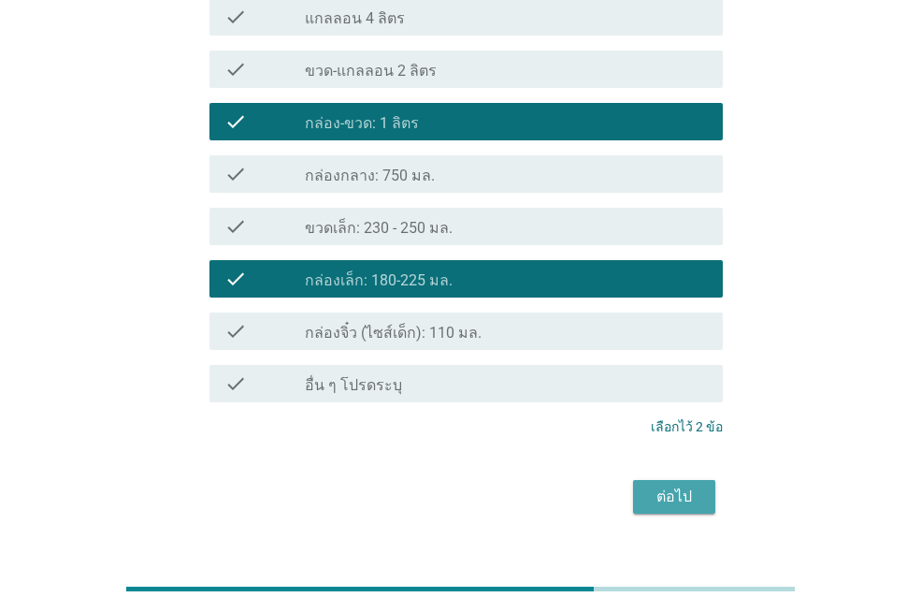
click at [693, 485] on div "ต่อไป" at bounding box center [674, 496] width 52 height 22
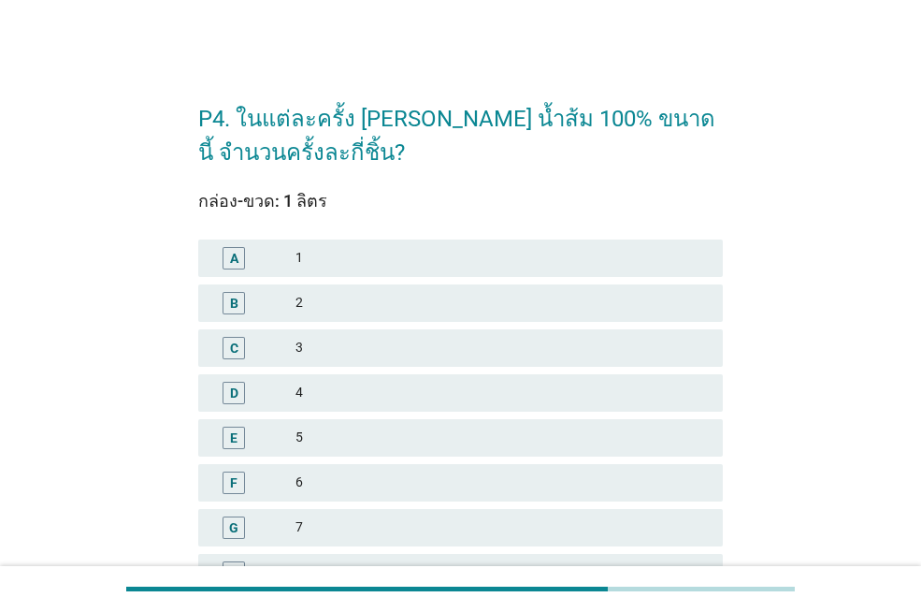
click at [364, 398] on div "4" at bounding box center [502, 393] width 412 height 22
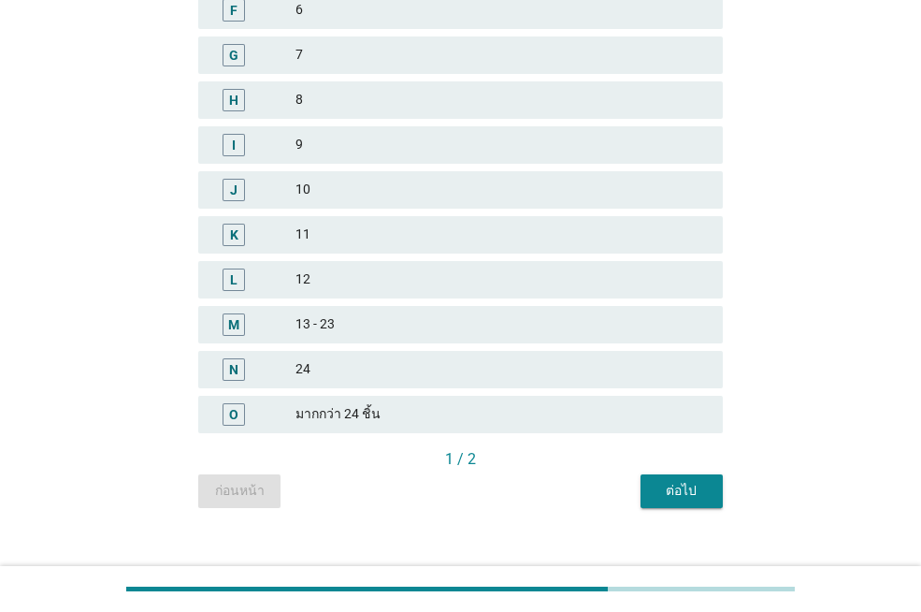
scroll to position [497, 0]
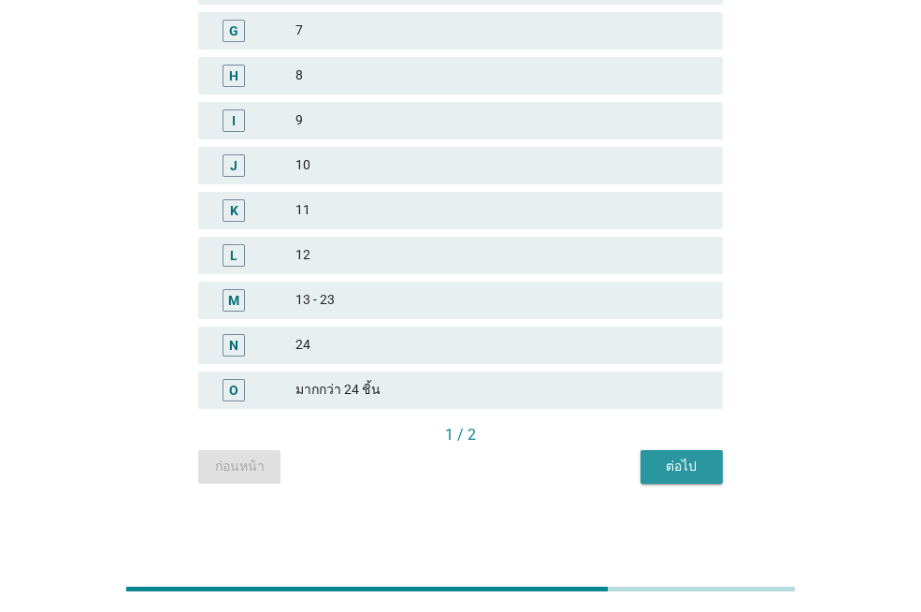
click at [692, 458] on div "ต่อไป" at bounding box center [682, 466] width 52 height 20
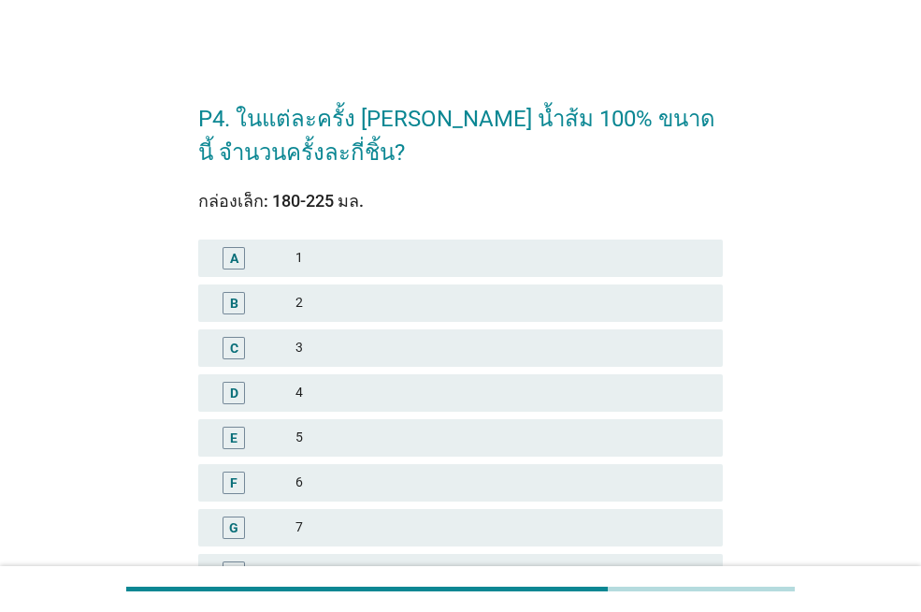
click at [381, 250] on div "1" at bounding box center [502, 258] width 412 height 22
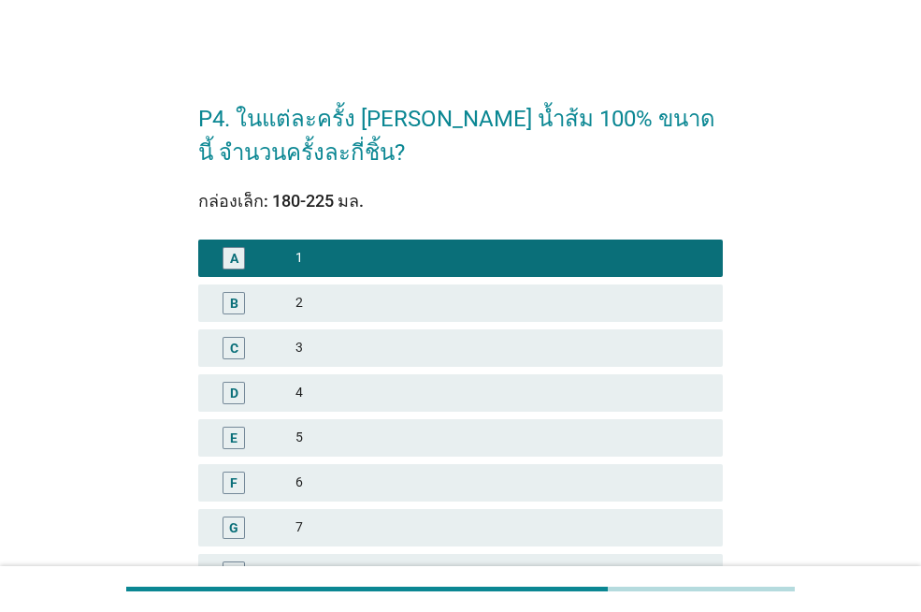
click at [373, 482] on div "6" at bounding box center [502, 482] width 412 height 22
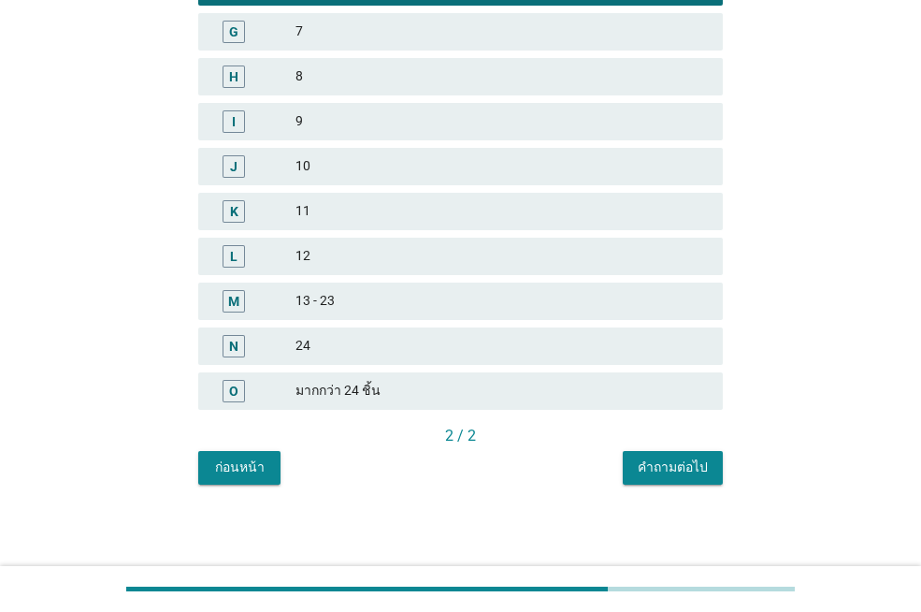
scroll to position [497, 0]
click at [701, 461] on div "คำถามต่อไป" at bounding box center [673, 466] width 70 height 20
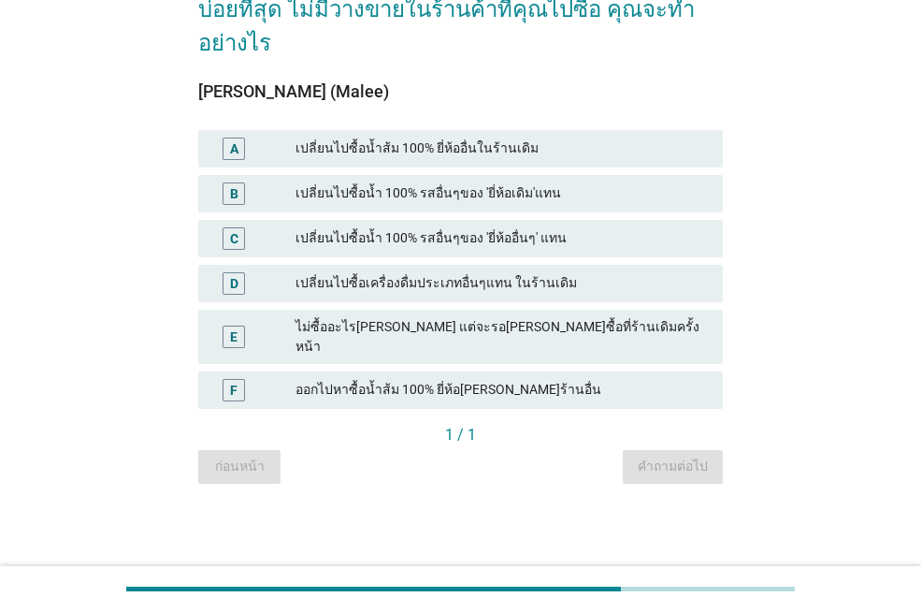
scroll to position [0, 0]
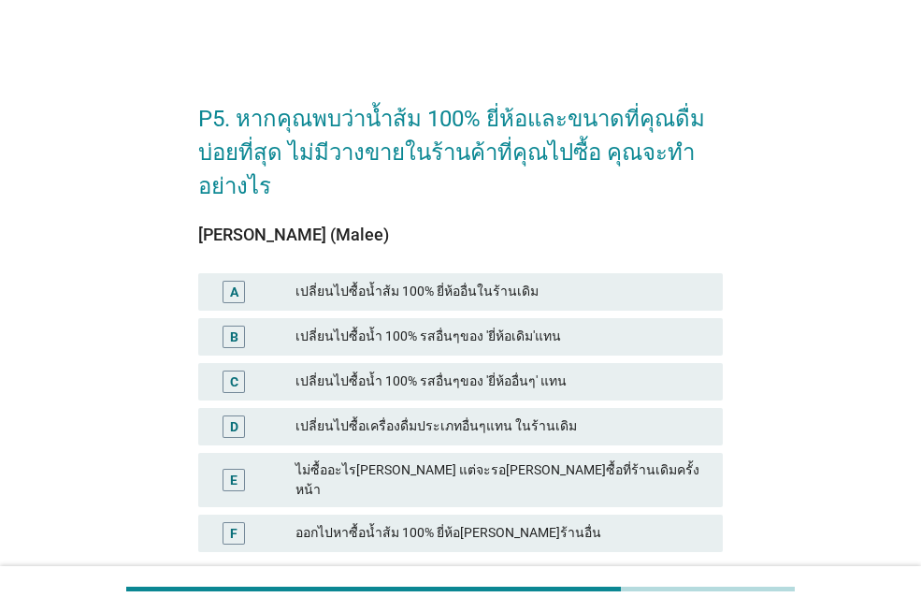
click at [467, 479] on div "ไม่ซื้ออะไร[PERSON_NAME] แต่จะรอ[PERSON_NAME]ซื้อที่ร้านเดิมครั้งหน้า" at bounding box center [502, 479] width 412 height 39
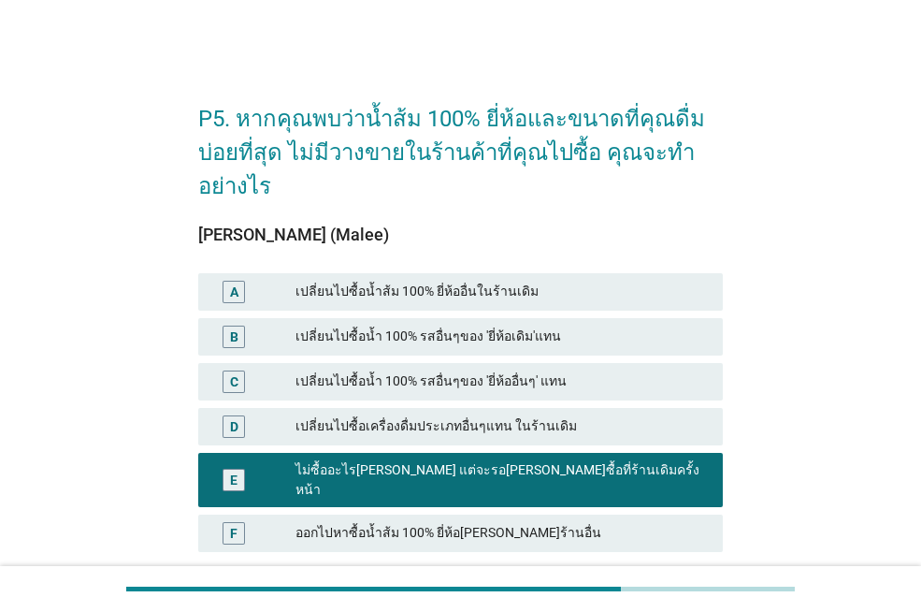
scroll to position [94, 0]
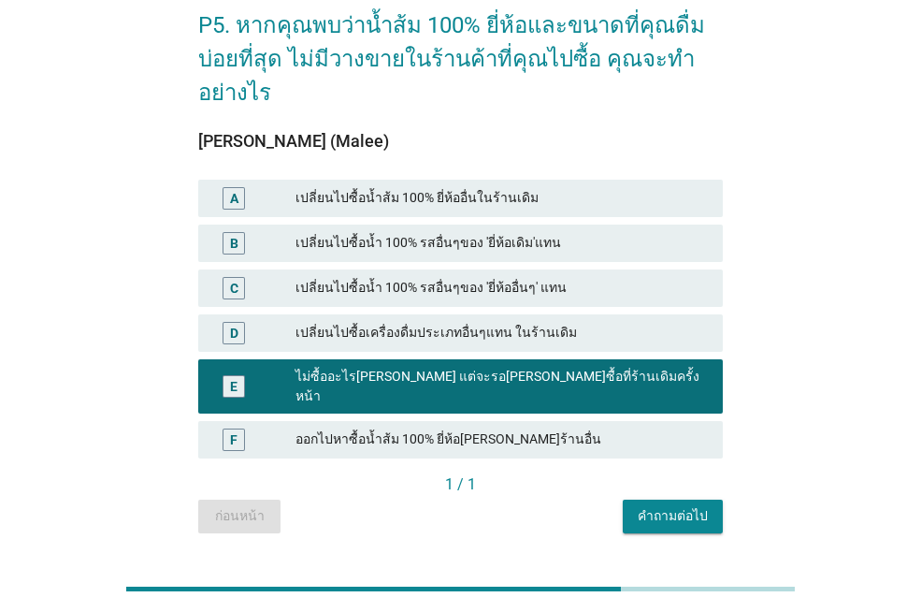
click at [644, 506] on div "คำถามต่อไป" at bounding box center [673, 516] width 70 height 20
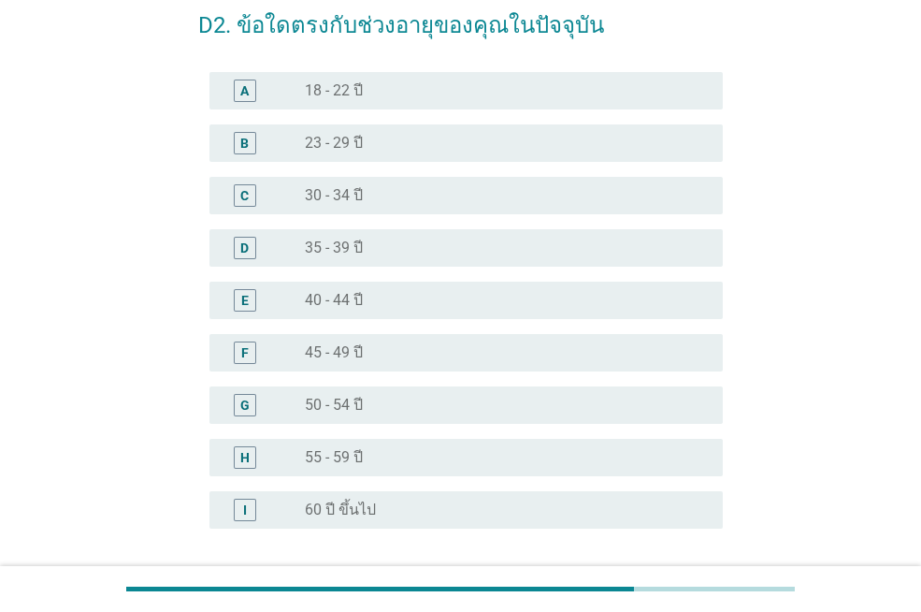
click at [469, 460] on div "radio_button_unchecked 55 - 59 ปี" at bounding box center [499, 457] width 388 height 19
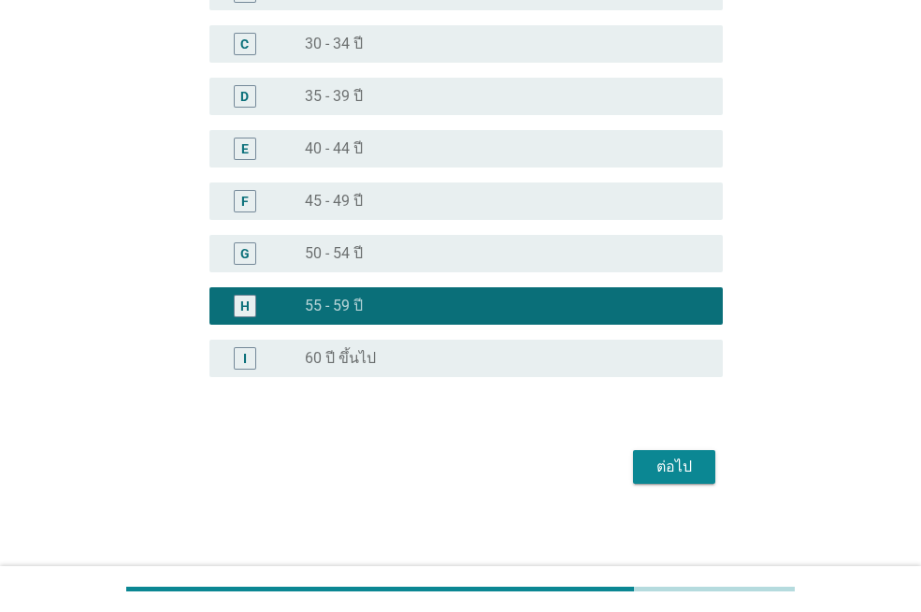
scroll to position [251, 0]
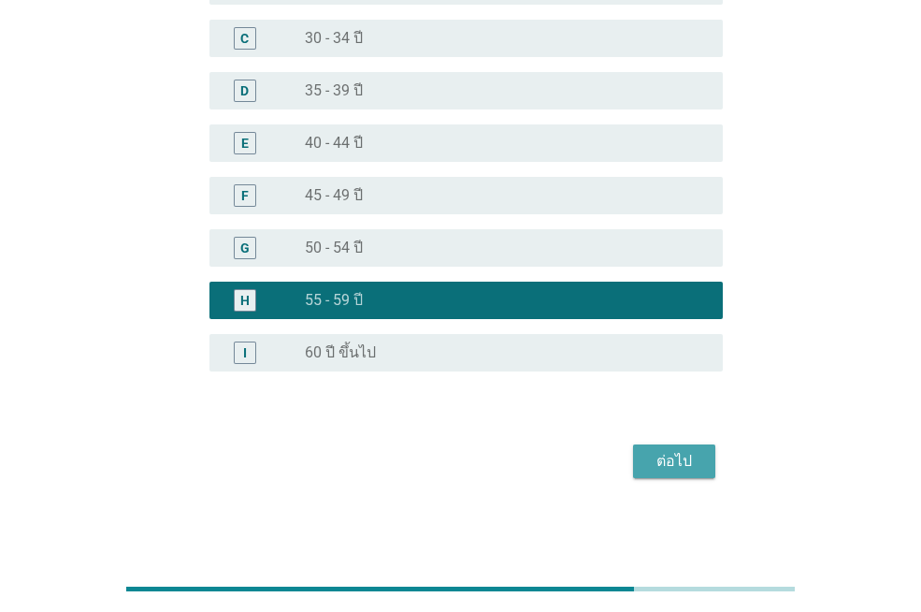
click at [669, 456] on div "ต่อไป" at bounding box center [674, 461] width 52 height 22
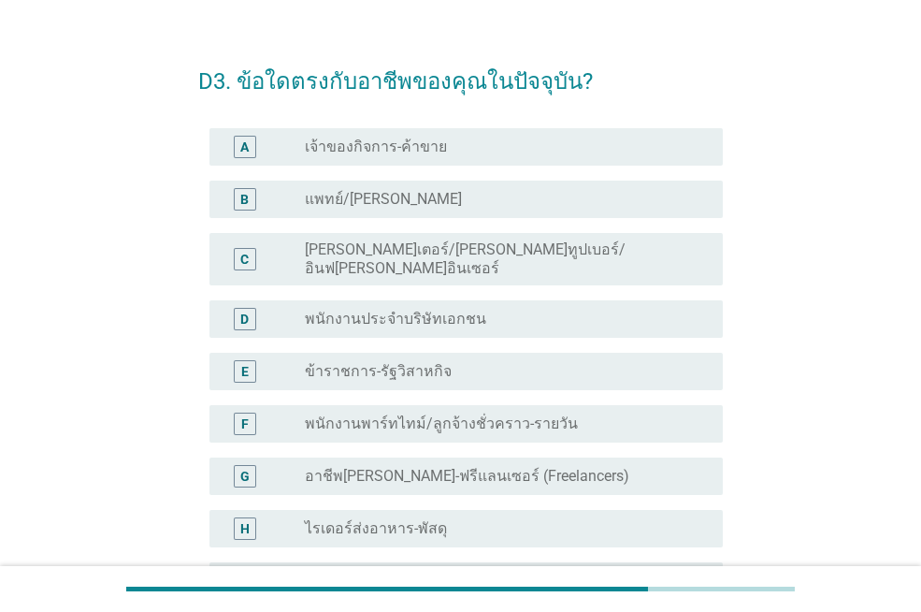
scroll to position [0, 0]
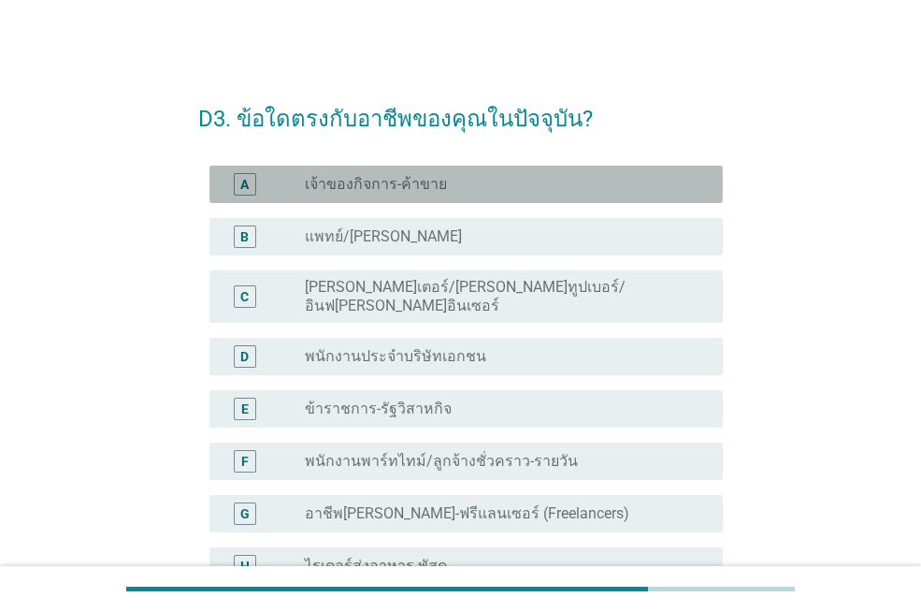
click at [444, 175] on div "radio_button_unchecked เจ้าของกิจการ-ค้าขาย" at bounding box center [499, 184] width 388 height 19
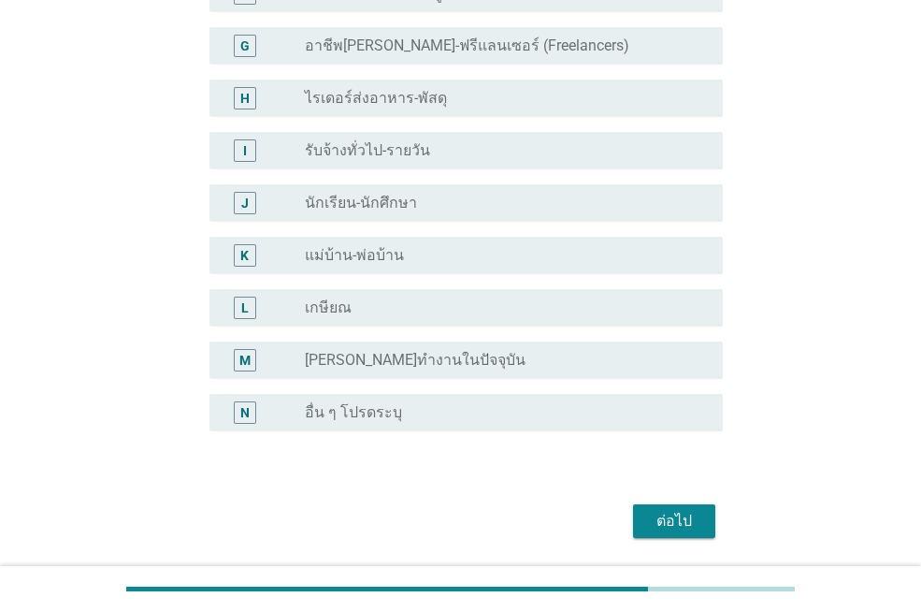
scroll to position [513, 0]
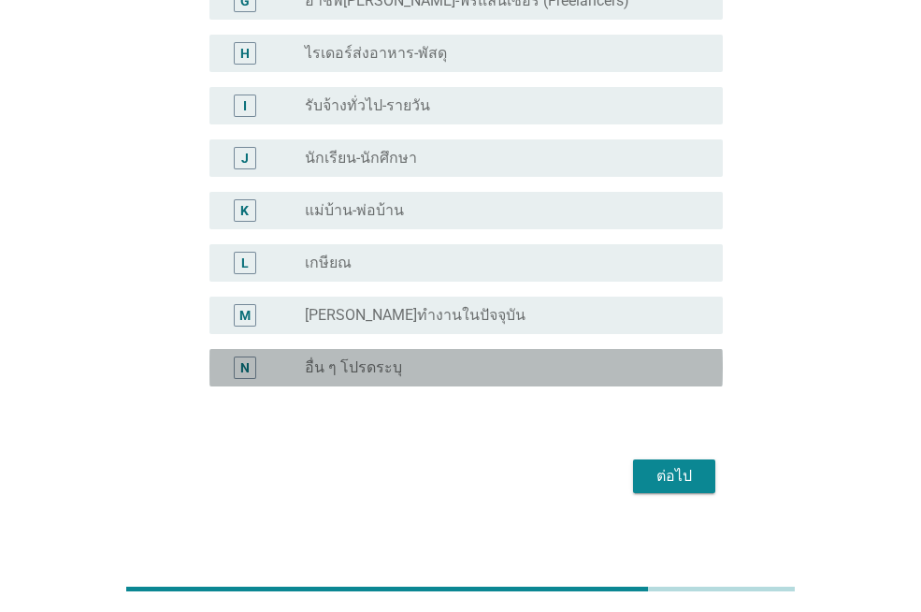
click at [407, 358] on div "radio_button_unchecked อื่น ๆ โปรดระบุ" at bounding box center [499, 367] width 388 height 19
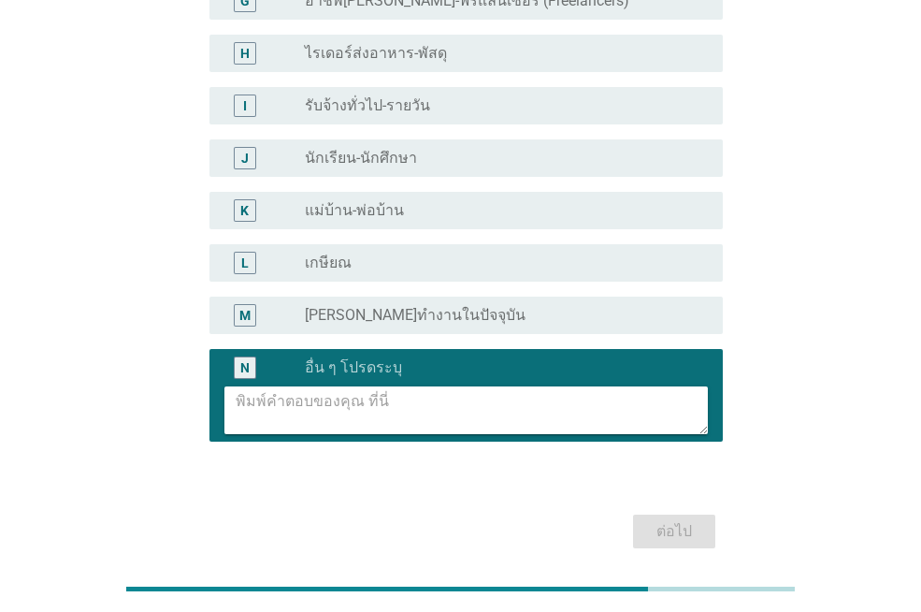
click at [365, 386] on textarea at bounding box center [472, 410] width 472 height 48
type textarea "เจ้าของห้องเช่า"
click at [674, 520] on div "ต่อไป" at bounding box center [674, 531] width 52 height 22
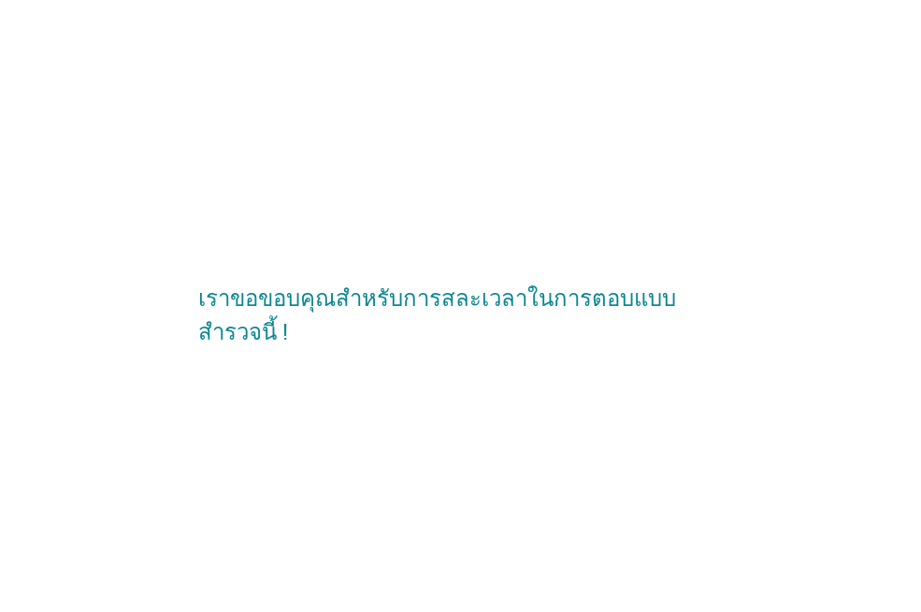
scroll to position [0, 0]
